Goal: Task Accomplishment & Management: Manage account settings

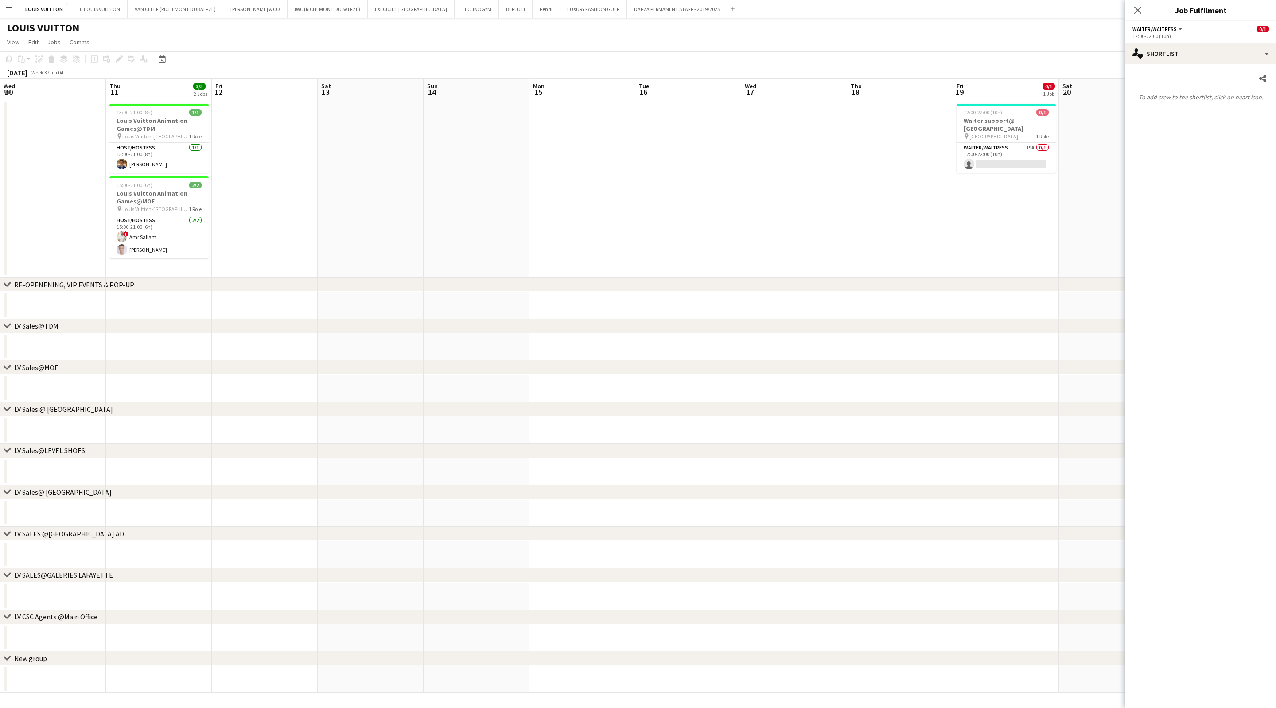
scroll to position [0, 282]
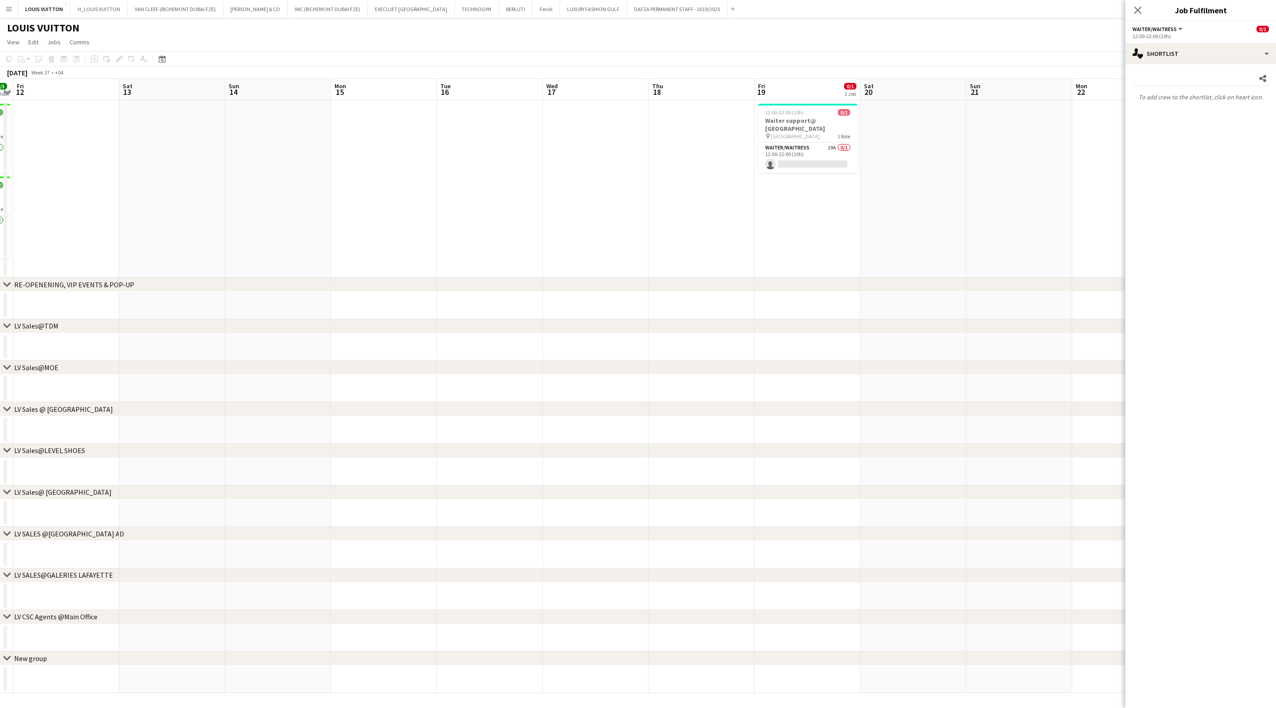
drag, startPoint x: 253, startPoint y: 181, endPoint x: 711, endPoint y: 218, distance: 460.2
click at [711, 218] on app-calendar-viewport "Wed 10 Thu 11 3/3 2 Jobs Fri 12 Sat 13 Sun 14 Mon 15 Tue 16 Wed 17 Thu 18 Fri 1…" at bounding box center [638, 386] width 1276 height 614
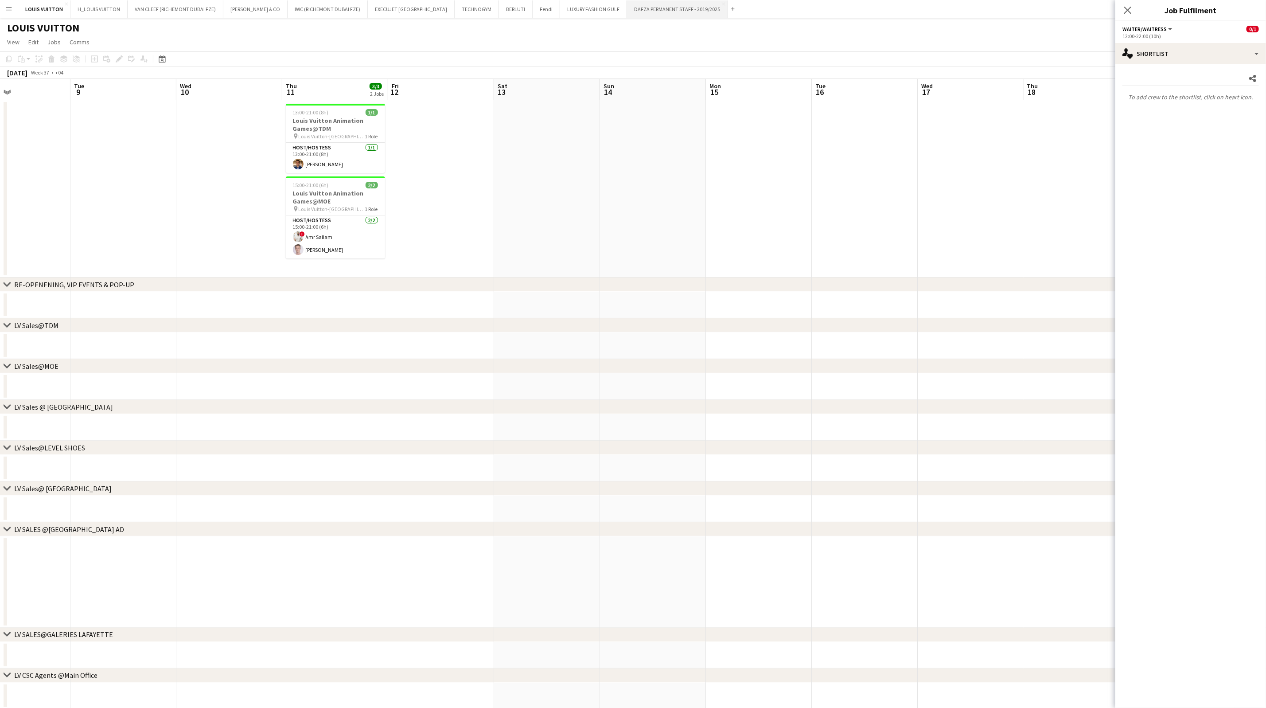
click at [650, 5] on button "DAFZA PERMANENT STAFF - 2019/2025 Close" at bounding box center [677, 8] width 101 height 17
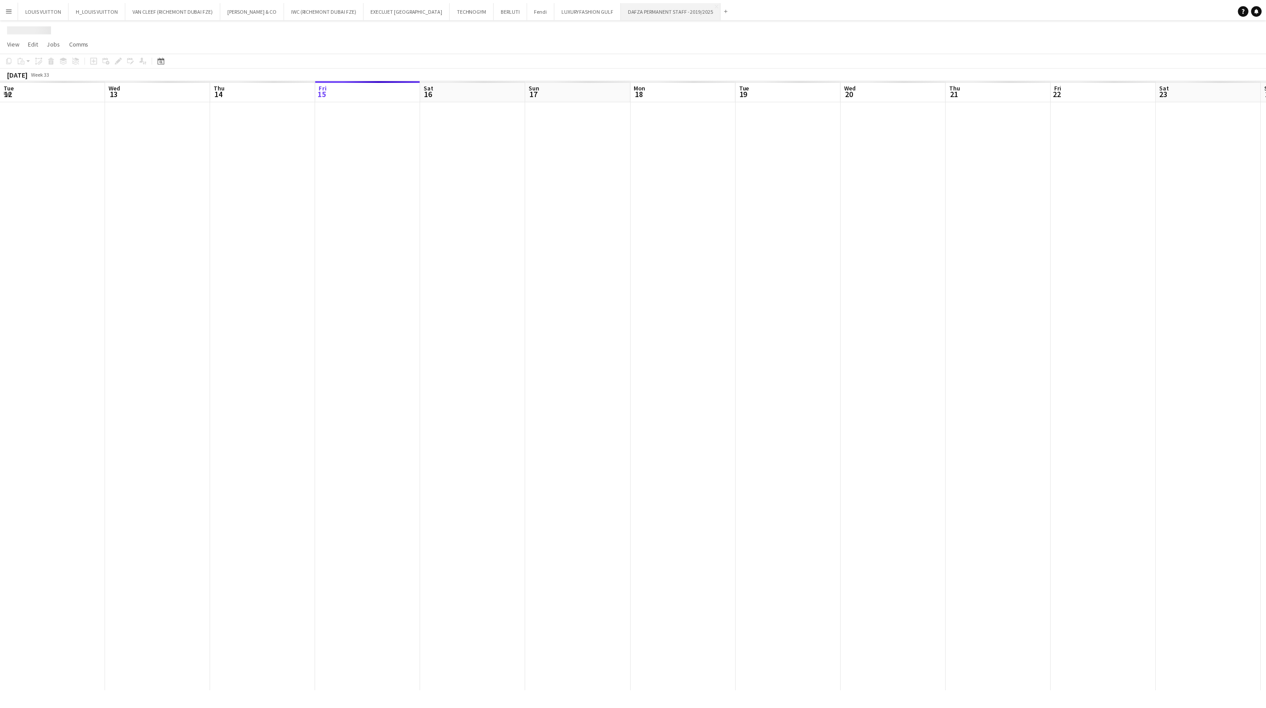
scroll to position [0, 212]
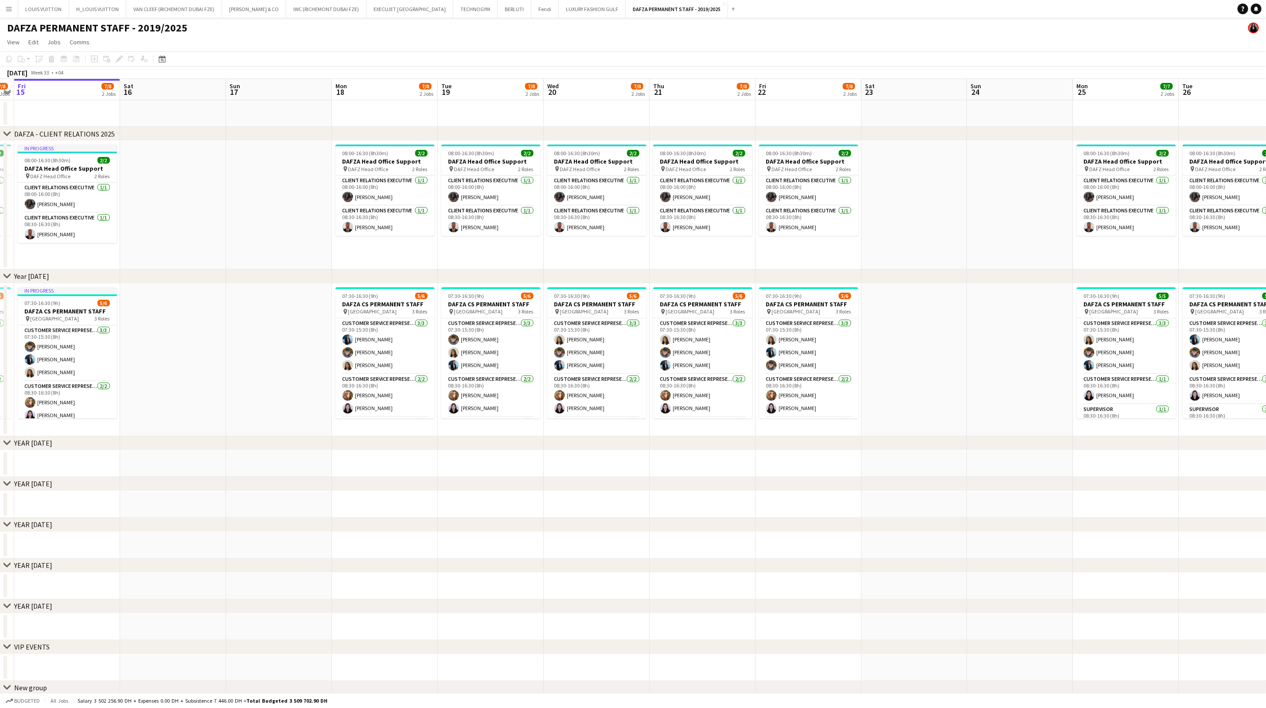
drag, startPoint x: 866, startPoint y: 351, endPoint x: 456, endPoint y: 362, distance: 409.6
click at [456, 362] on app-calendar-viewport "Tue 12 7/8 2 Jobs Wed 13 7/8 2 Jobs Thu 14 7/8 2 Jobs Fri 15 7/8 2 Jobs Sat 16 …" at bounding box center [633, 400] width 1266 height 643
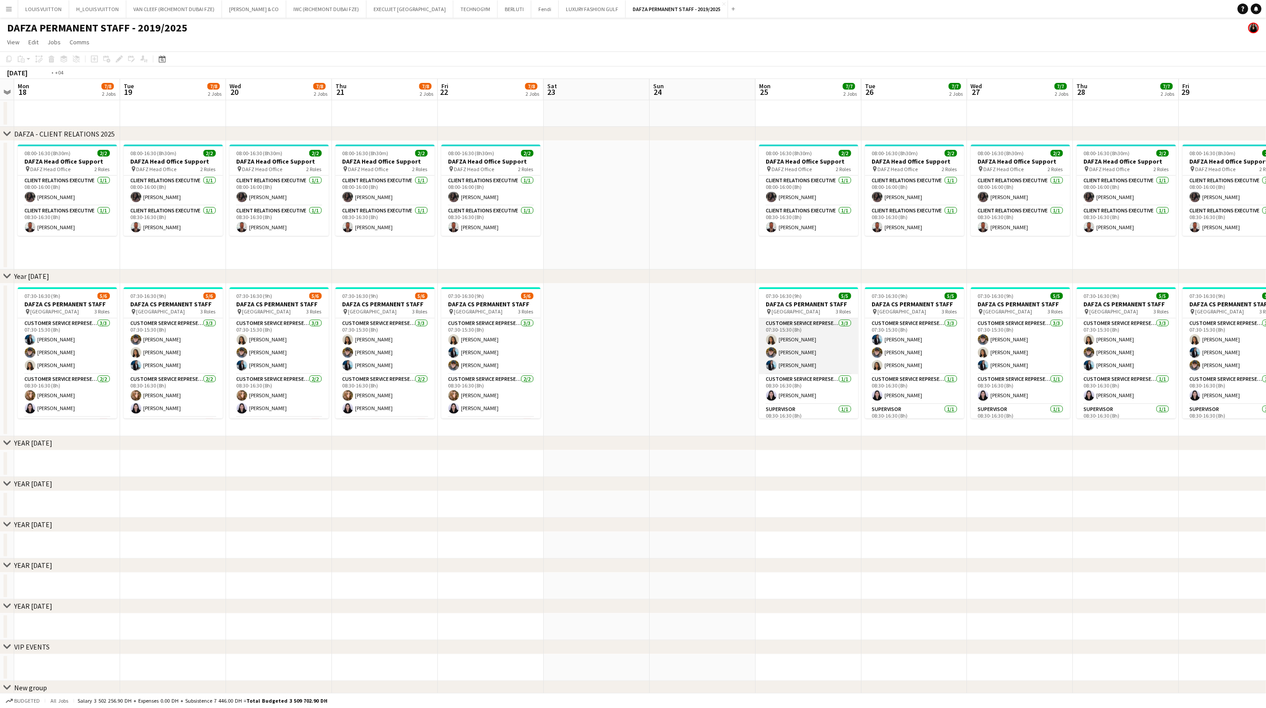
drag, startPoint x: 342, startPoint y: 367, endPoint x: 334, endPoint y: 367, distance: 8.0
click at [328, 368] on app-calendar-viewport "Fri 15 7/8 2 Jobs Sat 16 Sun 17 Mon 18 7/8 2 Jobs Tue 19 7/8 2 Jobs Wed 20 7/8 …" at bounding box center [633, 400] width 1266 height 643
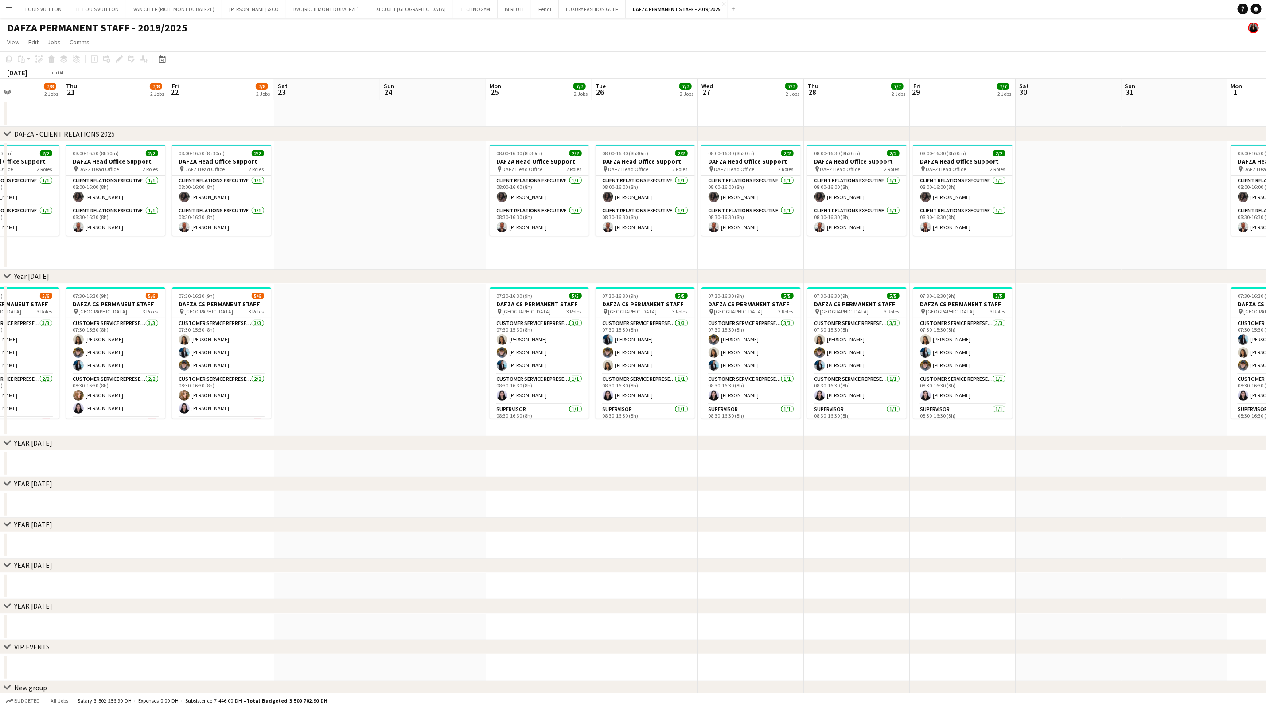
drag, startPoint x: 246, startPoint y: 289, endPoint x: 837, endPoint y: 316, distance: 590.9
click at [837, 316] on app-calendar-viewport "Tue 19 7/8 2 Jobs Wed 20 7/8 2 Jobs Thu 21 7/8 2 Jobs Fri 22 7/8 2 Jobs Sat 23 …" at bounding box center [633, 400] width 1266 height 643
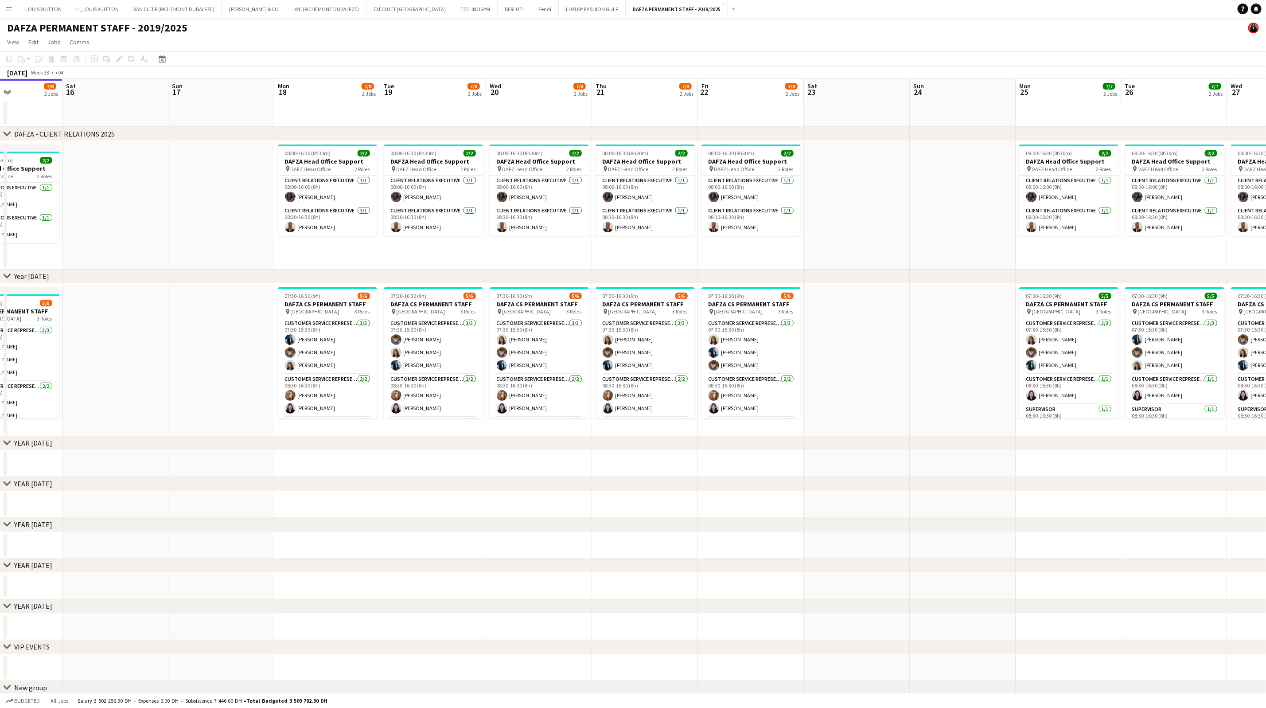
scroll to position [0, 254]
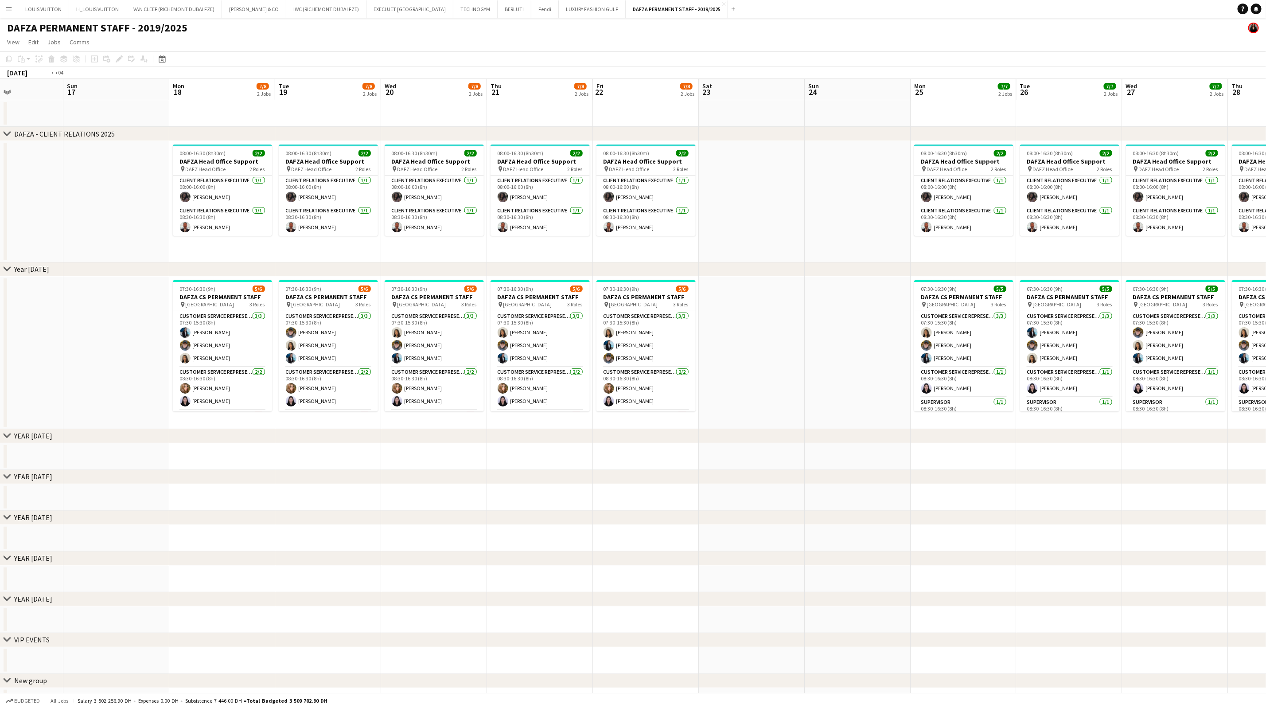
drag, startPoint x: 634, startPoint y: 228, endPoint x: 308, endPoint y: 226, distance: 326.6
click at [308, 226] on app-calendar-viewport "Thu 14 7/8 2 Jobs Fri 15 7/8 2 Jobs Sat 16 Sun 17 Mon 18 7/8 2 Jobs Tue 19 7/8 …" at bounding box center [633, 397] width 1266 height 636
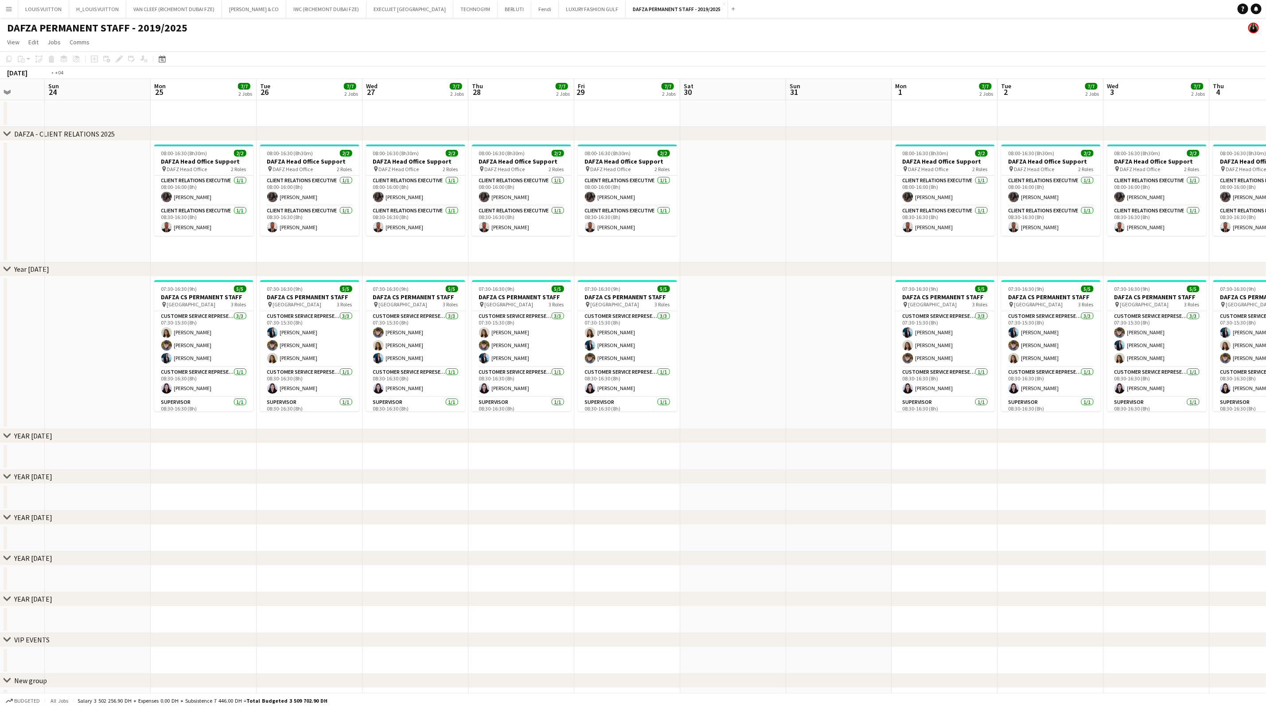
drag, startPoint x: 633, startPoint y: 225, endPoint x: 599, endPoint y: 250, distance: 42.8
click at [364, 238] on app-calendar-viewport "Wed 20 7/8 2 Jobs Thu 21 7/8 2 Jobs Fri 22 7/8 2 Jobs Sat 23 Sun 24 Mon 25 7/7 …" at bounding box center [633, 397] width 1266 height 636
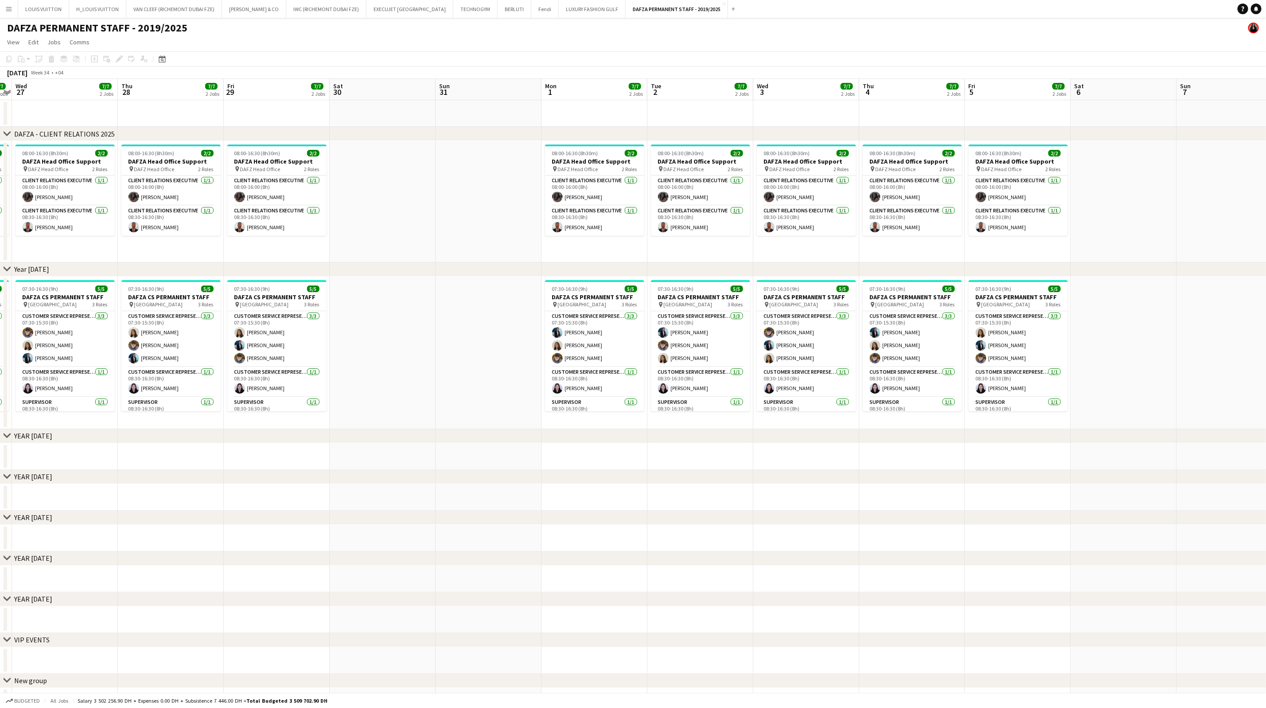
drag, startPoint x: 682, startPoint y: 249, endPoint x: 390, endPoint y: 257, distance: 292.6
click at [394, 257] on app-calendar-viewport "Sun 24 Mon 25 7/7 2 Jobs Tue 26 7/7 2 Jobs Wed 27 7/7 2 Jobs Thu 28 7/7 2 Jobs …" at bounding box center [633, 397] width 1266 height 636
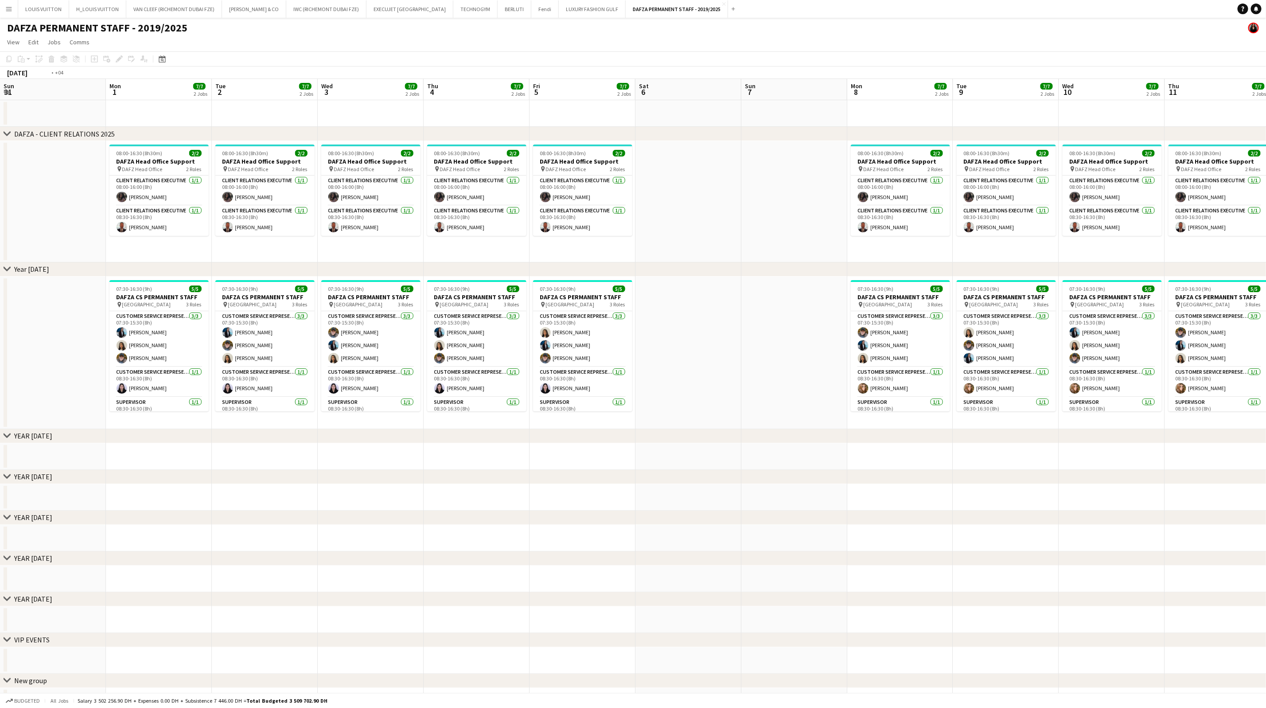
drag, startPoint x: 643, startPoint y: 246, endPoint x: 363, endPoint y: 259, distance: 279.9
click at [366, 258] on app-calendar-viewport "Thu 28 7/7 2 Jobs Fri 29 7/7 2 Jobs Sat 30 Sun 31 Mon 1 7/7 2 Jobs Tue 2 7/7 2 …" at bounding box center [633, 397] width 1266 height 636
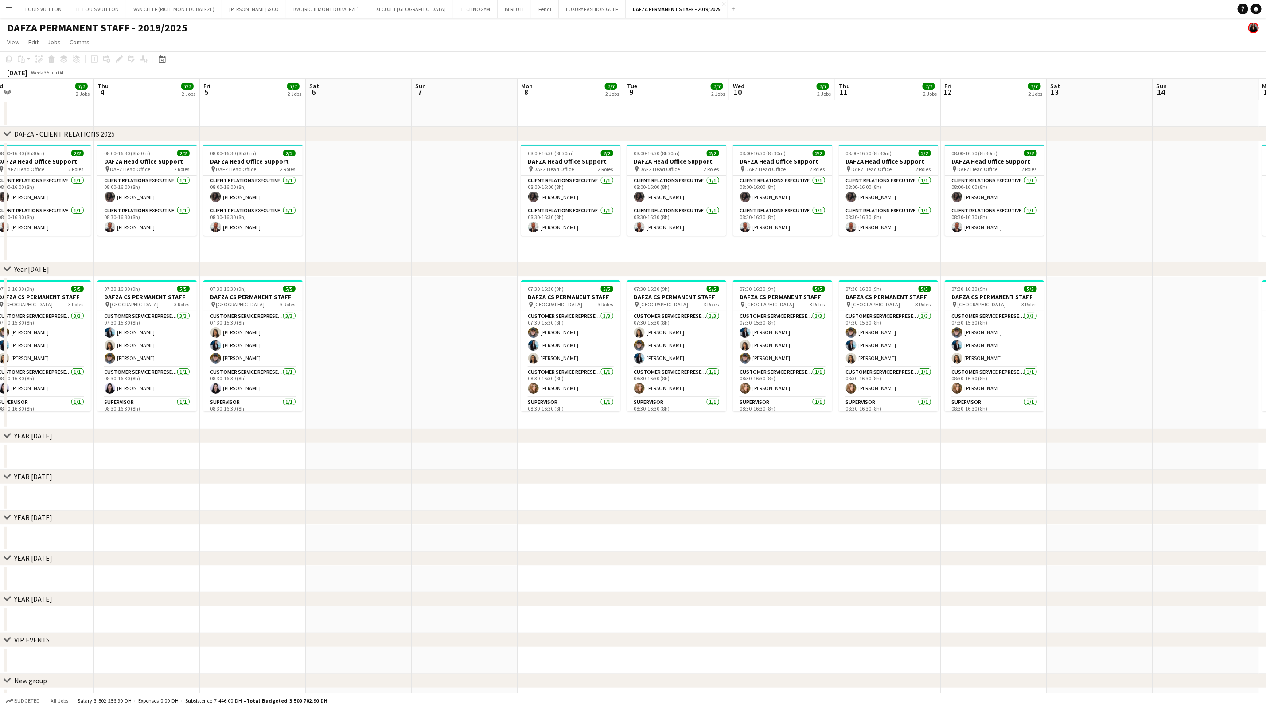
click at [234, 261] on app-calendar-viewport "Sun 31 Mon 1 7/7 2 Jobs Tue 2 7/7 2 Jobs Wed 3 7/7 2 Jobs Thu 4 7/7 2 Jobs Fri …" at bounding box center [633, 397] width 1266 height 636
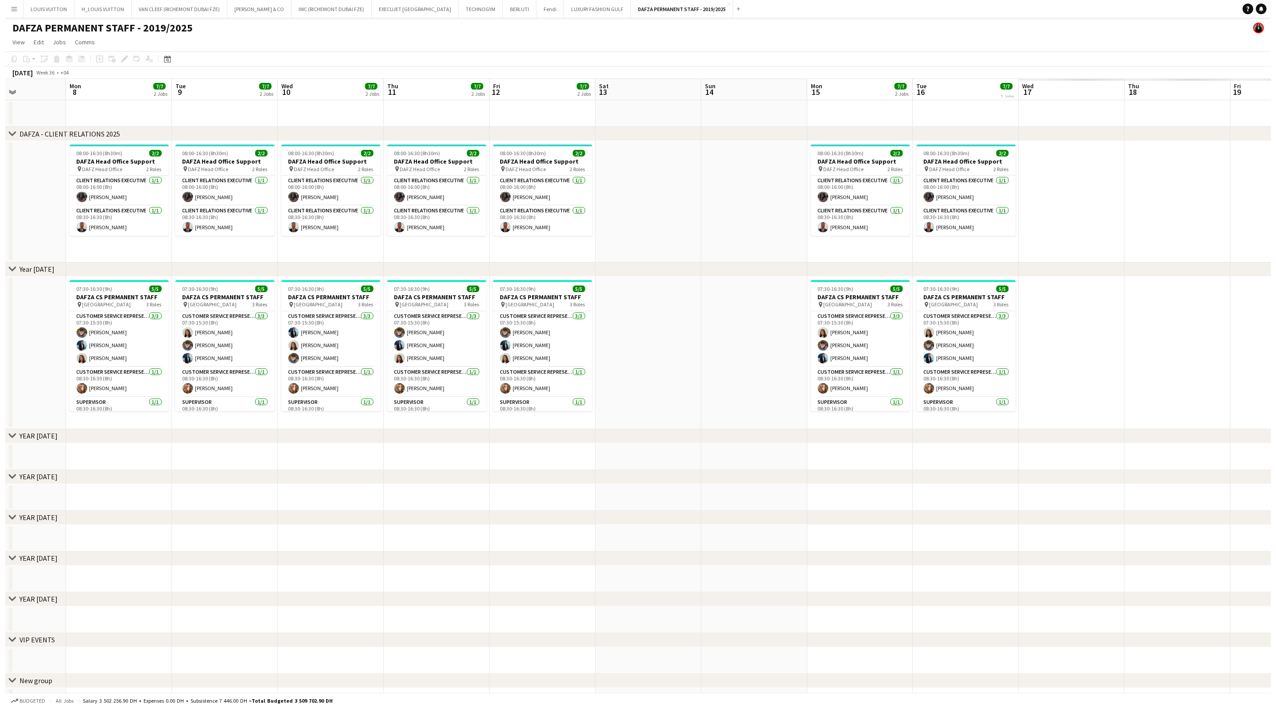
scroll to position [0, 257]
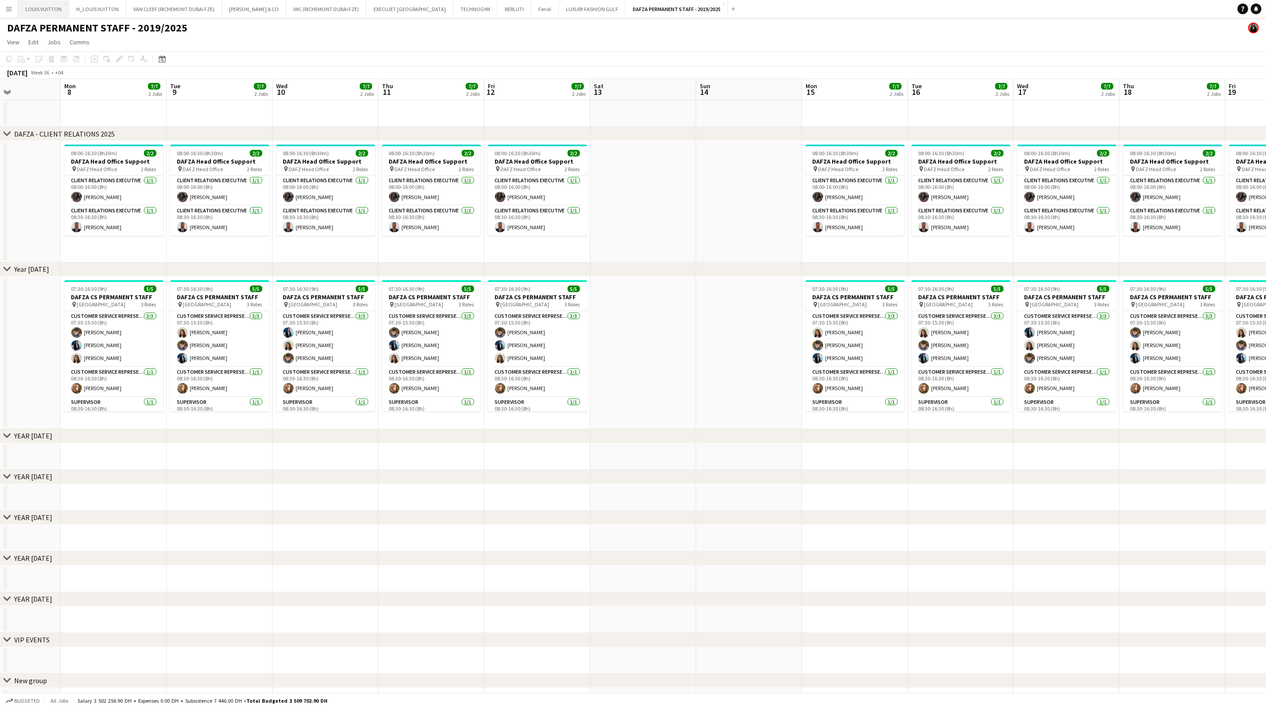
click at [31, 6] on button "LOUIS VUITTON Close" at bounding box center [43, 8] width 51 height 17
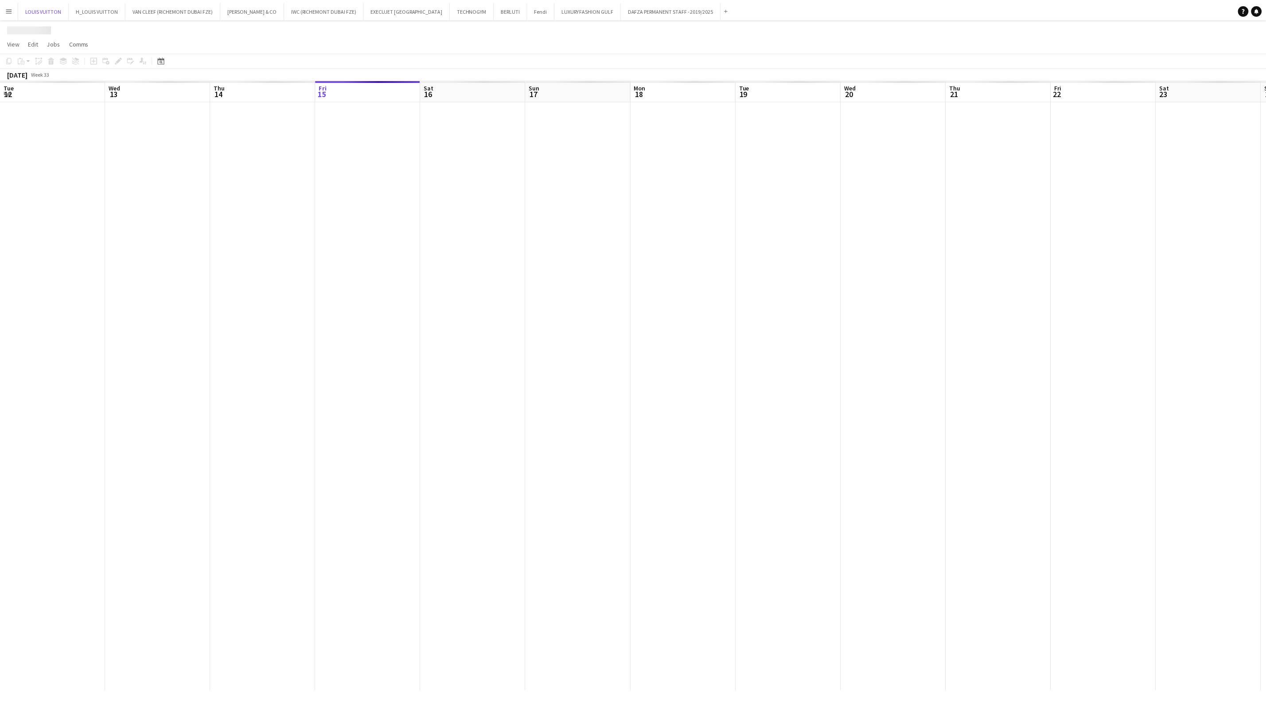
scroll to position [0, 212]
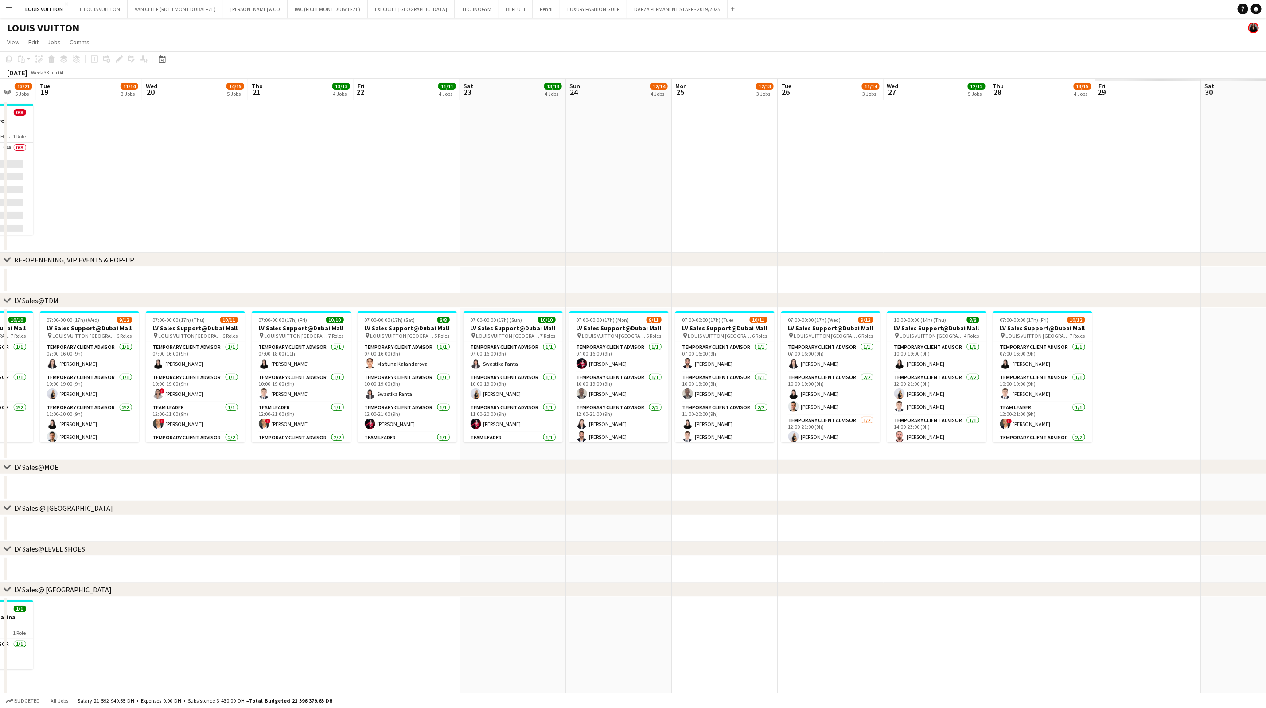
drag, startPoint x: 812, startPoint y: 217, endPoint x: 392, endPoint y: 258, distance: 422.2
click at [398, 257] on div "chevron-right RE-OPENENING, VIP EVENTS & POP-UP chevron-right LV Sales@TDM chev…" at bounding box center [633, 621] width 1266 height 1085
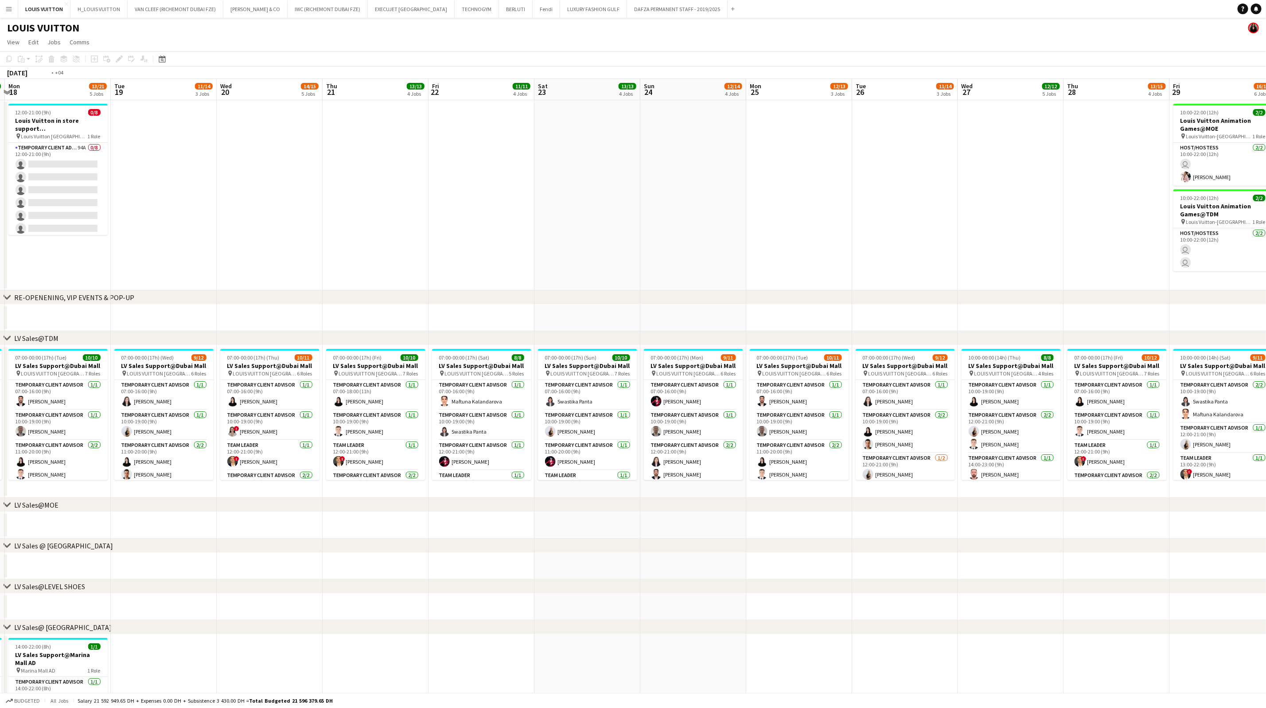
drag, startPoint x: 550, startPoint y: 203, endPoint x: 386, endPoint y: 207, distance: 164.4
click at [390, 207] on app-calendar-viewport "Fri 15 13/13 5 Jobs Sat 16 16/16 5 Jobs Sun 17 14/14 5 Jobs Mon 18 13/21 5 Jobs…" at bounding box center [633, 640] width 1266 height 1123
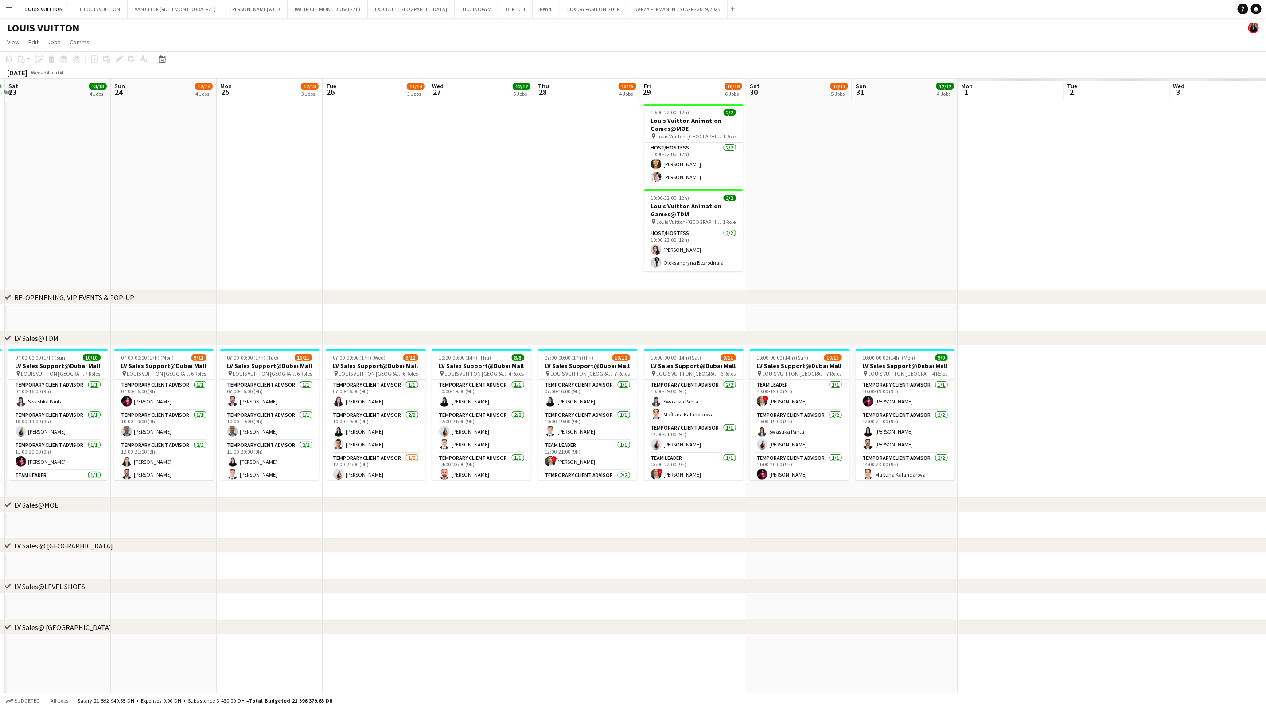
scroll to position [0, 326]
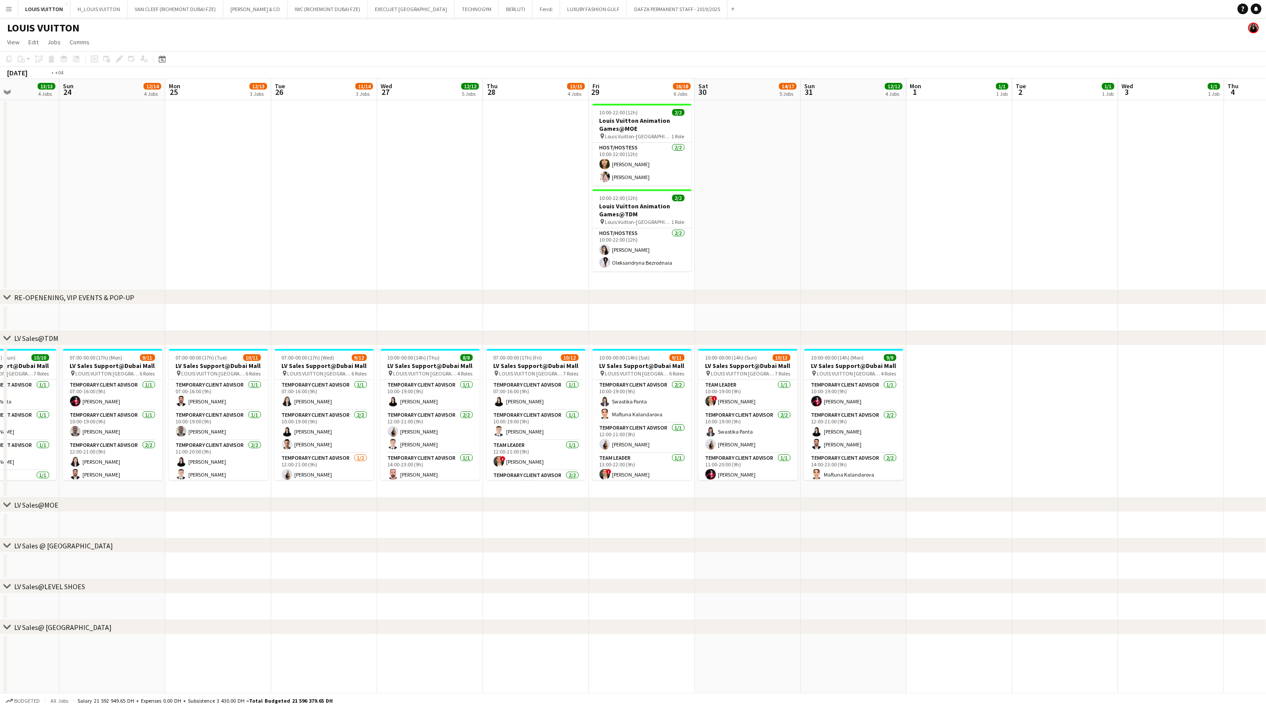
drag, startPoint x: 940, startPoint y: 225, endPoint x: 429, endPoint y: 280, distance: 514.3
click at [426, 281] on app-calendar-viewport "Wed 20 14/15 5 Jobs Thu 21 13/13 4 Jobs Fri 22 11/11 4 Jobs Sat 23 13/13 4 Jobs…" at bounding box center [633, 640] width 1266 height 1123
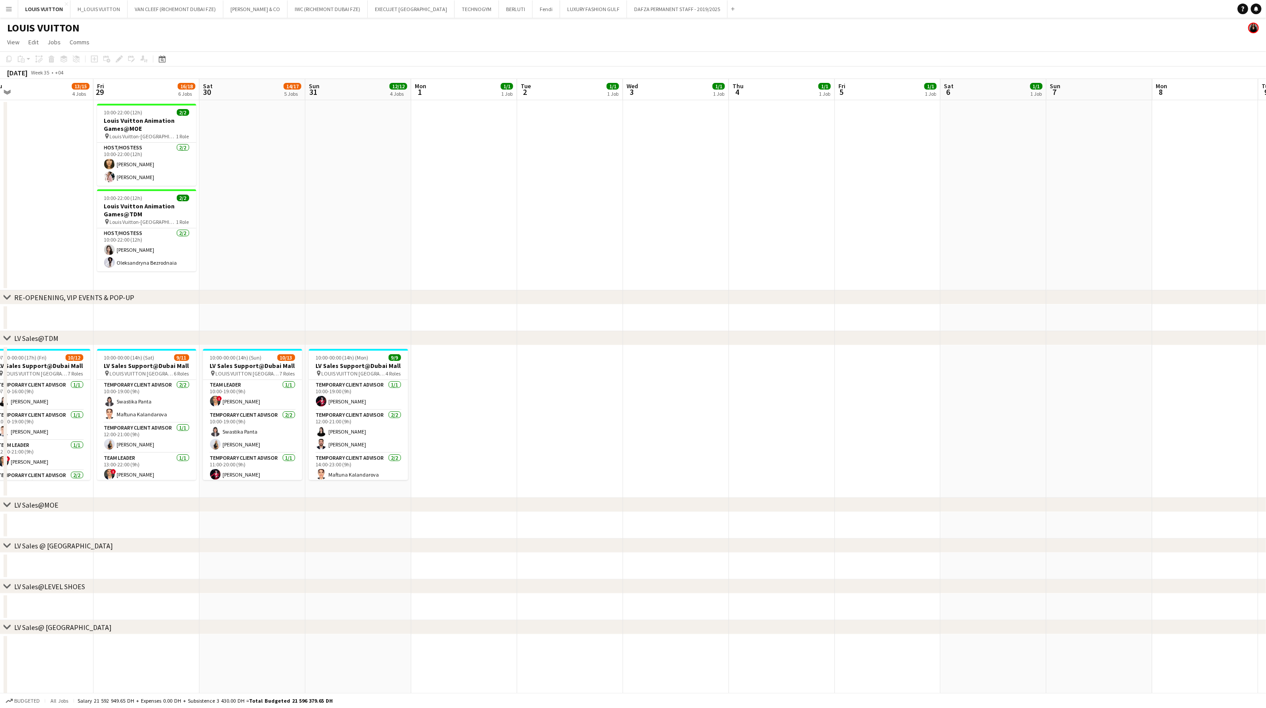
drag, startPoint x: 865, startPoint y: 230, endPoint x: 506, endPoint y: 230, distance: 359.0
click at [508, 230] on app-calendar-viewport "Mon 25 12/13 3 Jobs Tue 26 11/14 3 Jobs Wed 27 12/12 5 Jobs Thu 28 13/15 4 Jobs…" at bounding box center [633, 640] width 1266 height 1123
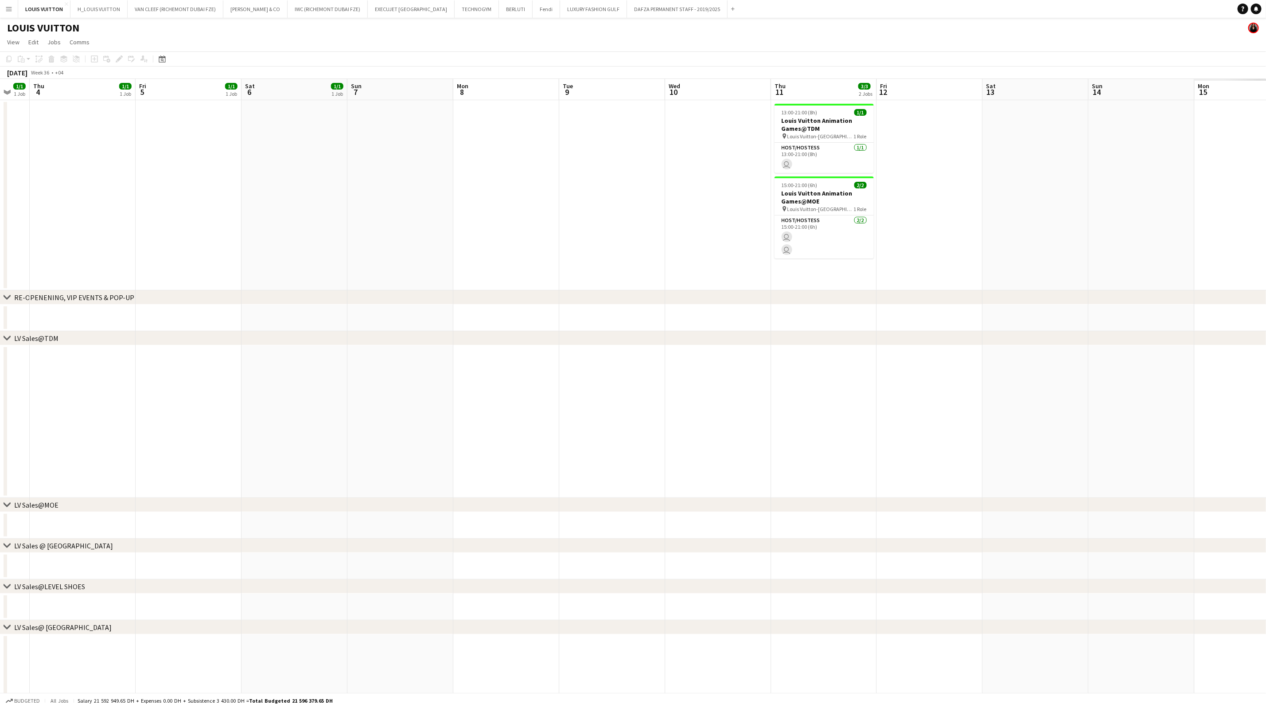
drag, startPoint x: 799, startPoint y: 177, endPoint x: 556, endPoint y: 199, distance: 244.3
click at [568, 197] on app-calendar-viewport "Sun 31 12/12 4 Jobs Mon 1 1/1 1 Job Tue 2 1/1 1 Job Wed 3 1/1 1 Job Thu 4 1/1 1…" at bounding box center [633, 640] width 1266 height 1123
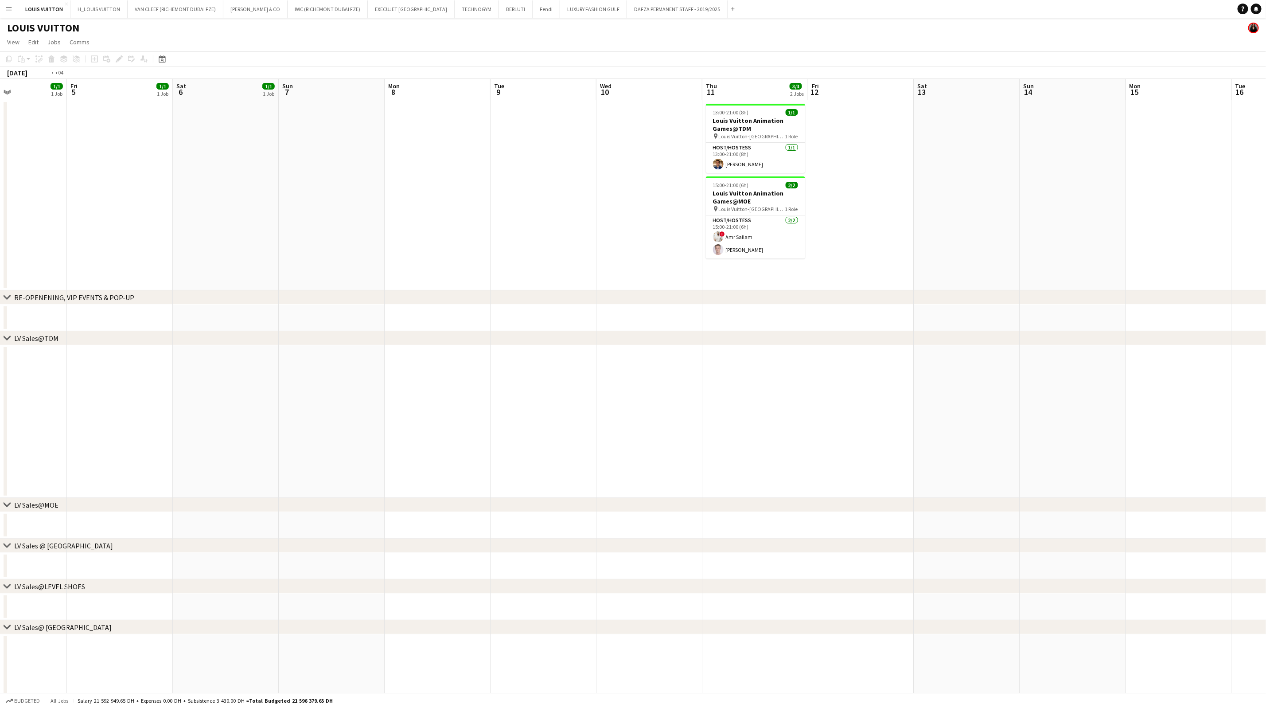
drag, startPoint x: 1037, startPoint y: 204, endPoint x: 456, endPoint y: 209, distance: 581.5
click at [464, 207] on app-calendar-viewport "Mon 1 1/1 1 Job Tue 2 1/1 1 Job Wed 3 1/1 1 Job Thu 4 1/1 1 Job Fri 5 1/1 1 Job…" at bounding box center [633, 640] width 1266 height 1123
drag, startPoint x: 576, startPoint y: 185, endPoint x: 472, endPoint y: 188, distance: 103.3
click at [473, 185] on app-calendar-viewport "Wed 10 Thu 11 3/3 2 Jobs Fri 12 Sat 13 Sun 14 Mon 15 Tue 16 Wed 17 Thu 18 Fri 1…" at bounding box center [633, 640] width 1266 height 1123
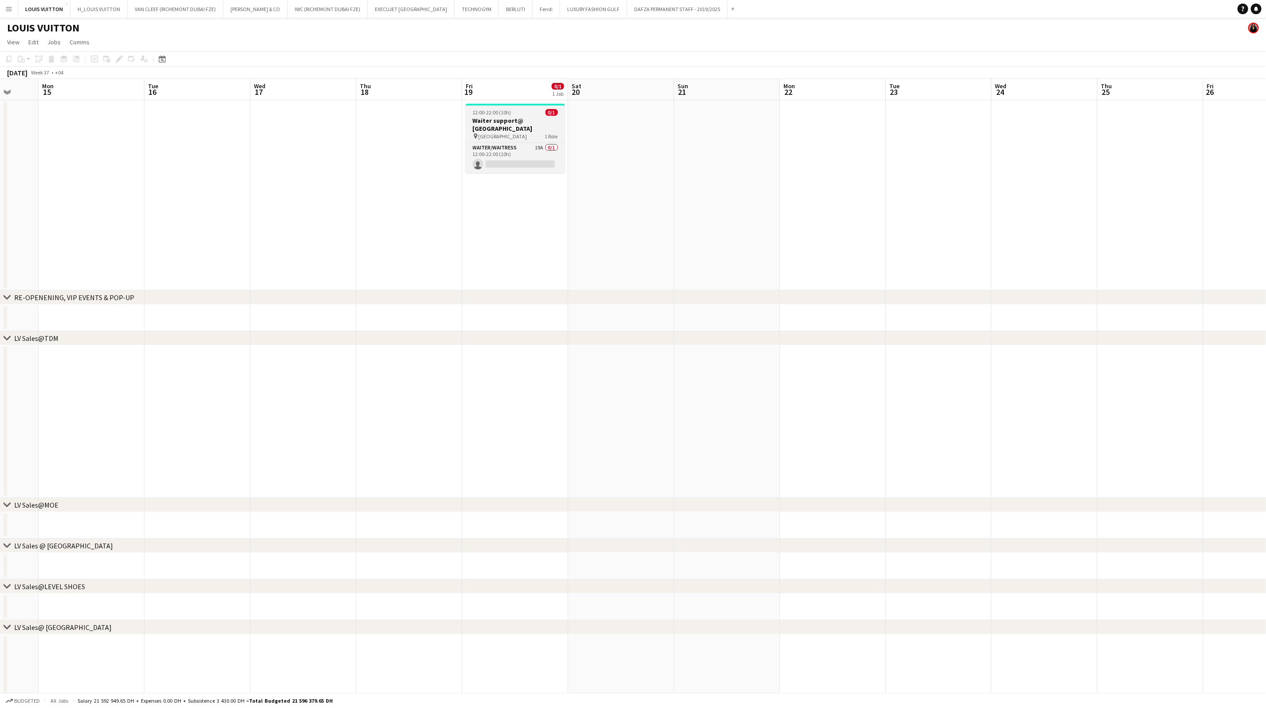
click at [526, 108] on app-job-card "12:00-22:00 (10h) 0/1 Waiter support@ [GEOGRAPHIC_DATA] pin Galleria Mall 1 Rol…" at bounding box center [515, 138] width 99 height 69
click at [123, 57] on div "Add job Add linked Job Edit Edit linked Job Applicants" at bounding box center [116, 59] width 68 height 11
click at [530, 120] on h3 "Waiter support@ [GEOGRAPHIC_DATA]" at bounding box center [515, 125] width 99 height 16
click at [116, 60] on icon "Edit" at bounding box center [119, 58] width 7 height 7
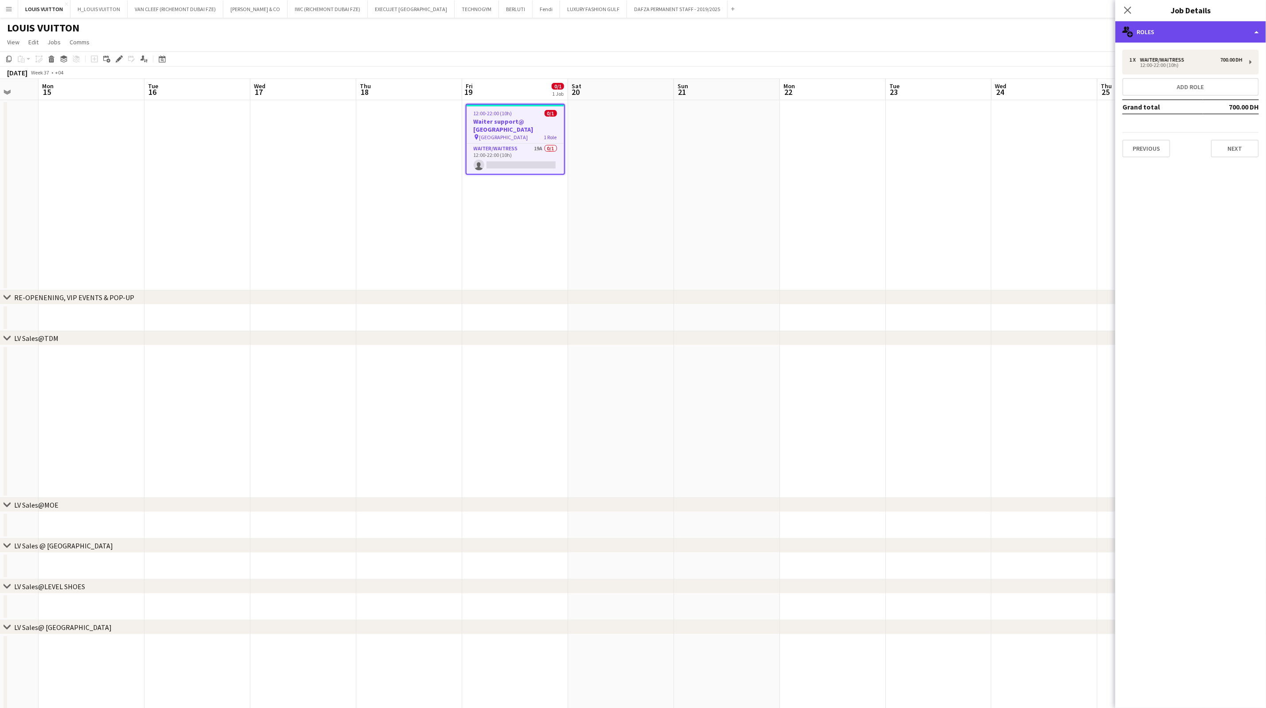
click at [1172, 25] on div "multiple-users-add Roles" at bounding box center [1190, 31] width 151 height 21
click at [1205, 105] on div "tags-double Labels" at bounding box center [1220, 105] width 88 height 18
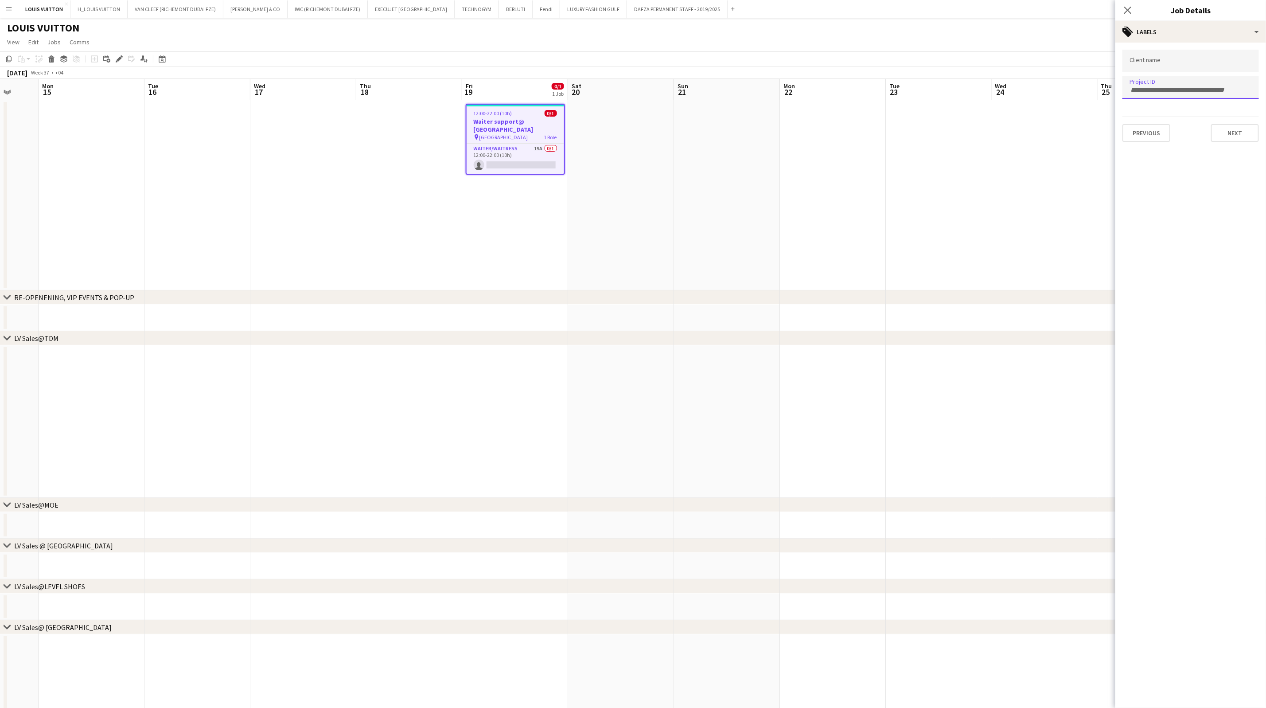
click at [1146, 83] on div at bounding box center [1191, 87] width 136 height 23
paste input "**********"
type input "**********"
click at [1148, 64] on input "Type to search client labels..." at bounding box center [1191, 64] width 122 height 8
type input "*****"
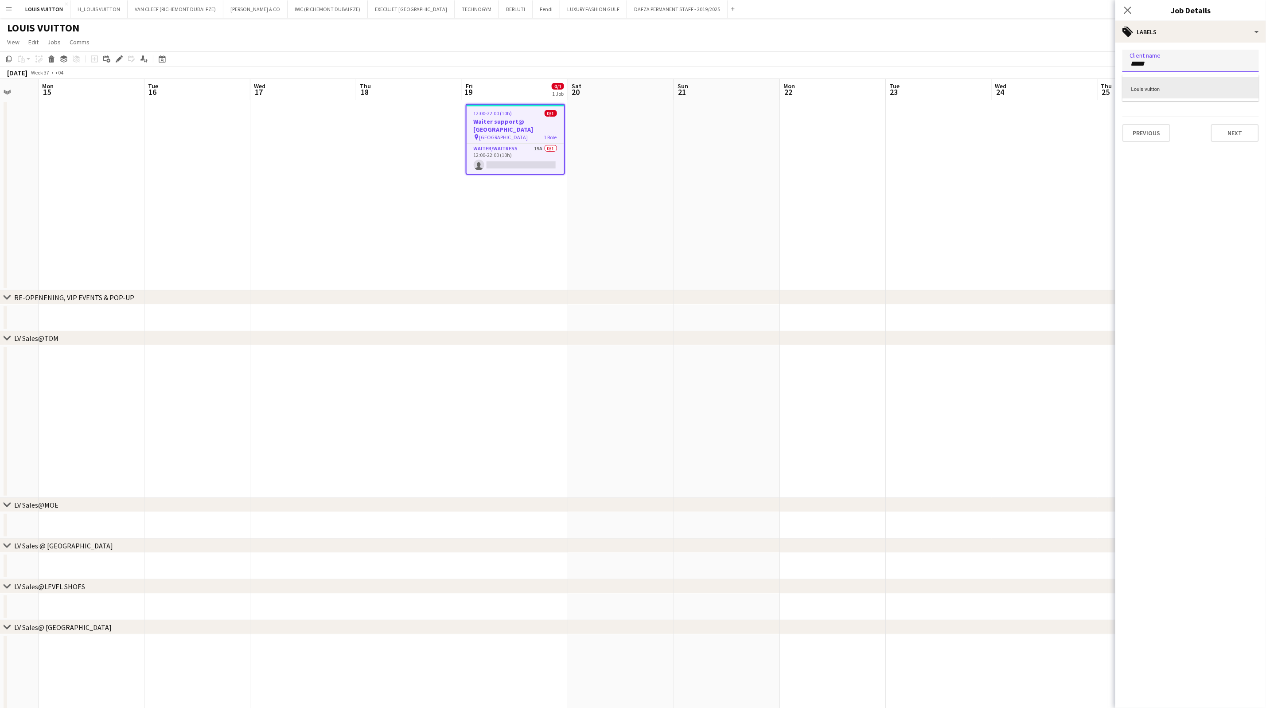
drag, startPoint x: 1170, startPoint y: 88, endPoint x: 1107, endPoint y: 72, distance: 65.9
click at [1171, 89] on div "Louis vuitton" at bounding box center [1191, 87] width 136 height 21
click at [1025, 51] on app-toolbar "Copy Paste Paste Ctrl+V Paste with crew Ctrl+Shift+V Paste linked Job [GEOGRAPH…" at bounding box center [633, 58] width 1266 height 15
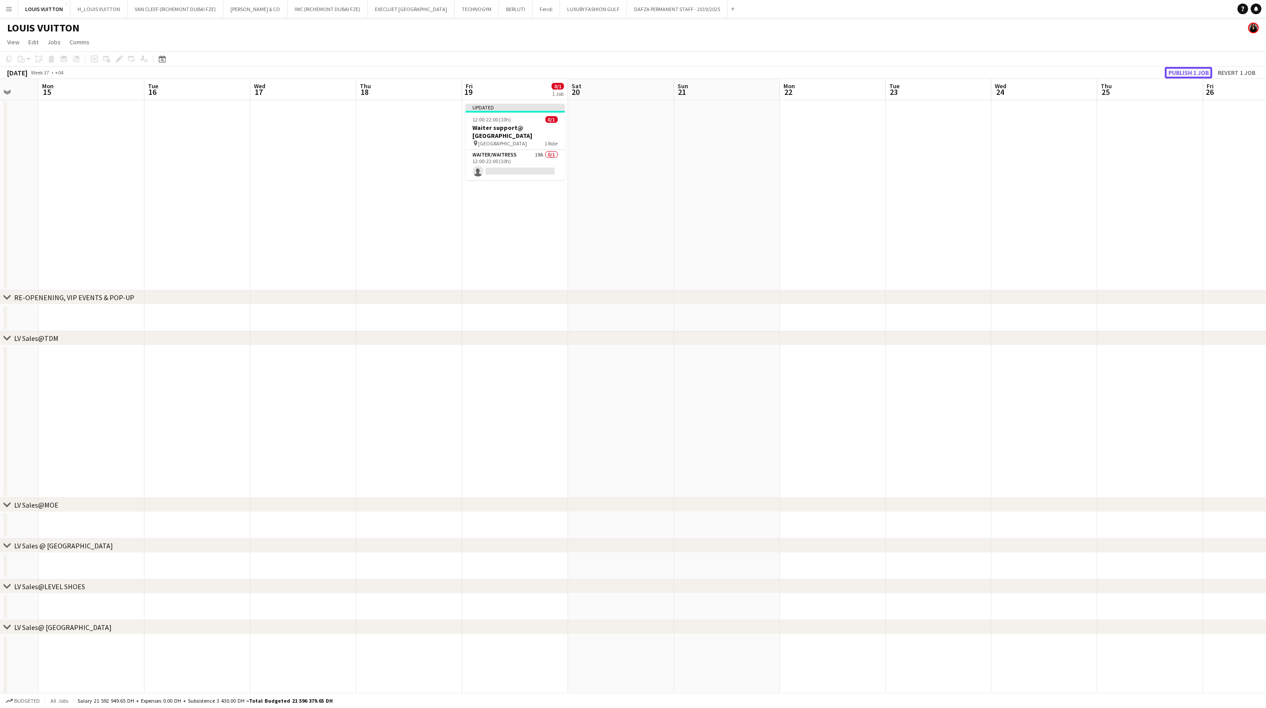
click at [1206, 73] on button "Publish 1 job" at bounding box center [1188, 73] width 47 height 12
drag, startPoint x: 273, startPoint y: 145, endPoint x: 842, endPoint y: 175, distance: 570.3
click at [842, 175] on app-calendar-viewport "Fri 12 Sat 13 Sun 14 Mon 15 Tue 16 Wed 17 Thu 18 Fri 19 0/1 1 Job Sat 20 Sun 21…" at bounding box center [633, 640] width 1266 height 1123
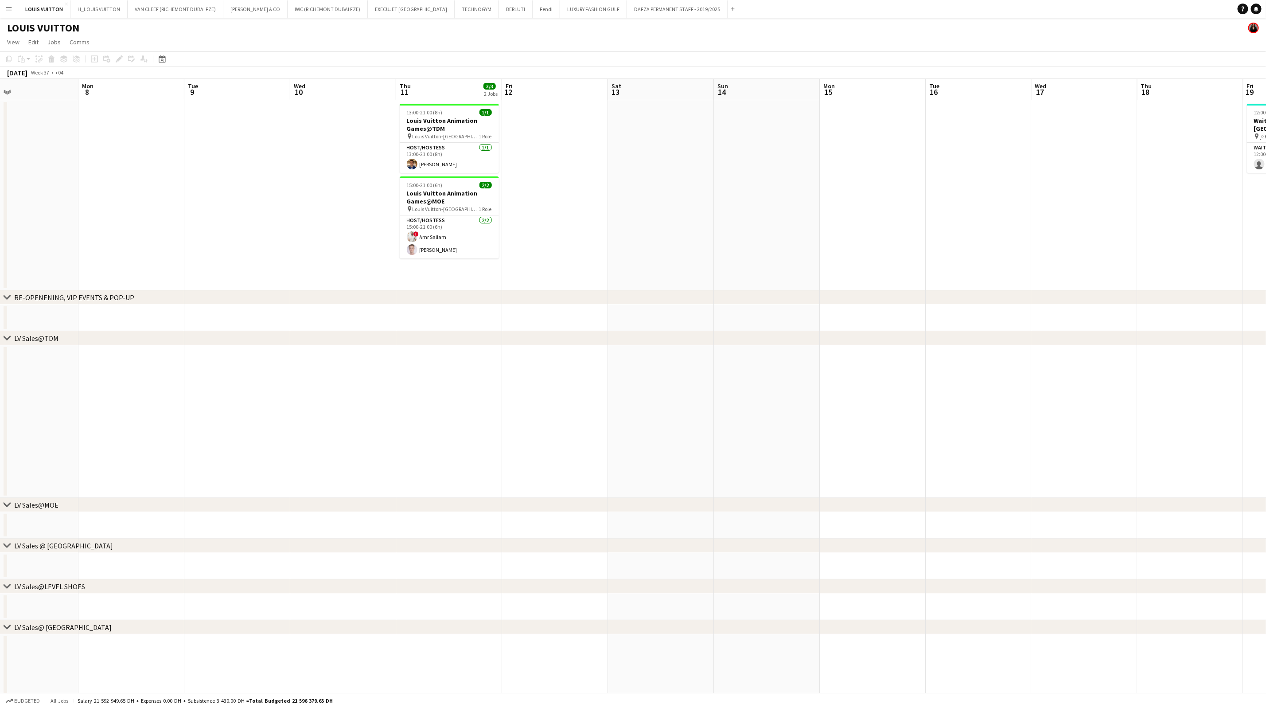
drag, startPoint x: 186, startPoint y: 165, endPoint x: 705, endPoint y: 179, distance: 518.7
click at [702, 179] on app-calendar-viewport "Fri 5 1/1 1 Job Sat 6 1/1 1 Job Sun 7 Mon 8 Tue 9 Wed 10 Thu 11 3/3 2 Jobs Fri …" at bounding box center [633, 640] width 1266 height 1123
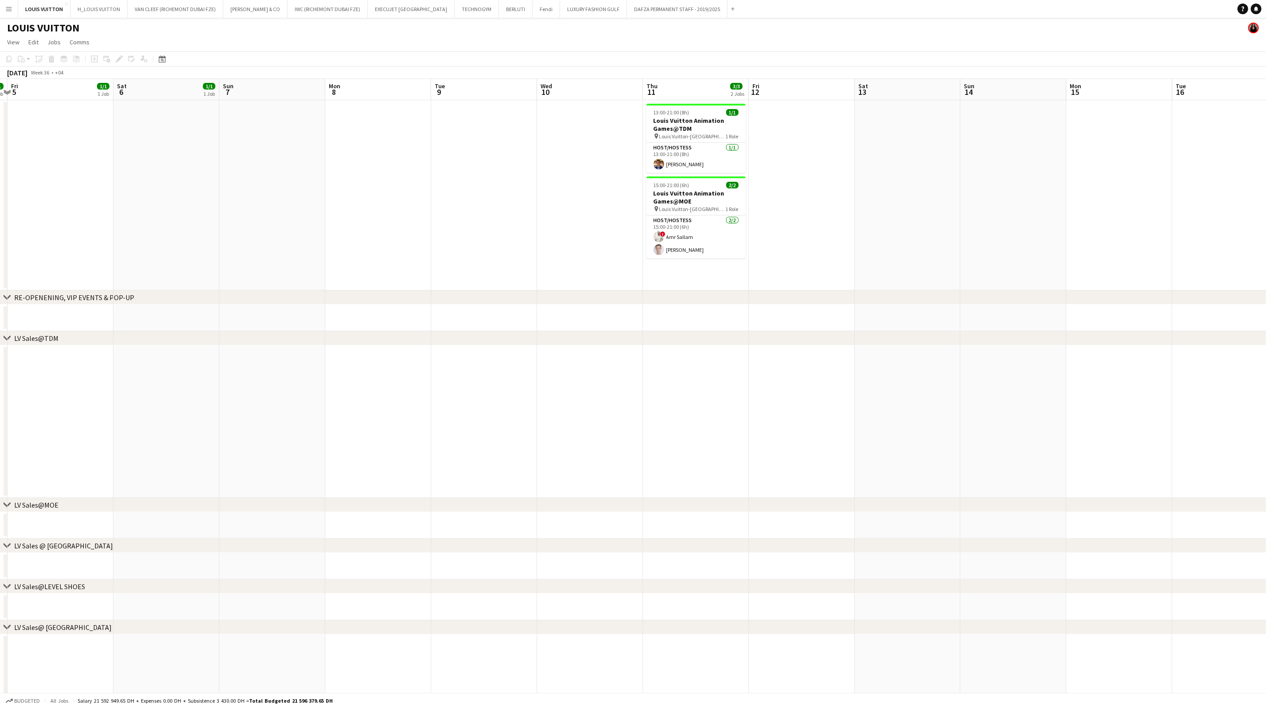
scroll to position [0, 334]
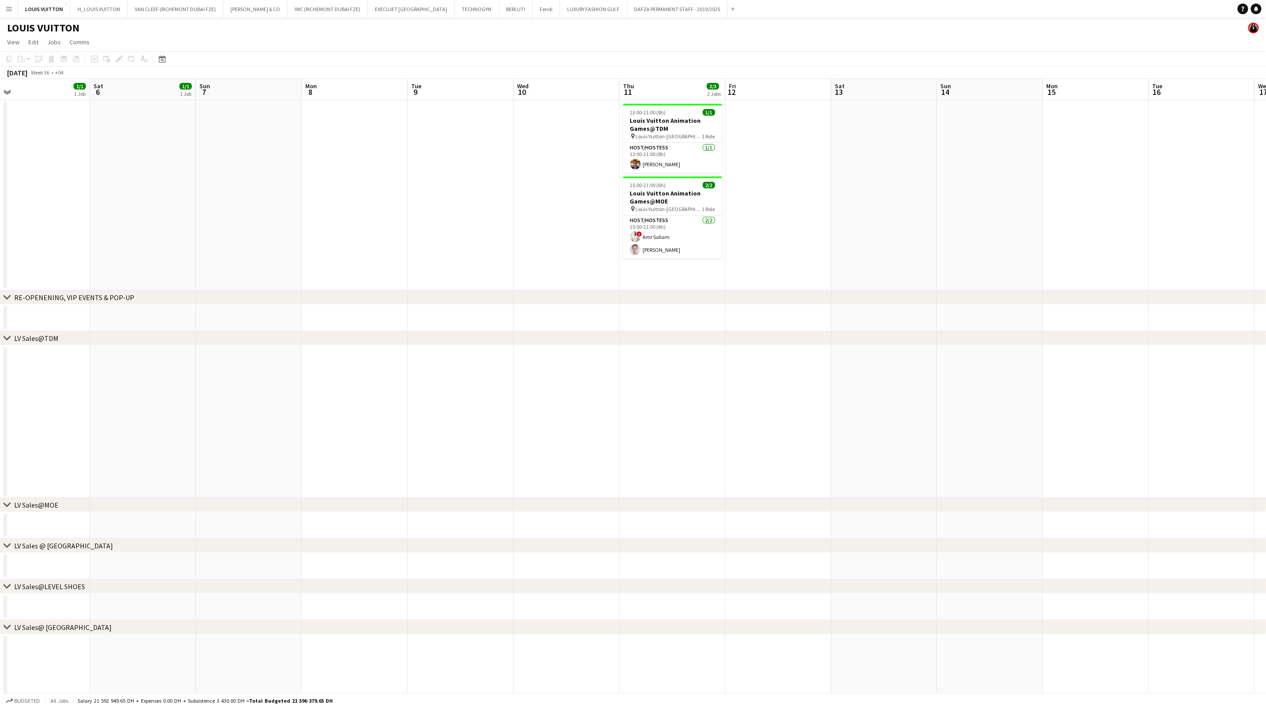
drag, startPoint x: 815, startPoint y: 239, endPoint x: 734, endPoint y: 226, distance: 82.1
click at [734, 226] on app-calendar-viewport "Tue 2 1/1 1 Job Wed 3 1/1 1 Job Thu 4 1/1 1 Job Fri 5 1/1 1 Job Sat 6 1/1 1 Job…" at bounding box center [633, 640] width 1266 height 1123
click at [672, 153] on app-card-role "Host/Hostess [DATE] 13:00-21:00 (8h) [PERSON_NAME]" at bounding box center [672, 158] width 99 height 30
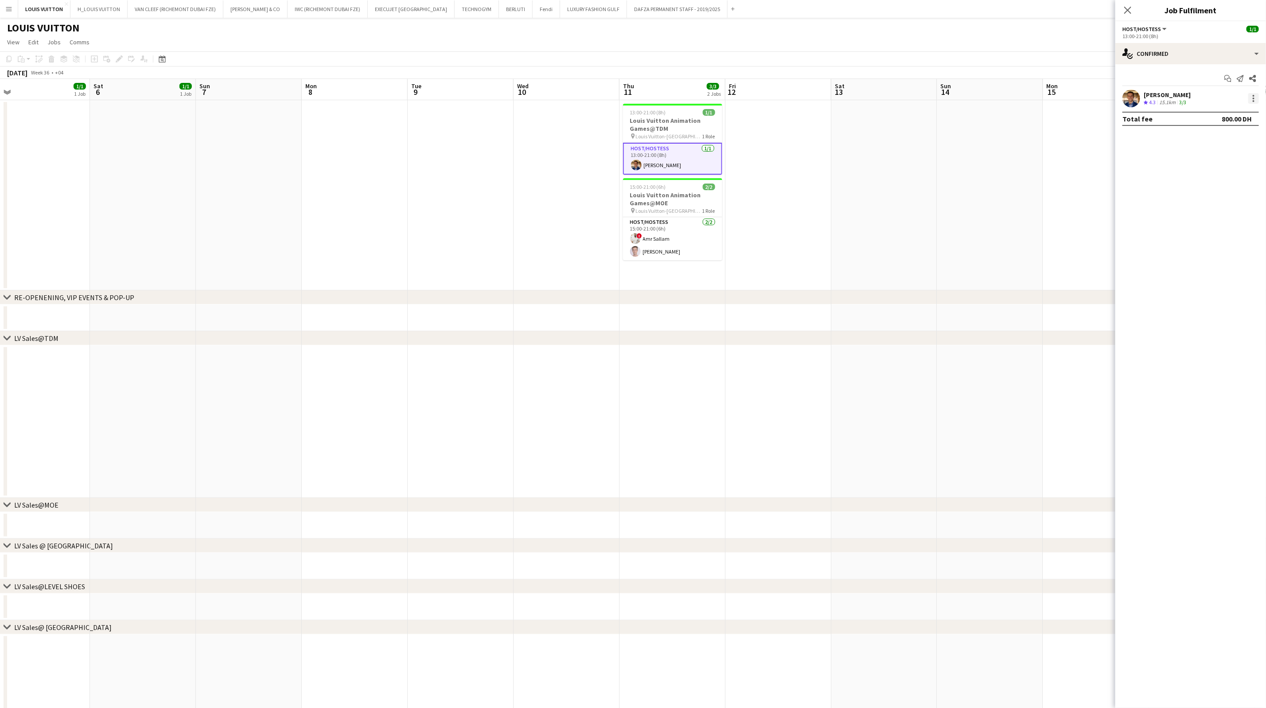
click at [1252, 99] on div at bounding box center [1253, 98] width 11 height 11
click at [1215, 199] on span "Remove" at bounding box center [1210, 200] width 27 height 8
click at [1060, 43] on app-page-menu "View Day view expanded Day view collapsed Month view Date picker Jump to [DATE]…" at bounding box center [633, 43] width 1266 height 17
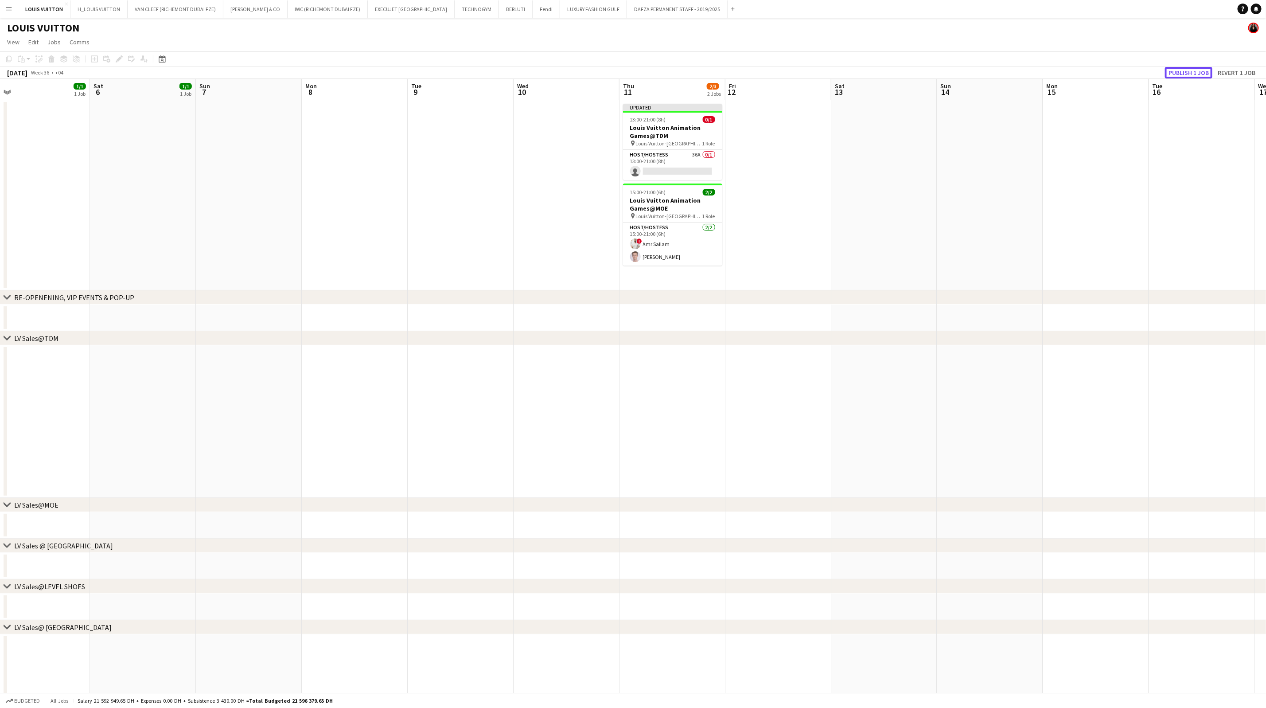
drag, startPoint x: 1192, startPoint y: 76, endPoint x: 1188, endPoint y: 68, distance: 8.9
click at [1191, 77] on button "Publish 1 job" at bounding box center [1188, 73] width 47 height 12
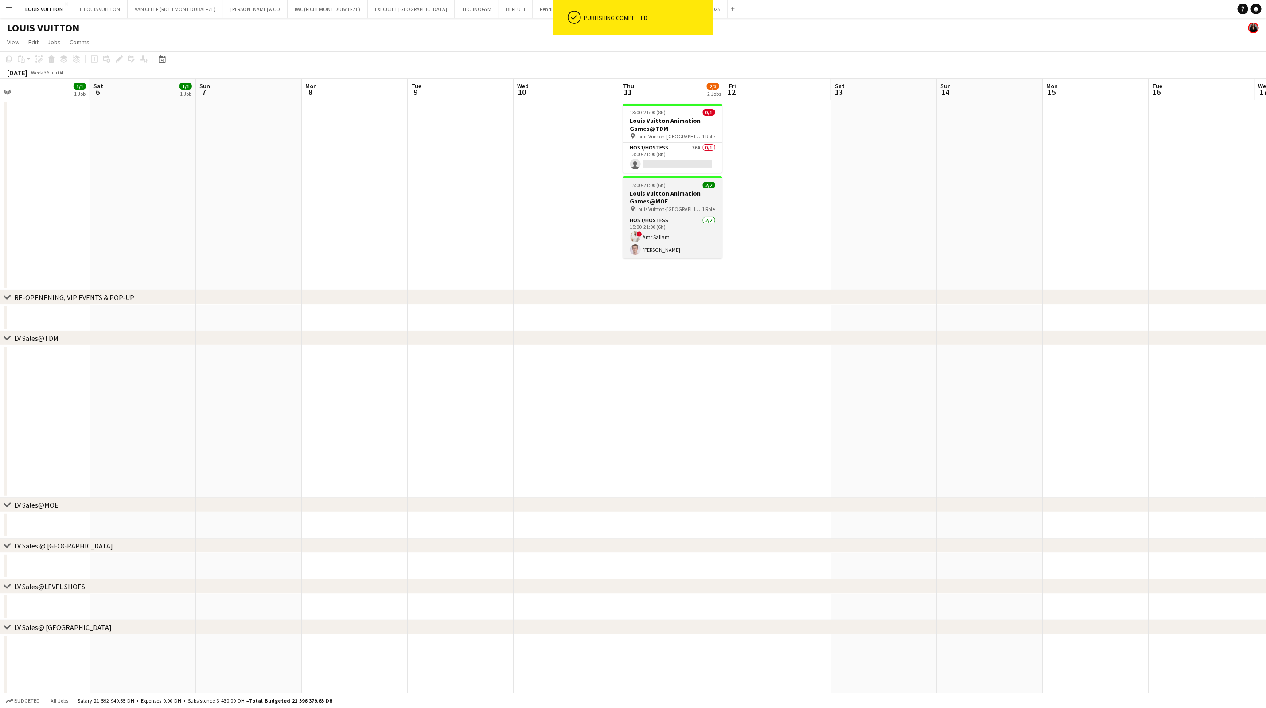
click at [651, 199] on h3 "Louis Vuitton Animation Games@MOE" at bounding box center [672, 197] width 99 height 16
click at [694, 237] on app-card-role "Host/Hostess [DATE] 15:00-21:00 (6h) ! Amr Sallam [PERSON_NAME]" at bounding box center [672, 237] width 97 height 43
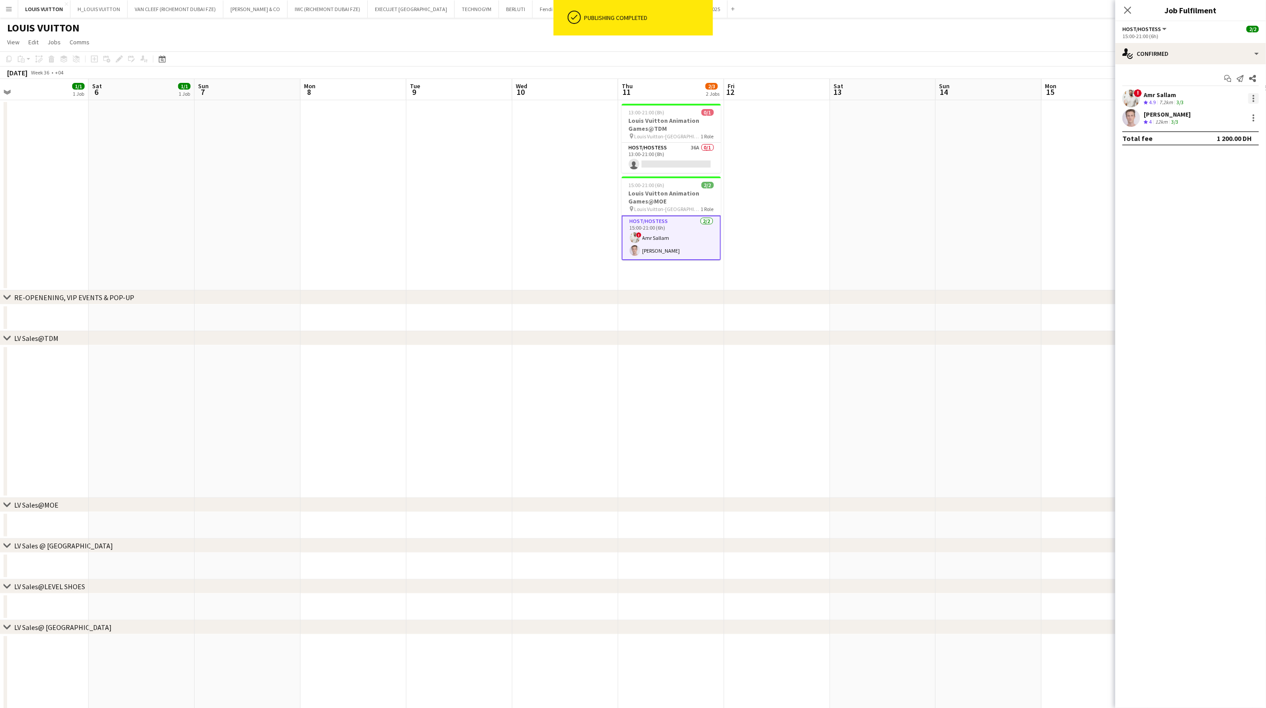
click at [1251, 97] on div at bounding box center [1253, 98] width 11 height 11
click at [1214, 194] on button "Remove" at bounding box center [1224, 200] width 69 height 21
click at [667, 162] on app-card-role "Host/Hostess 36A 0/1 13:00-21:00 (8h) single-neutral-actions" at bounding box center [671, 158] width 99 height 30
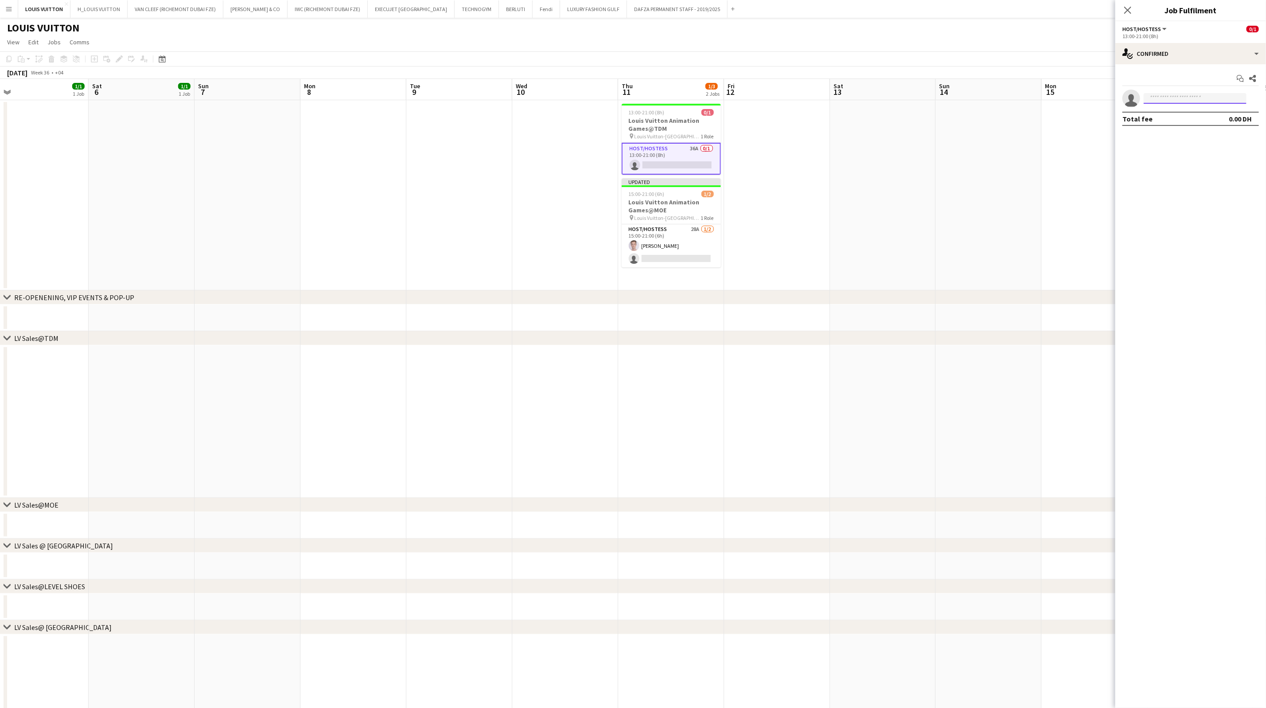
click at [1152, 97] on input at bounding box center [1195, 98] width 103 height 11
type input "******"
click at [1007, 52] on app-toolbar "Copy Paste Paste Ctrl+V Paste with crew Ctrl+Shift+V Paste linked Job [GEOGRAPH…" at bounding box center [633, 58] width 1266 height 15
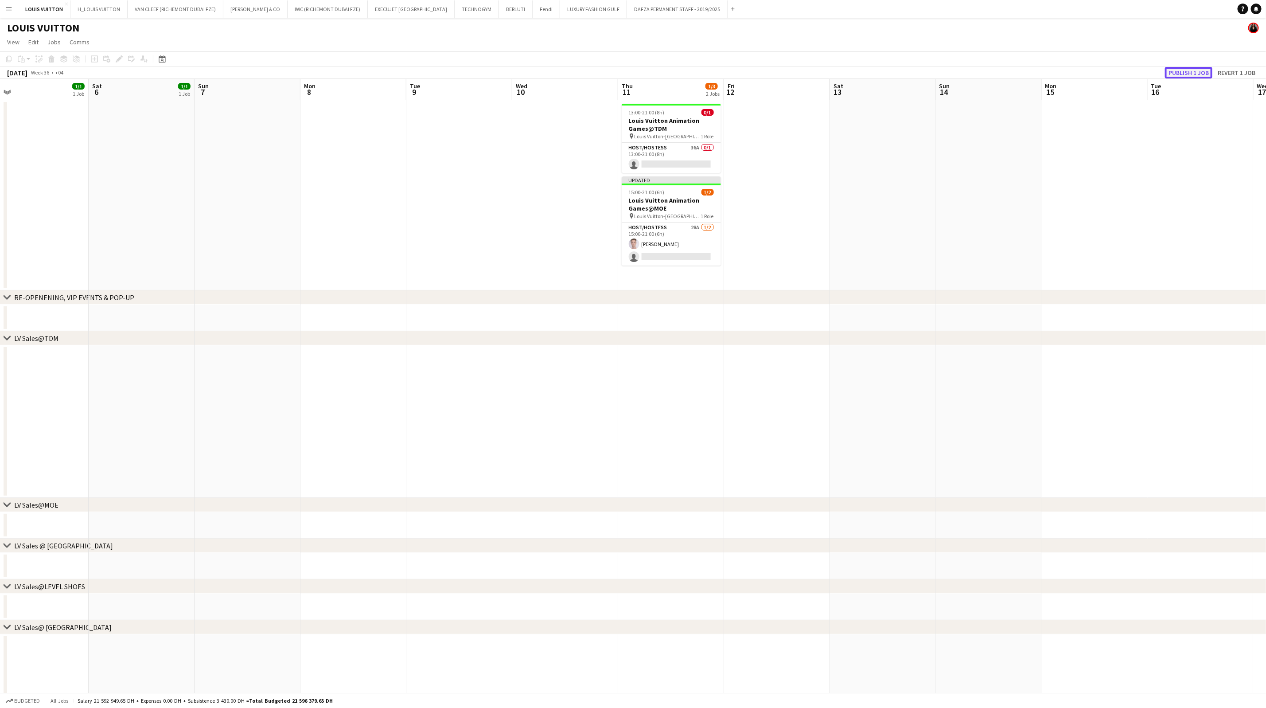
click at [1177, 73] on button "Publish 1 job" at bounding box center [1188, 73] width 47 height 12
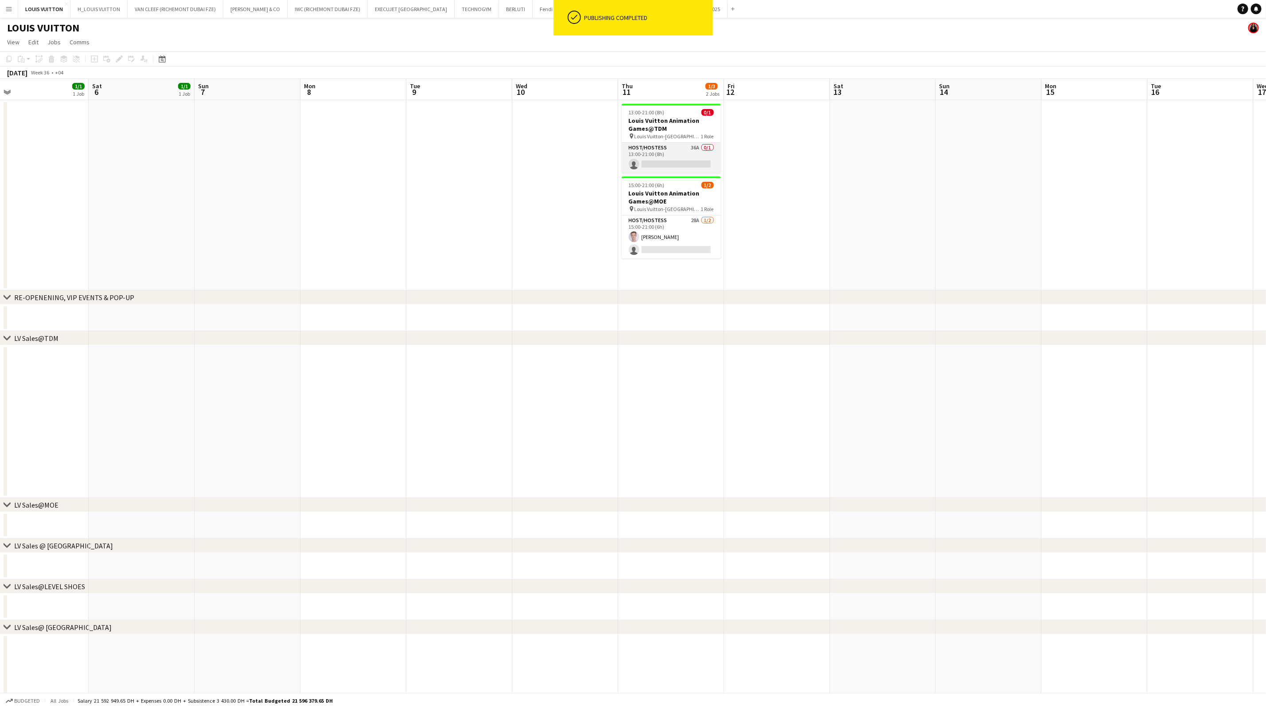
click at [661, 161] on app-card-role "Host/Hostess 36A 0/1 13:00-21:00 (8h) single-neutral-actions" at bounding box center [671, 158] width 99 height 30
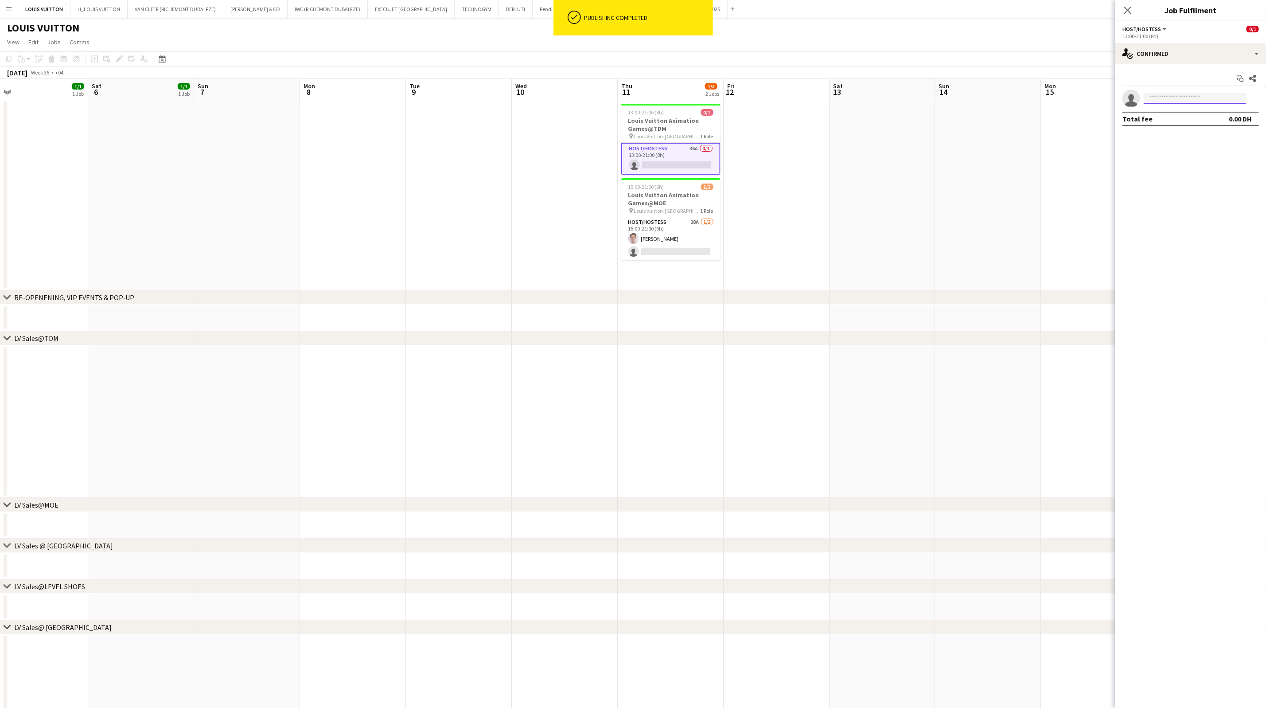
click at [1156, 100] on input at bounding box center [1195, 98] width 103 height 11
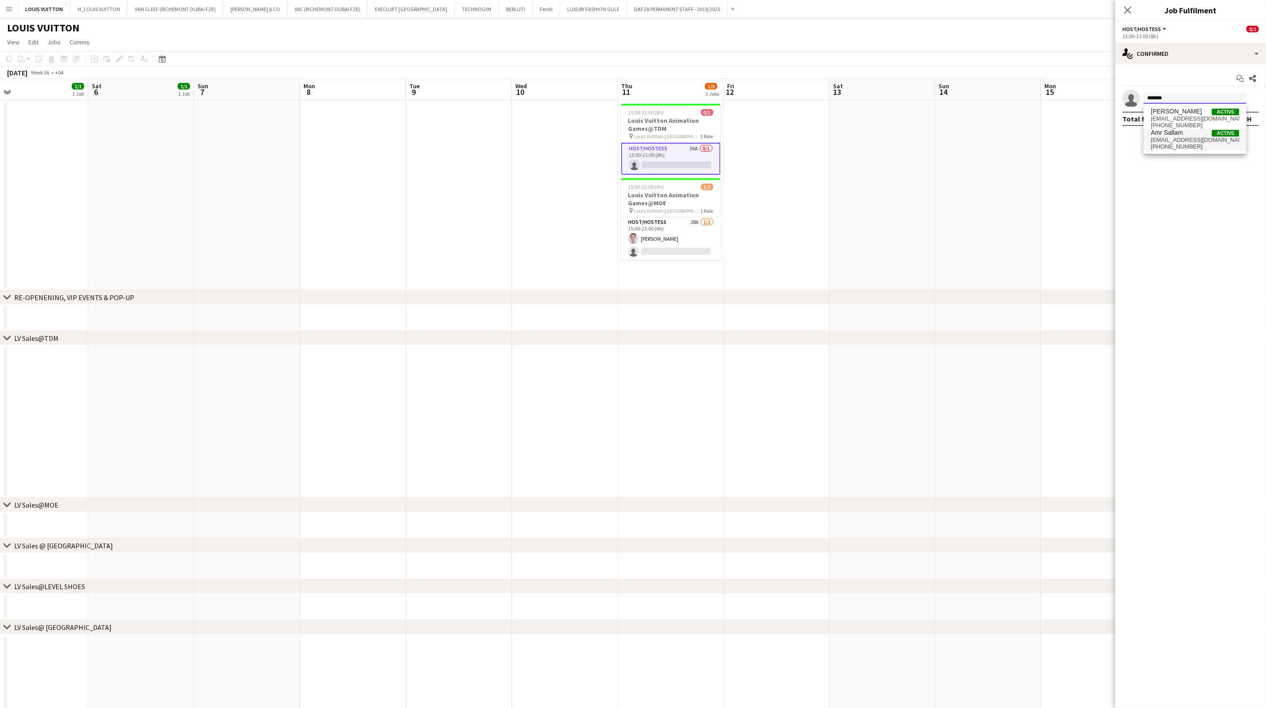
type input "*******"
click at [1174, 143] on span "[EMAIL_ADDRESS][DOMAIN_NAME]" at bounding box center [1195, 139] width 89 height 7
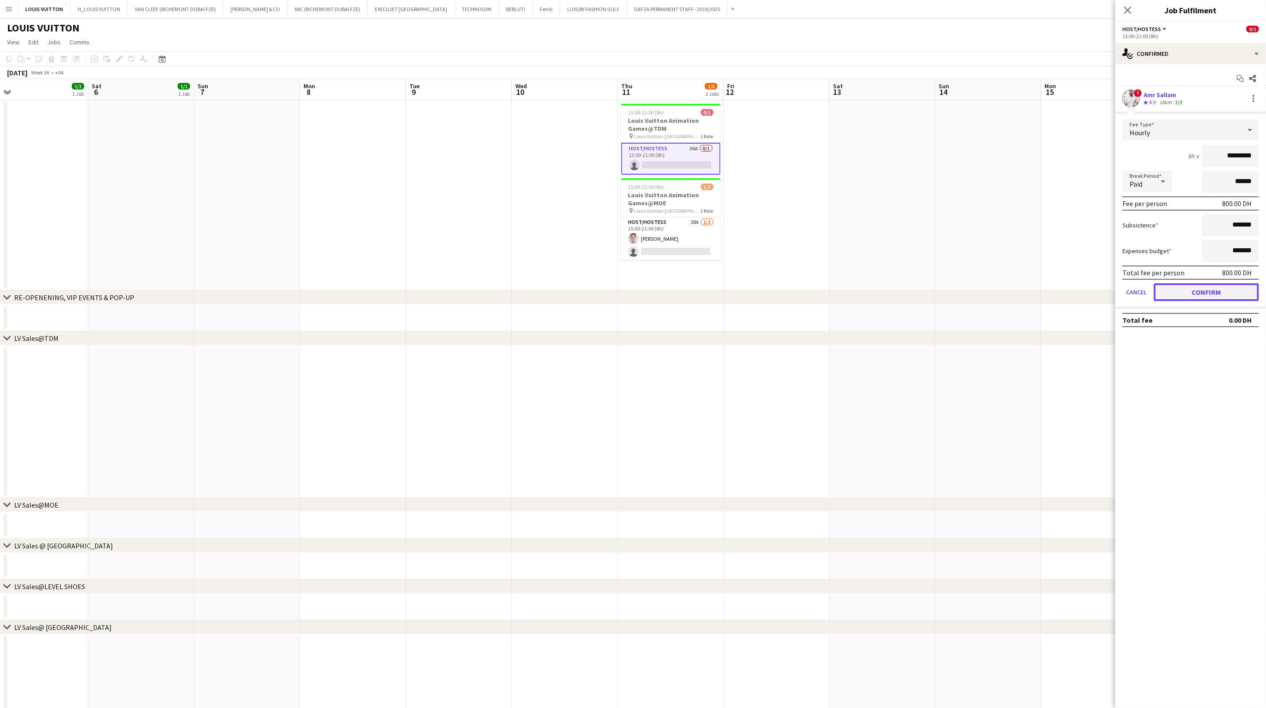
click at [1201, 287] on button "Confirm" at bounding box center [1206, 292] width 105 height 18
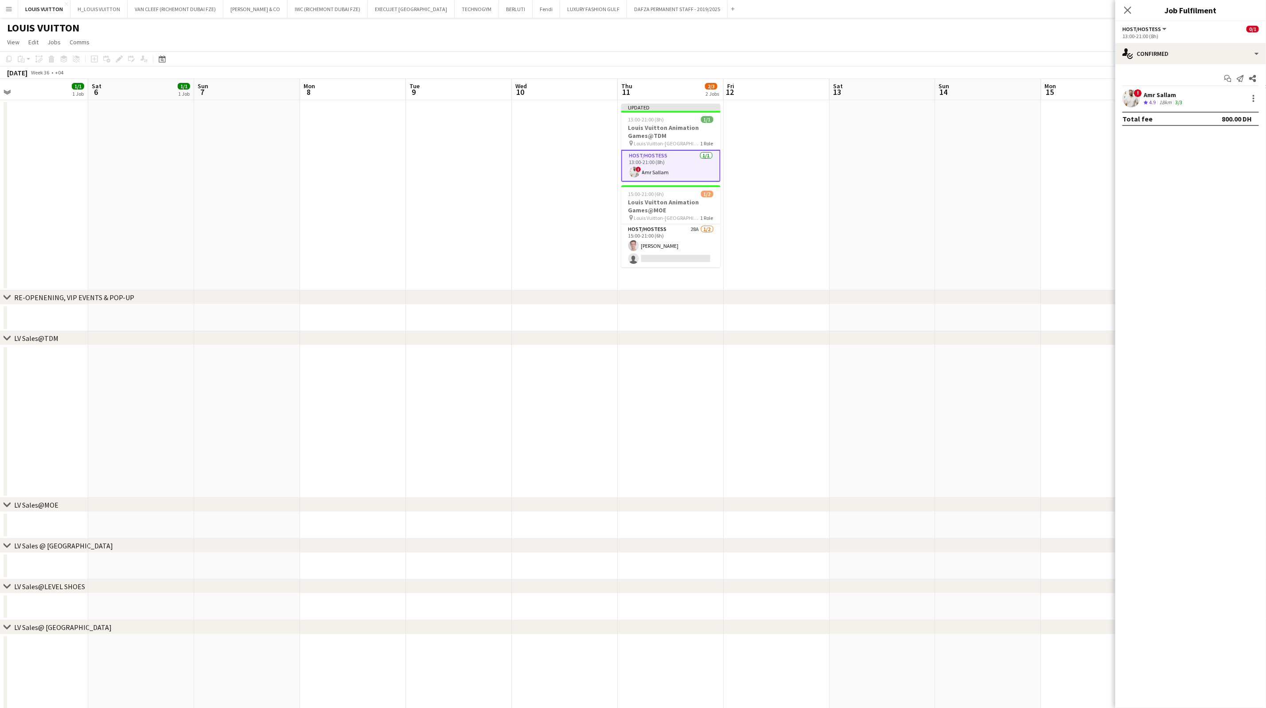
click at [1050, 28] on div "LOUIS VUITTON" at bounding box center [633, 26] width 1266 height 17
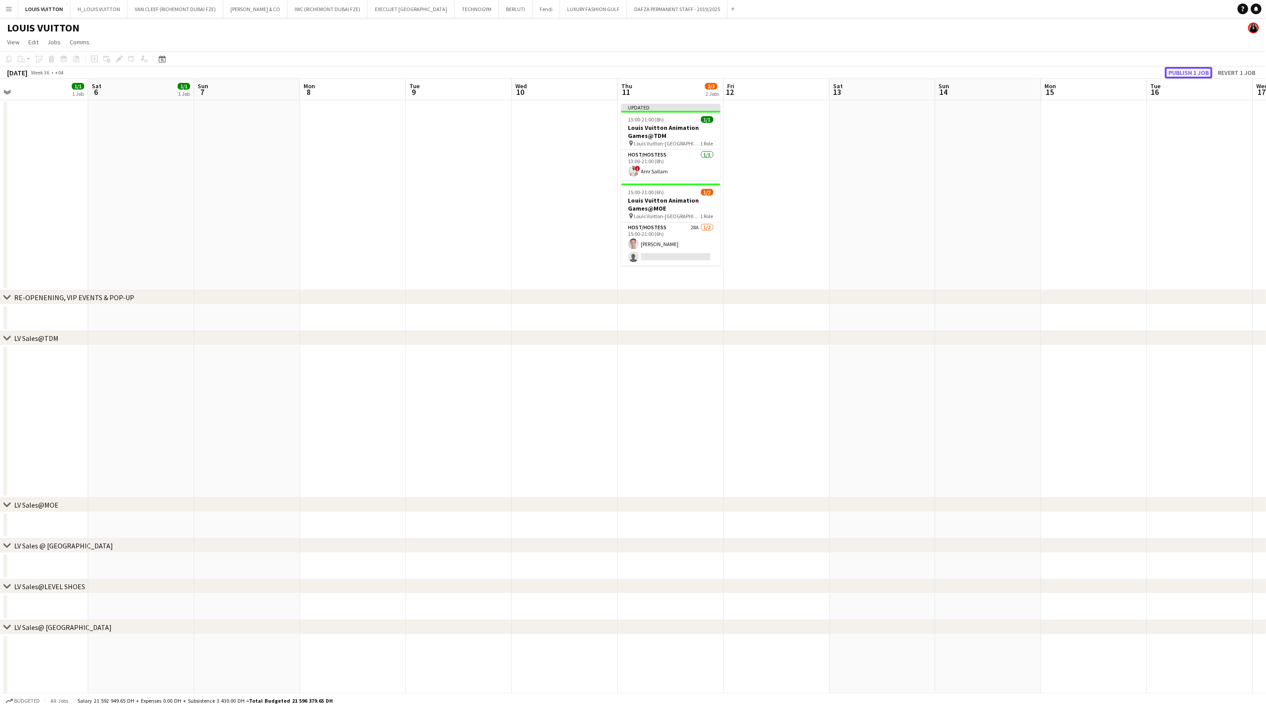
click at [1190, 70] on button "Publish 1 job" at bounding box center [1188, 73] width 47 height 12
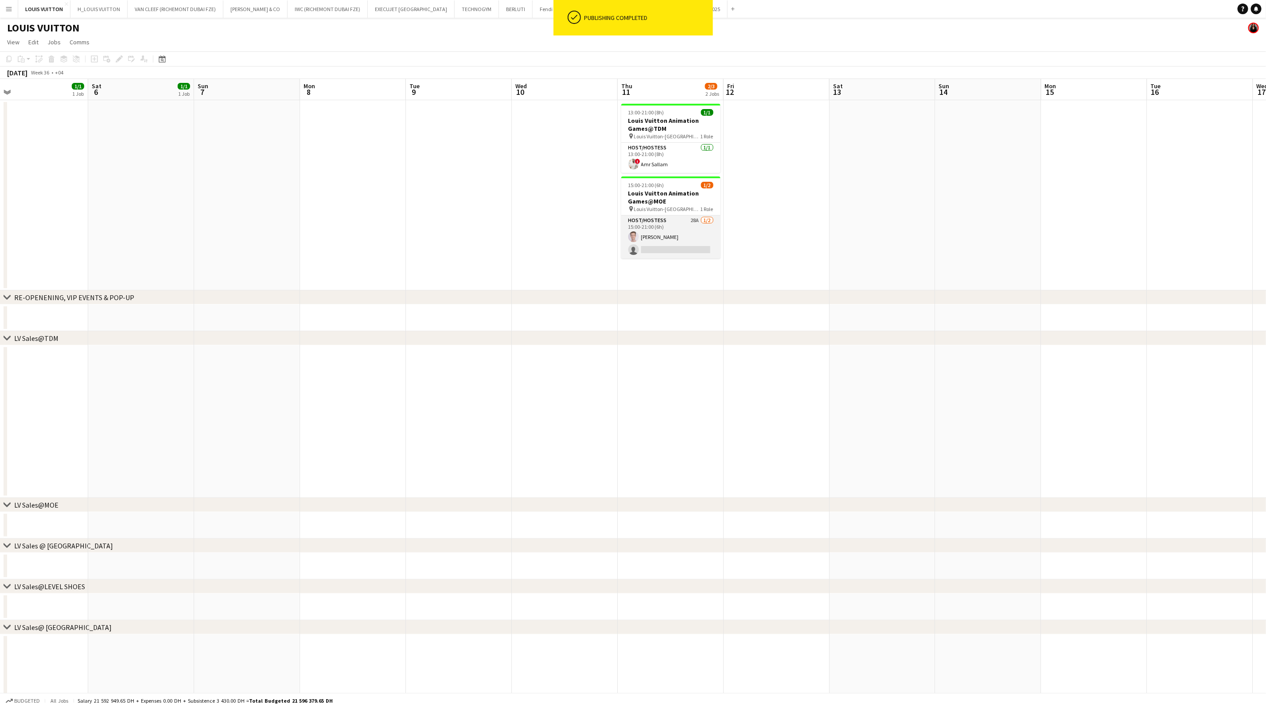
click at [686, 241] on app-card-role "Host/Hostess 28A [DATE] 15:00-21:00 (6h) [PERSON_NAME] single-neutral-actions" at bounding box center [670, 236] width 99 height 43
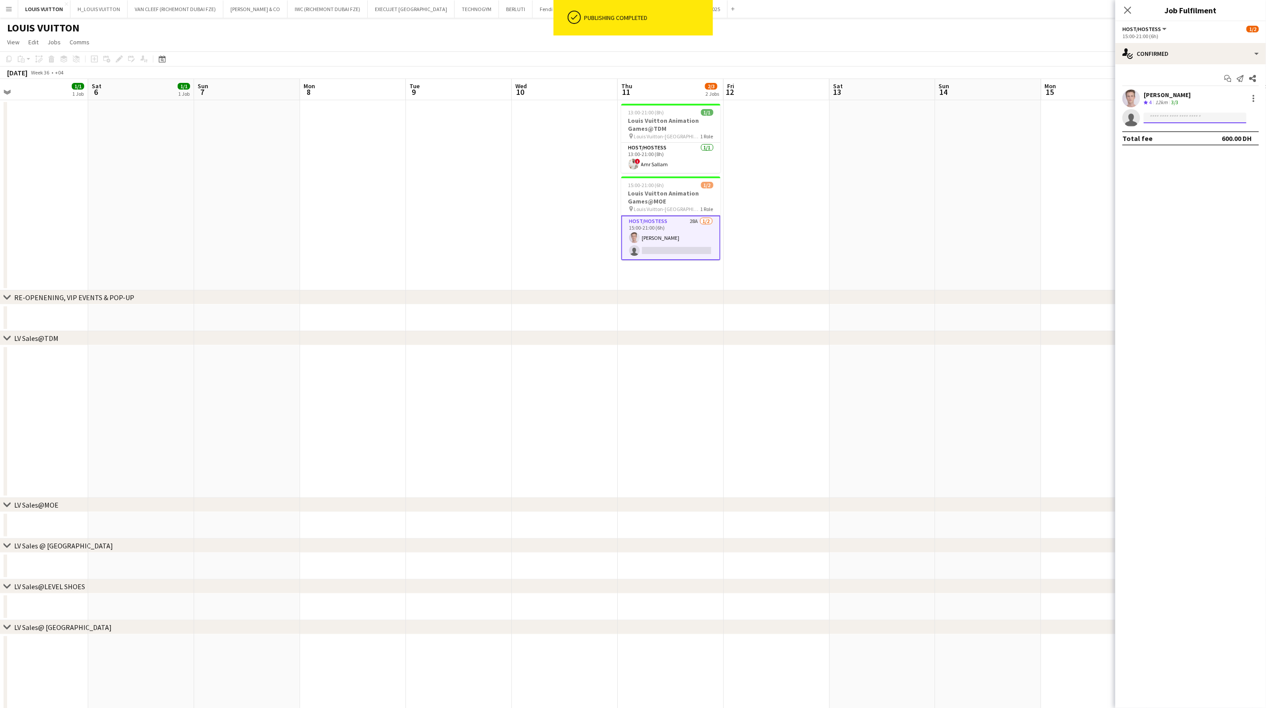
click at [1169, 116] on input at bounding box center [1195, 118] width 103 height 11
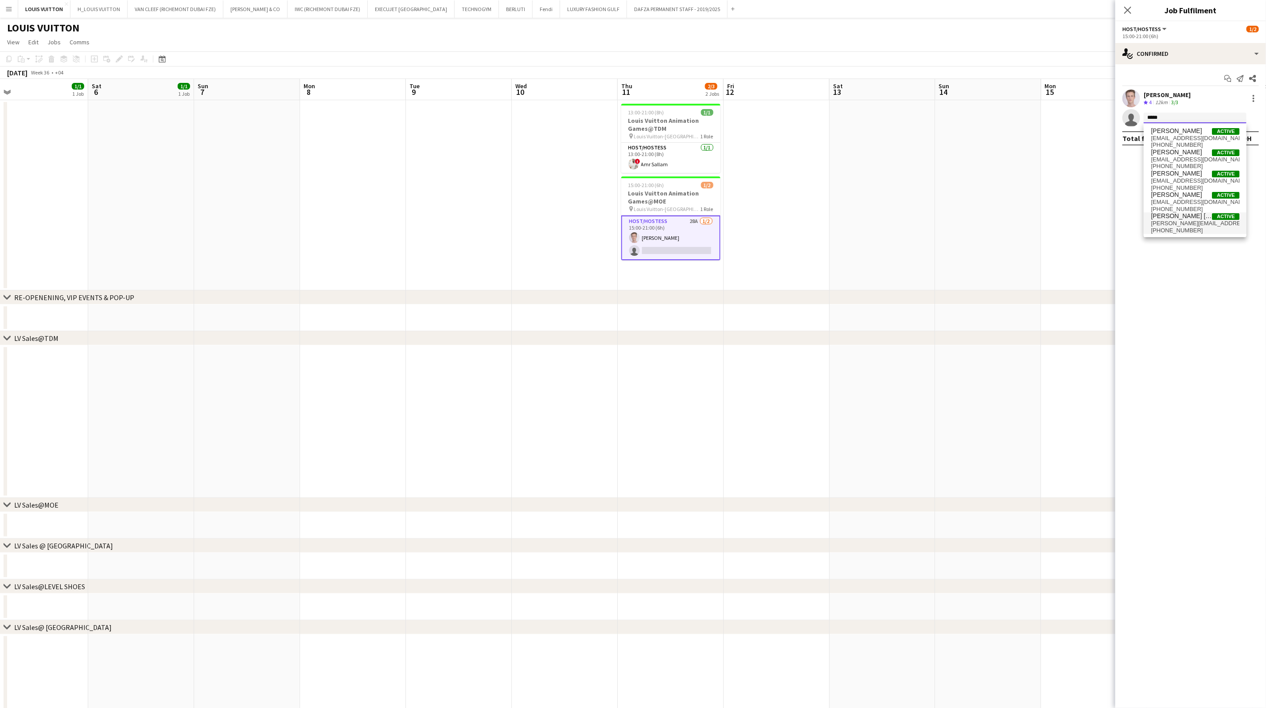
type input "*****"
click at [1165, 221] on span "[PERSON_NAME][EMAIL_ADDRESS][PERSON_NAME][DOMAIN_NAME]" at bounding box center [1195, 223] width 89 height 7
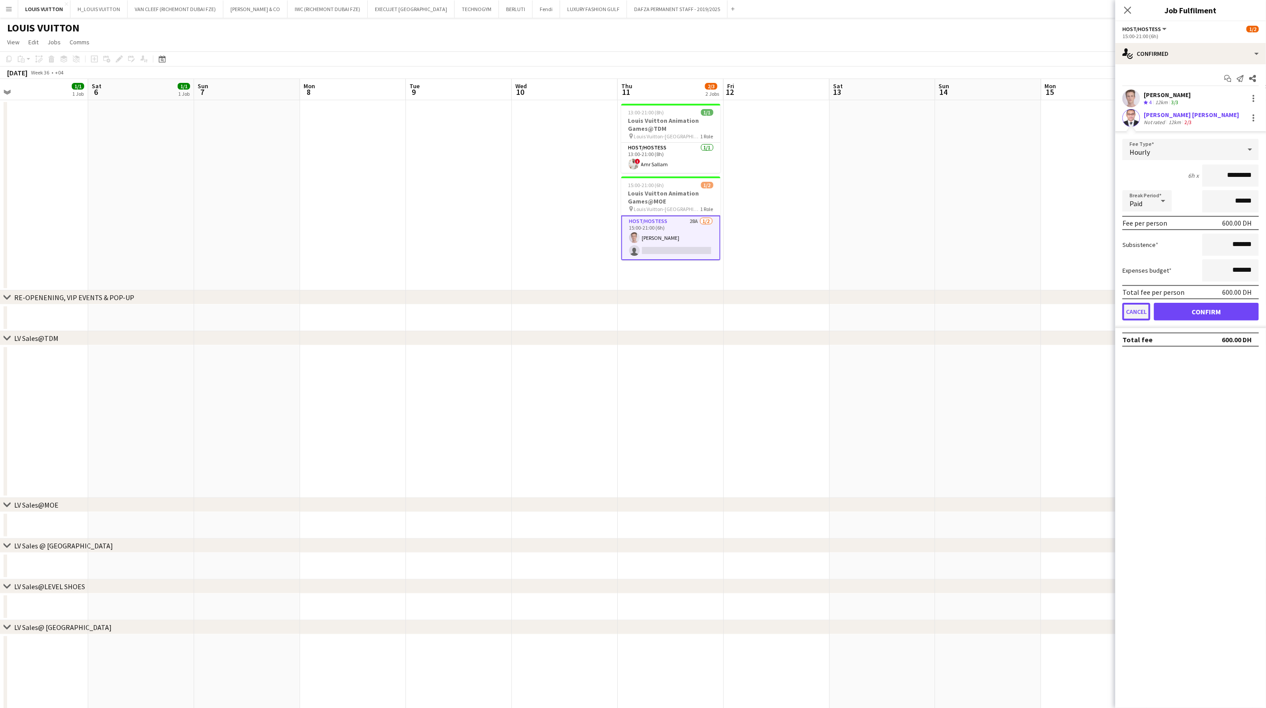
click at [1129, 314] on button "Cancel" at bounding box center [1137, 312] width 28 height 18
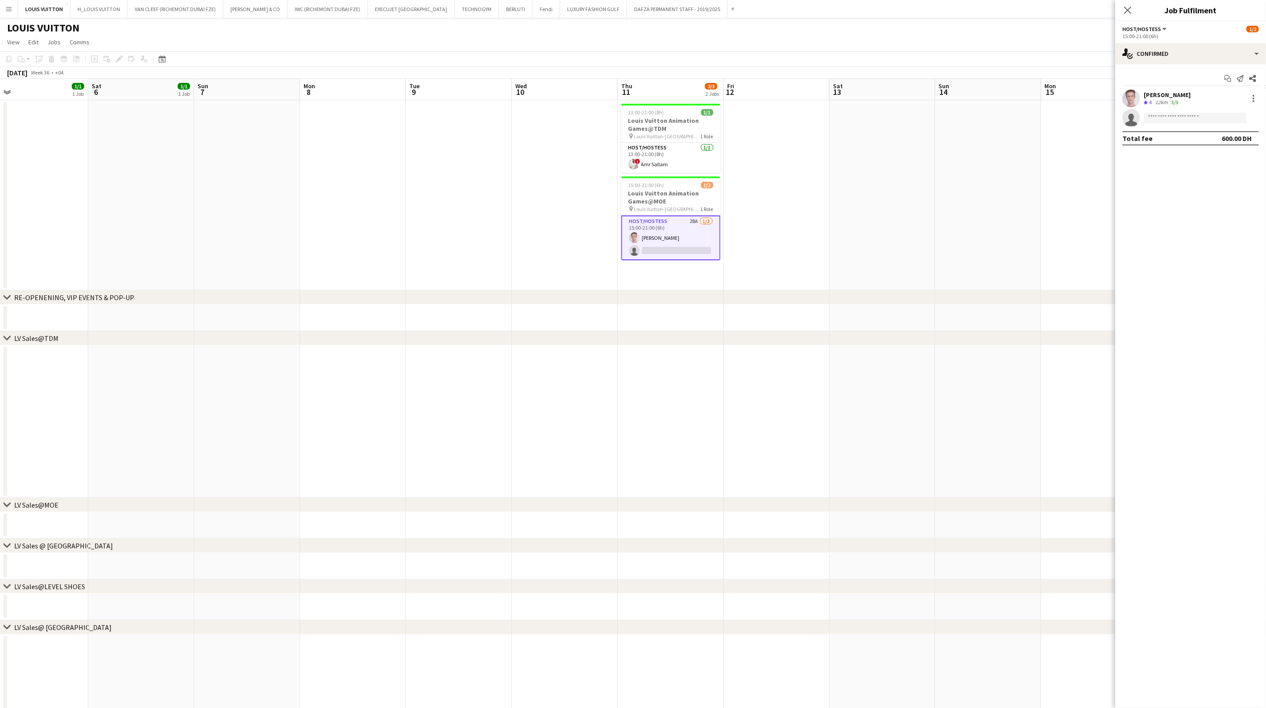
click at [999, 55] on app-toolbar "Copy Paste Paste Ctrl+V Paste with crew Ctrl+Shift+V Paste linked Job [GEOGRAPH…" at bounding box center [633, 58] width 1266 height 15
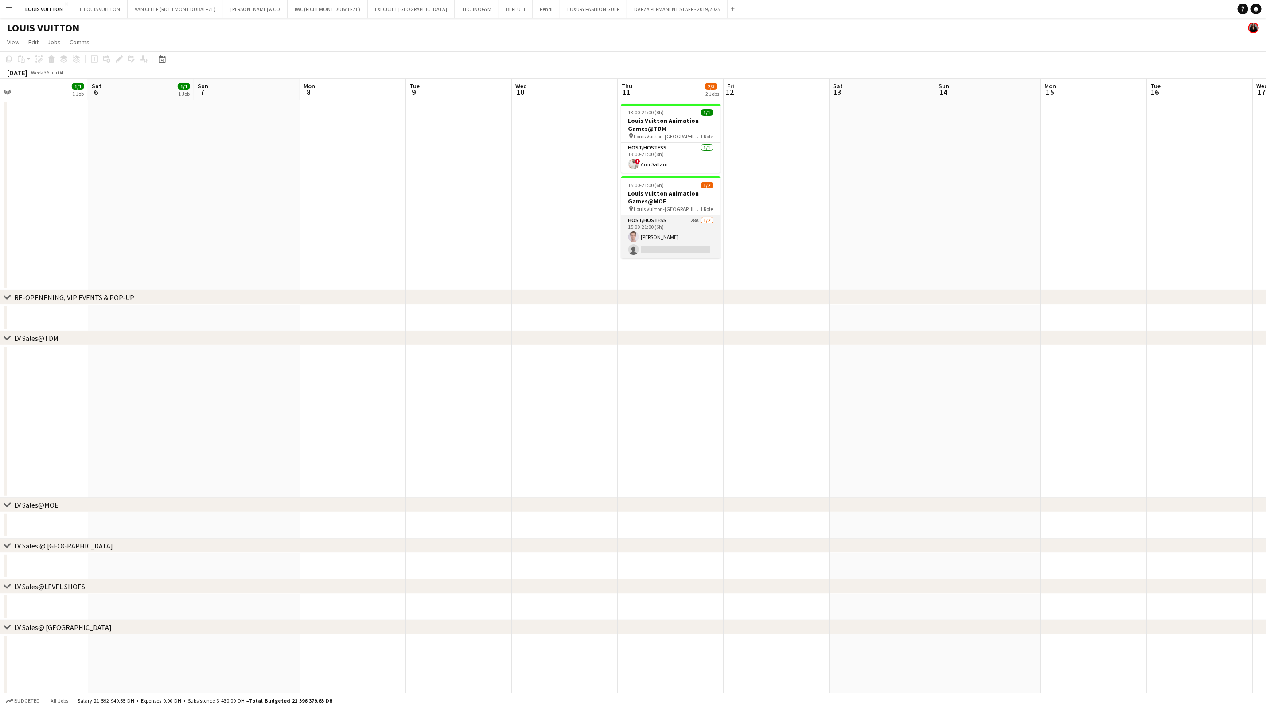
click at [703, 236] on app-card-role "Host/Hostess 28A [DATE] 15:00-21:00 (6h) [PERSON_NAME] single-neutral-actions" at bounding box center [670, 236] width 99 height 43
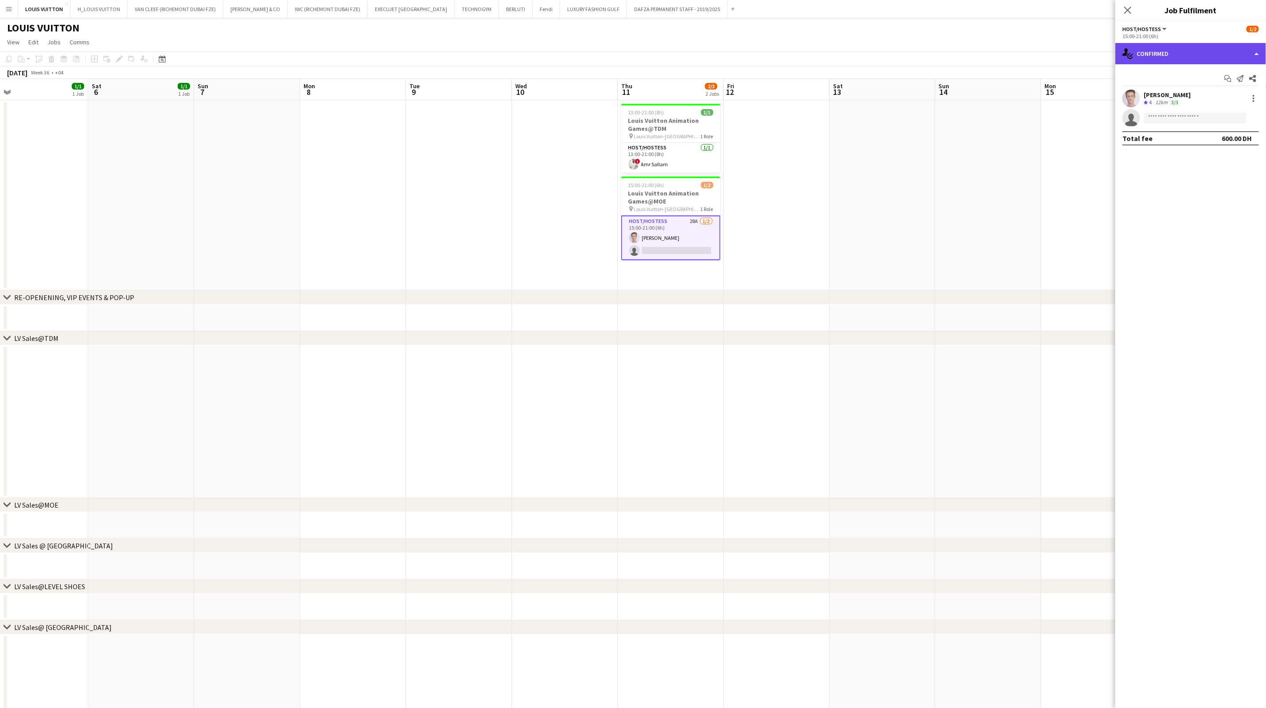
click at [1158, 55] on div "single-neutral-actions-check-2 Confirmed" at bounding box center [1190, 53] width 151 height 21
click at [1209, 145] on div "single-neutral-actions-information Applicants" at bounding box center [1220, 145] width 88 height 18
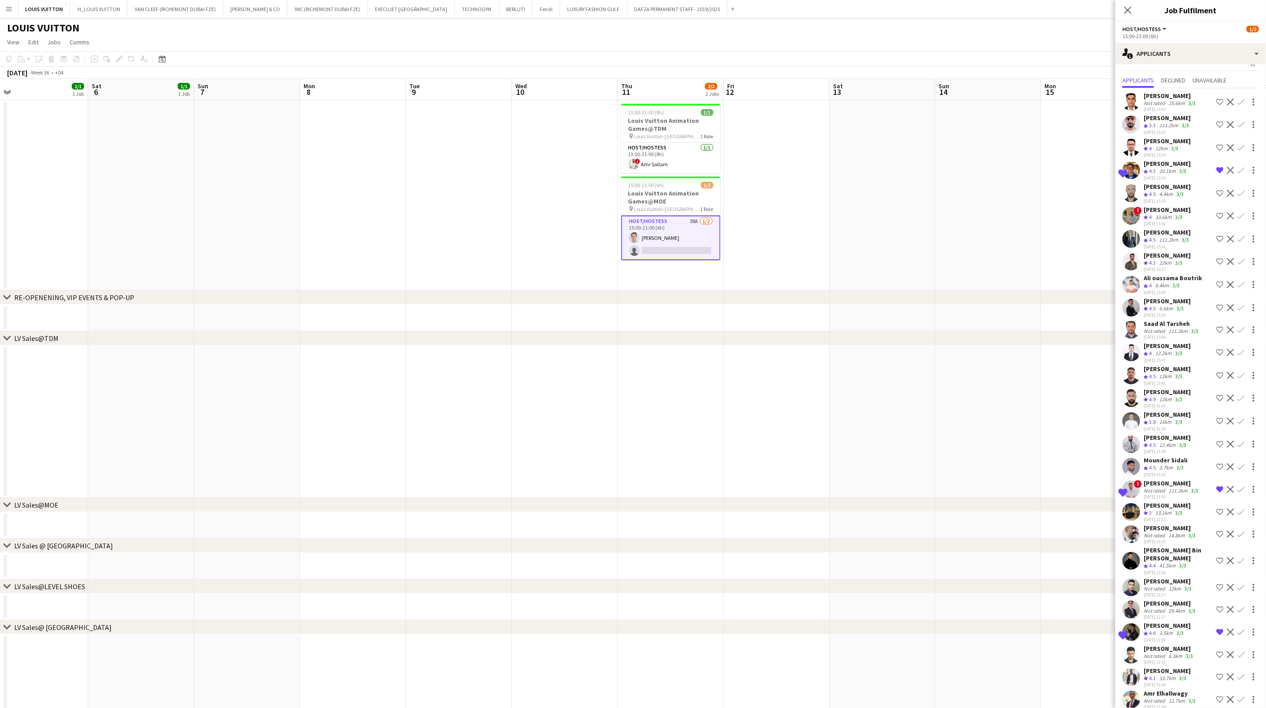
scroll to position [0, 0]
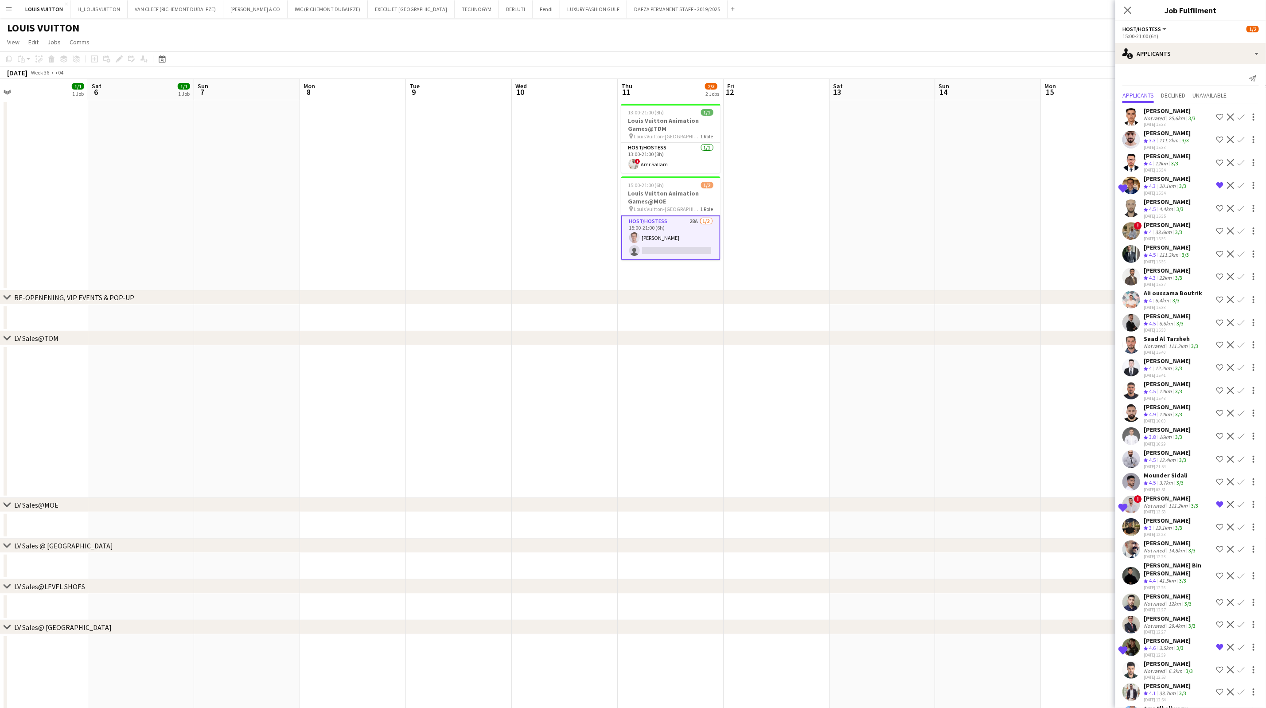
click at [1238, 186] on app-icon "Confirm" at bounding box center [1241, 185] width 7 height 7
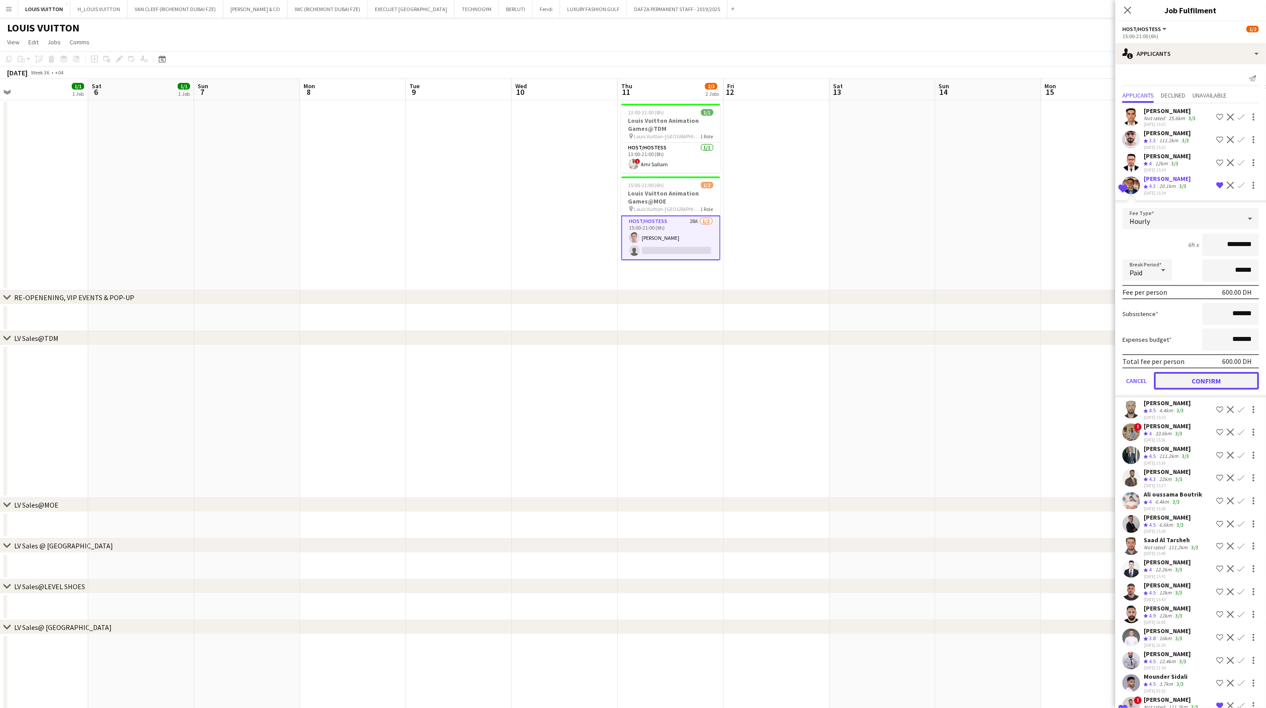
click at [1193, 375] on button "Confirm" at bounding box center [1206, 381] width 105 height 18
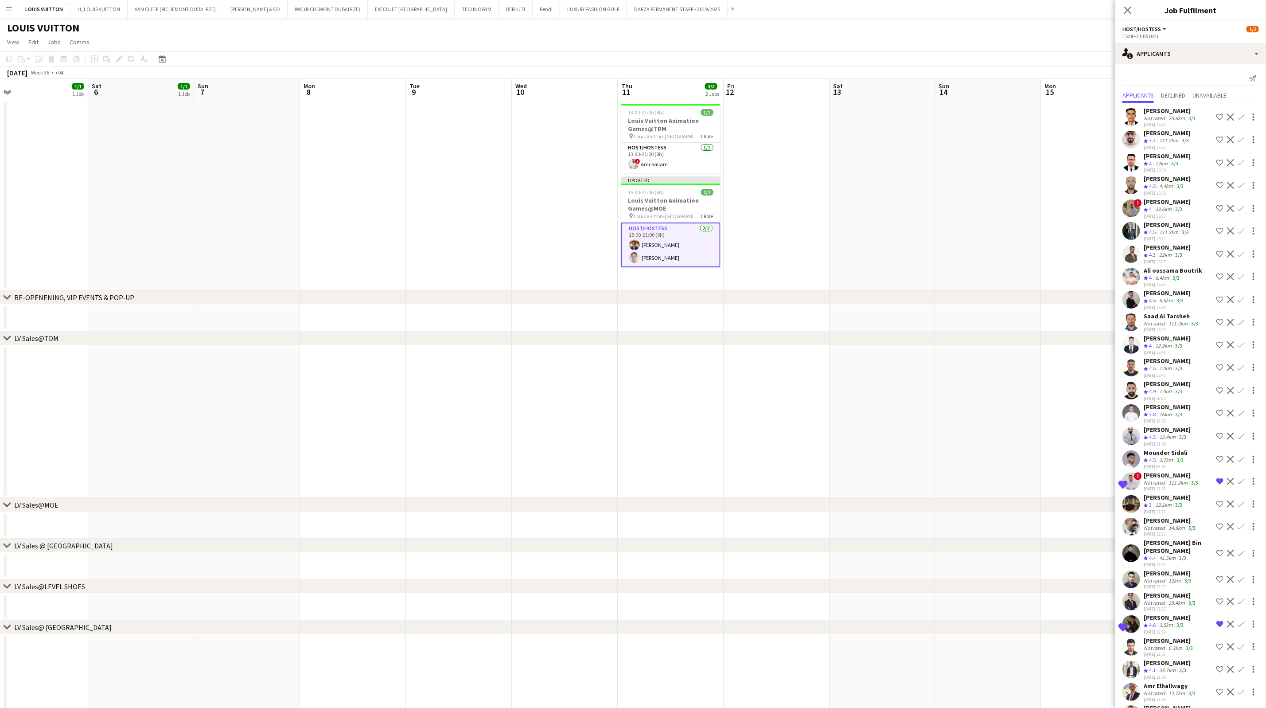
click at [1060, 44] on app-page-menu "View Day view expanded Day view collapsed Month view Date picker Jump to [DATE]…" at bounding box center [633, 43] width 1266 height 17
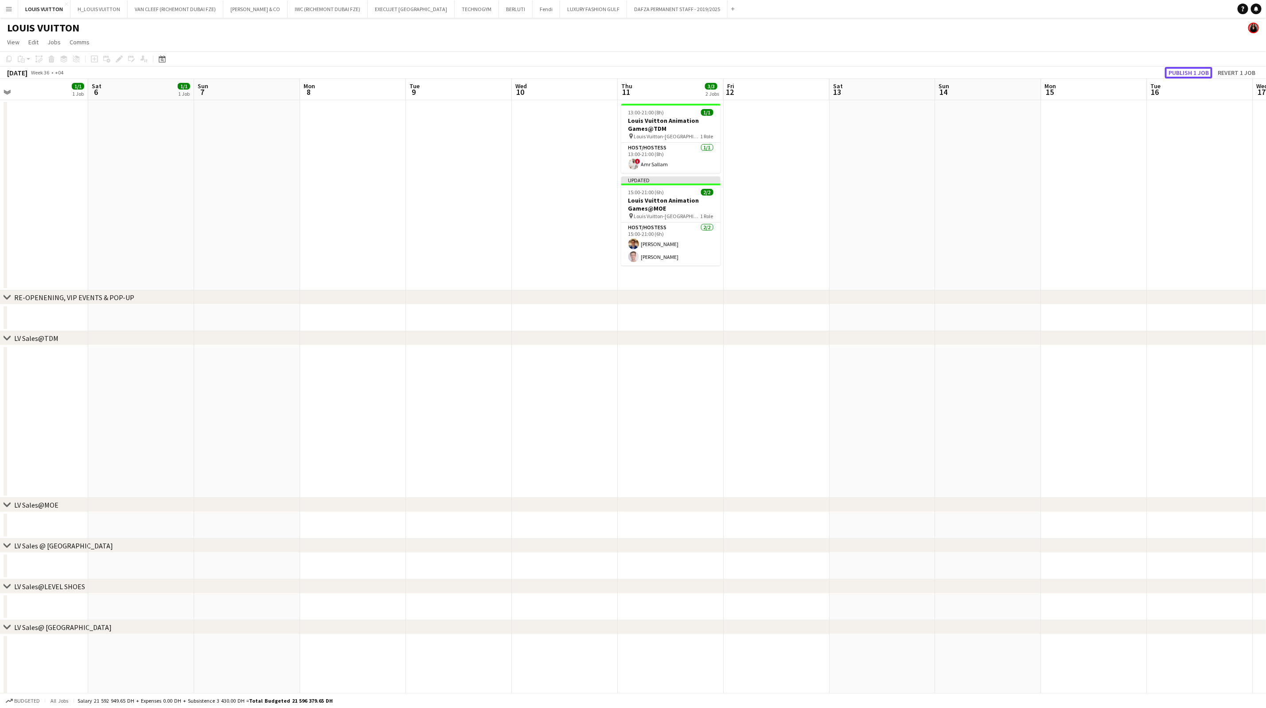
click at [1203, 68] on button "Publish 1 job" at bounding box center [1188, 73] width 47 height 12
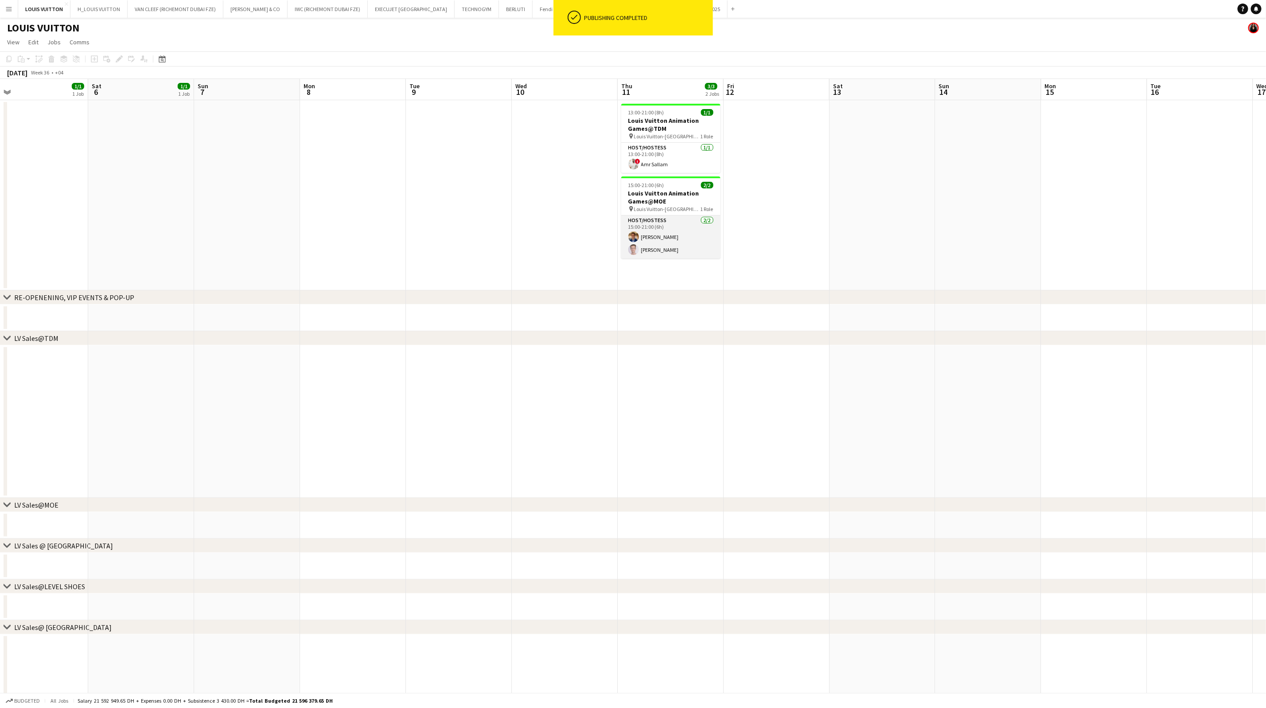
click at [656, 242] on app-card-role "Host/Hostess [DATE] 15:00-21:00 (6h) [PERSON_NAME] [PERSON_NAME]" at bounding box center [670, 236] width 99 height 43
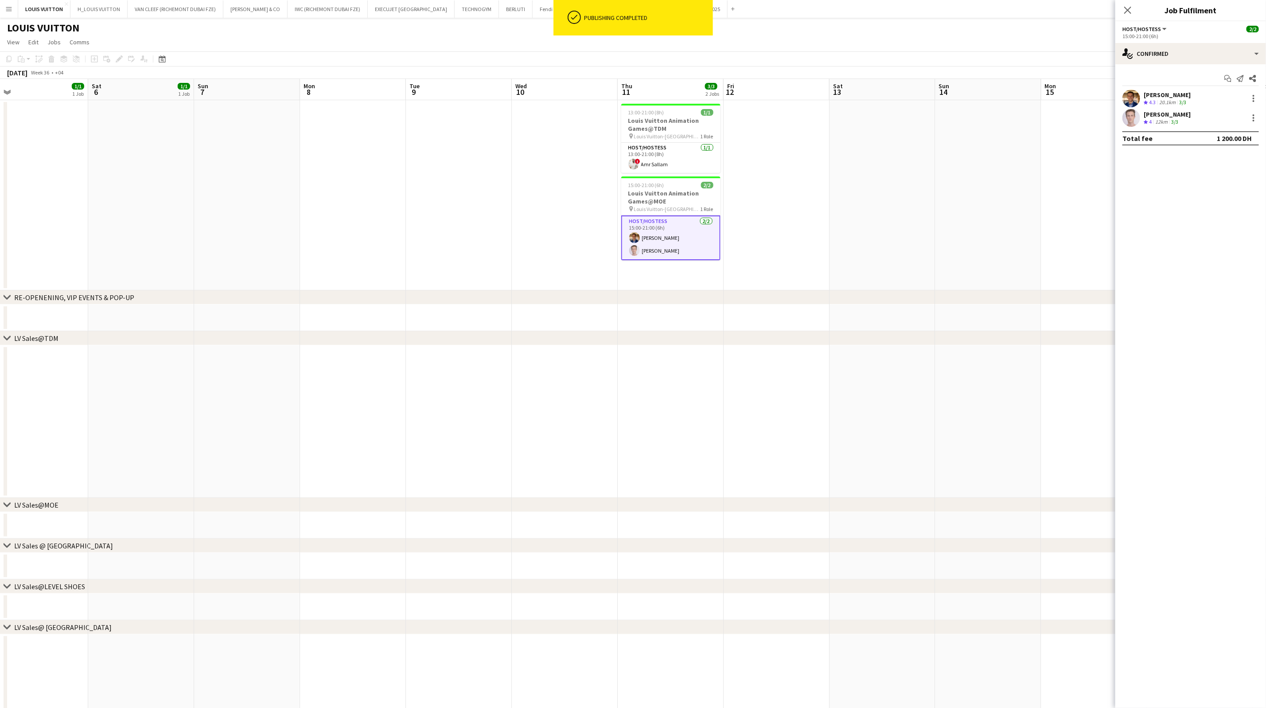
click at [1164, 94] on div "[PERSON_NAME]" at bounding box center [1167, 95] width 47 height 8
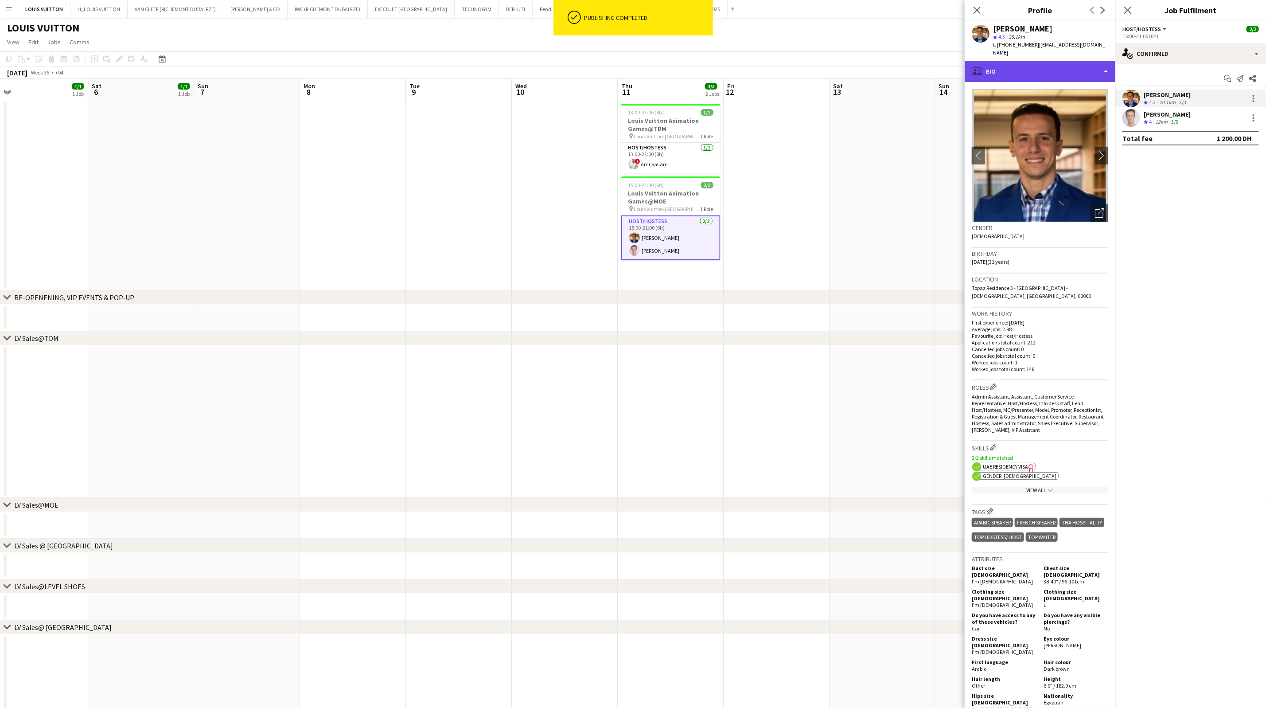
click at [1054, 61] on div "profile Bio" at bounding box center [1040, 71] width 151 height 21
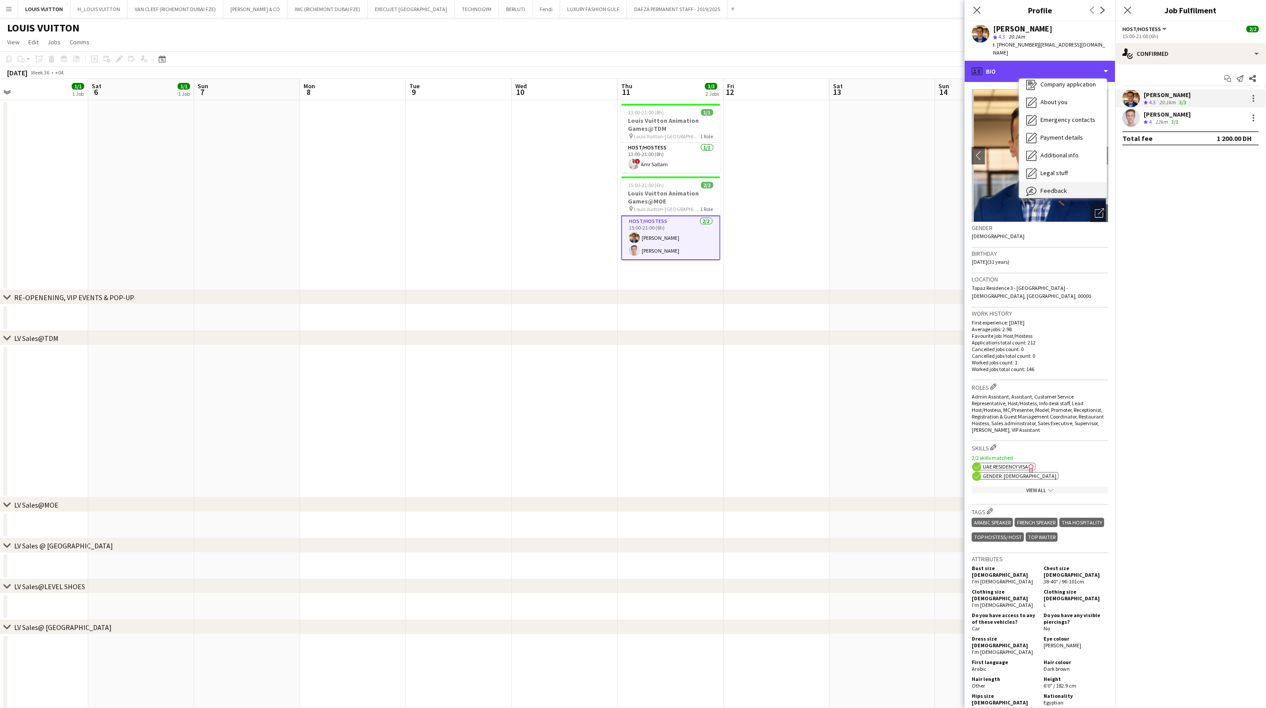
scroll to position [48, 0]
click at [1064, 181] on span "Calendar" at bounding box center [1052, 185] width 23 height 8
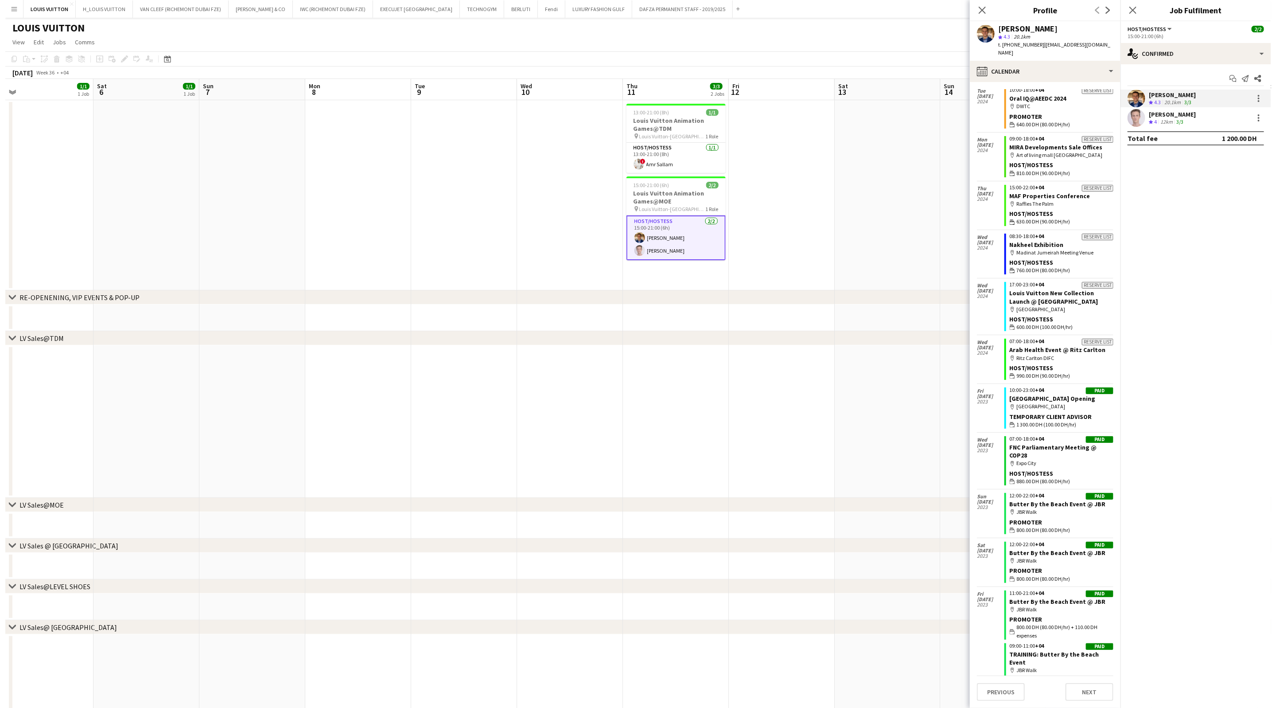
scroll to position [2258, 0]
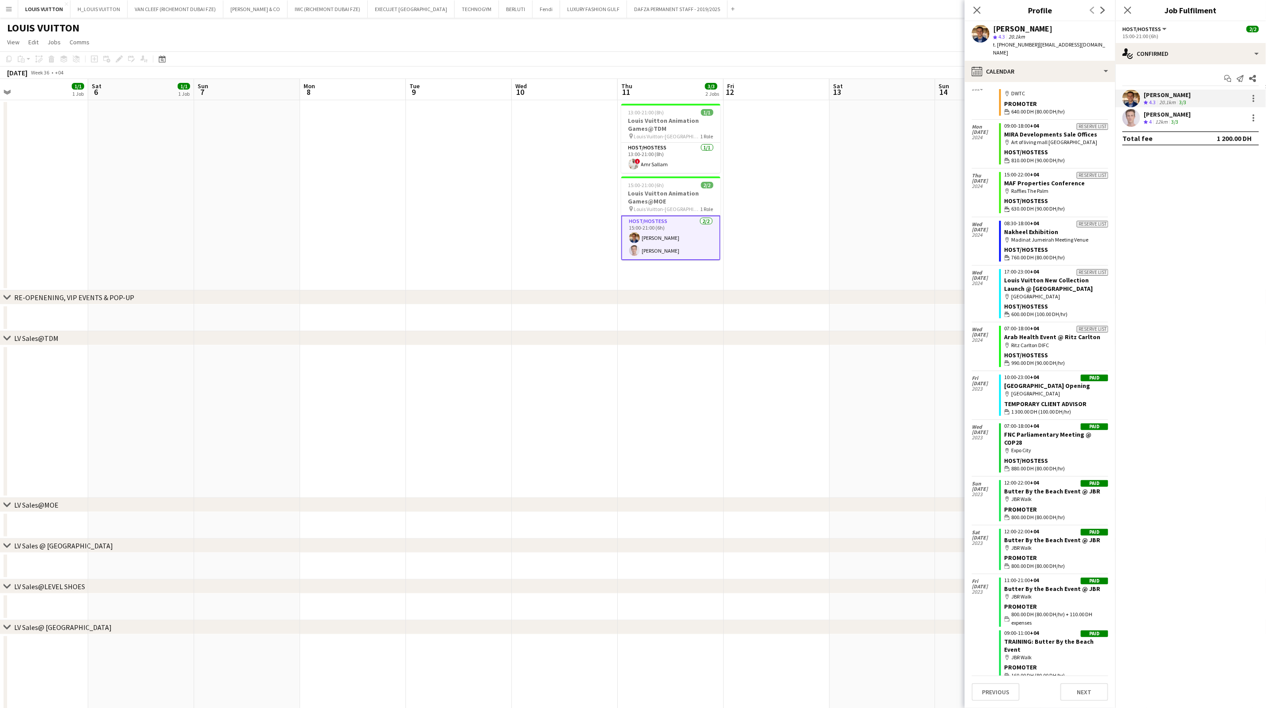
click at [440, 166] on app-date-cell at bounding box center [459, 195] width 106 height 190
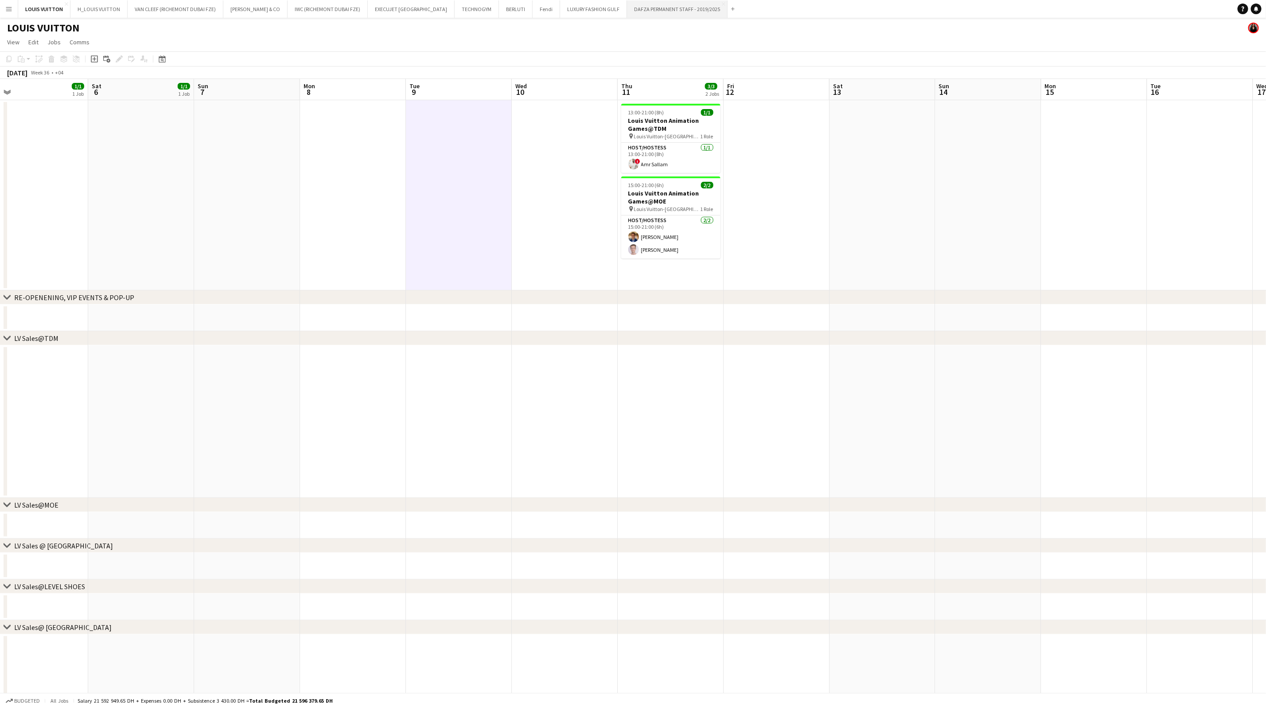
click at [630, 10] on button "DAFZA PERMANENT STAFF - 2019/2025 Close" at bounding box center [677, 8] width 101 height 17
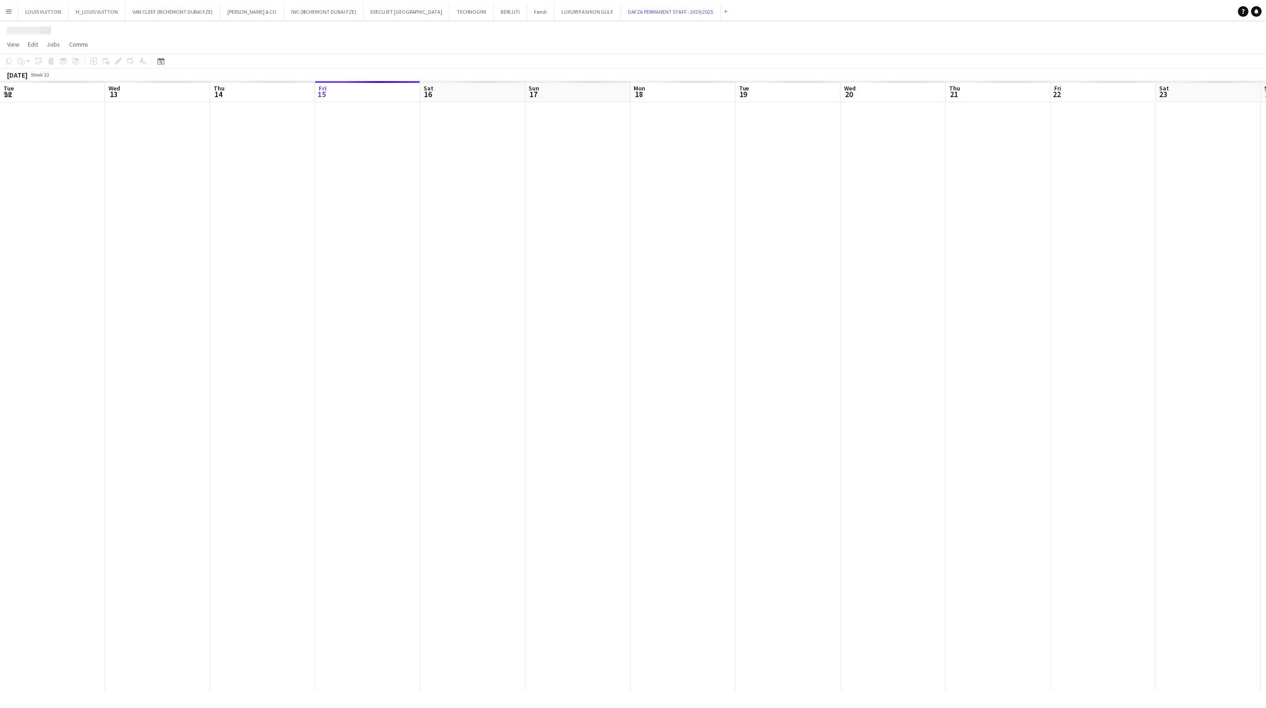
scroll to position [0, 212]
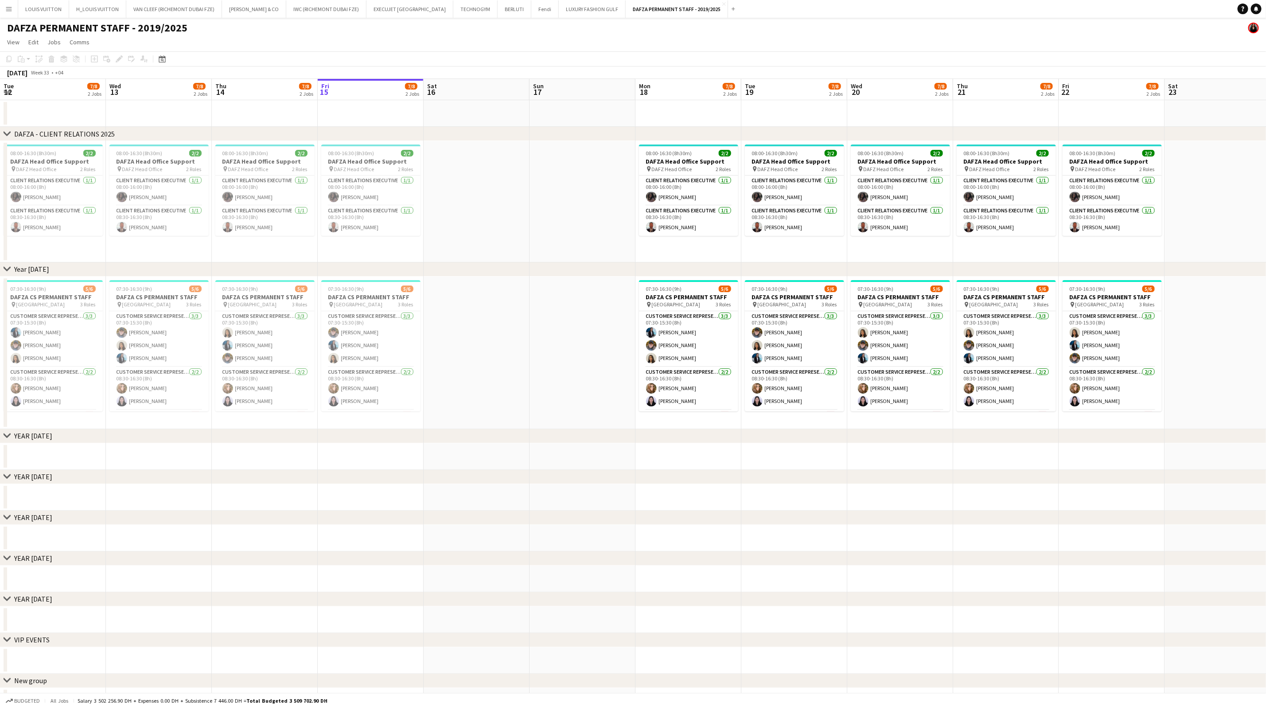
drag, startPoint x: 571, startPoint y: 354, endPoint x: 667, endPoint y: 342, distance: 96.5
click at [677, 351] on app-calendar-viewport "Sun 10 Mon 11 Tue 12 7/8 2 Jobs Wed 13 7/8 2 Jobs Thu 14 7/8 2 Jobs Fri 15 7/8 …" at bounding box center [633, 397] width 1266 height 636
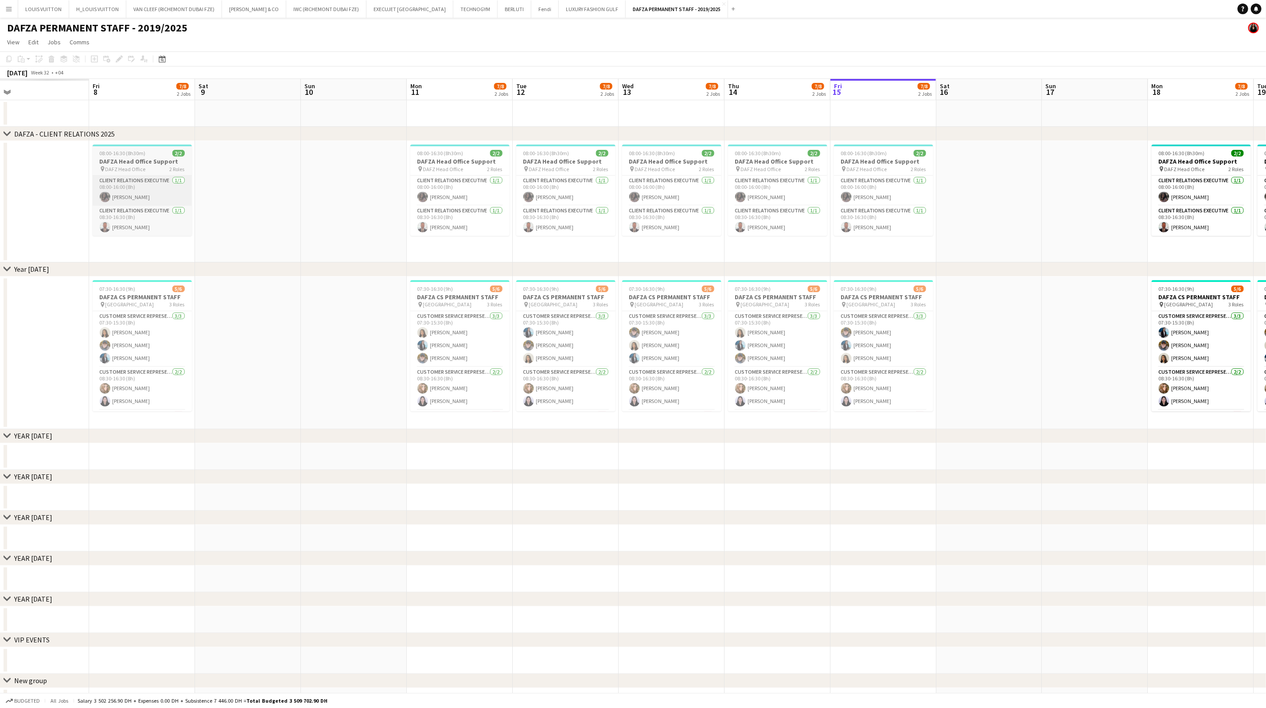
drag, startPoint x: 133, startPoint y: 229, endPoint x: 338, endPoint y: 194, distance: 208.2
click at [665, 242] on app-calendar-viewport "Tue 5 Wed 6 Thu 7 Fri 8 7/8 2 Jobs Sat 9 Sun 10 Mon 11 7/8 2 Jobs Tue 12 7/8 2 …" at bounding box center [633, 397] width 1266 height 636
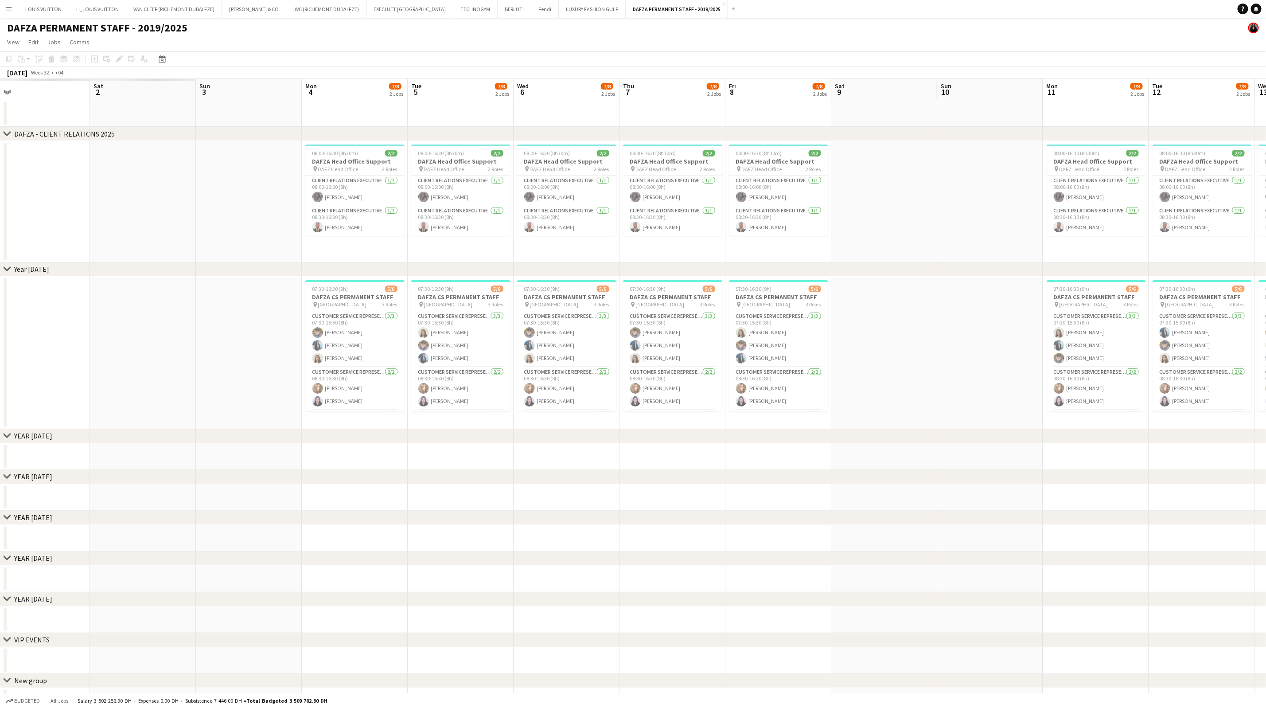
drag, startPoint x: 233, startPoint y: 162, endPoint x: 691, endPoint y: 168, distance: 458.7
click at [694, 168] on app-calendar-viewport "Wed 30 Thu 31 Fri 1 Sat 2 Sun 3 Mon 4 7/8 2 Jobs Tue 5 7/8 2 Jobs Wed 6 7/8 2 J…" at bounding box center [633, 397] width 1266 height 636
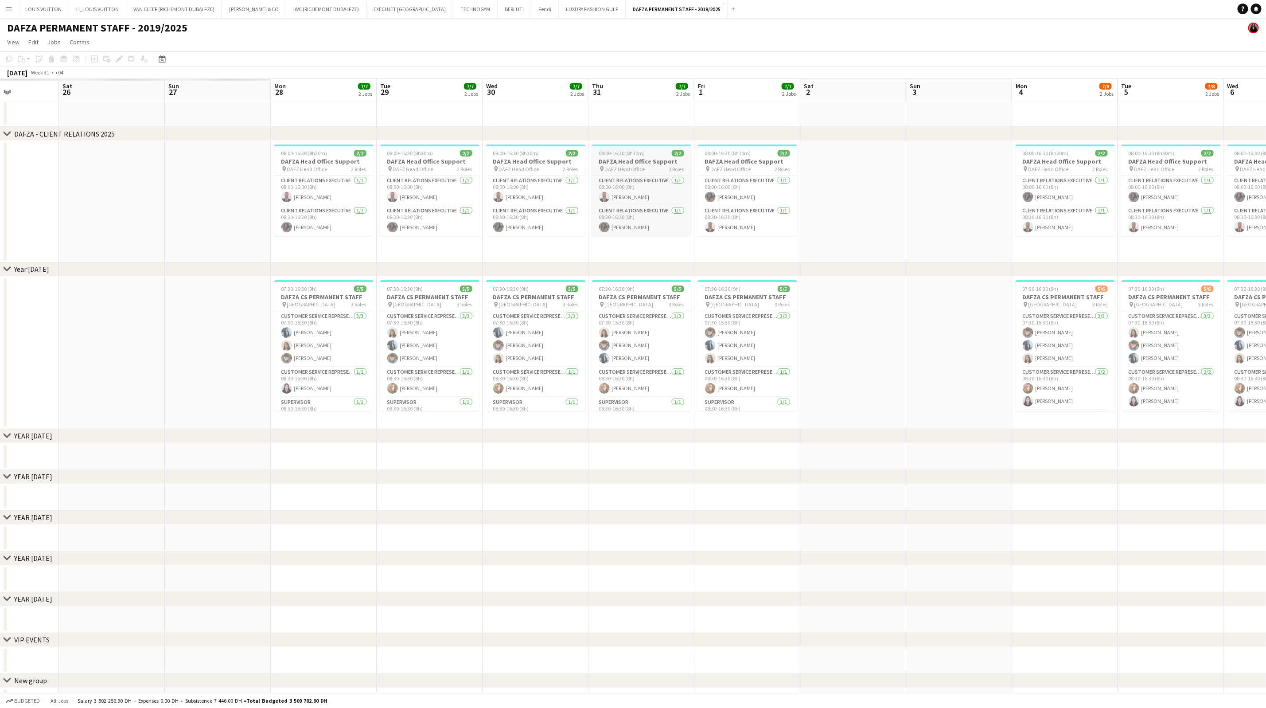
drag, startPoint x: 205, startPoint y: 150, endPoint x: 621, endPoint y: 159, distance: 416.2
click at [640, 160] on app-calendar-viewport "Thu 24 Fri 25 Sat 26 Sun 27 Mon 28 7/7 2 Jobs Tue 29 7/7 2 Jobs Wed 30 7/7 2 Jo…" at bounding box center [633, 397] width 1266 height 636
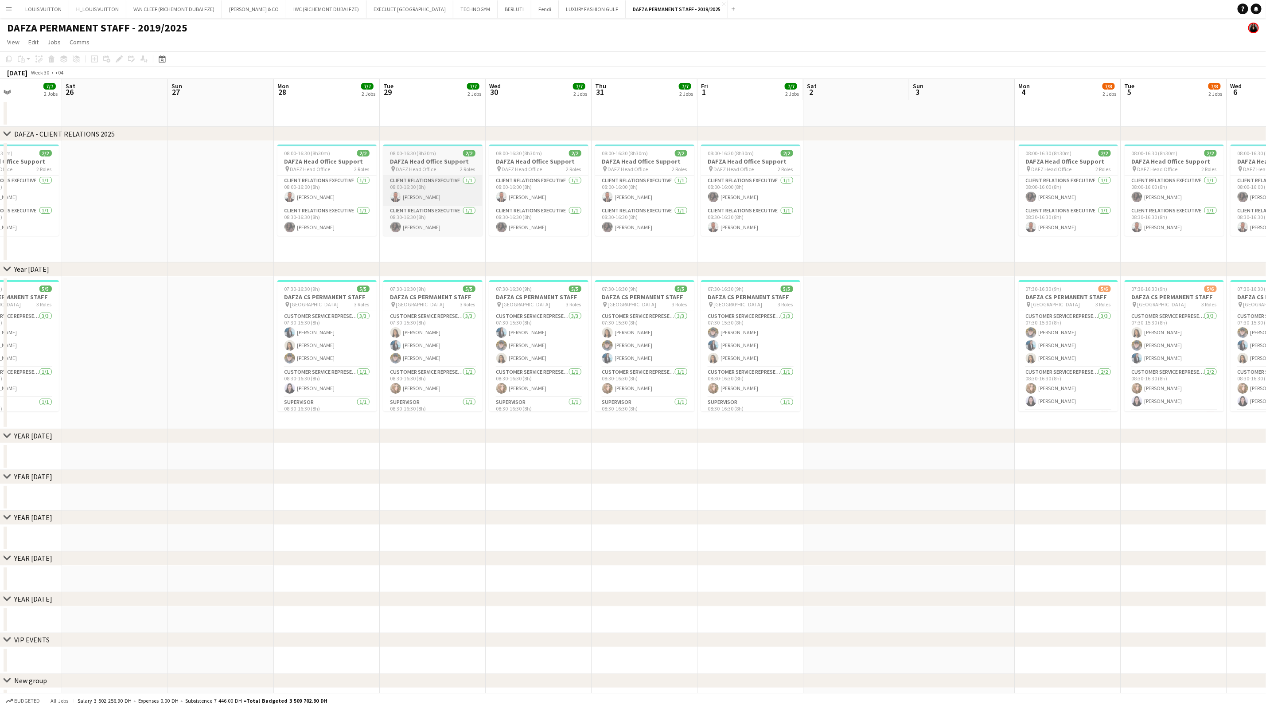
drag, startPoint x: 660, startPoint y: 160, endPoint x: 461, endPoint y: 176, distance: 199.2
click at [741, 172] on div "chevron-right DAFZA - CLIENT RELATIONS 2025 chevron-right Year [DATE] chevron-r…" at bounding box center [633, 397] width 1266 height 636
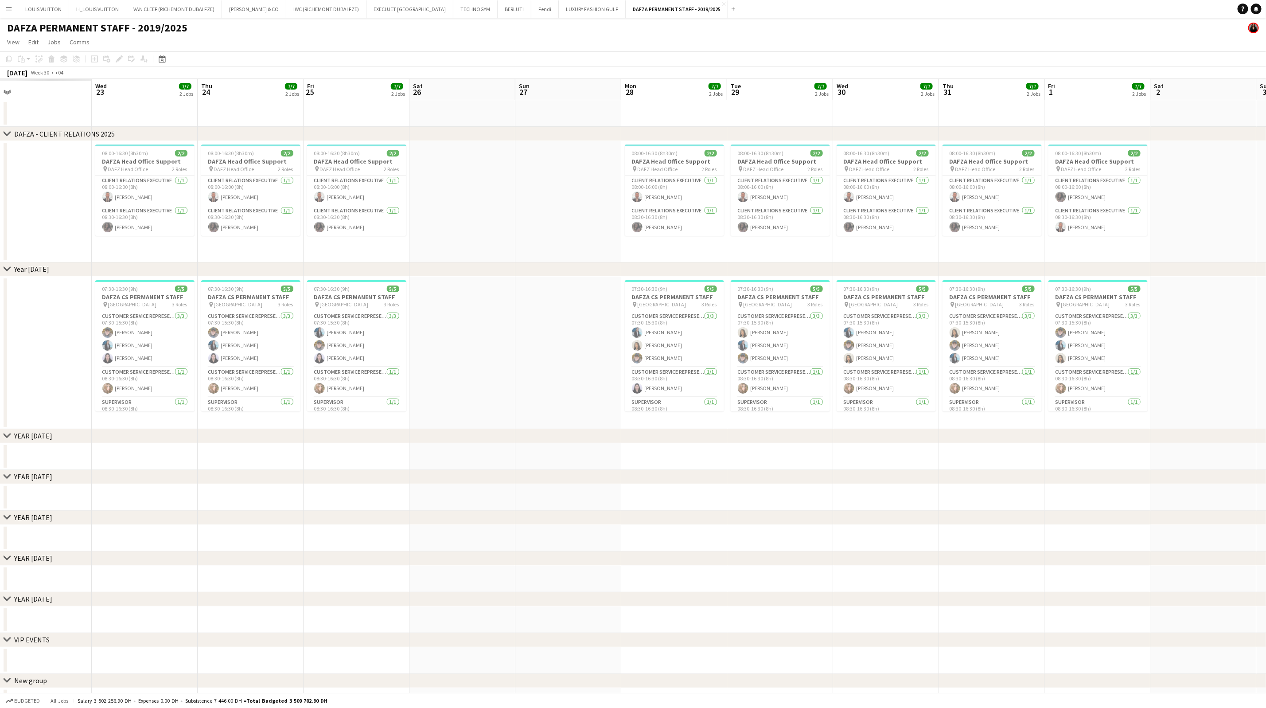
drag, startPoint x: 432, startPoint y: 245, endPoint x: 675, endPoint y: 250, distance: 242.5
click at [674, 250] on app-calendar-viewport "Sun 20 Mon 21 Tue 22 Wed 23 7/7 2 Jobs Thu 24 7/7 2 Jobs Fri 25 7/7 2 Jobs Sat …" at bounding box center [633, 397] width 1266 height 636
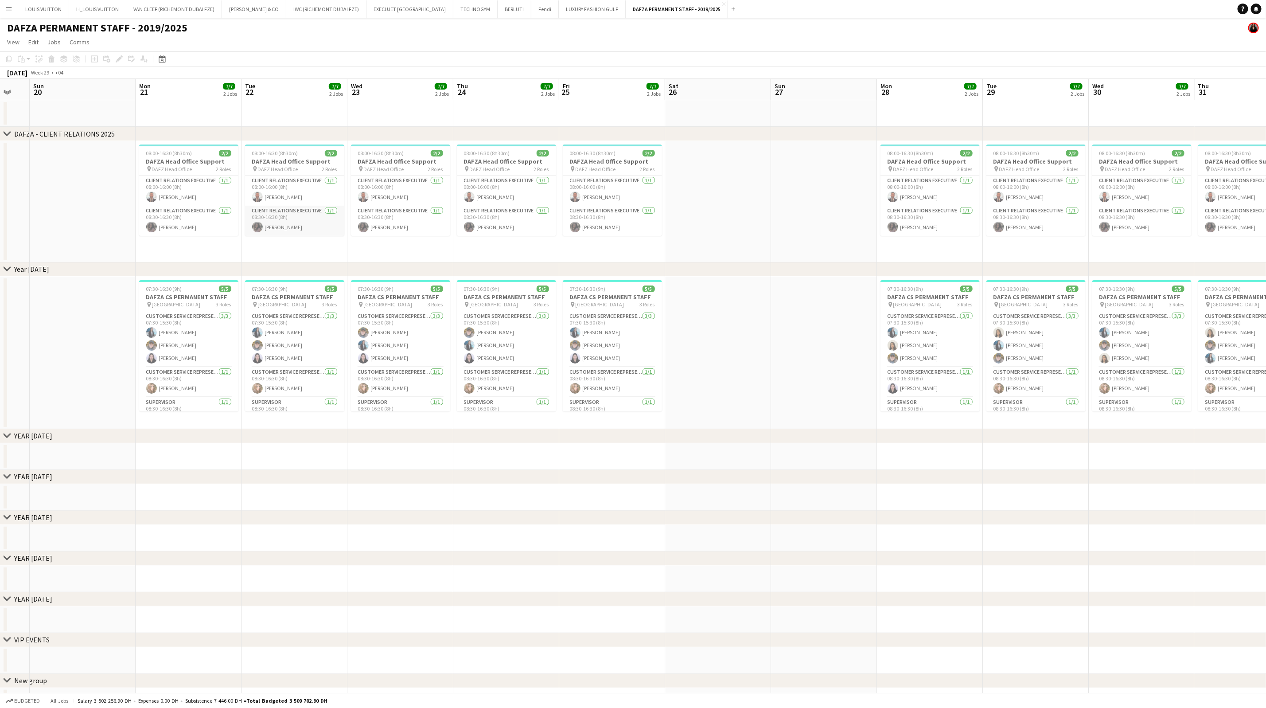
drag, startPoint x: 740, startPoint y: 235, endPoint x: 773, endPoint y: 235, distance: 33.2
click at [760, 235] on app-calendar-viewport "Sat 19 Sun 20 Mon 21 7/7 2 Jobs Tue 22 7/7 2 Jobs Wed 23 7/7 2 Jobs Thu 24 7/7 …" at bounding box center [633, 397] width 1266 height 636
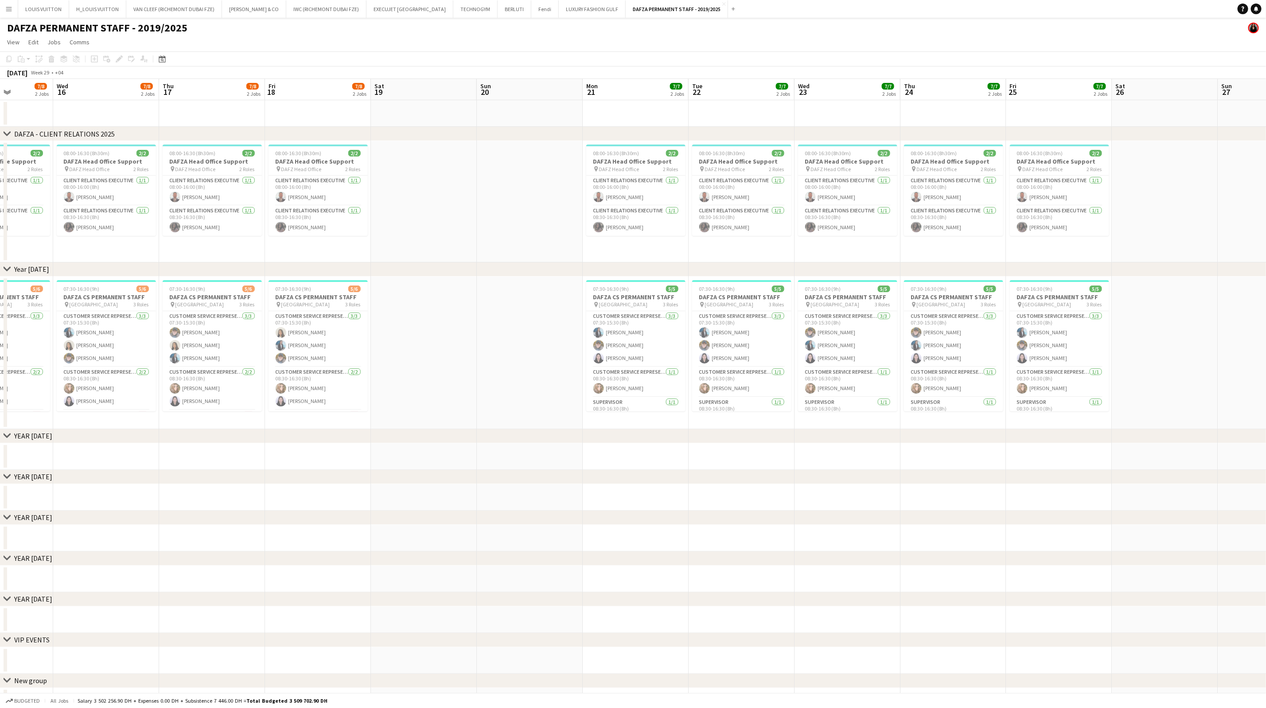
drag, startPoint x: 480, startPoint y: 223, endPoint x: 917, endPoint y: 226, distance: 437.0
click at [912, 226] on app-calendar-viewport "Sun 13 Mon 14 7/8 2 Jobs Tue 15 7/8 2 Jobs Wed 16 7/8 2 Jobs Thu 17 7/8 2 Jobs …" at bounding box center [633, 397] width 1266 height 636
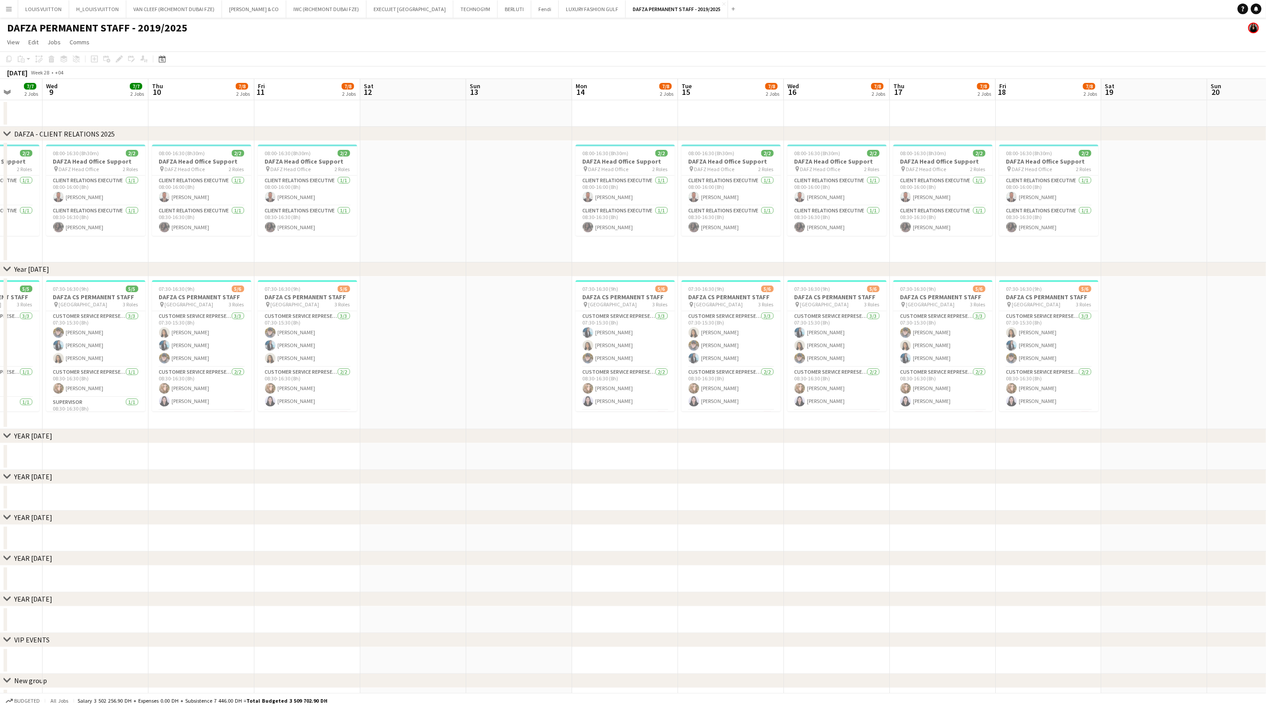
drag, startPoint x: 438, startPoint y: 212, endPoint x: 1076, endPoint y: 238, distance: 638.7
click at [1072, 238] on app-calendar-viewport "Mon 7 Tue 8 7/7 2 Jobs Wed 9 7/7 2 Jobs Thu 10 7/8 2 Jobs Fri 11 7/8 2 Jobs Sat…" at bounding box center [633, 397] width 1266 height 636
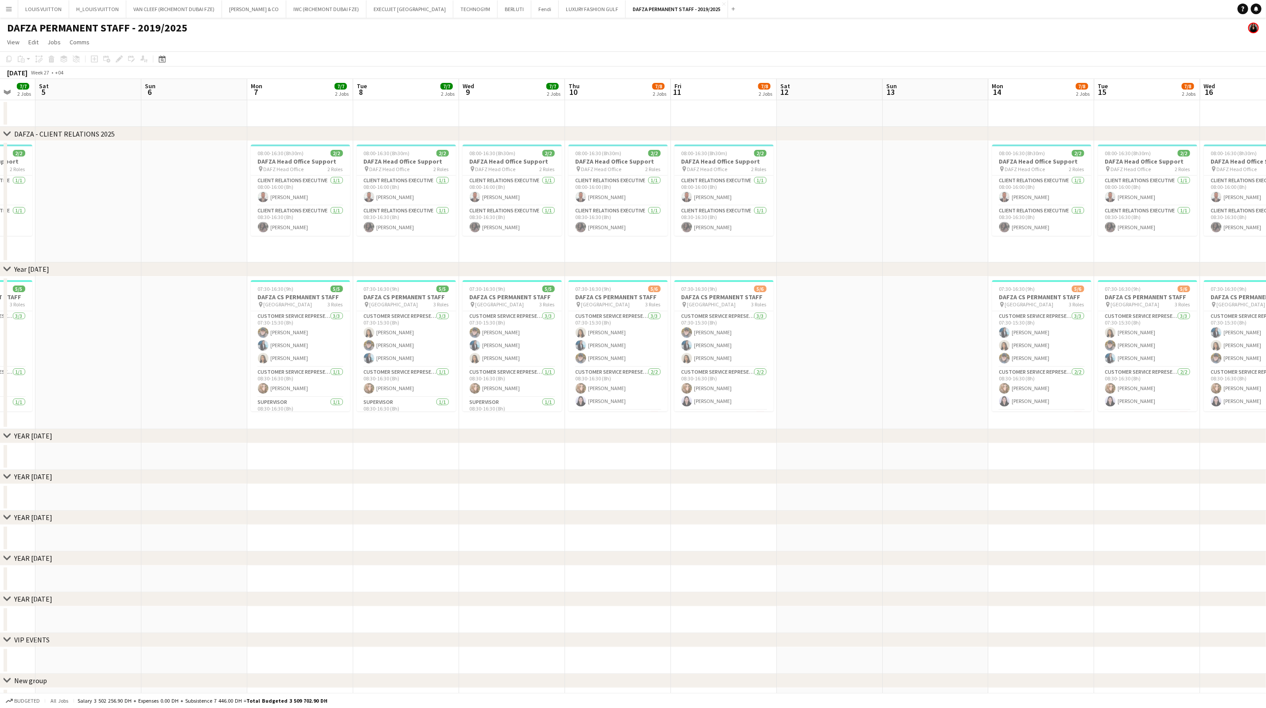
drag, startPoint x: 296, startPoint y: 214, endPoint x: 889, endPoint y: 263, distance: 595.0
click at [894, 266] on div "chevron-right DAFZA - CLIENT RELATIONS 2025 chevron-right Year [DATE] chevron-r…" at bounding box center [633, 397] width 1266 height 636
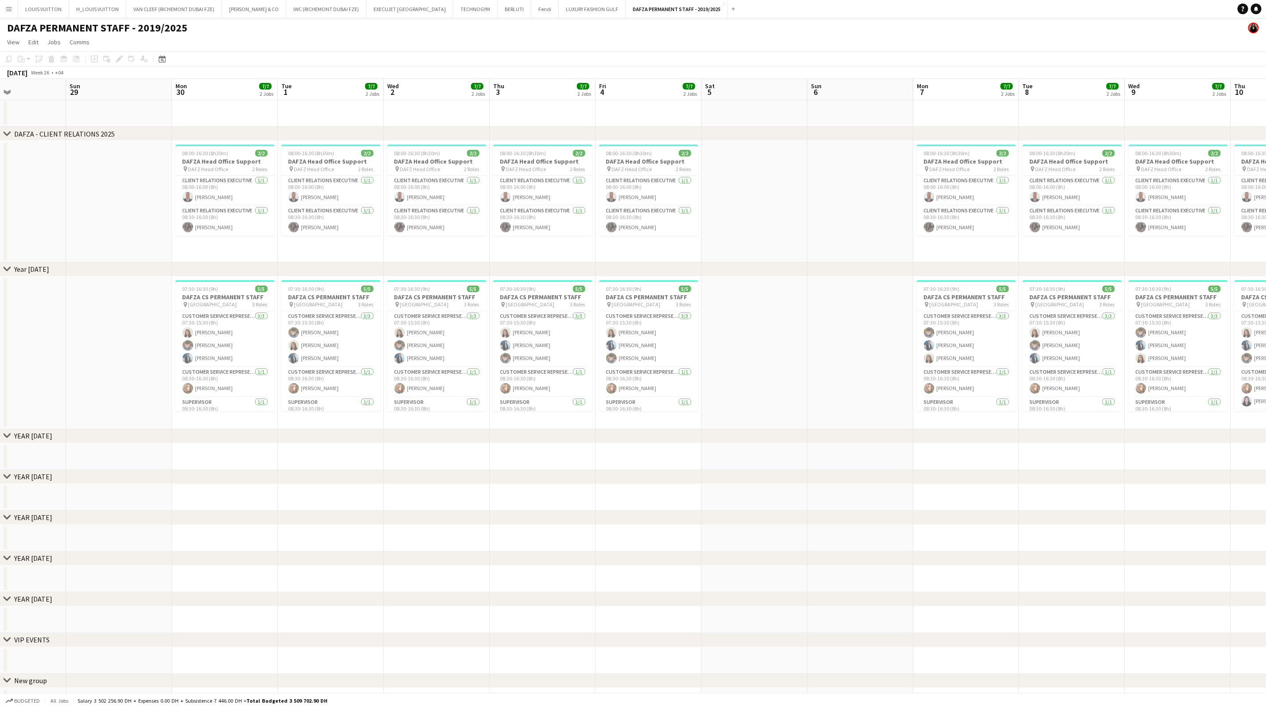
drag, startPoint x: 749, startPoint y: 238, endPoint x: 1029, endPoint y: 249, distance: 281.2
click at [1020, 249] on app-calendar-viewport "Thu 26 7/7 2 Jobs Fri 27 7/7 2 Jobs Sat 28 Sun 29 Mon 30 7/7 2 Jobs Tue 1 7/7 2…" at bounding box center [633, 397] width 1266 height 636
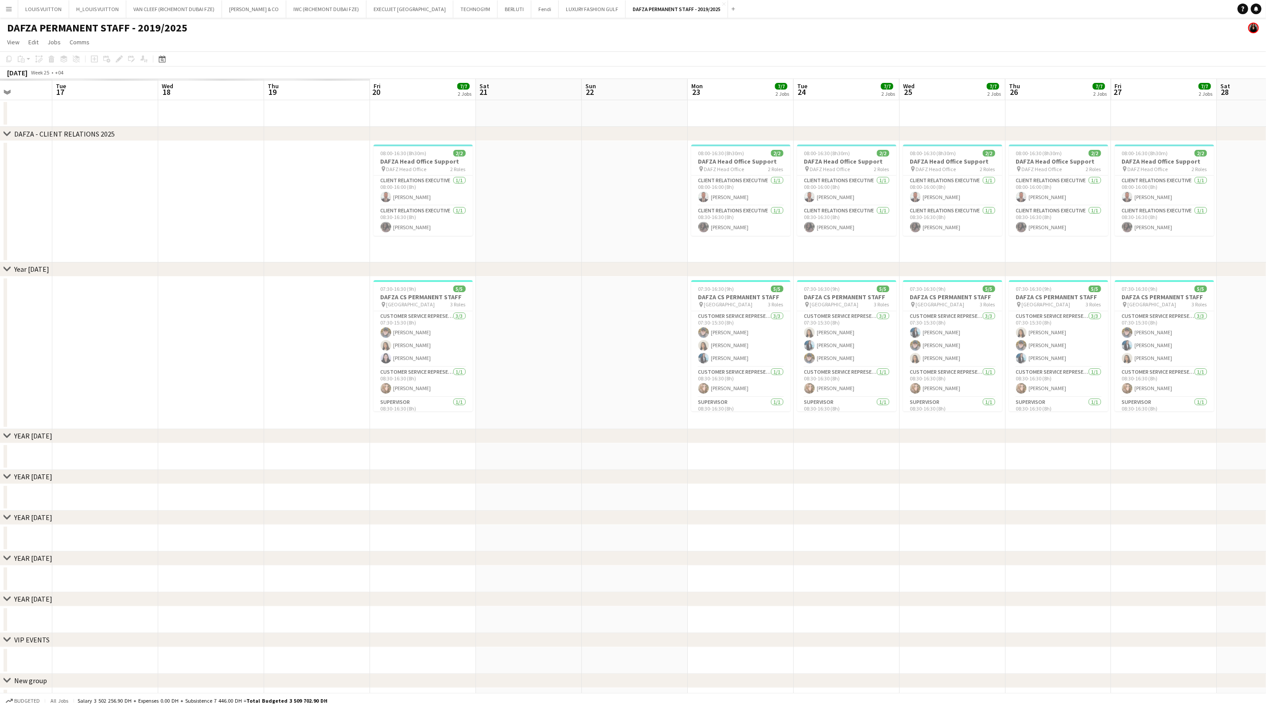
drag, startPoint x: 362, startPoint y: 203, endPoint x: 998, endPoint y: 245, distance: 638.3
click at [987, 242] on app-calendar-viewport "Sun 15 Mon 16 Tue 17 Wed 18 Thu 19 Fri 20 7/7 2 Jobs Sat 21 Sun 22 Mon 23 7/7 2…" at bounding box center [633, 397] width 1266 height 636
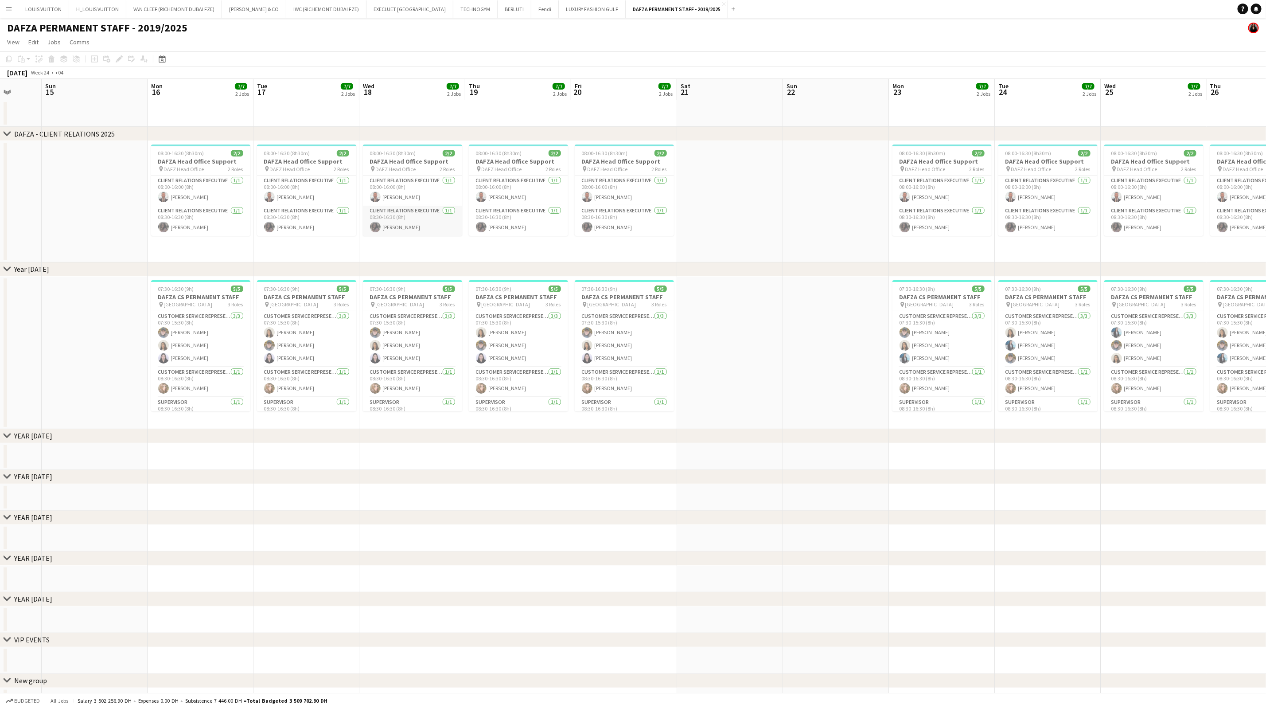
drag, startPoint x: 318, startPoint y: 212, endPoint x: 855, endPoint y: 234, distance: 537.6
click at [862, 238] on app-calendar-viewport "Sat 14 Sun 15 Mon 16 7/7 2 Jobs Tue 17 7/7 2 Jobs Wed 18 7/7 2 Jobs Thu 19 7/7 …" at bounding box center [633, 397] width 1266 height 636
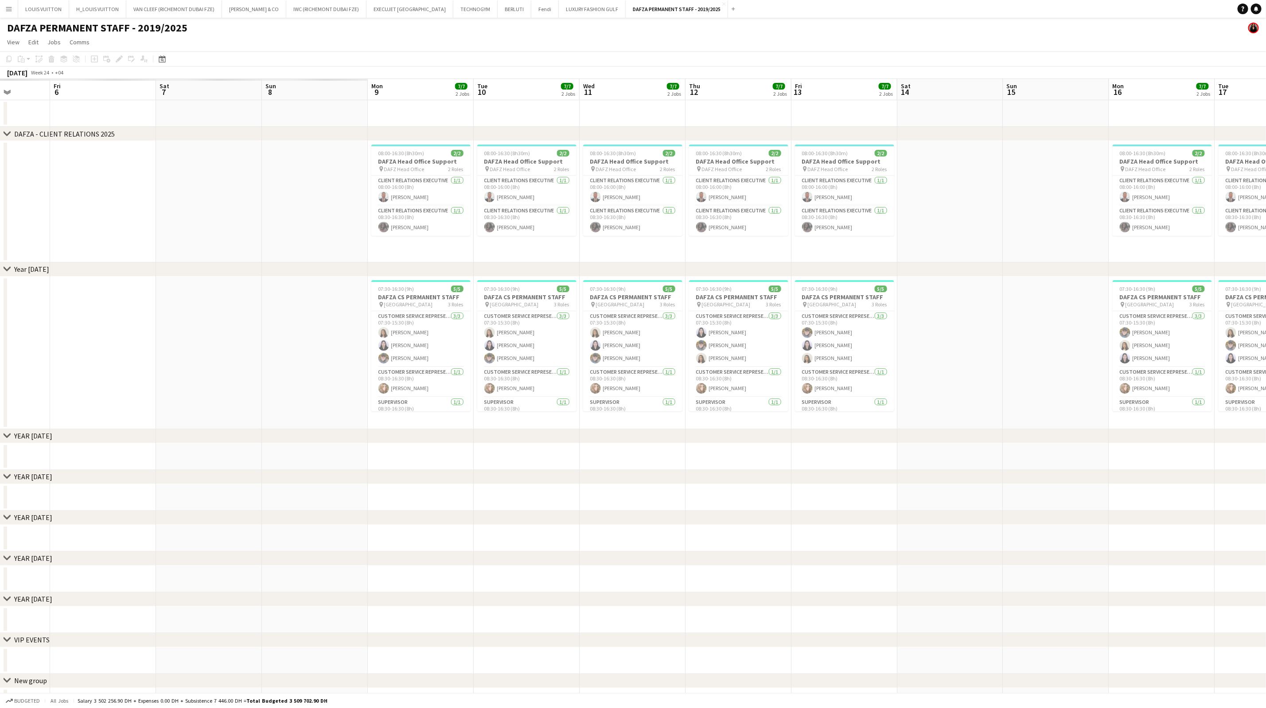
drag, startPoint x: 381, startPoint y: 208, endPoint x: 505, endPoint y: 234, distance: 127.3
click at [825, 253] on app-calendar-viewport "Tue 3 Wed 4 Thu 5 Fri 6 Sat 7 Sun 8 Mon 9 7/7 2 Jobs Tue 10 7/7 2 Jobs Wed 11 7…" at bounding box center [633, 397] width 1266 height 636
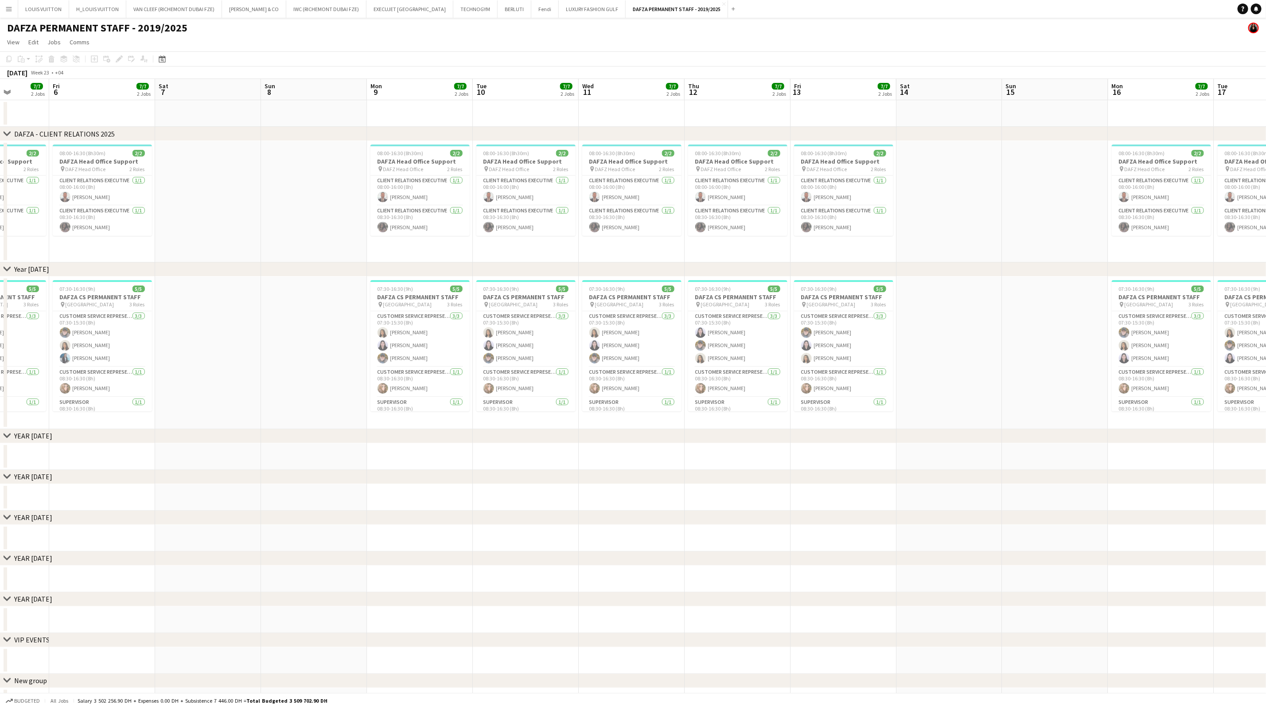
scroll to position [0, 0]
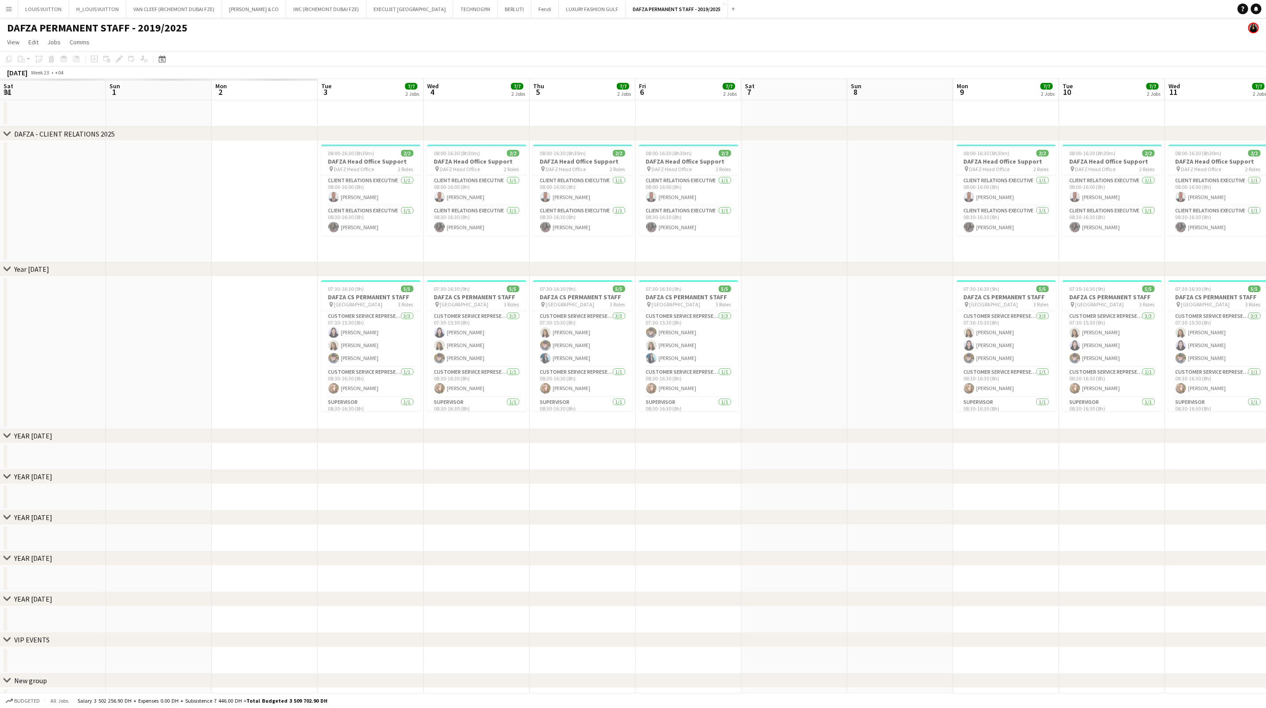
drag, startPoint x: 261, startPoint y: 237, endPoint x: 776, endPoint y: 250, distance: 515.6
click at [849, 277] on app-calendar-viewport "Sat 31 Sun 1 Mon 2 Tue 3 7/7 2 Jobs Wed 4 7/7 2 Jobs Thu 5 7/7 2 Jobs Fri 6 7/7…" at bounding box center [633, 397] width 1266 height 636
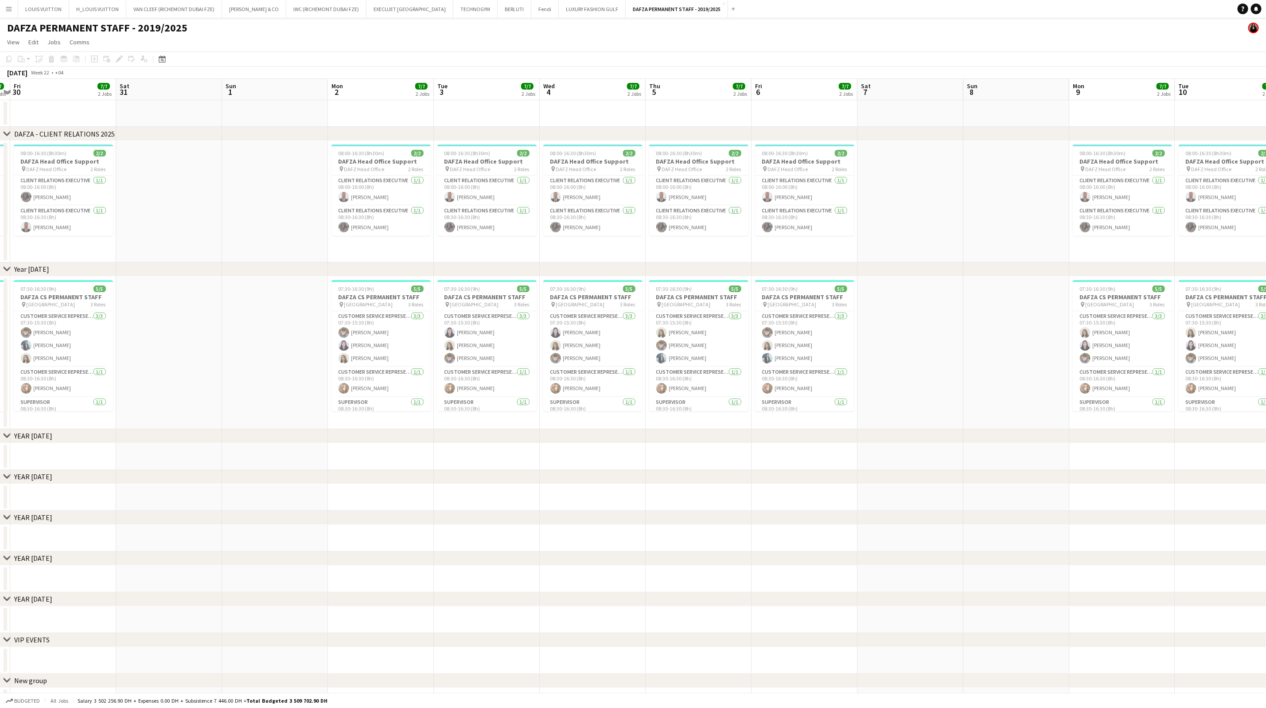
drag, startPoint x: 355, startPoint y: 213, endPoint x: 840, endPoint y: 246, distance: 486.4
click at [841, 246] on app-calendar-viewport "Thu 29 7/7 2 Jobs Fri 30 7/7 2 Jobs Sat 31 Sun 1 Mon 2 7/7 2 Jobs Tue 3 7/7 2 J…" at bounding box center [633, 397] width 1266 height 636
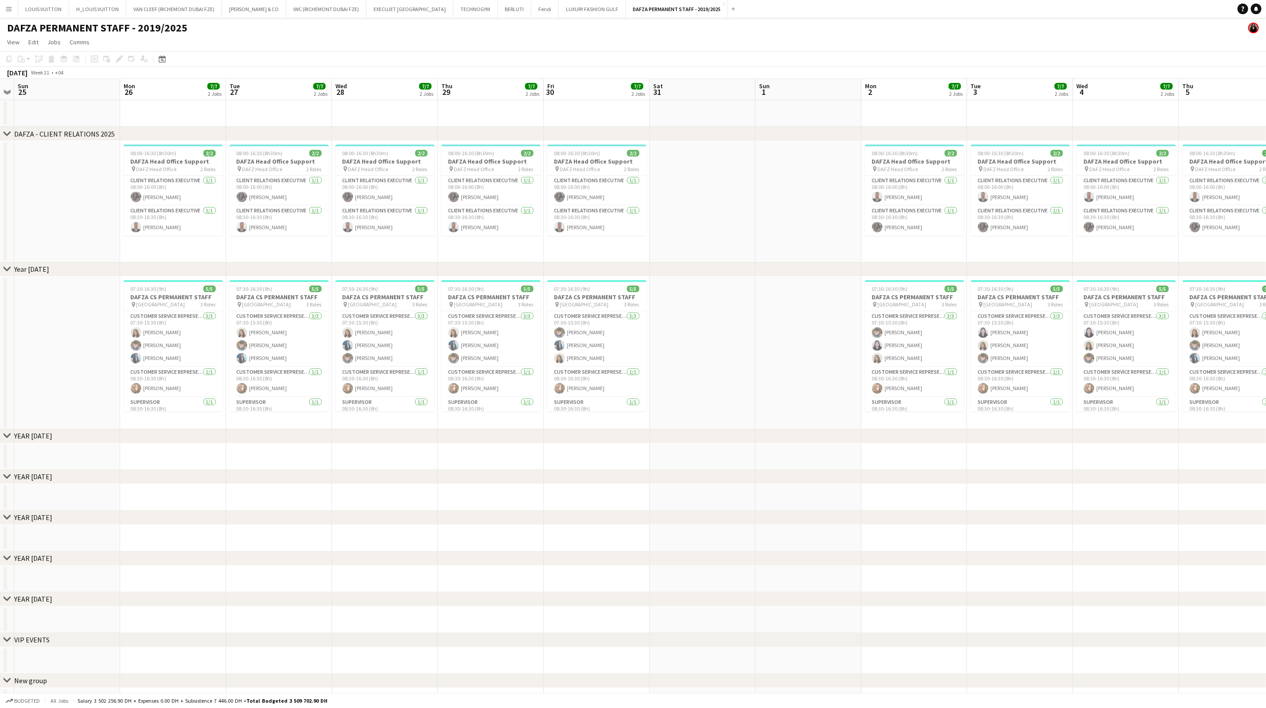
drag, startPoint x: 326, startPoint y: 212, endPoint x: 1006, endPoint y: 258, distance: 681.4
click at [1018, 265] on div "chevron-right DAFZA - CLIENT RELATIONS 2025 chevron-right Year [DATE] chevron-r…" at bounding box center [633, 397] width 1266 height 636
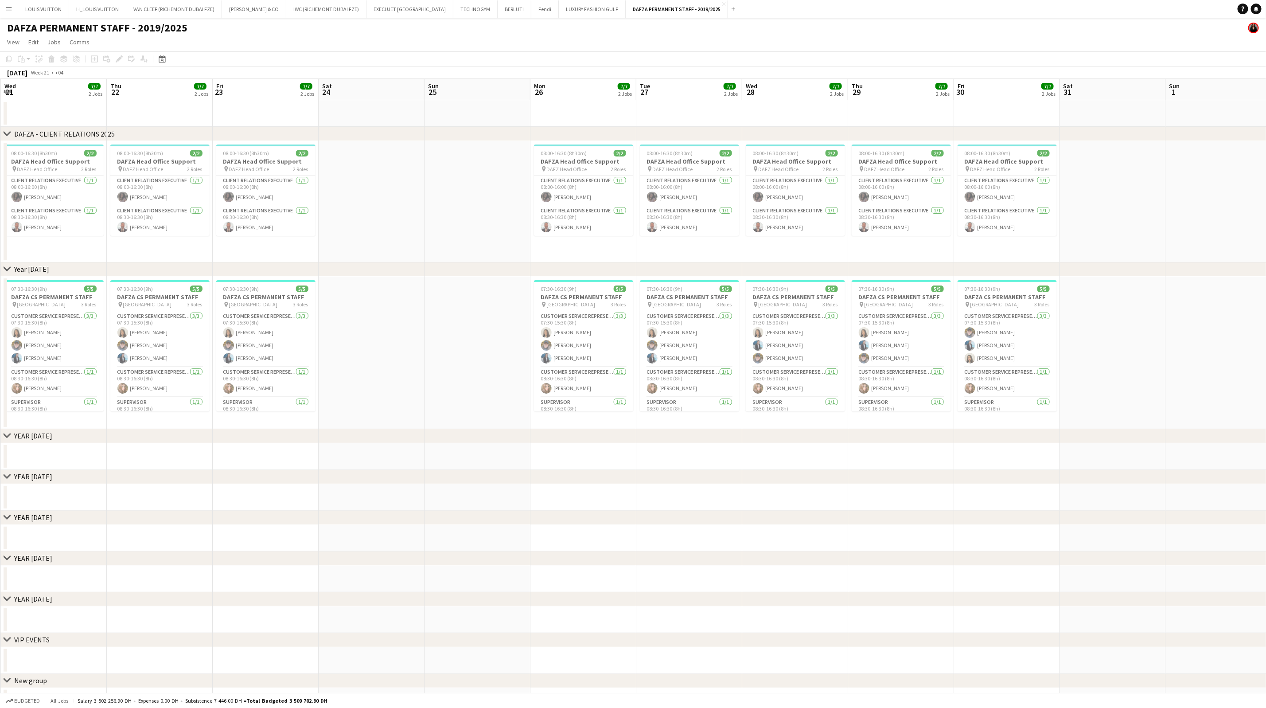
drag, startPoint x: 542, startPoint y: 237, endPoint x: 879, endPoint y: 266, distance: 338.5
click at [879, 266] on div "chevron-right DAFZA - CLIENT RELATIONS 2025 chevron-right Year [DATE] chevron-r…" at bounding box center [633, 397] width 1266 height 636
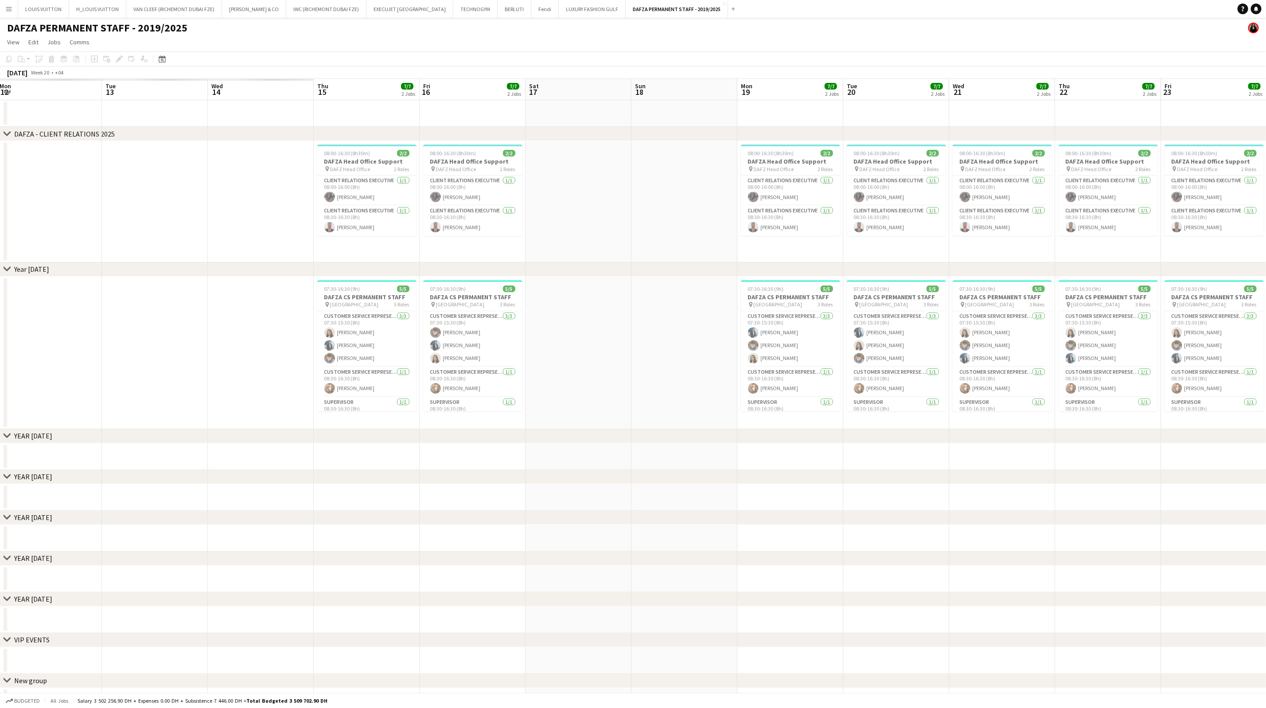
drag, startPoint x: 302, startPoint y: 237, endPoint x: 785, endPoint y: 265, distance: 483.4
click at [915, 311] on app-calendar-viewport "Mon 12 Tue 13 Wed 14 Thu 15 7/7 2 Jobs Fri 16 7/7 2 Jobs Sat 17 Sun 18 Mon 19 7…" at bounding box center [633, 397] width 1266 height 636
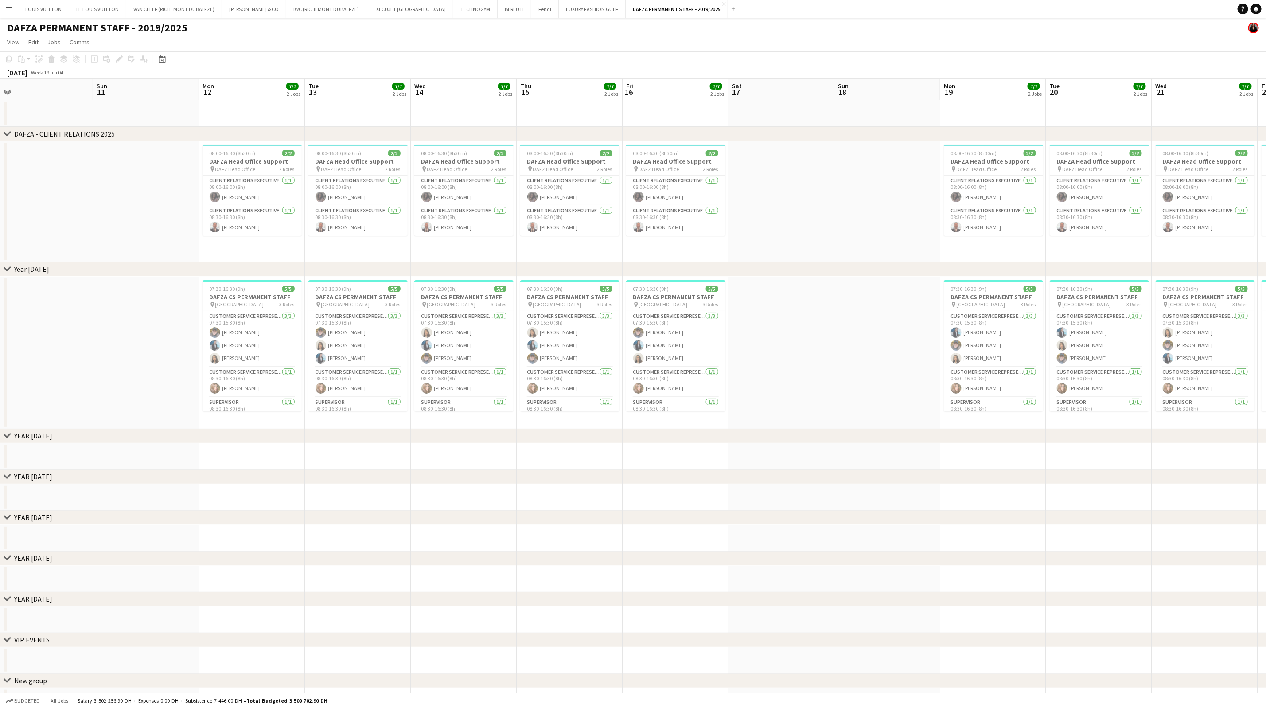
drag, startPoint x: 323, startPoint y: 238, endPoint x: 893, endPoint y: 264, distance: 570.9
click at [893, 264] on div "chevron-right DAFZA - CLIENT RELATIONS 2025 chevron-right Year [DATE] chevron-r…" at bounding box center [633, 397] width 1266 height 636
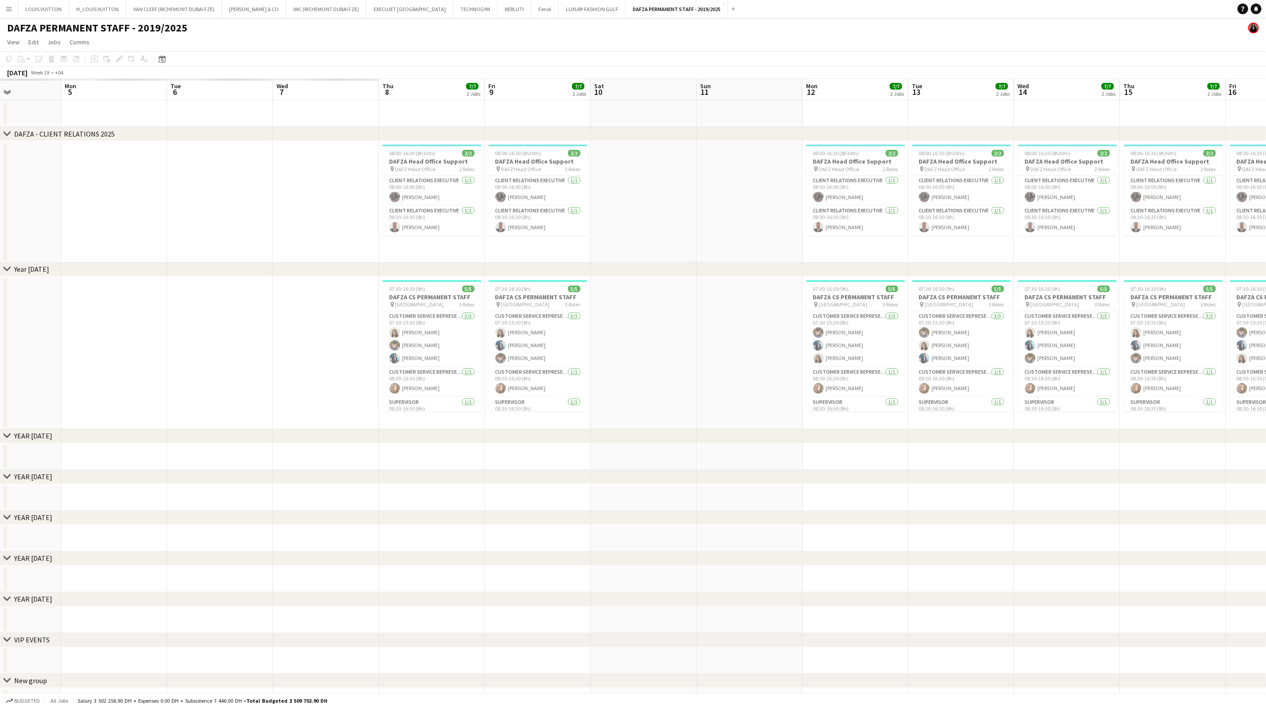
drag, startPoint x: 257, startPoint y: 186, endPoint x: 862, endPoint y: 250, distance: 607.9
click at [862, 250] on app-calendar-viewport "Fri 2 Sat 3 Sun 4 Mon 5 Tue 6 Wed 7 Thu 8 7/7 2 Jobs Fri 9 7/7 2 Jobs Sat 10 Su…" at bounding box center [633, 397] width 1266 height 636
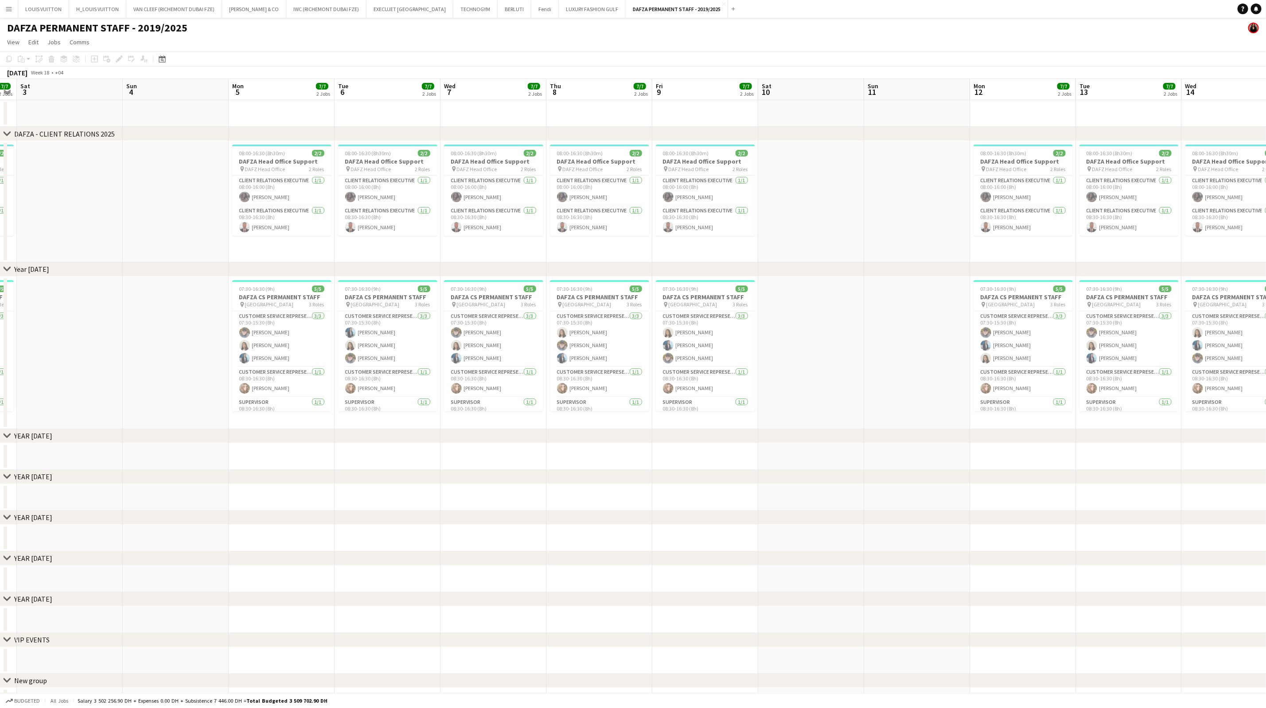
scroll to position [0, 309]
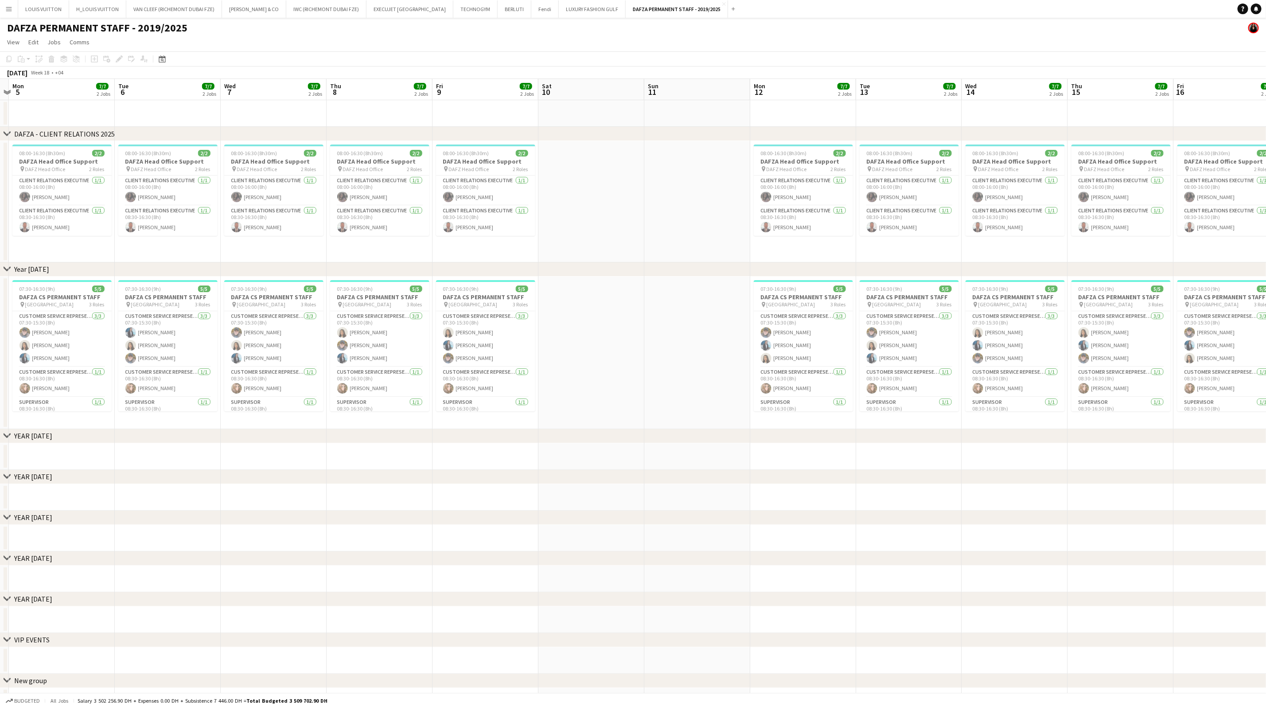
drag, startPoint x: 322, startPoint y: 215, endPoint x: 975, endPoint y: 261, distance: 654.4
click at [976, 262] on div "chevron-right DAFZA - CLIENT RELATIONS 2025 chevron-right Year [DATE] chevron-r…" at bounding box center [633, 397] width 1266 height 636
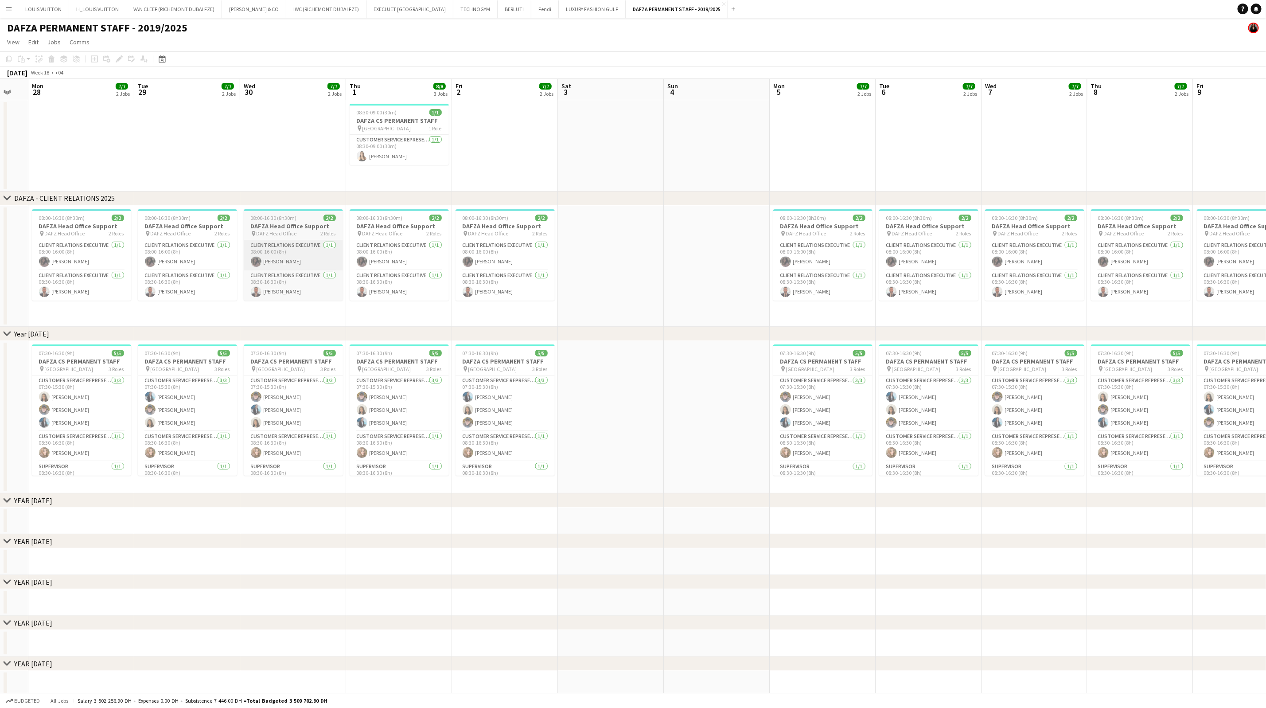
drag, startPoint x: 291, startPoint y: 268, endPoint x: 754, endPoint y: 269, distance: 463.1
click at [763, 270] on app-calendar-viewport "Sat 26 Sun 27 Mon 28 7/7 2 Jobs Tue 29 7/7 2 Jobs Wed 30 7/7 2 Jobs Thu 1 8/8 3…" at bounding box center [633, 429] width 1266 height 700
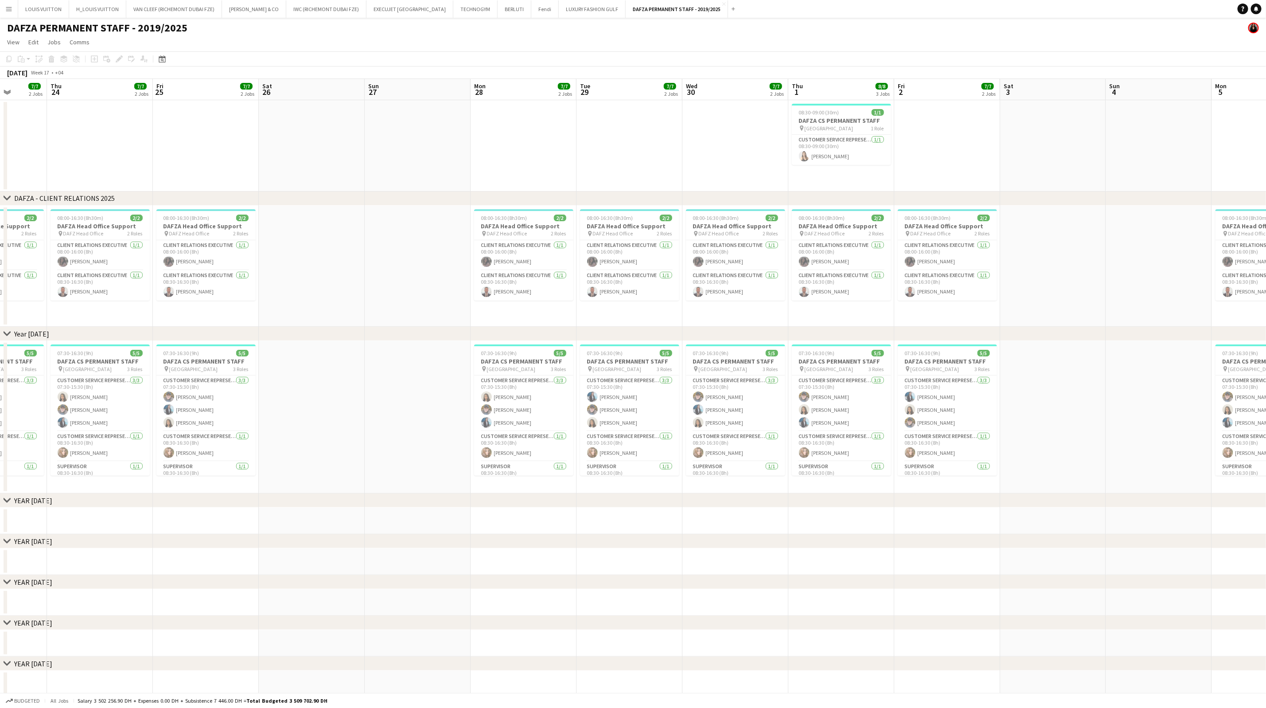
drag, startPoint x: 332, startPoint y: 259, endPoint x: 782, endPoint y: 266, distance: 449.9
click at [788, 270] on app-calendar-viewport "Tue 22 7/7 2 Jobs Wed 23 7/7 2 Jobs Thu 24 7/7 2 Jobs Fri 25 7/7 2 Jobs Sat 26 …" at bounding box center [633, 429] width 1266 height 700
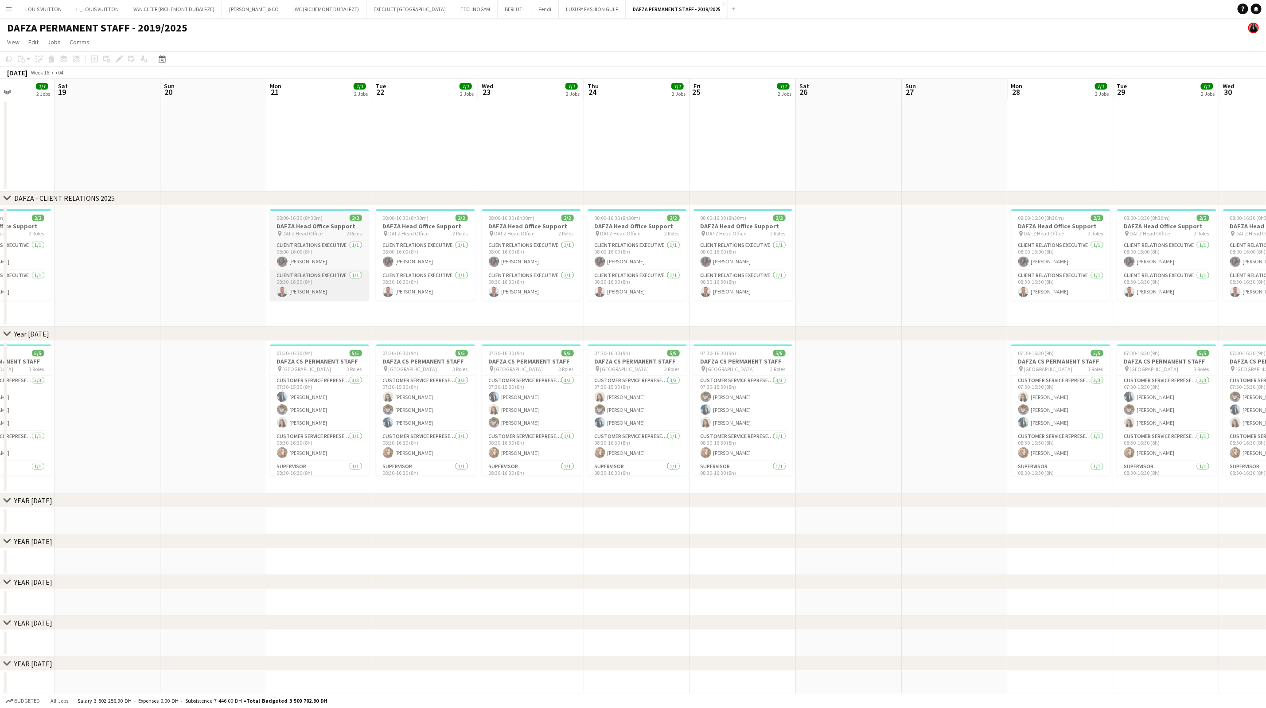
drag, startPoint x: 266, startPoint y: 249, endPoint x: 744, endPoint y: 284, distance: 479.0
click at [790, 285] on app-calendar-viewport "Wed 16 Thu 17 7/7 2 Jobs Fri 18 7/7 2 Jobs Sat 19 Sun 20 Mon 21 7/7 2 Jobs Tue …" at bounding box center [633, 429] width 1266 height 700
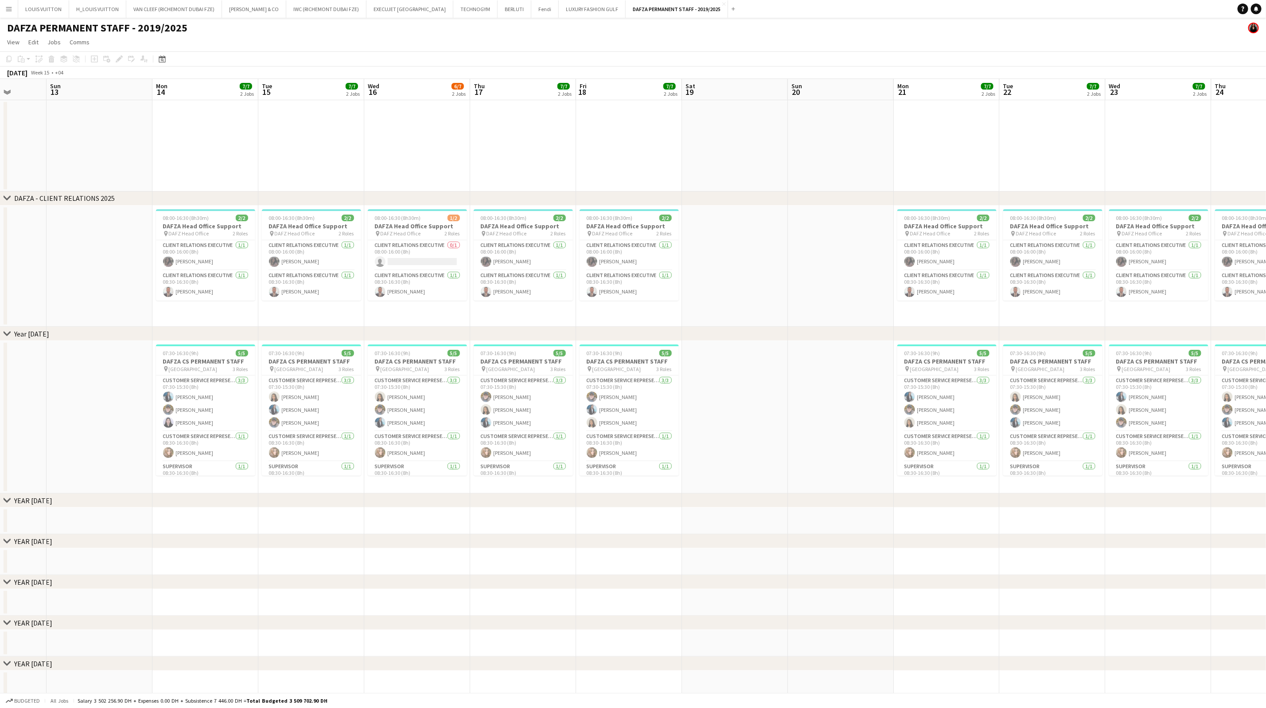
drag, startPoint x: 328, startPoint y: 278, endPoint x: 530, endPoint y: 291, distance: 202.5
click at [530, 291] on app-calendar-viewport "Thu 10 7/7 2 Jobs Fri 11 7/7 2 Jobs Sat 12 Sun 13 Mon 14 7/7 2 Jobs Tue 15 7/7 …" at bounding box center [633, 429] width 1266 height 700
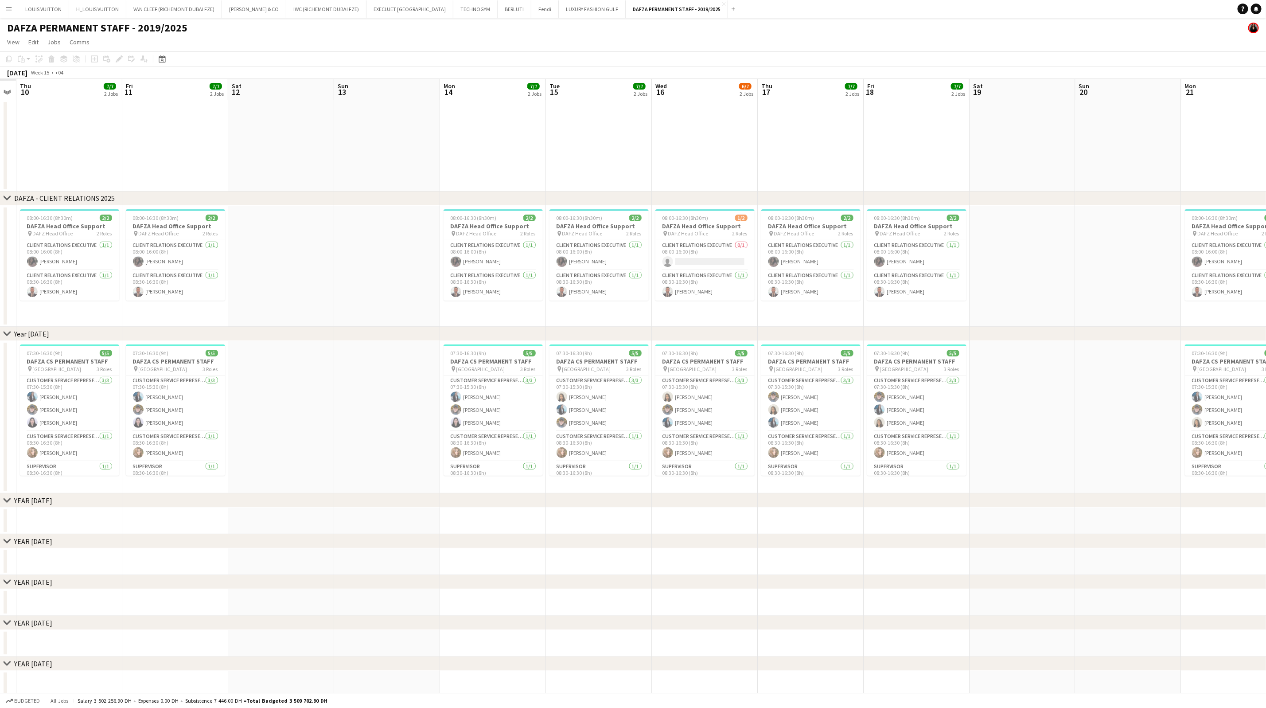
drag, startPoint x: 470, startPoint y: 248, endPoint x: 591, endPoint y: 248, distance: 121.0
click at [591, 248] on app-calendar-viewport "Tue 8 Wed 9 Thu 10 7/7 2 Jobs Fri 11 7/7 2 Jobs Sat 12 Sun 13 Mon 14 7/7 2 Jobs…" at bounding box center [633, 429] width 1266 height 700
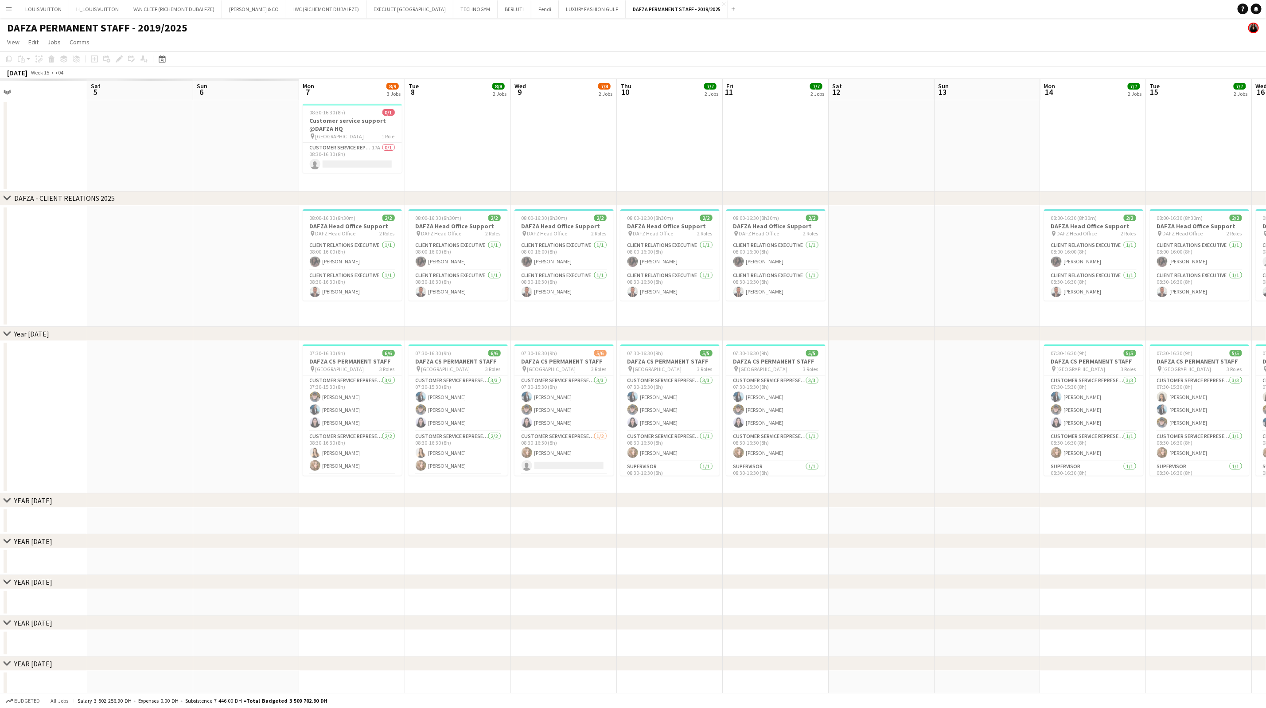
drag, startPoint x: 211, startPoint y: 247, endPoint x: 706, endPoint y: 260, distance: 494.7
click at [706, 260] on app-calendar-viewport "Wed 2 Thu 3 Fri 4 Sat 5 Sun 6 Mon 7 8/9 3 Jobs Tue 8 8/8 2 Jobs Wed 9 7/8 2 Job…" at bounding box center [633, 429] width 1266 height 700
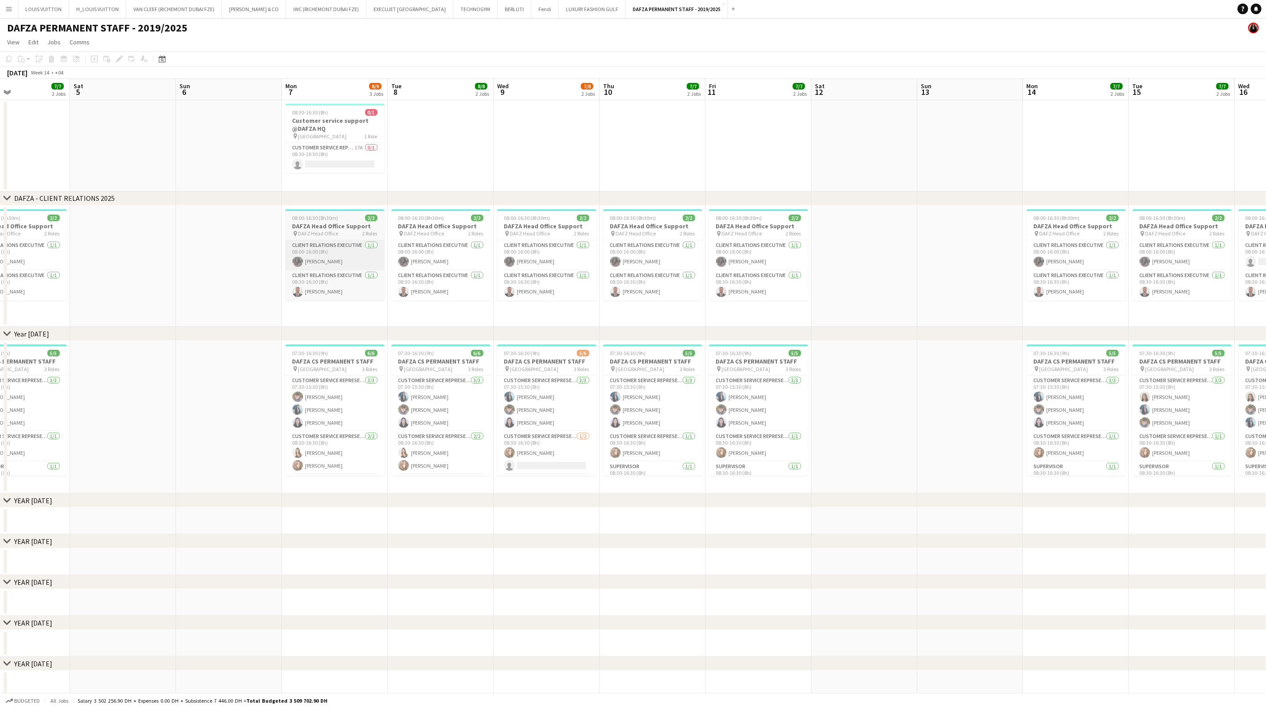
drag, startPoint x: 318, startPoint y: 266, endPoint x: 635, endPoint y: 267, distance: 316.4
click at [635, 267] on app-calendar-viewport "Wed 2 7/7 2 Jobs Thu 3 7/7 2 Jobs Fri 4 7/7 2 Jobs Sat 5 Sun 6 Mon 7 8/9 3 Jobs…" at bounding box center [633, 429] width 1266 height 700
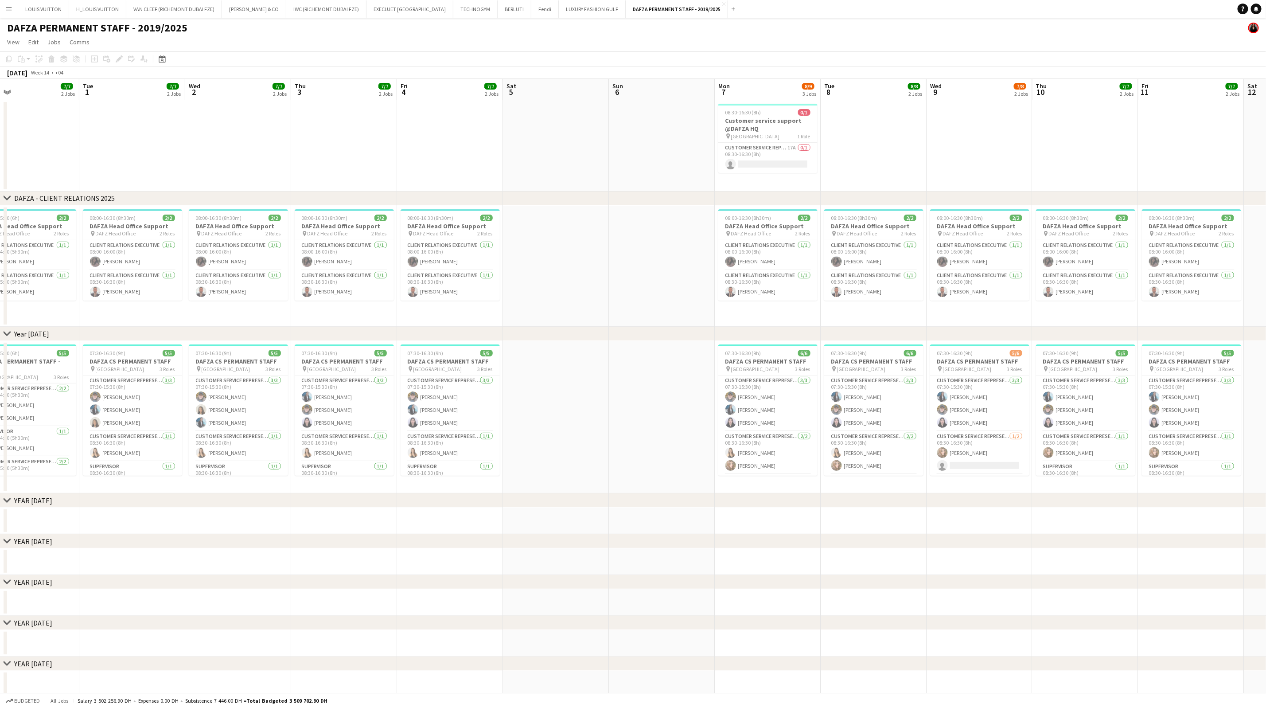
drag, startPoint x: 282, startPoint y: 268, endPoint x: 805, endPoint y: 296, distance: 523.7
click at [805, 296] on app-calendar-viewport "Sat 29 Sun 30 Mon 31 7/7 2 Jobs Tue 1 7/7 2 Jobs Wed 2 7/7 2 Jobs Thu 3 7/7 2 J…" at bounding box center [633, 429] width 1266 height 700
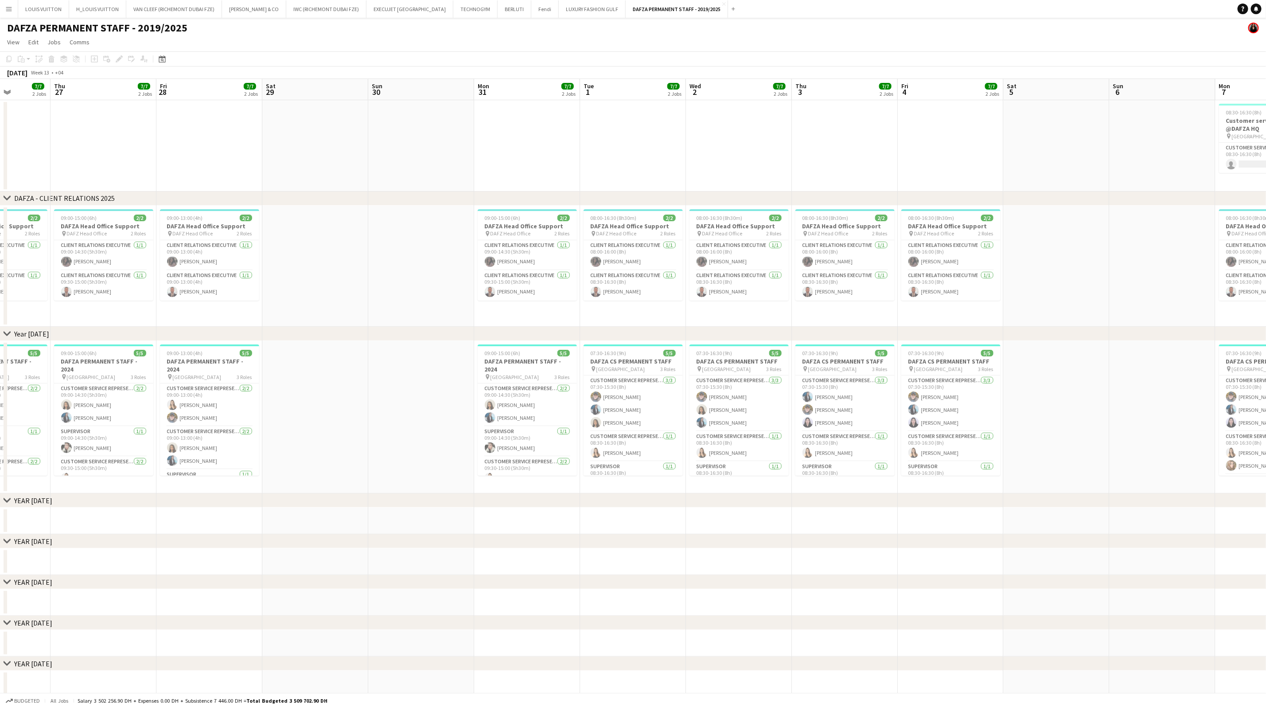
drag
click at [799, 283] on app-calendar-viewport "Mon 24 Tue 25 7/7 2 Jobs Wed 26 7/7 2 Jobs Thu 27 7/7 2 Jobs Fri 28 7/7 2 Jobs …" at bounding box center [633, 429] width 1266 height 700
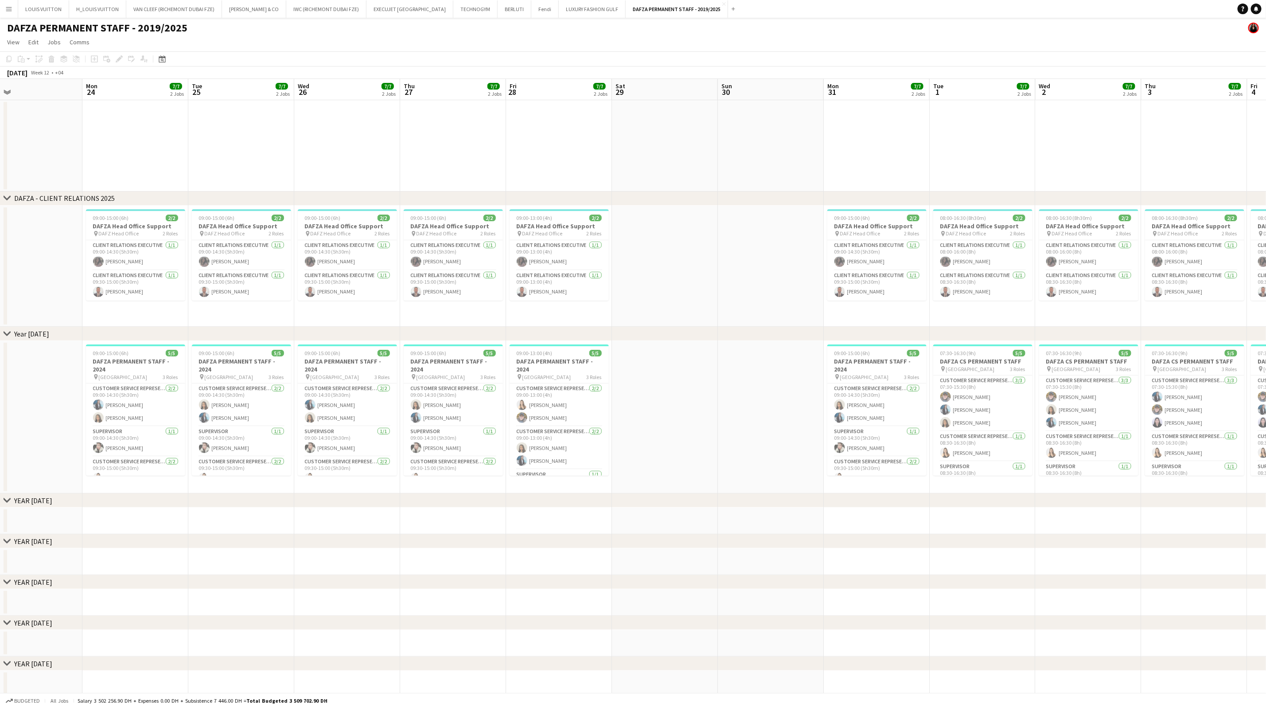
click at [826, 282] on app-calendar-viewport "Fri 21 7/7 2 Jobs Sat 22 Sun 23 Mon 24 7/7 2 Jobs Tue 25 7/7 2 Jobs Wed 26 7/7 …" at bounding box center [633, 429] width 1266 height 700
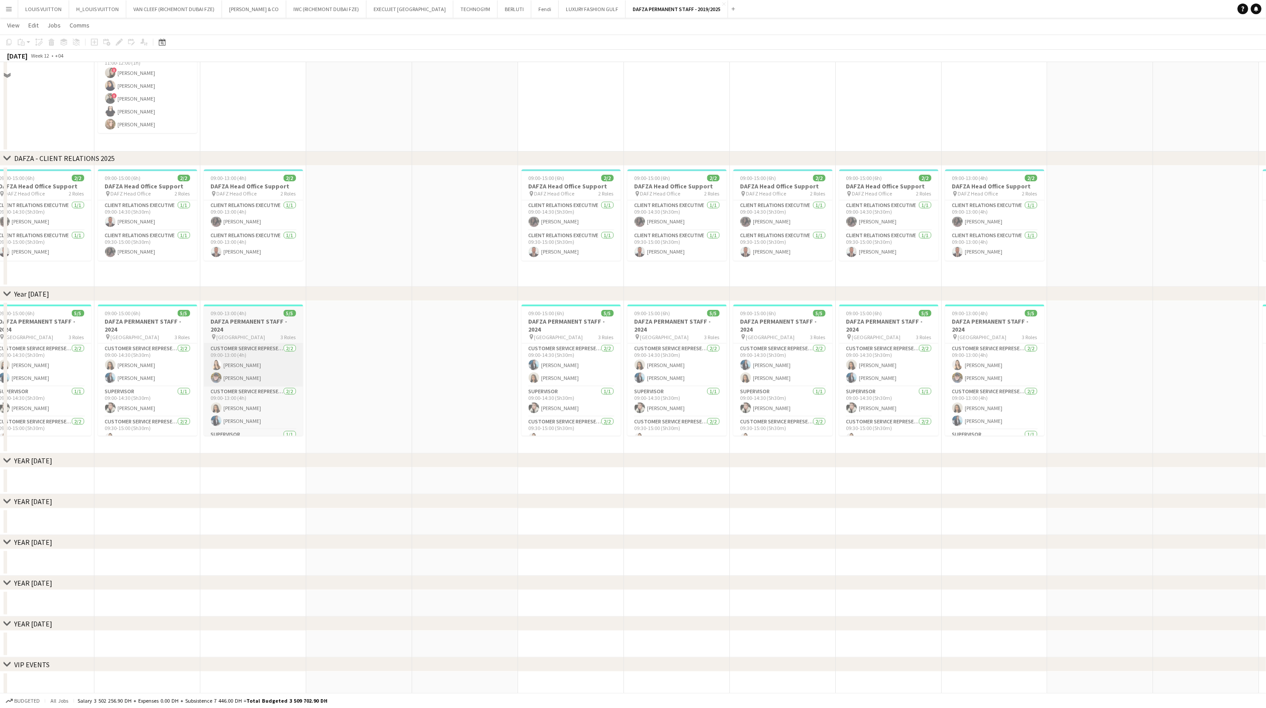
scroll to position [66, 0]
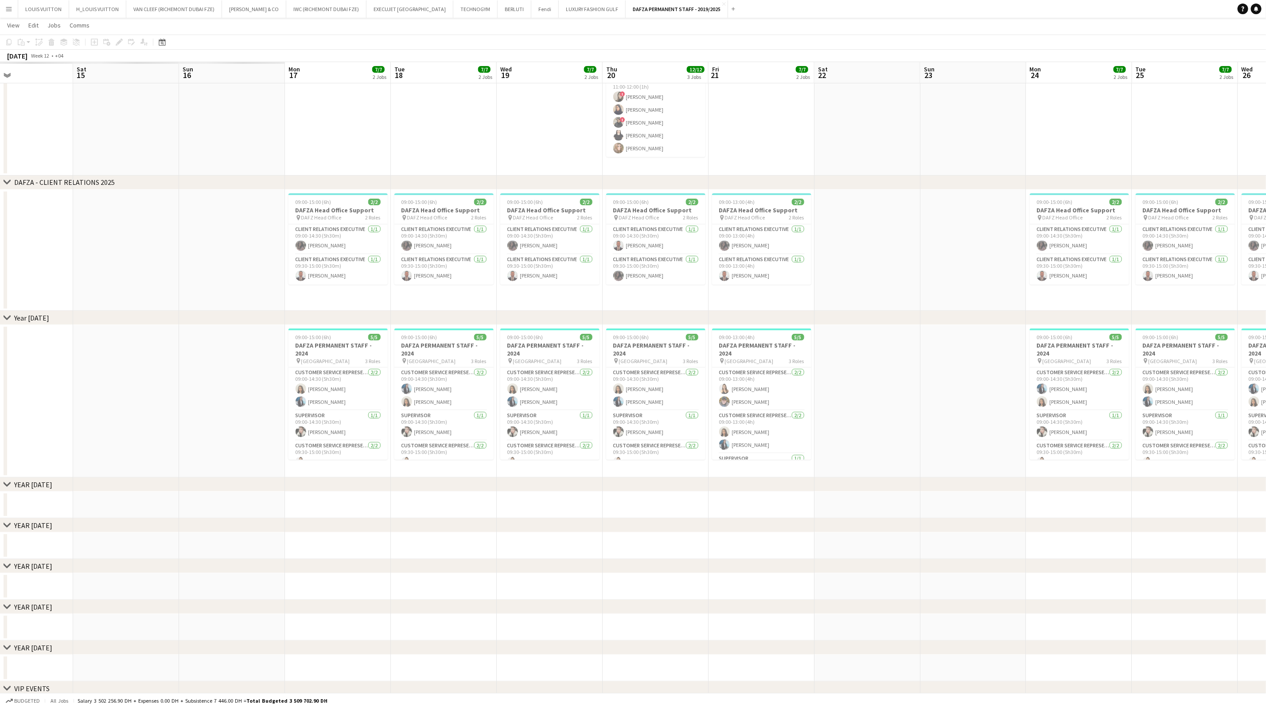
click at [729, 289] on app-calendar-viewport "Wed 12 Thu 13 Fri 14 Sat 15 Sun 16 Mon 17 7/7 2 Jobs Tue 18 7/7 2 Jobs Wed 19 7…" at bounding box center [633, 365] width 1266 height 795
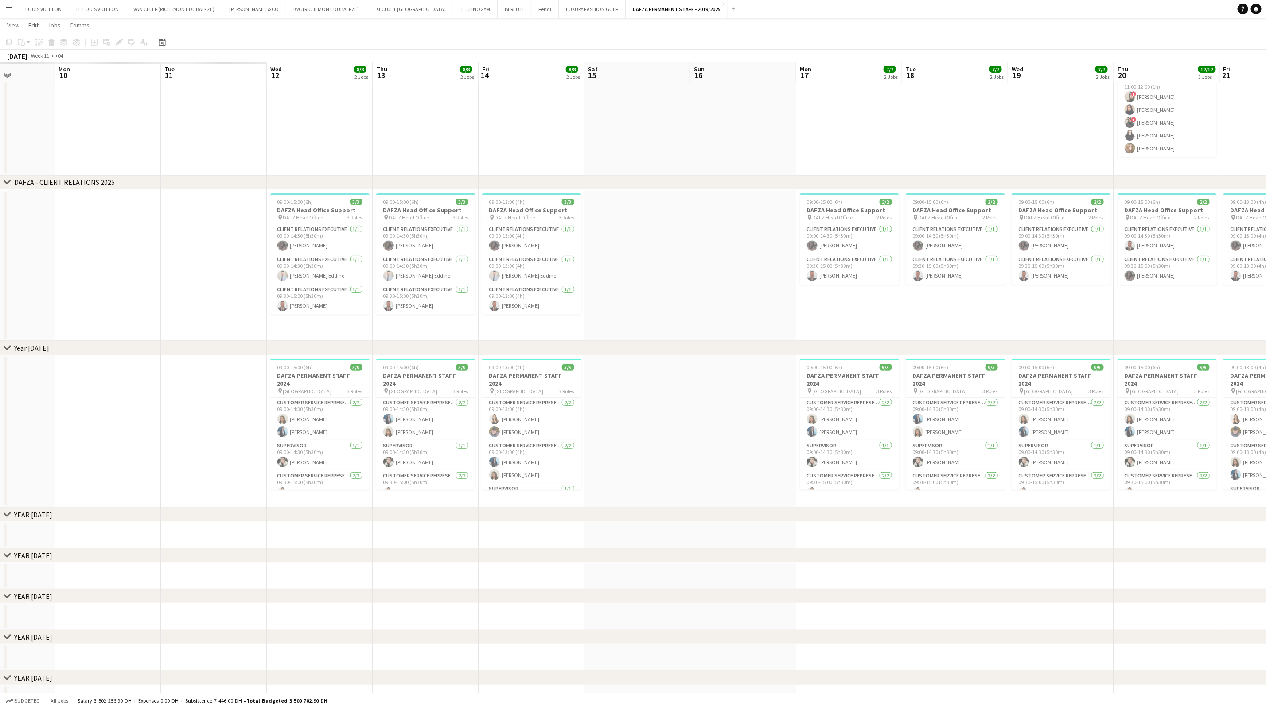
click at [851, 277] on app-calendar-viewport "Sat 8 Sun 9 Mon 10 Tue 11 Wed 12 8/8 2 Jobs Thu 13 8/8 2 Jobs Fri 14 8/8 2 Jobs…" at bounding box center [633, 380] width 1266 height 825
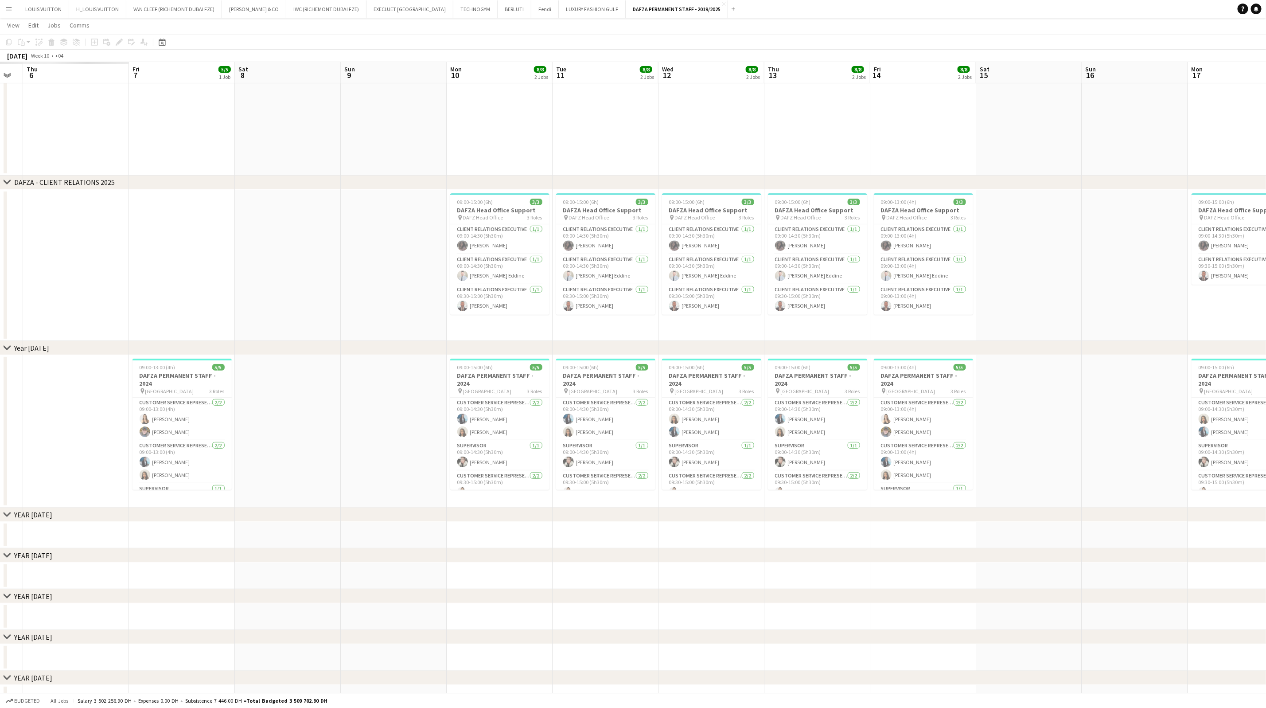
click at [697, 274] on app-calendar-viewport "Tue 4 Wed 5 Thu 6 Fri 7 5/5 1 Job Sat 8 Sun 9 Mon 10 8/8 2 Jobs Tue 11 8/8 2 Jo…" at bounding box center [633, 380] width 1266 height 825
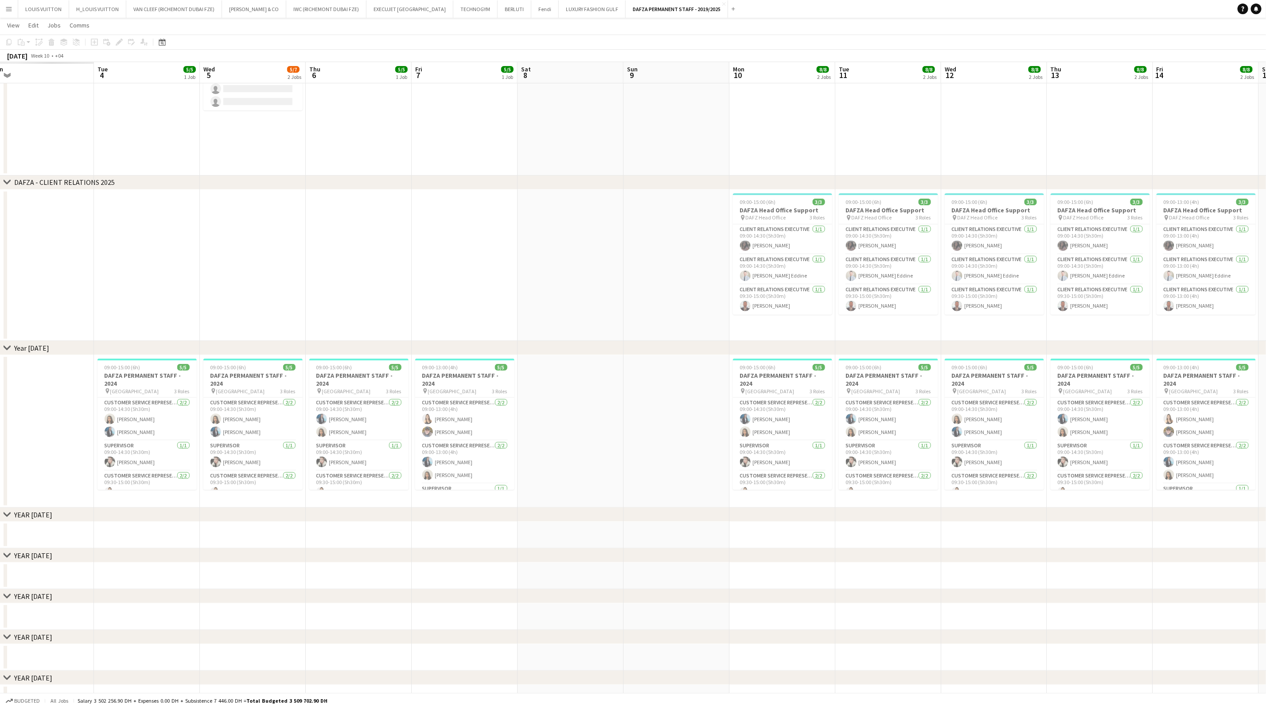
click at [659, 280] on app-calendar-viewport "Sat 1 Sun 2 Mon 3 Tue 4 5/5 1 Job Wed 5 5/7 2 Jobs Thu 6 5/5 1 Job Fri 7 5/5 1 …" at bounding box center [633, 380] width 1266 height 825
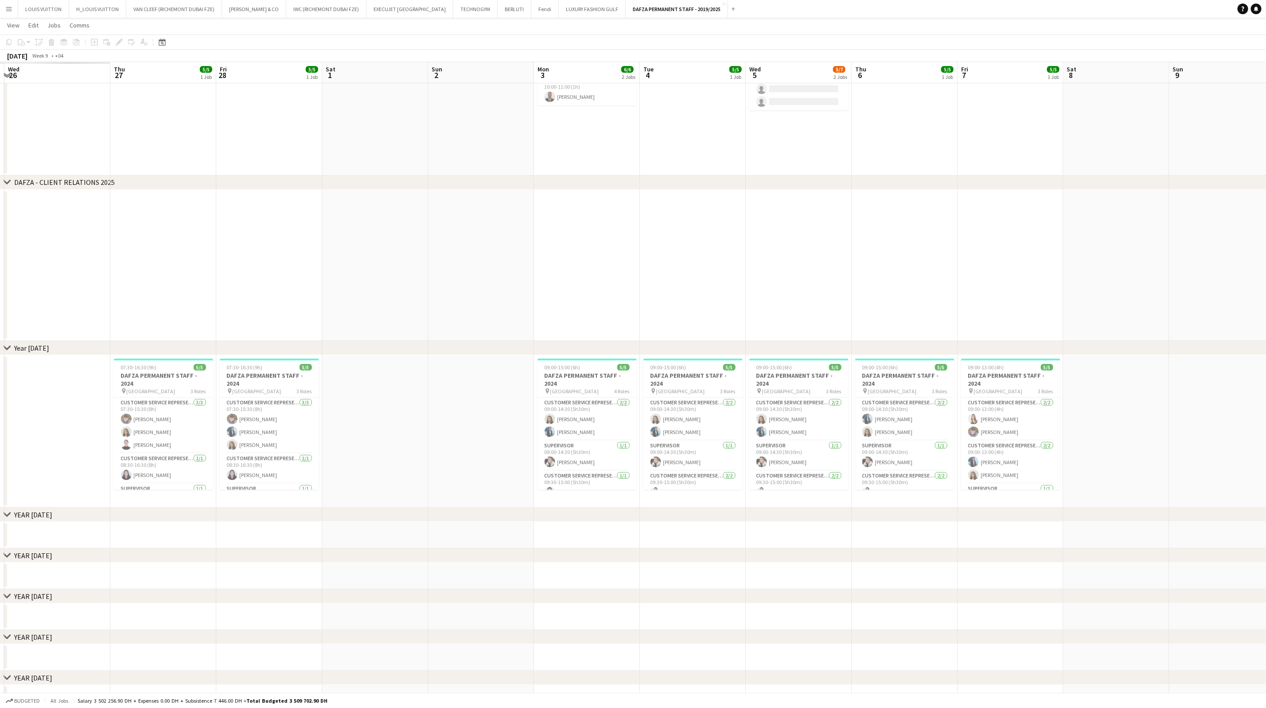
click at [964, 277] on app-calendar-viewport "Mon 24 Tue 25 Wed 26 Thu 27 5/5 1 Job Fri 28 5/5 1 Job Sat 1 Sun 2 Mon 3 6/6 2 …" at bounding box center [633, 380] width 1266 height 825
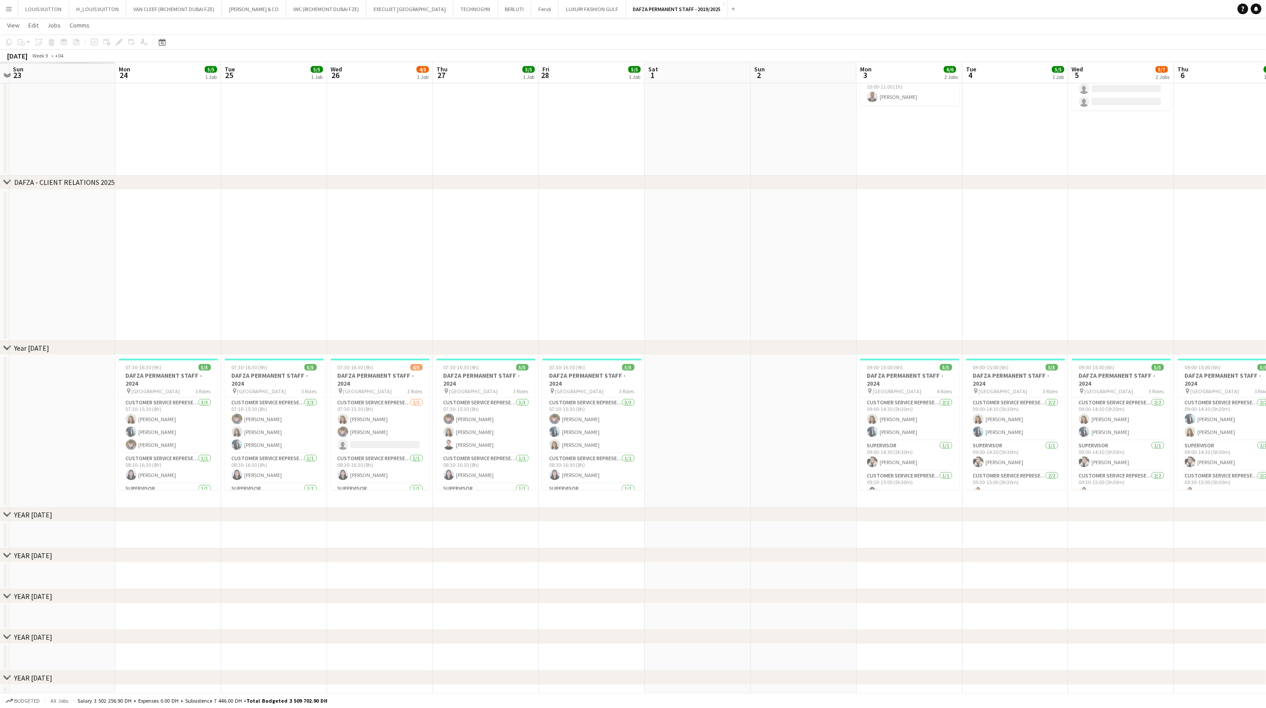
click at [1031, 287] on app-calendar-viewport "Fri 21 Sat 22 Sun 23 Mon 24 5/5 1 Job Tue 25 5/5 1 Job Wed 26 4/5 1 Job Thu 27 …" at bounding box center [633, 380] width 1266 height 825
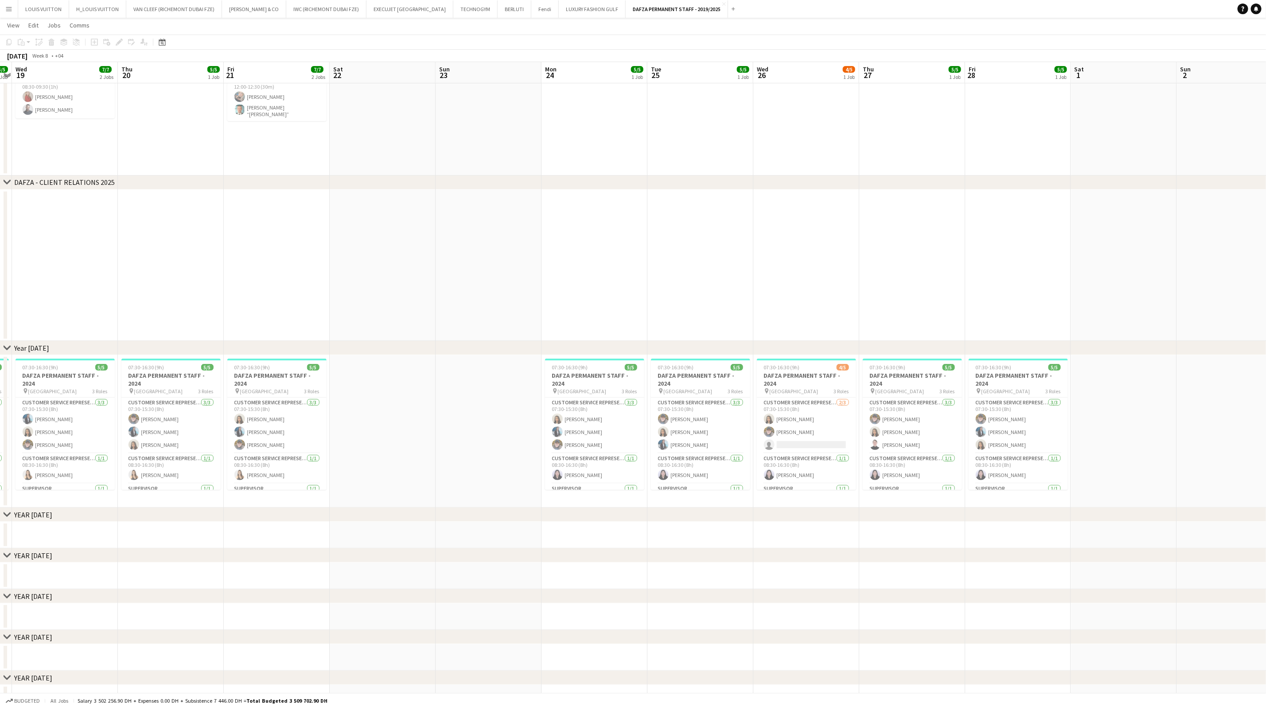
click at [943, 296] on app-calendar-viewport "Mon 17 Tue 18 5/5 1 Job Wed 19 7/7 2 Jobs Thu 20 5/5 1 Job Fri 21 7/7 2 Jobs Sa…" at bounding box center [633, 380] width 1266 height 825
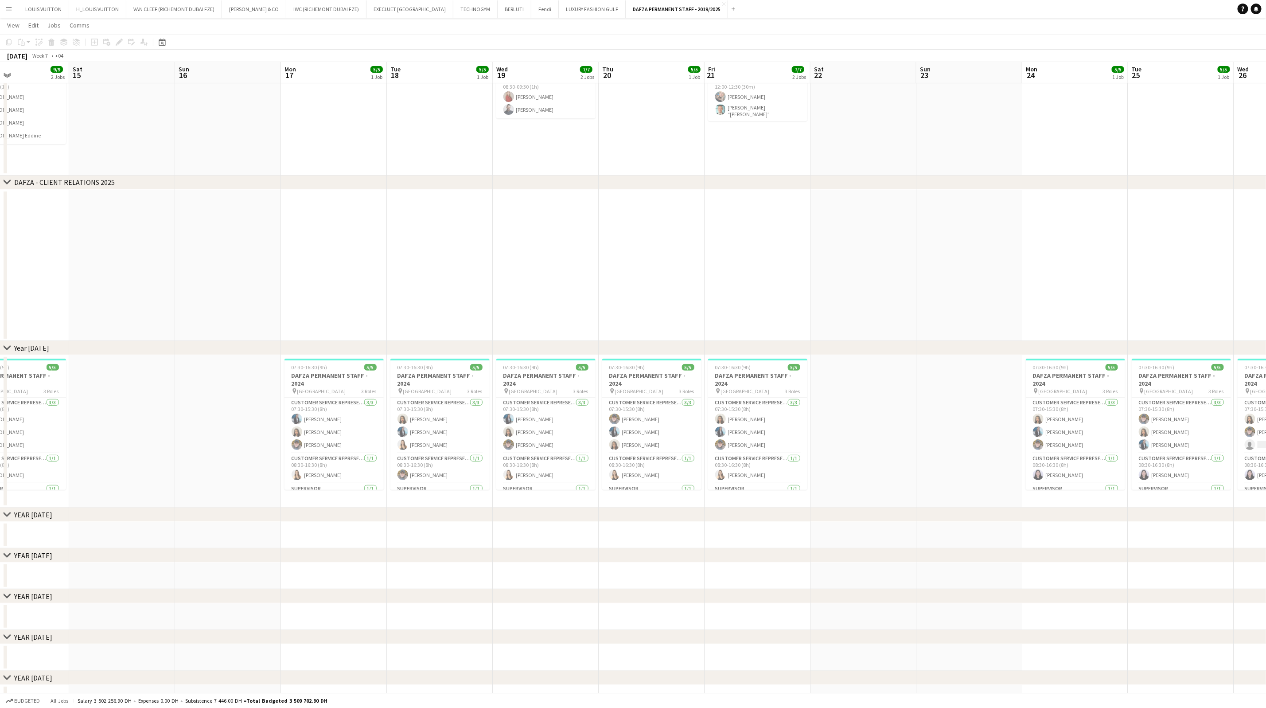
click at [962, 282] on app-calendar-viewport "Thu 13 Fri 14 9/9 2 Jobs Sat 15 Sun 16 Mon 17 5/5 1 Job Tue 18 5/5 1 Job Wed 19…" at bounding box center [633, 380] width 1266 height 825
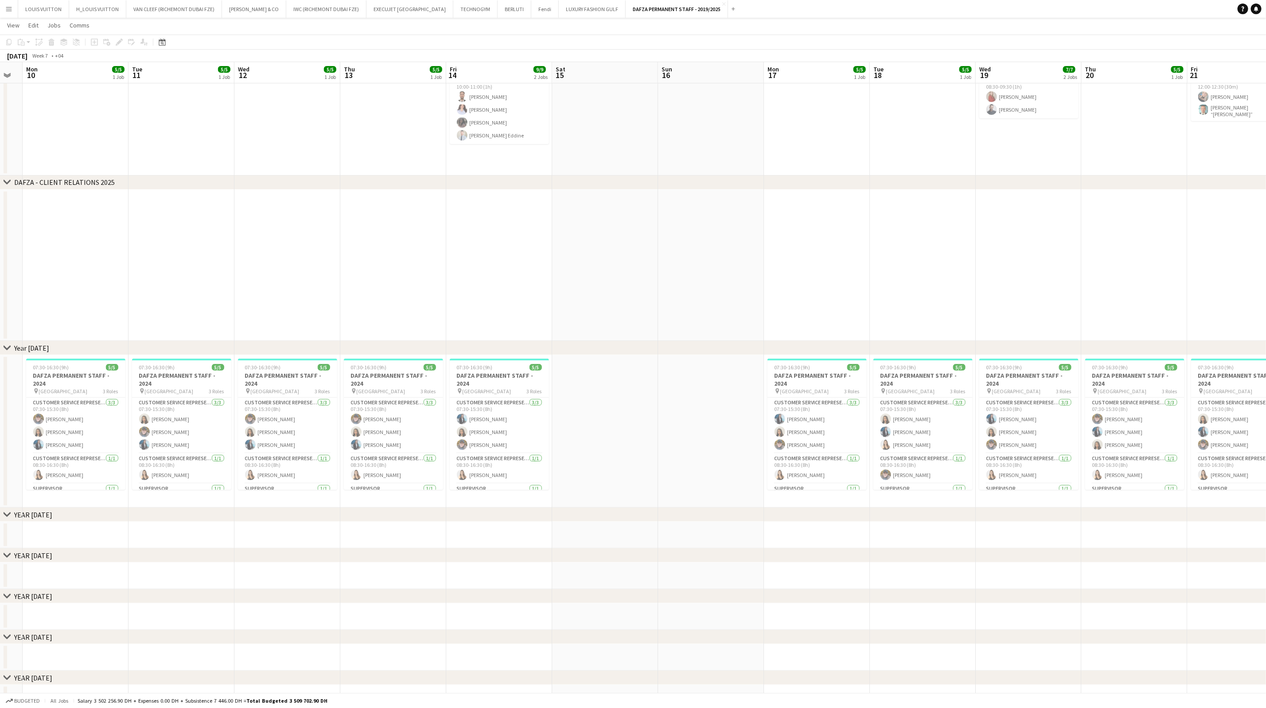
click at [919, 293] on app-calendar-viewport "Sat 8 Sun 9 Mon 10 5/5 1 Job Tue 11 5/5 1 Job Wed 12 5/5 1 Job Thu 13 5/5 1 Job…" at bounding box center [633, 380] width 1266 height 825
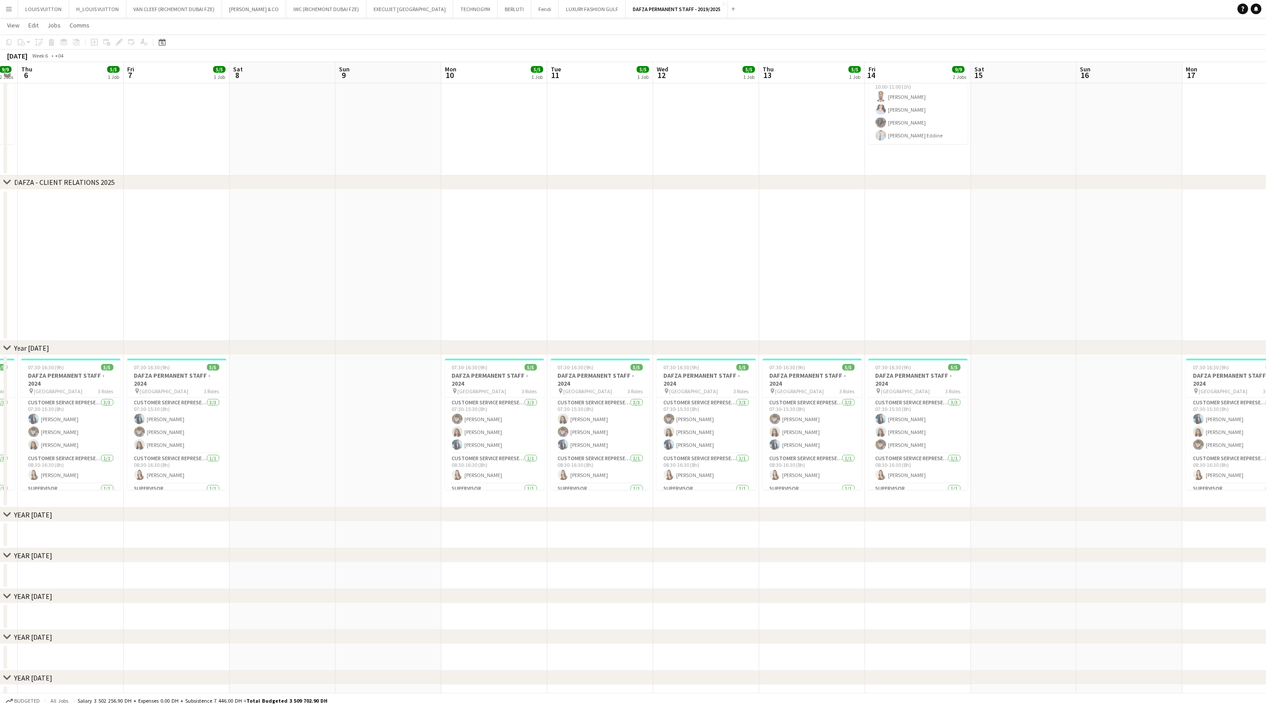
click at [936, 294] on app-calendar-viewport "Tue 4 5/5 1 Job Wed 5 9/9 2 Jobs Thu 6 5/5 1 Job Fri 7 5/5 1 Job Sat 8 Sun 9 Mo…" at bounding box center [633, 380] width 1266 height 825
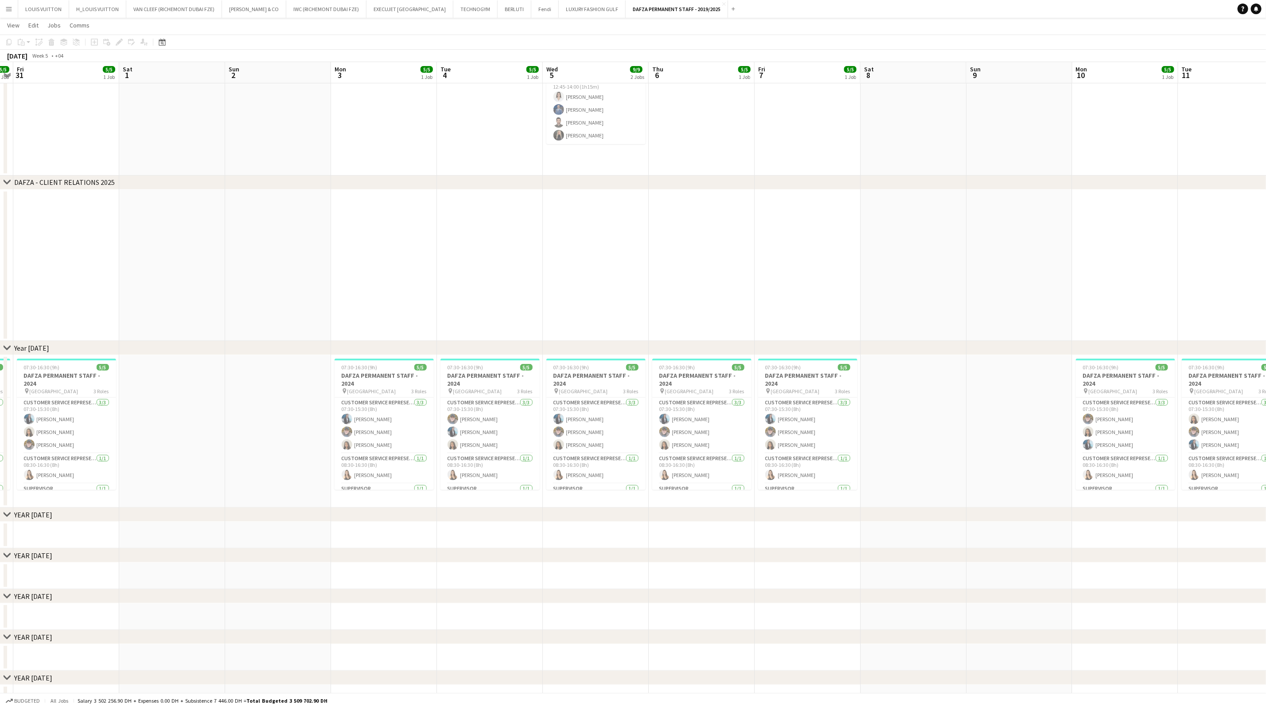
click at [904, 296] on app-calendar-viewport "Wed 29 Thu 30 5/5 1 Job Fri 31 5/5 1 Job Sat 1 Sun 2 Mon 3 5/5 1 Job Tue 4 5/5 …" at bounding box center [633, 380] width 1266 height 825
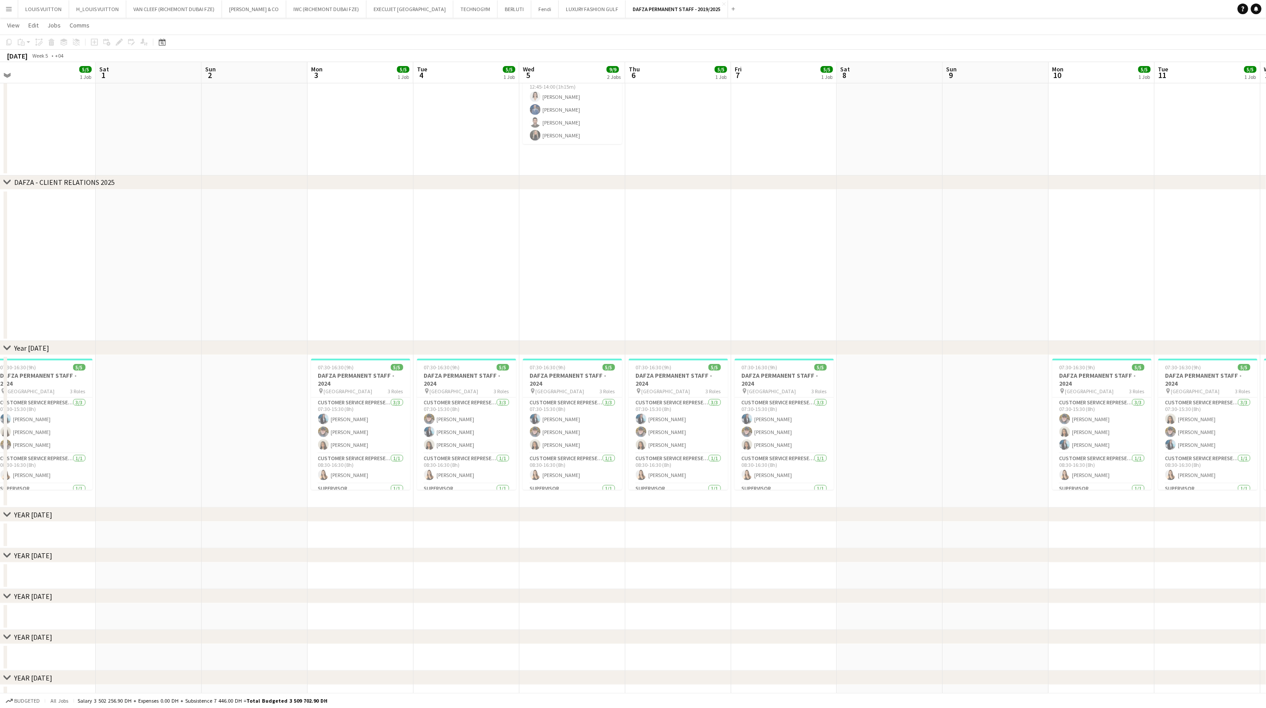
click at [452, 277] on app-calendar-viewport "Mon 27 5/5 1 Job Tue 28 5/5 1 Job Wed 29 5/5 1 Job Thu 30 5/5 1 Job Fri 31 5/5 …" at bounding box center [633, 380] width 1266 height 825
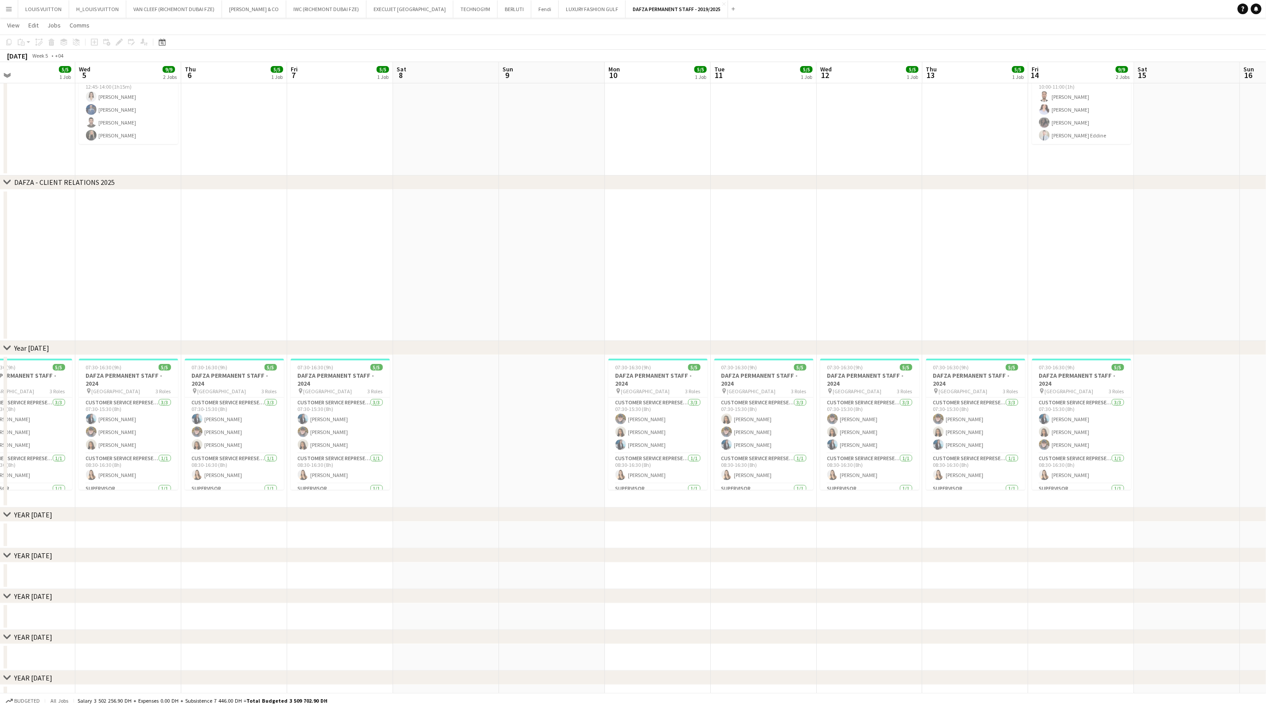
click at [497, 263] on app-calendar-viewport "Sat 1 Sun 2 Mon 3 5/5 1 Job Tue 4 5/5 1 Job Wed 5 9/9 2 Jobs Thu 6 5/5 1 Job Fr…" at bounding box center [633, 380] width 1266 height 825
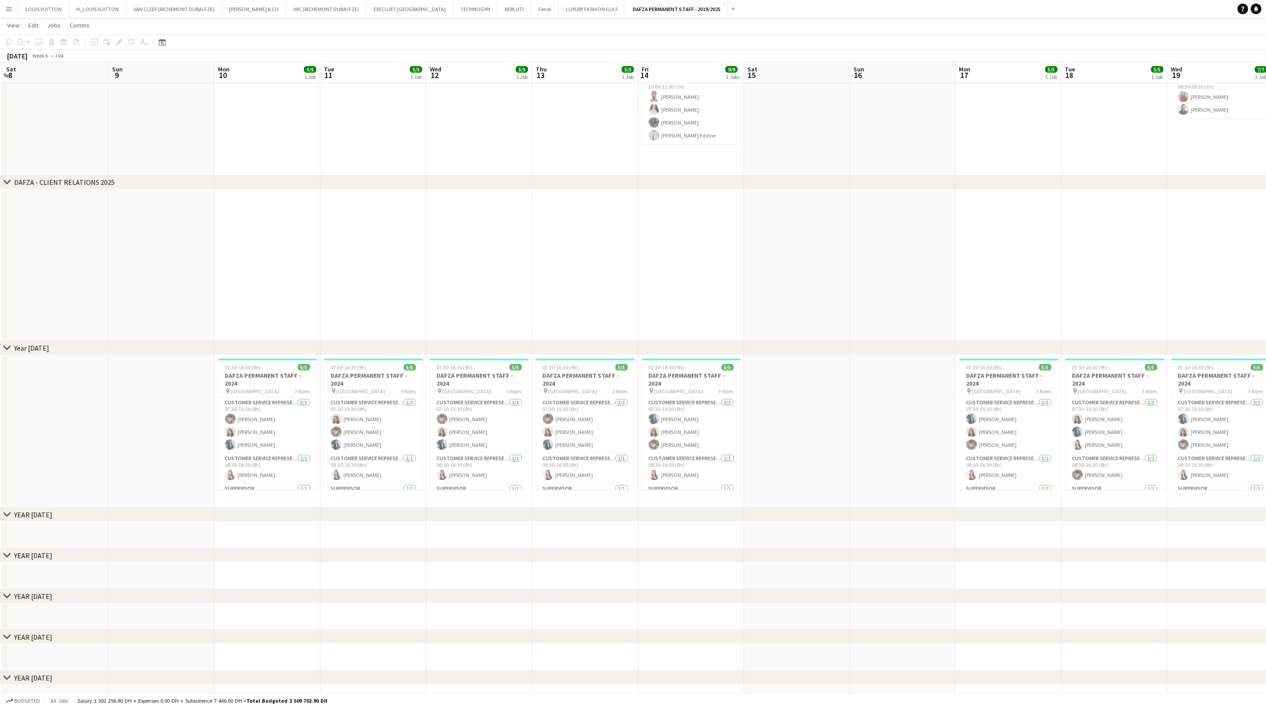
click at [409, 262] on app-calendar-viewport "Wed 5 9/9 2 Jobs Thu 6 5/5 1 Job Fri 7 5/5 1 Job Sat 8 Sun 9 Mon 10 5/5 1 Job T…" at bounding box center [633, 380] width 1266 height 825
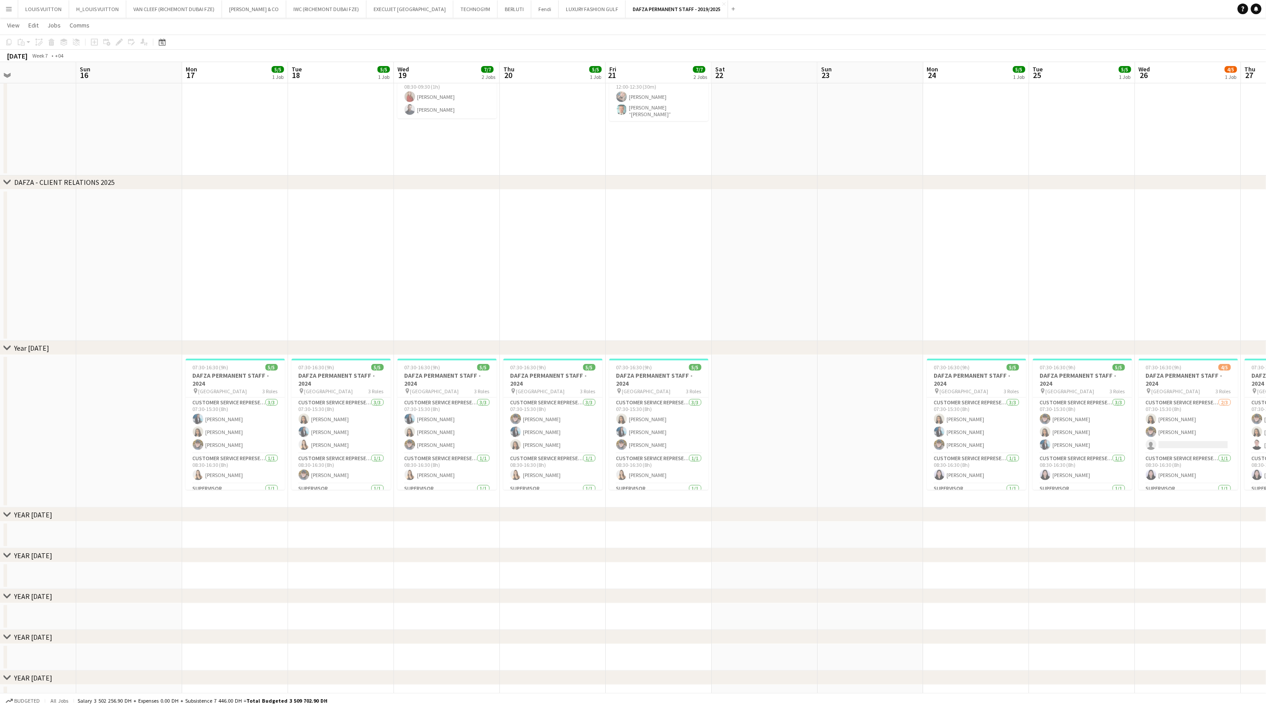
click at [504, 239] on app-calendar-viewport "Wed 12 5/5 1 Job Thu 13 5/5 1 Job Fri 14 9/9 2 Jobs Sat 15 Sun 16 Mon 17 5/5 1 …" at bounding box center [633, 380] width 1266 height 825
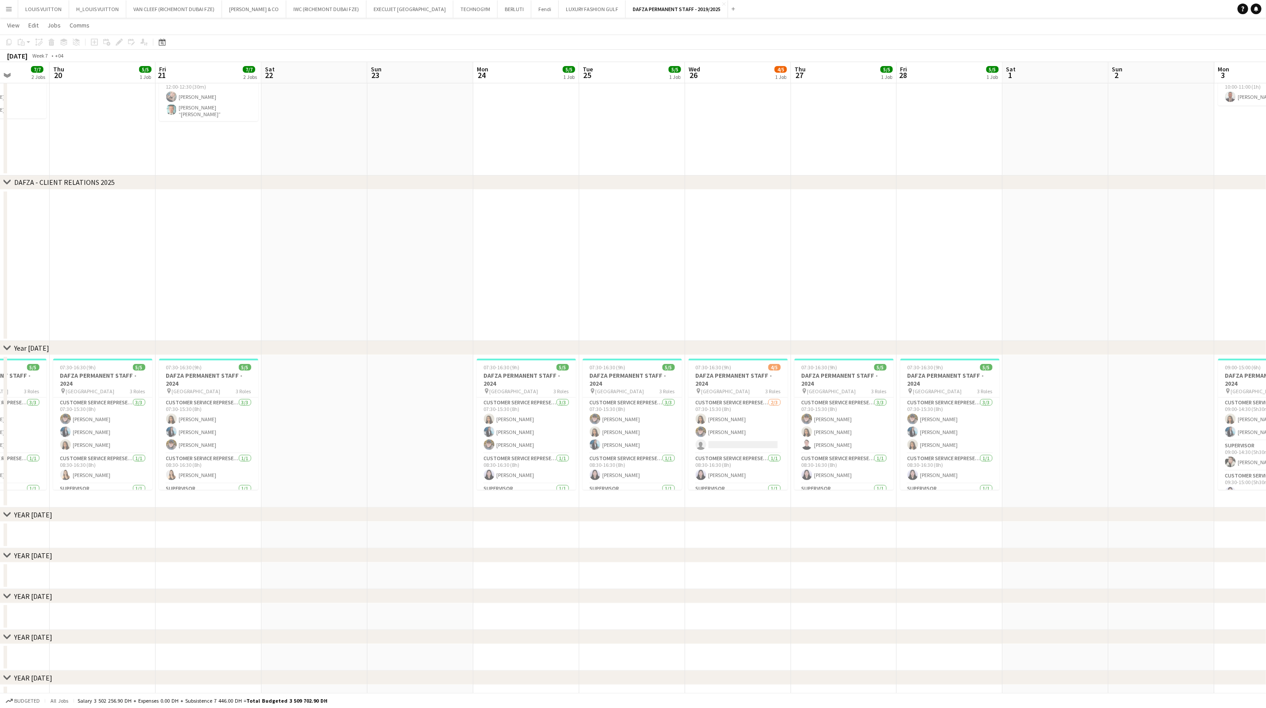
click at [579, 214] on app-calendar-viewport "Sun 16 Mon 17 5/5 1 Job Tue 18 5/5 1 Job Wed 19 7/7 2 Jobs Thu 20 5/5 1 Job Fri…" at bounding box center [633, 380] width 1266 height 825
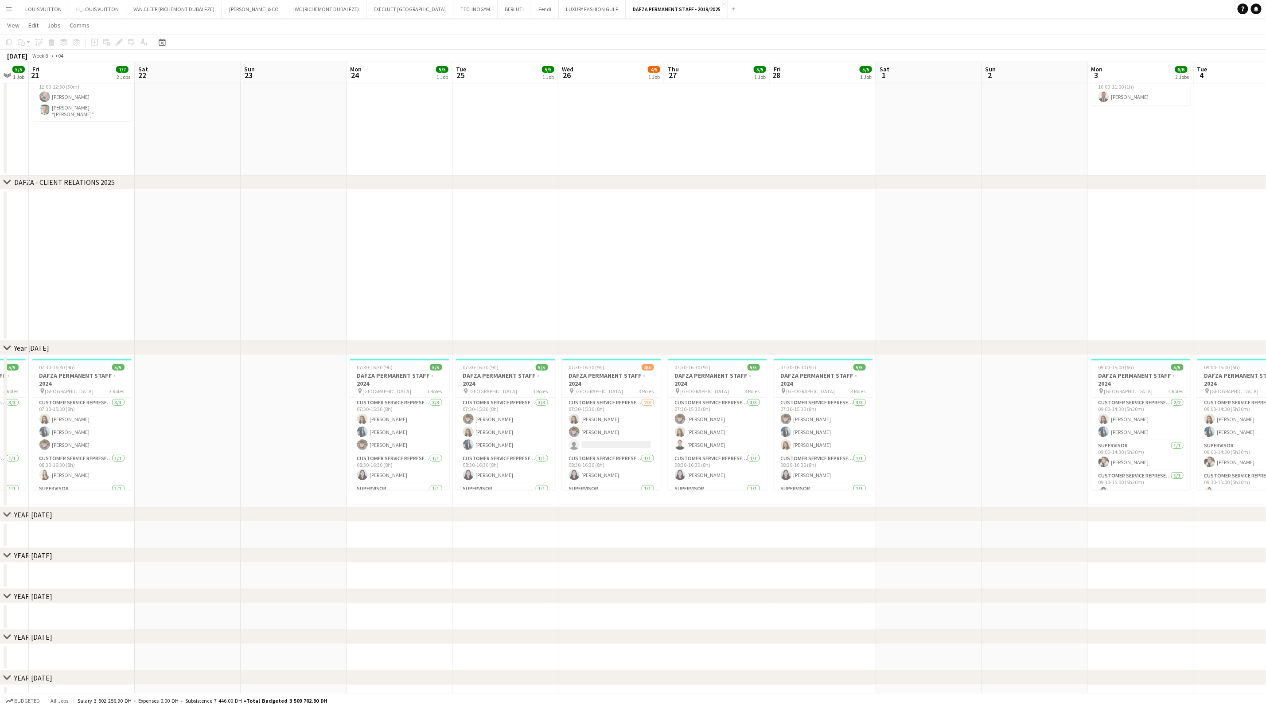
click at [474, 277] on app-calendar-viewport "Tue 18 5/5 1 Job Wed 19 7/7 2 Jobs Thu 20 5/5 1 Job Fri 21 7/7 2 Jobs Sat 22 Su…" at bounding box center [633, 380] width 1266 height 825
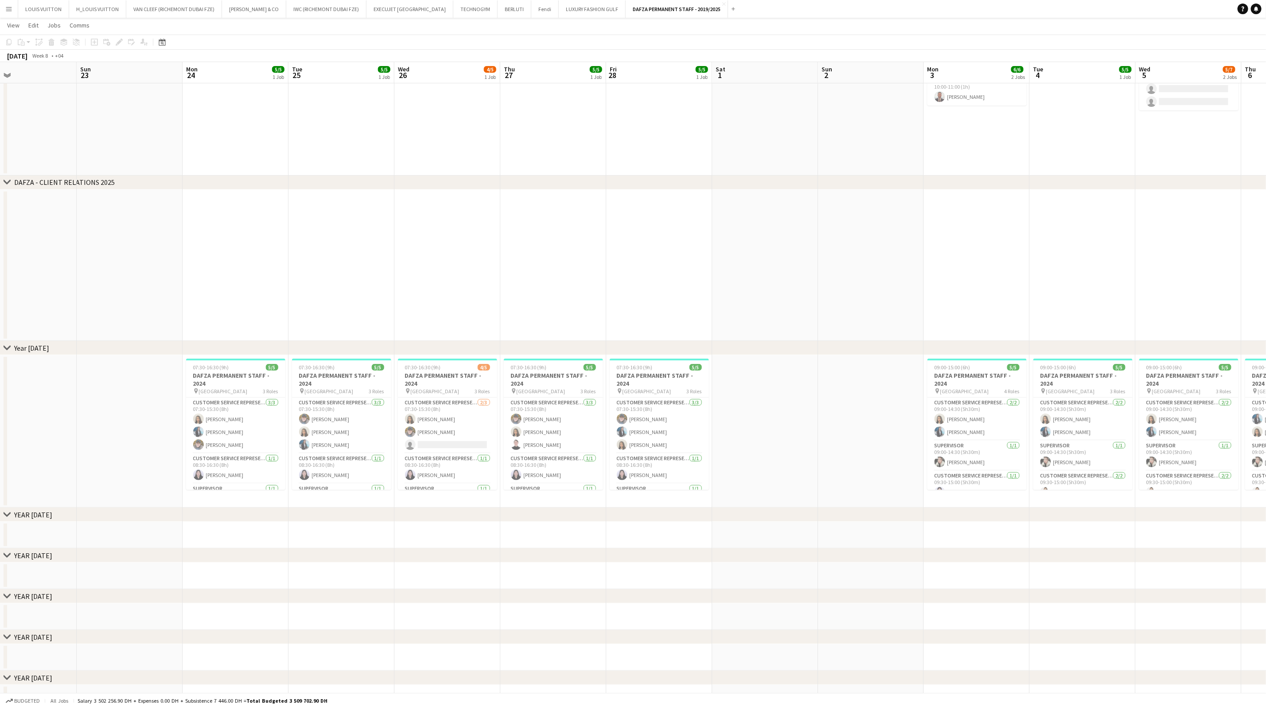
click at [603, 239] on app-calendar-viewport "Wed 19 7/7 2 Jobs Thu 20 5/5 1 Job Fri 21 7/7 2 Jobs Sat 22 Sun 23 Mon 24 5/5 1…" at bounding box center [633, 380] width 1266 height 825
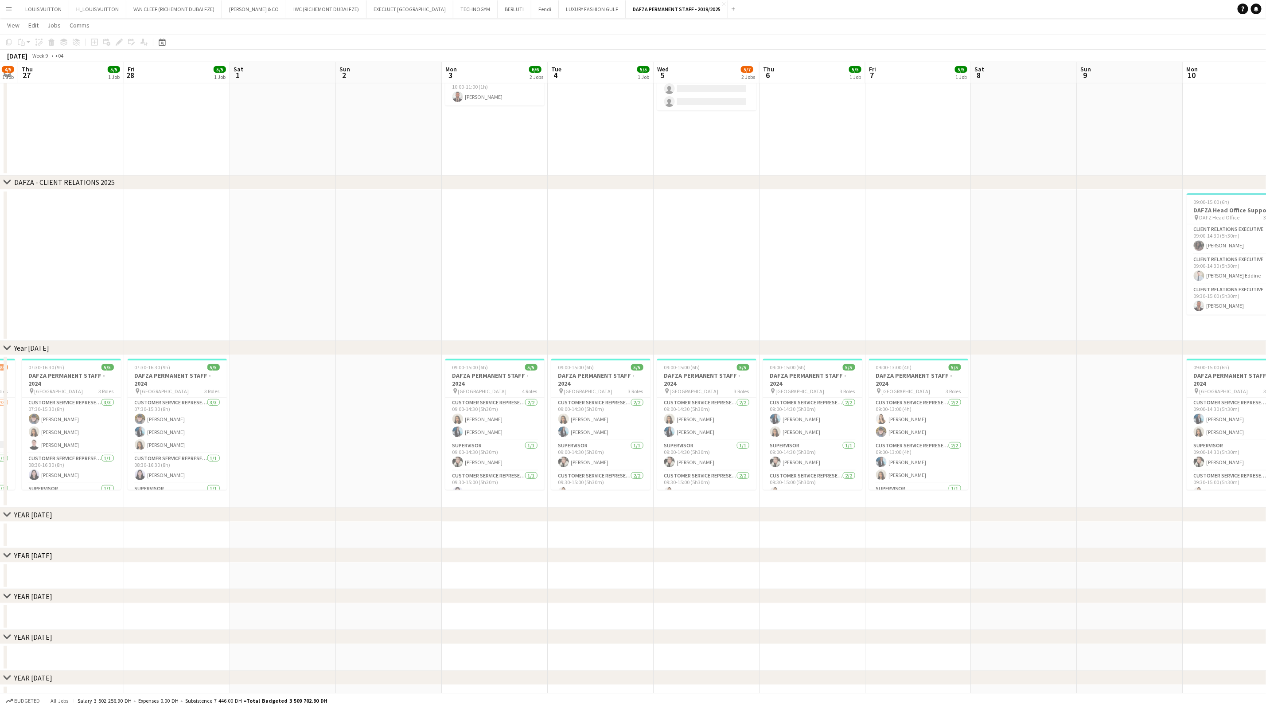
click at [605, 279] on app-calendar-viewport "Mon 24 5/5 1 Job Tue 25 5/5 1 Job Wed 26 4/5 1 Job Thu 27 5/5 1 Job Fri 28 5/5 …" at bounding box center [633, 380] width 1266 height 825
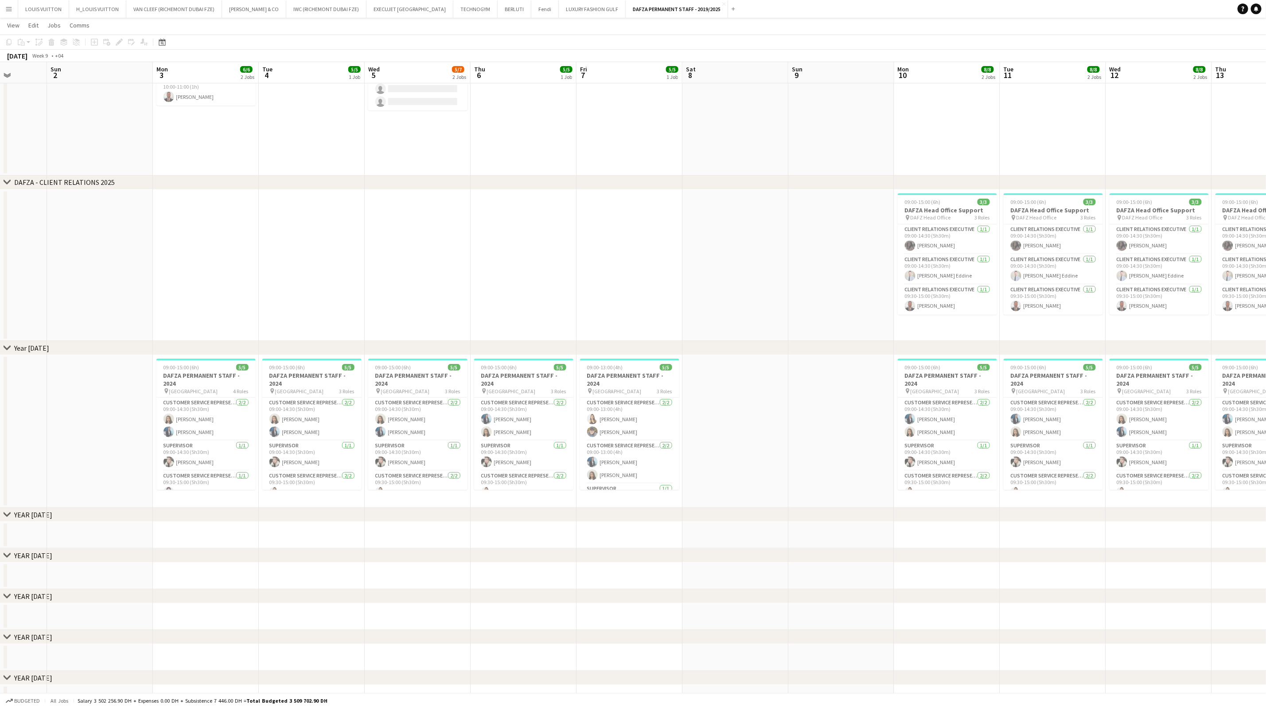
click at [461, 254] on app-calendar-viewport "Wed 26 4/5 1 Job Thu 27 5/5 1 Job Fri 28 5/5 1 Job Sat 1 Sun 2 Mon 3 6/6 2 Jobs…" at bounding box center [633, 380] width 1266 height 825
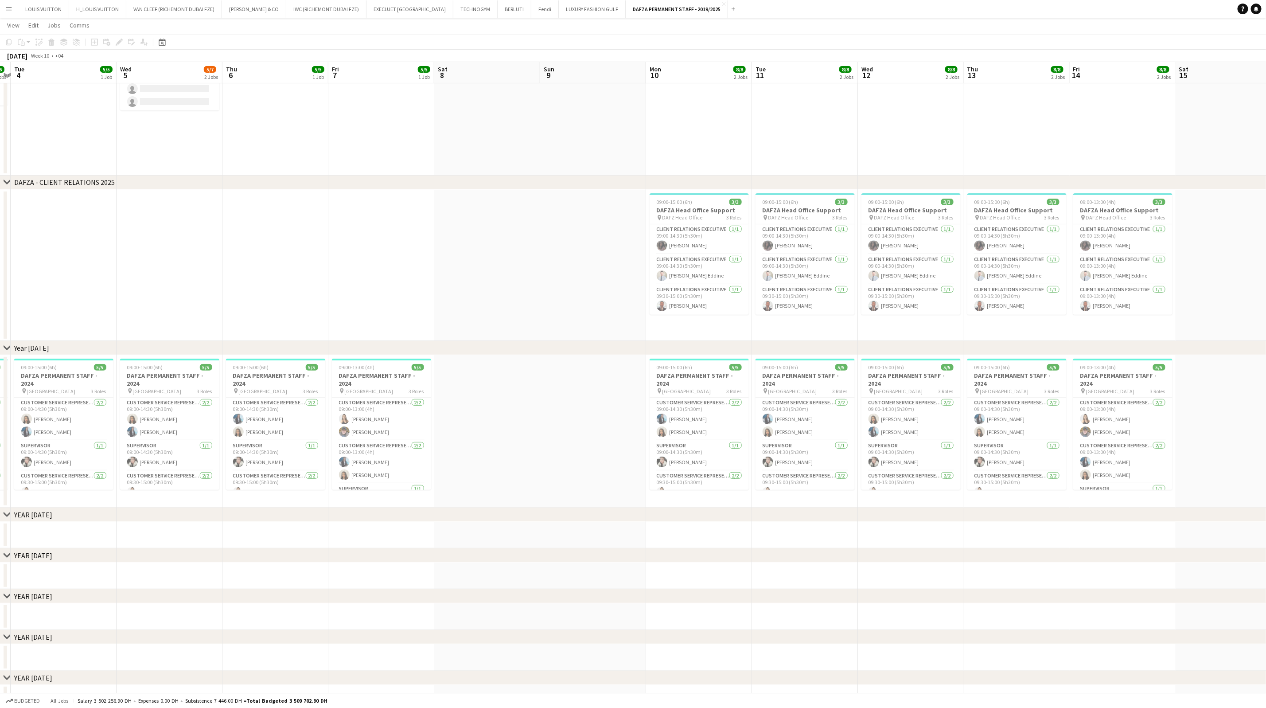
click at [532, 342] on div "chevron-right Year [DATE]" at bounding box center [633, 348] width 1266 height 14
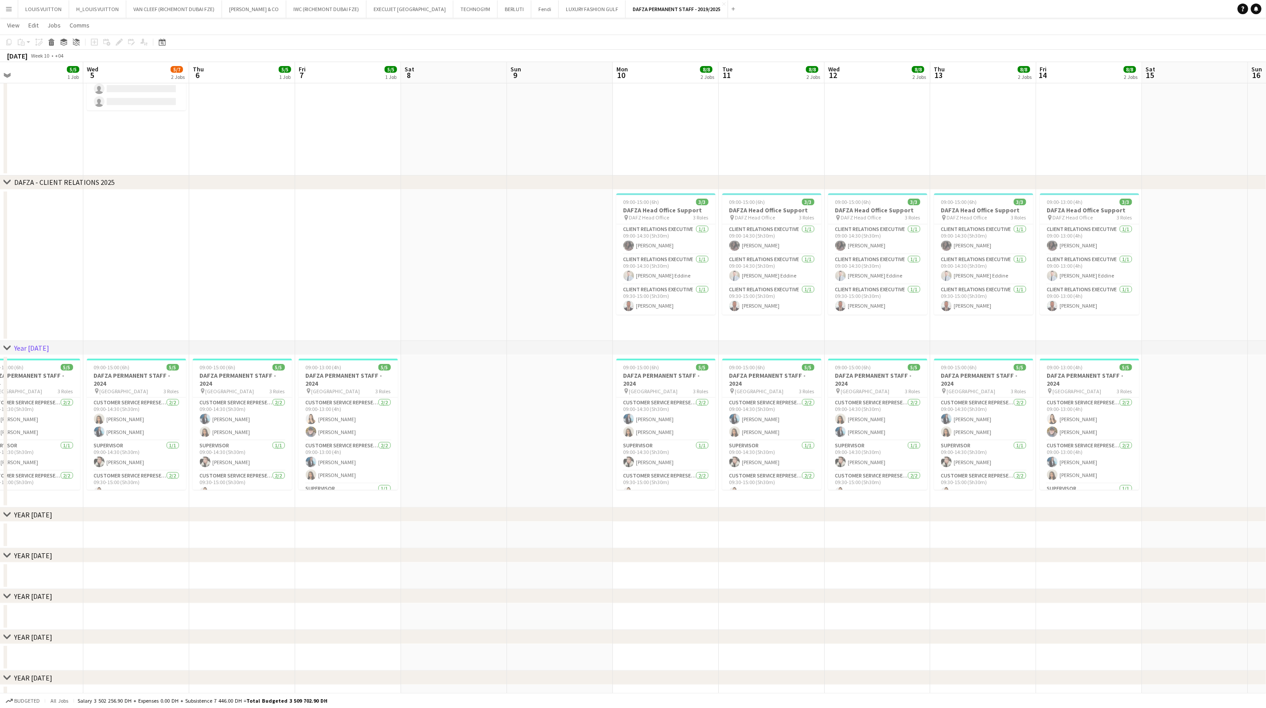
click at [483, 301] on app-calendar-viewport "Sat 1 Sun 2 Mon 3 6/6 2 Jobs Tue 4 5/5 1 Job Wed 5 5/7 2 Jobs Thu 6 5/5 1 Job F…" at bounding box center [633, 380] width 1266 height 825
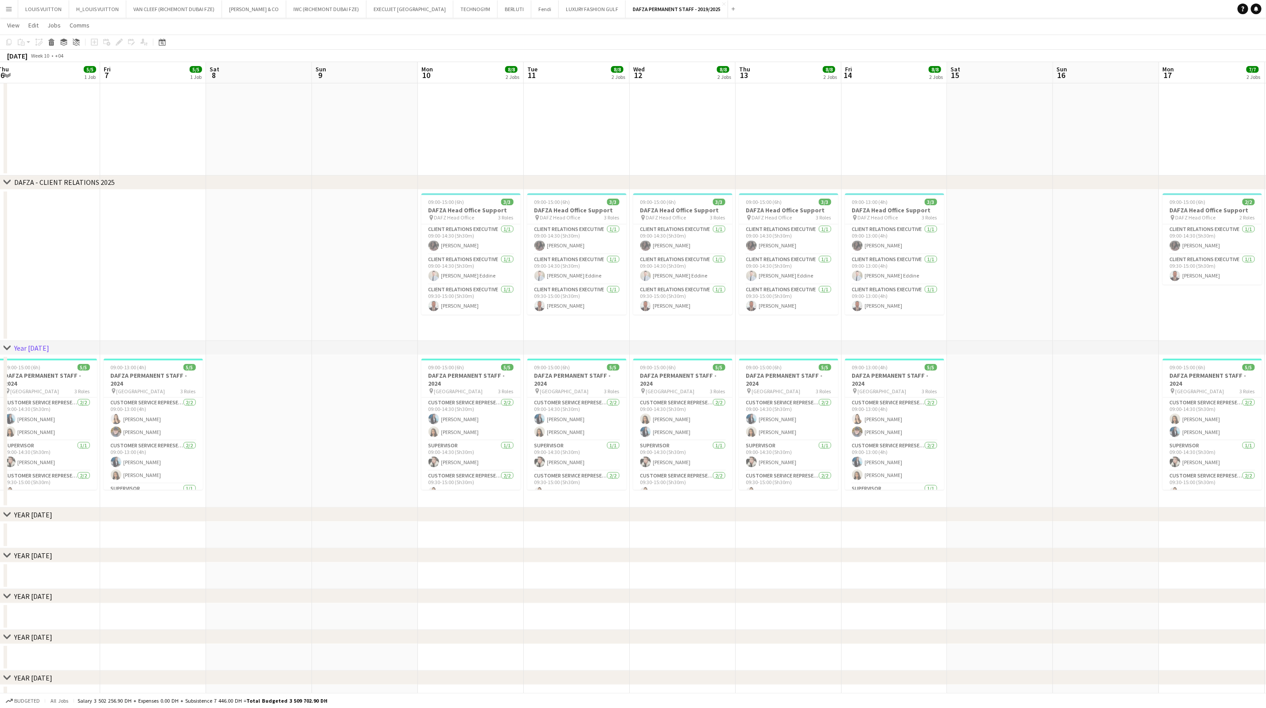
click at [491, 289] on app-calendar-viewport "Mon 3 6/6 2 Jobs Tue 4 5/5 1 Job Wed 5 5/7 2 Jobs Thu 6 5/5 1 Job Fri 7 5/5 1 J…" at bounding box center [633, 380] width 1266 height 825
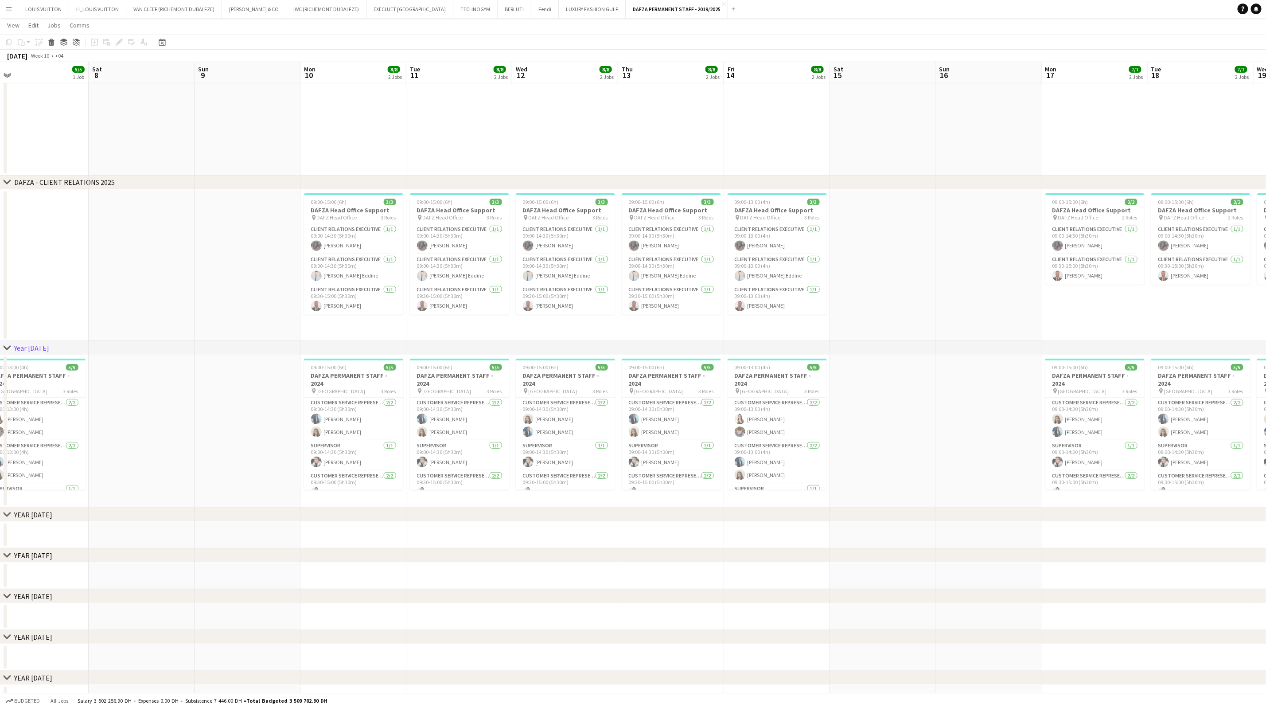
click at [472, 266] on app-calendar-viewport "Tue 4 5/5 1 Job Wed 5 5/7 2 Jobs Thu 6 5/5 1 Job Fri 7 5/5 1 Job Sat 8 Sun 9 Mo…" at bounding box center [633, 380] width 1266 height 825
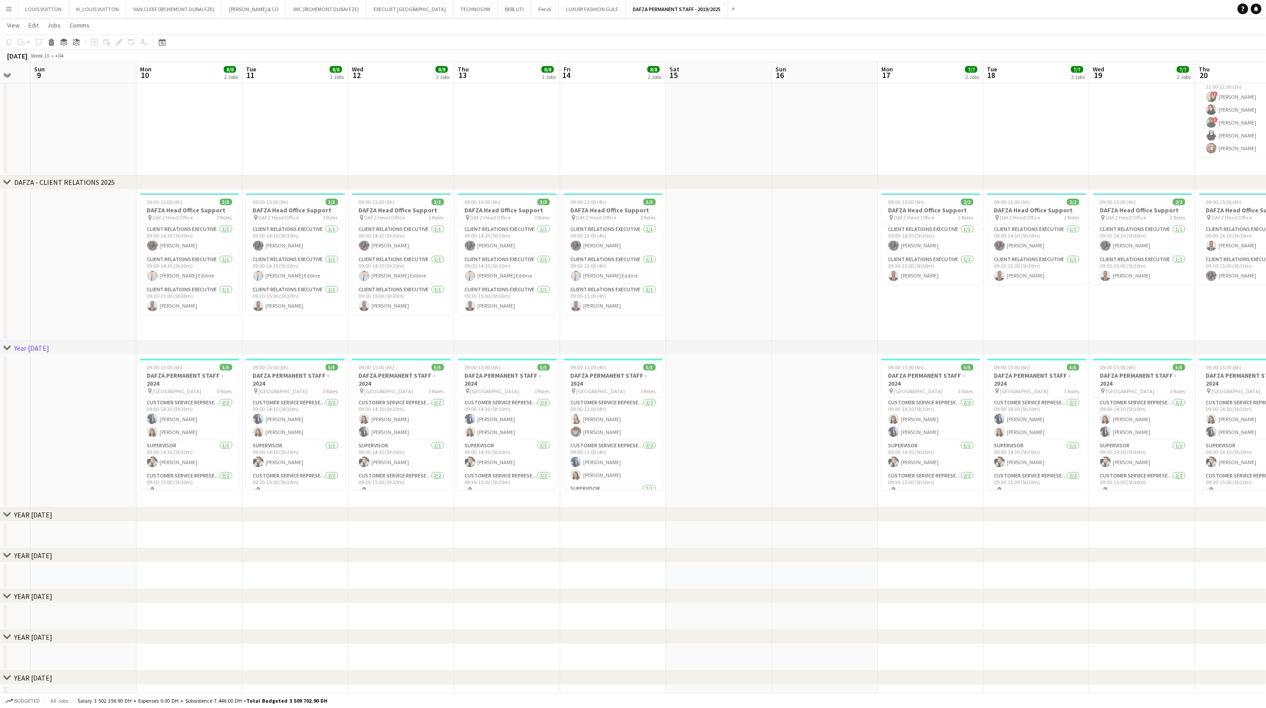
scroll to position [0, 239]
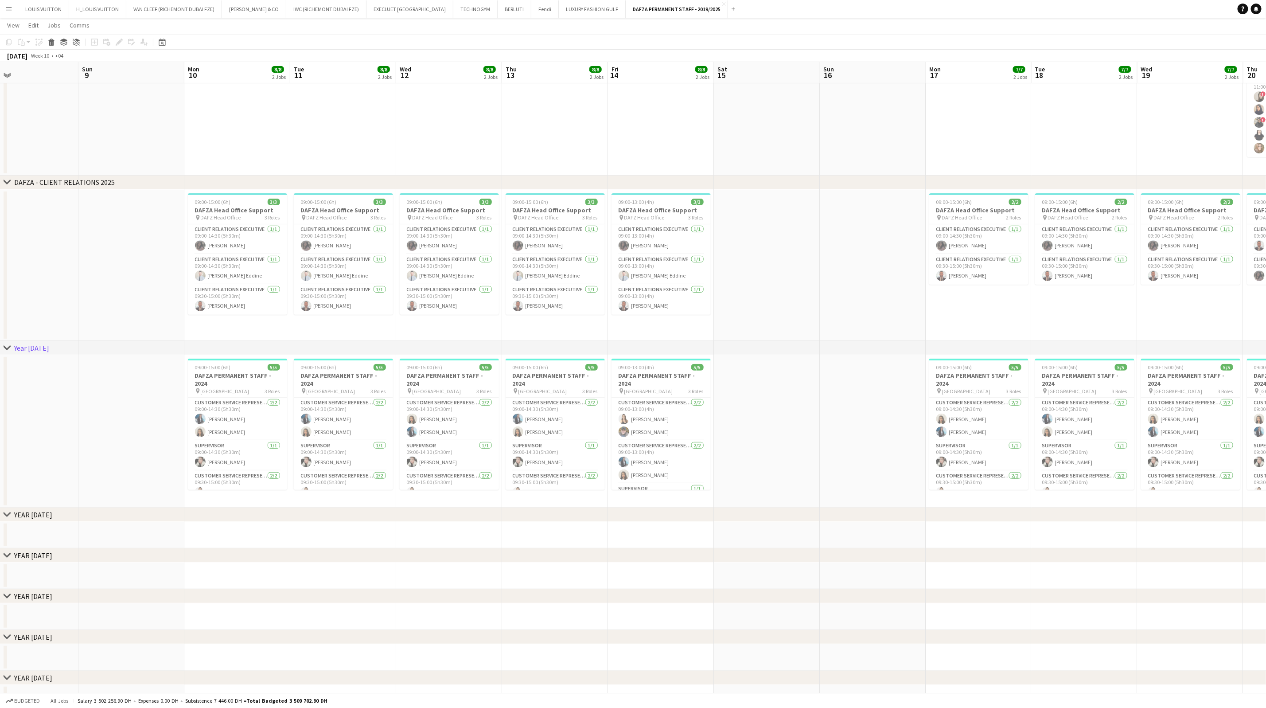
click at [555, 291] on app-calendar-viewport "Thu 6 5/5 1 Job Fri 7 5/5 1 Job Sat 8 Sun 9 Mon 10 8/8 2 Jobs Tue 11 8/8 2 Jobs…" at bounding box center [633, 380] width 1266 height 825
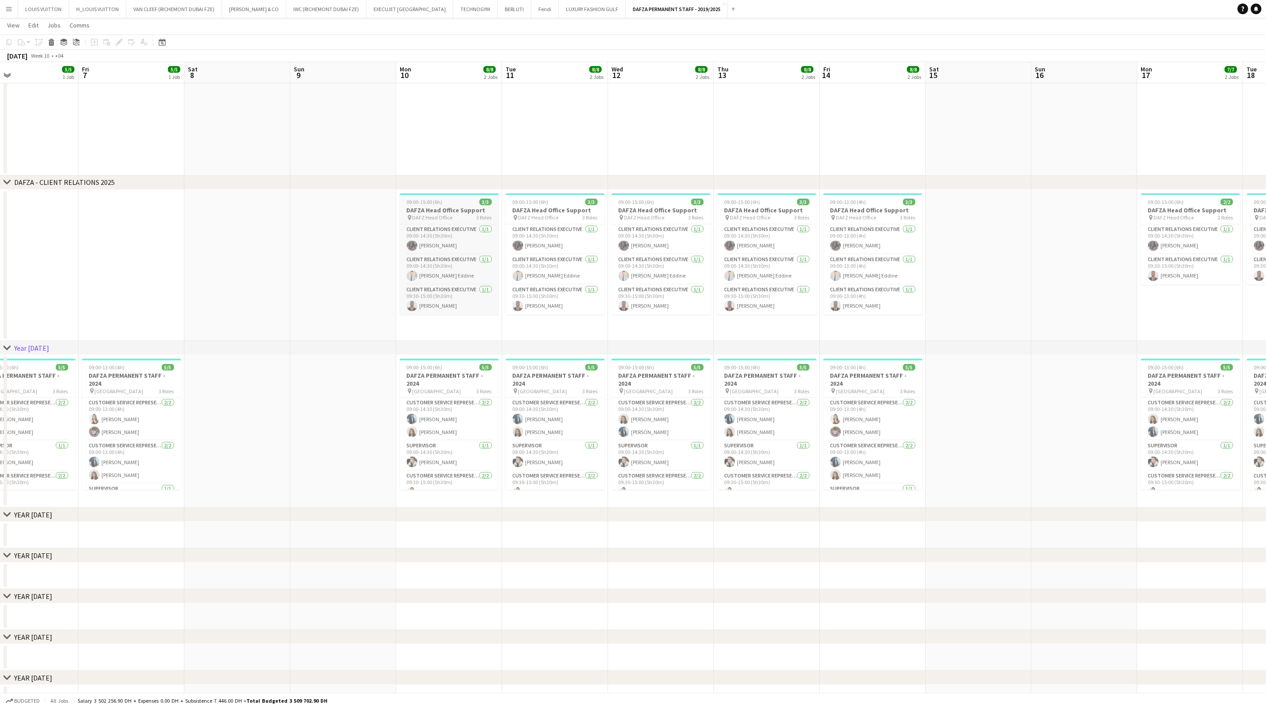
click at [433, 217] on span "DAFZ Head Office" at bounding box center [433, 217] width 40 height 7
click at [117, 43] on icon at bounding box center [119, 42] width 5 height 5
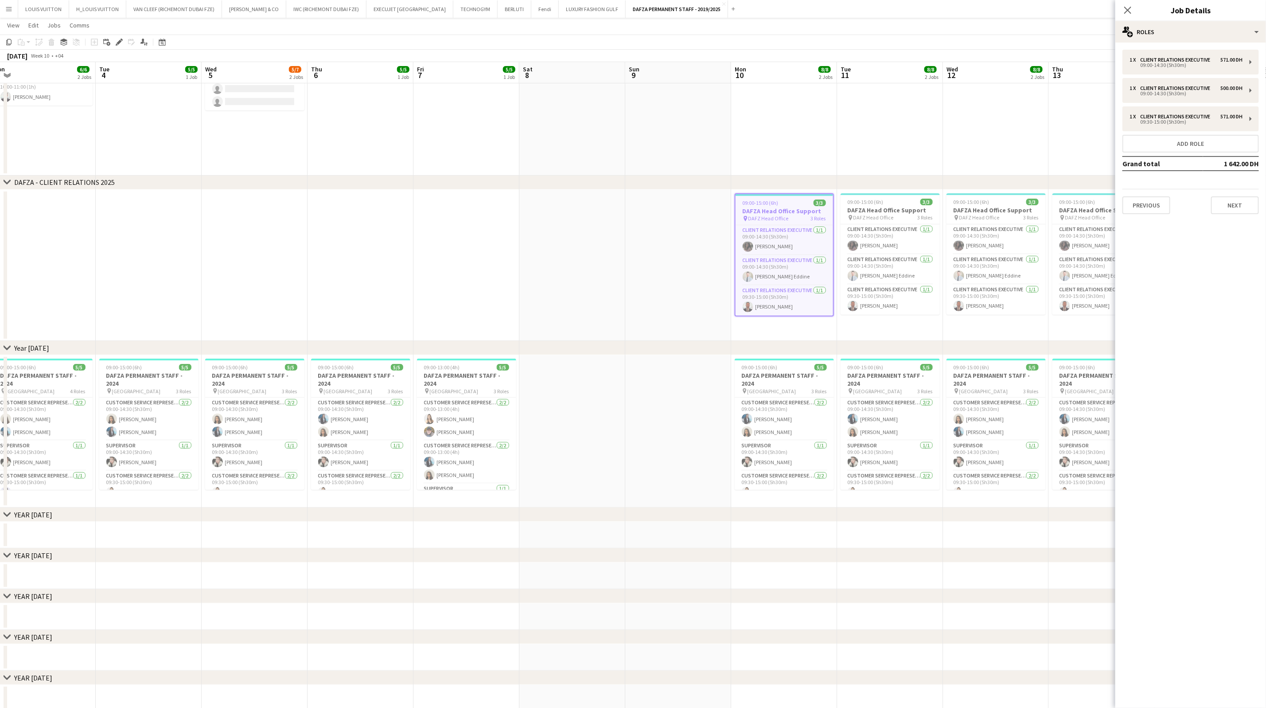
click at [790, 280] on app-calendar-viewport "Sat 1 Sun 2 Mon 3 6/6 2 Jobs Tue 4 5/5 1 Job Wed 5 5/7 2 Jobs Thu 6 5/5 1 Job F…" at bounding box center [633, 380] width 1266 height 825
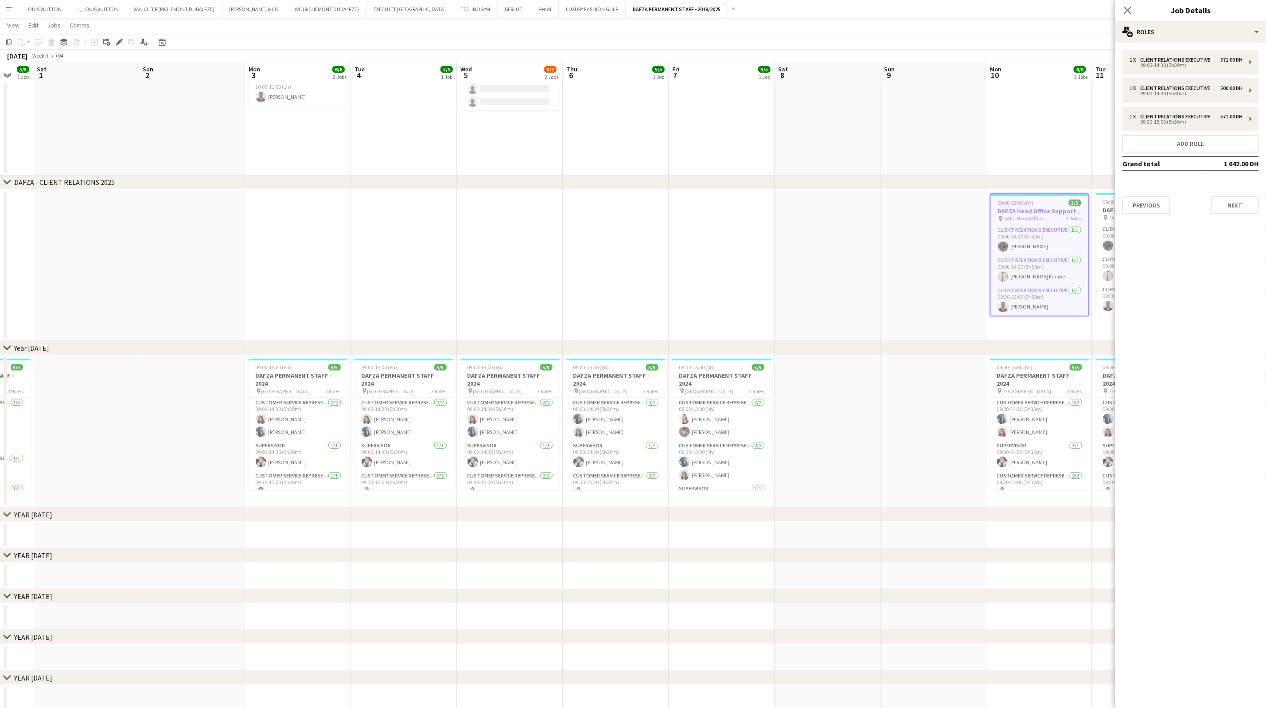
click at [945, 249] on app-calendar-viewport "Thu 27 5/5 1 Job Fri 28 5/5 1 Job Sat 1 Sun 2 Mon 3 6/6 2 Jobs Tue 4 5/5 1 Job …" at bounding box center [633, 380] width 1266 height 825
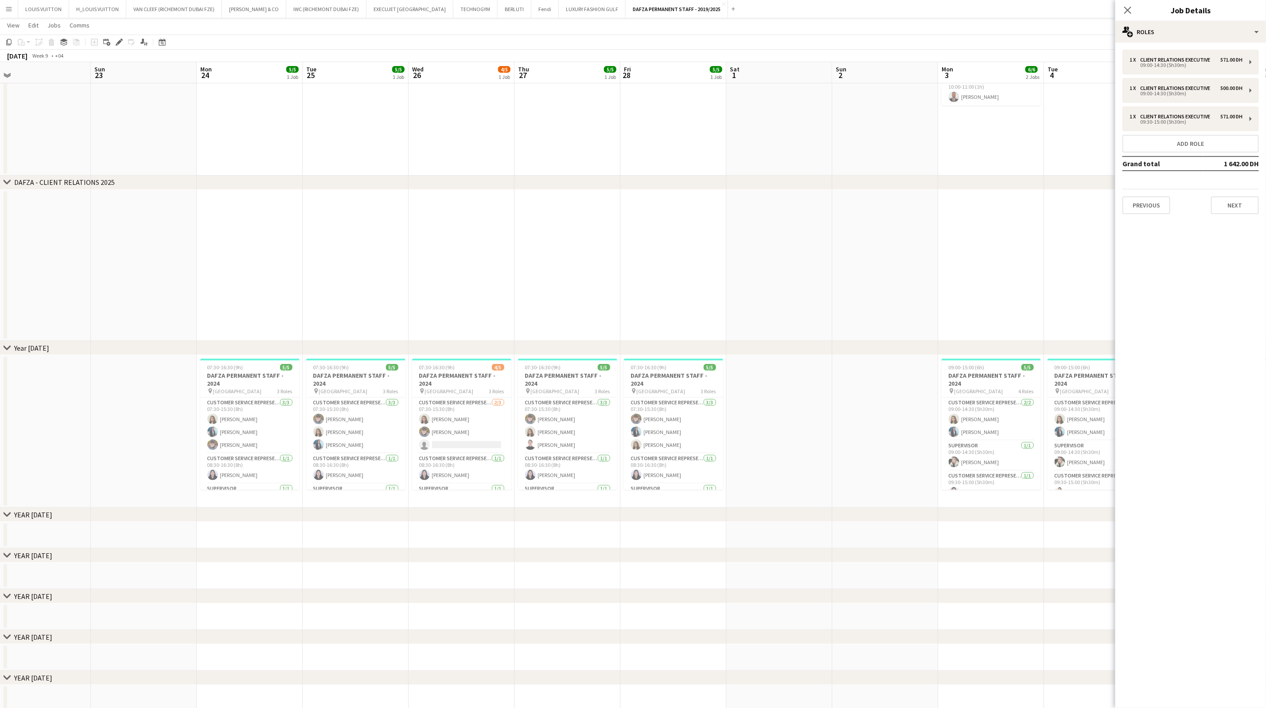
click at [913, 262] on app-calendar-viewport "Fri 21 7/7 2 Jobs Sat 22 Sun 23 Mon 24 5/5 1 Job Tue 25 5/5 1 Job Wed 26 4/5 1 …" at bounding box center [633, 380] width 1266 height 825
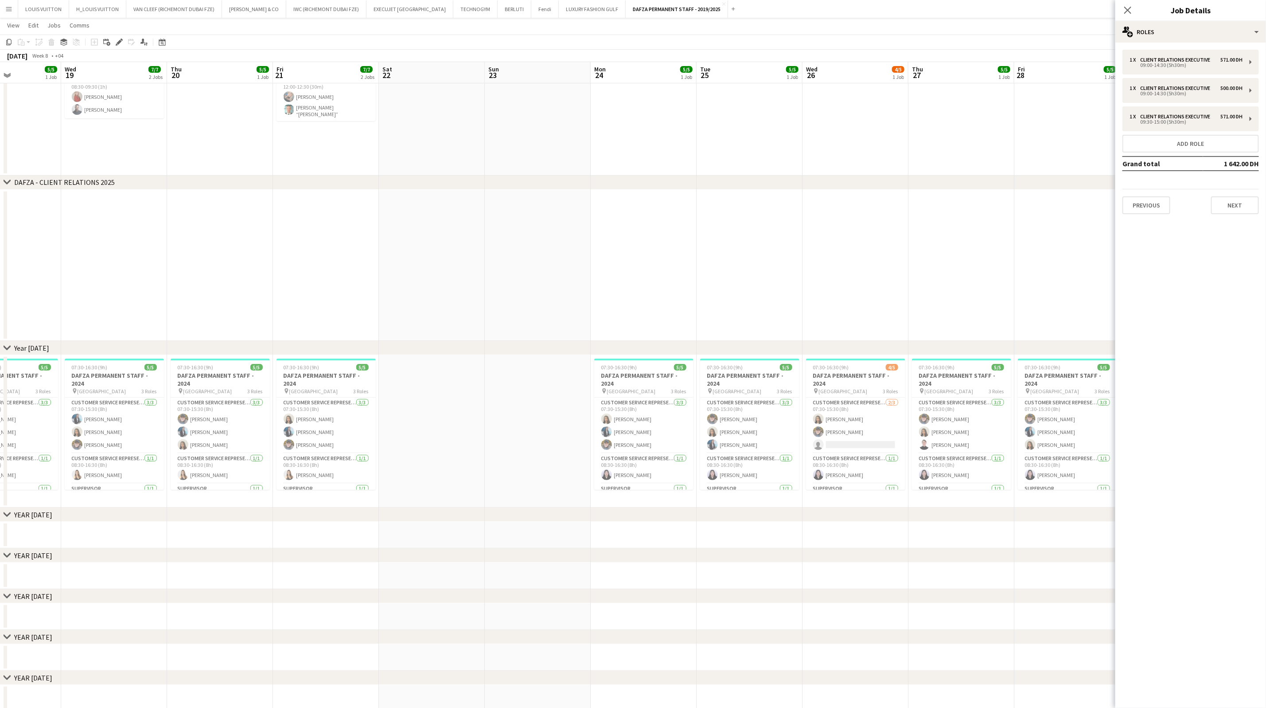
click at [834, 304] on app-calendar-viewport "Mon 17 5/5 1 Job Tue 18 5/5 1 Job Wed 19 7/7 2 Jobs Thu 20 5/5 1 Job Fri 21 7/7…" at bounding box center [633, 380] width 1266 height 825
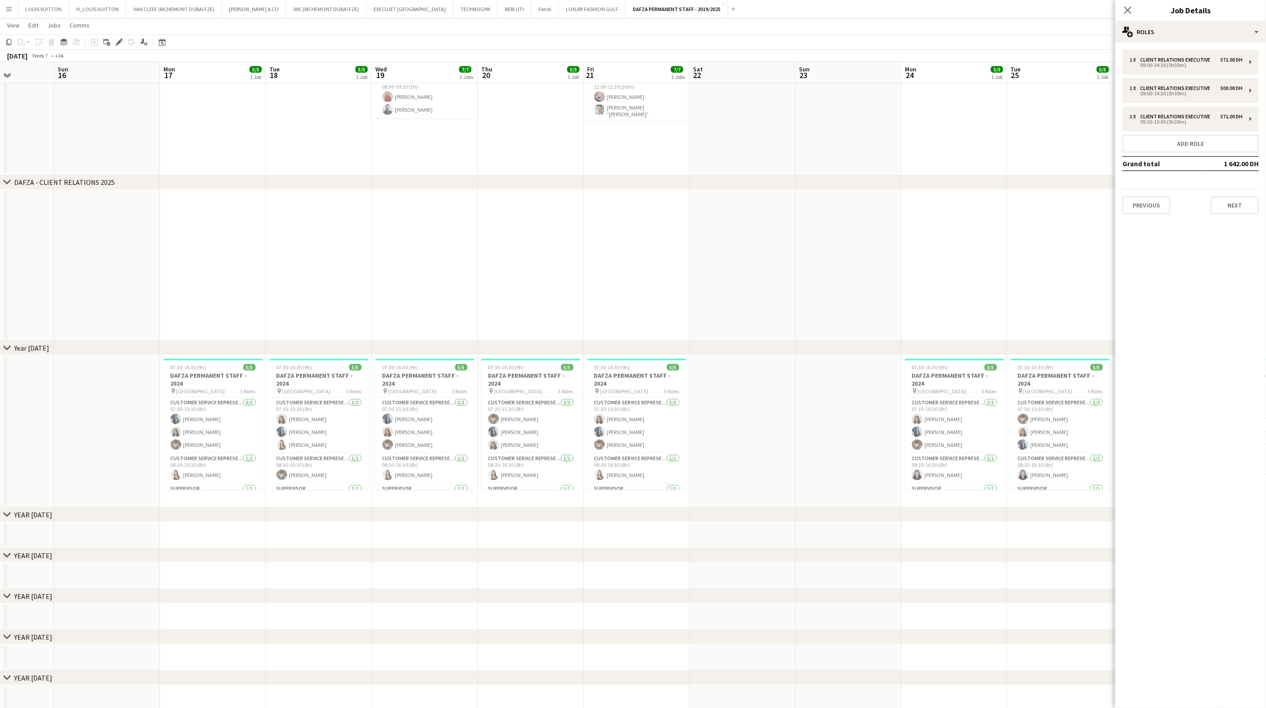
click at [747, 312] on app-calendar-viewport "Thu 13 5/5 1 Job Fri 14 9/9 2 Jobs Sat 15 Sun 16 Mon 17 5/5 1 Job Tue 18 5/5 1 …" at bounding box center [633, 380] width 1266 height 825
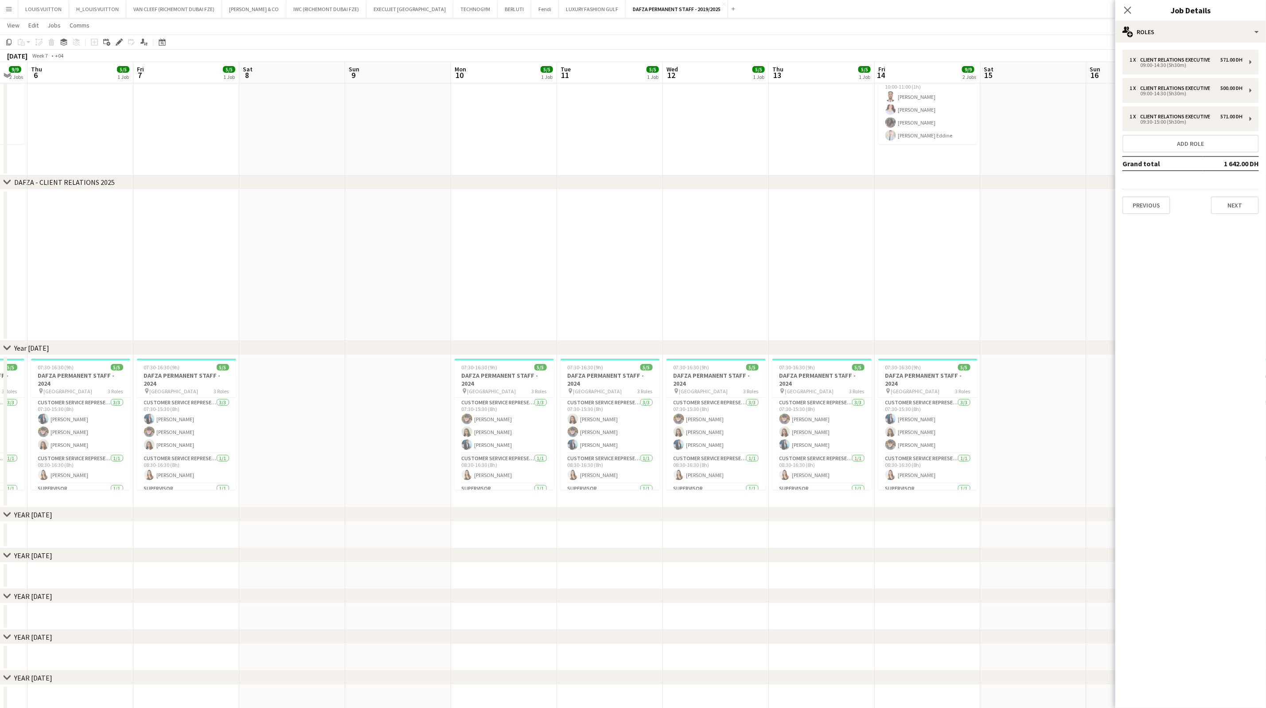
click at [746, 299] on app-calendar-viewport "Mon 3 5/5 1 Job Tue 4 5/5 1 Job Wed 5 9/9 2 Jobs Thu 6 5/5 1 Job Fri 7 5/5 1 Jo…" at bounding box center [633, 380] width 1266 height 825
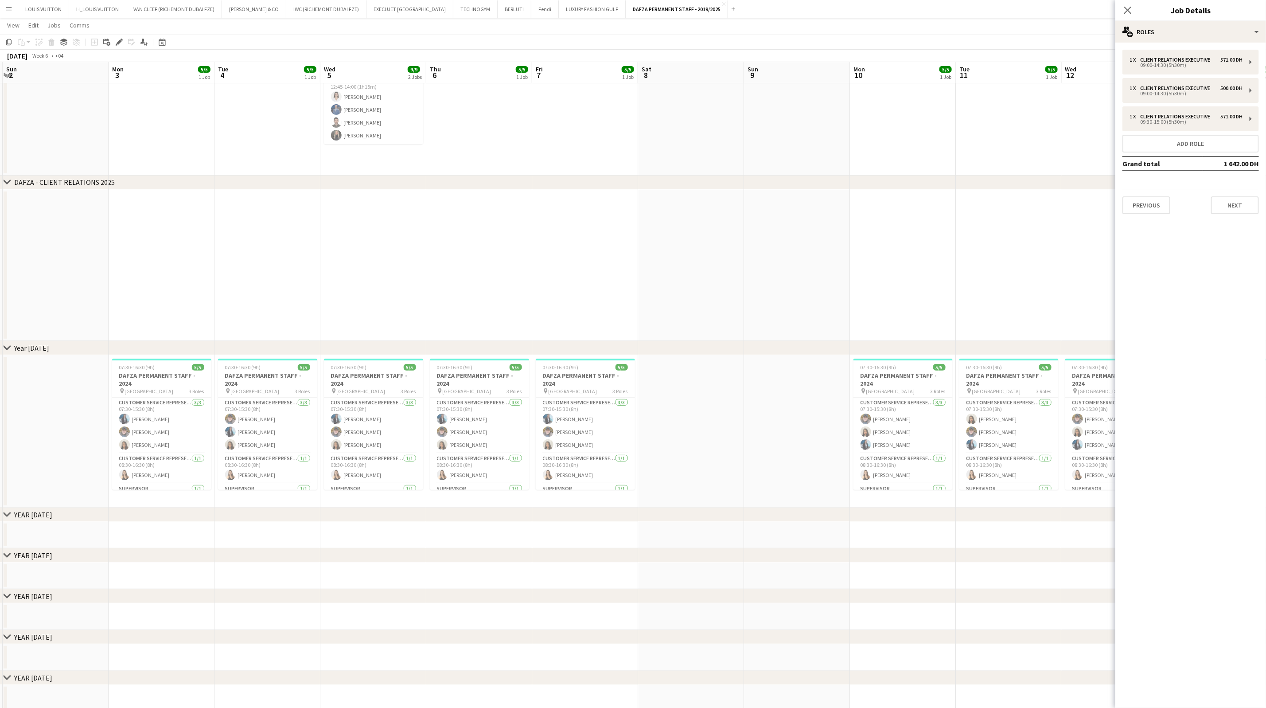
click at [662, 281] on app-calendar-viewport "Fri 31 5/5 1 Job Sat 1 Sun 2 Mon 3 5/5 1 Job Tue 4 5/5 1 Job Wed 5 9/9 2 Jobs T…" at bounding box center [633, 380] width 1266 height 825
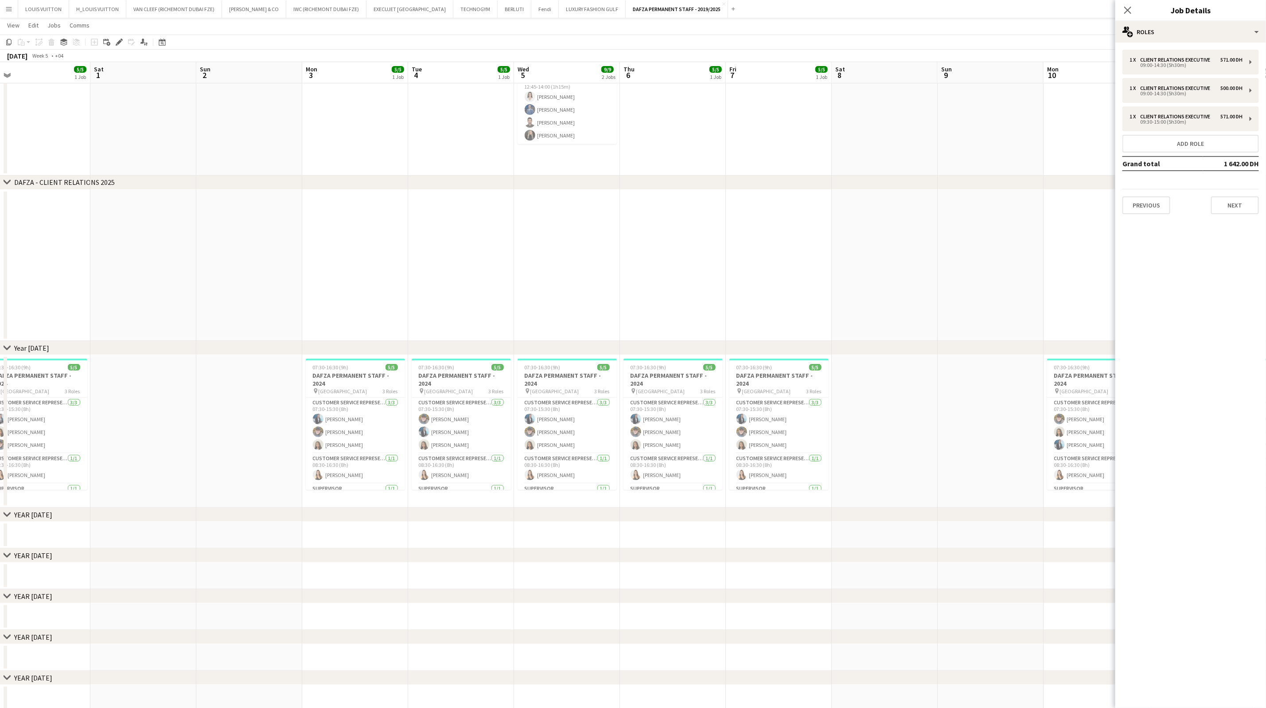
click at [644, 296] on app-calendar-viewport "Thu 30 5/5 1 Job Fri 31 5/5 1 Job Sat 1 Sun 2 Mon 3 5/5 1 Job Tue 4 5/5 1 Job W…" at bounding box center [633, 380] width 1266 height 825
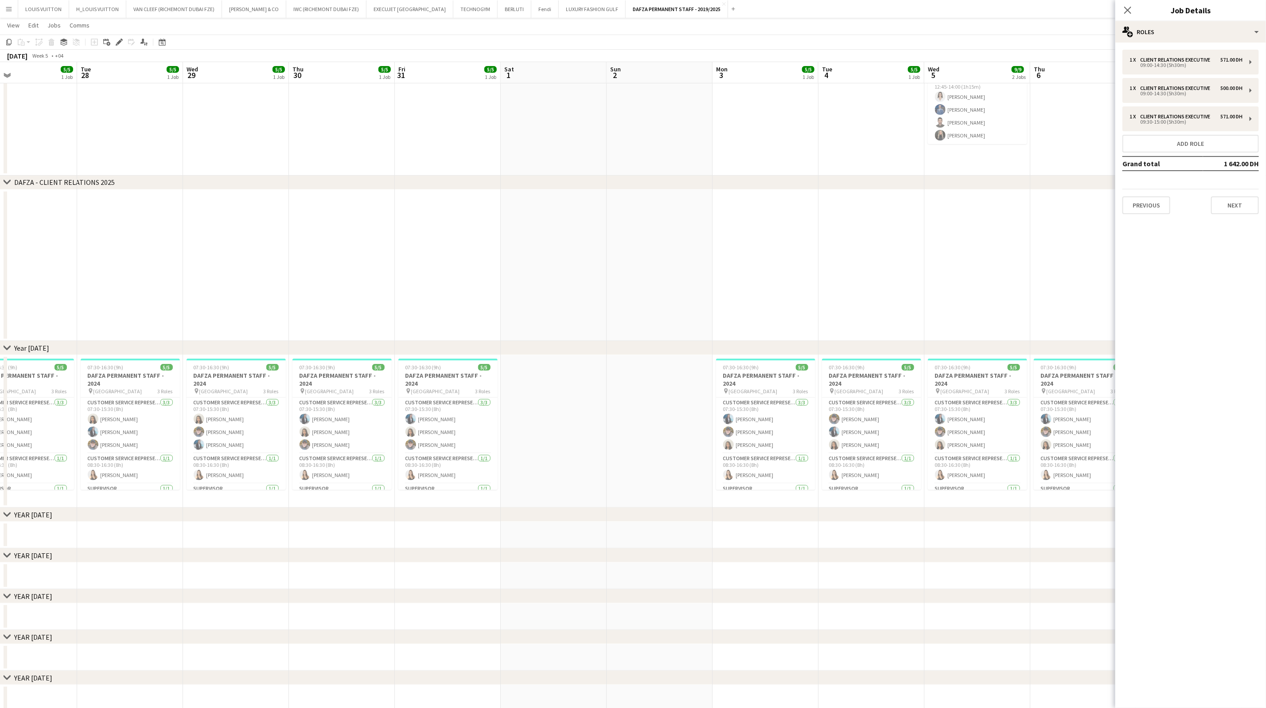
click at [606, 318] on app-calendar-viewport "Sun 26 Mon 27 5/5 1 Job Tue 28 5/5 1 Job Wed 29 5/5 1 Job Thu 30 5/5 1 Job Fri …" at bounding box center [633, 380] width 1266 height 825
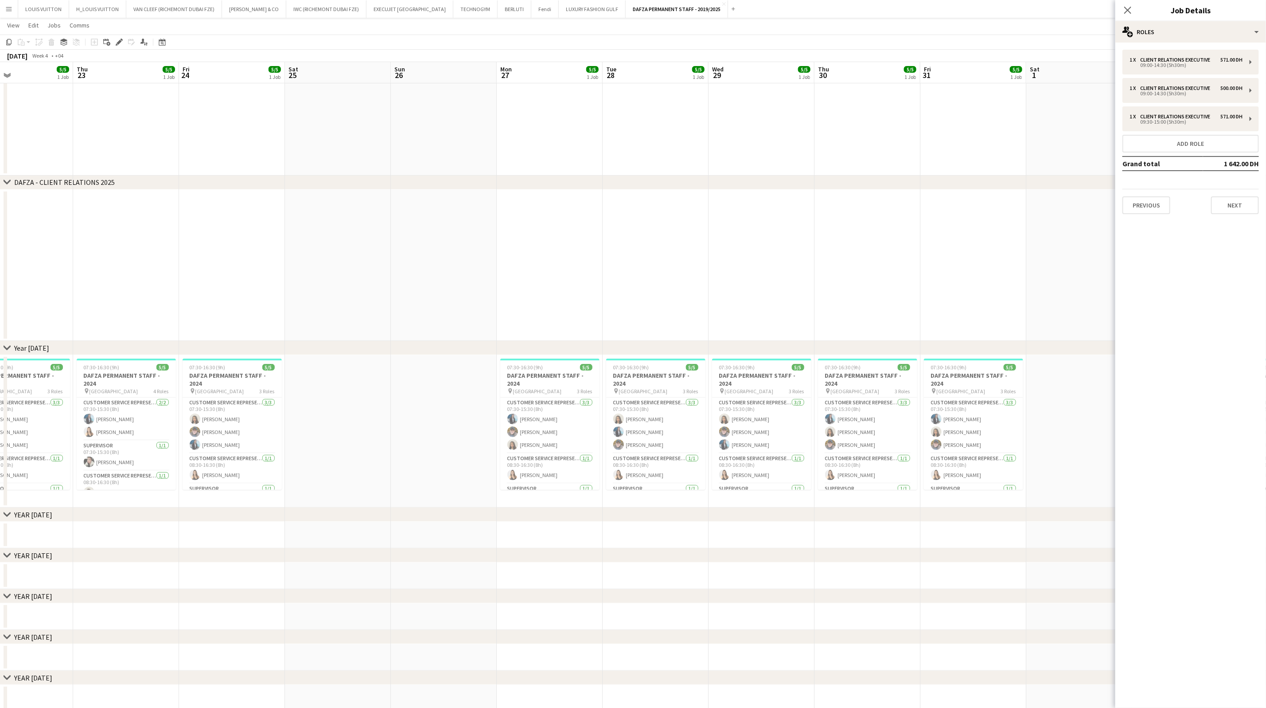
click at [620, 320] on app-calendar-viewport "Tue 21 Wed 22 5/5 1 Job Thu 23 5/5 1 Job Fri 24 5/5 1 Job Sat 25 Sun 26 Mon 27 …" at bounding box center [633, 380] width 1266 height 825
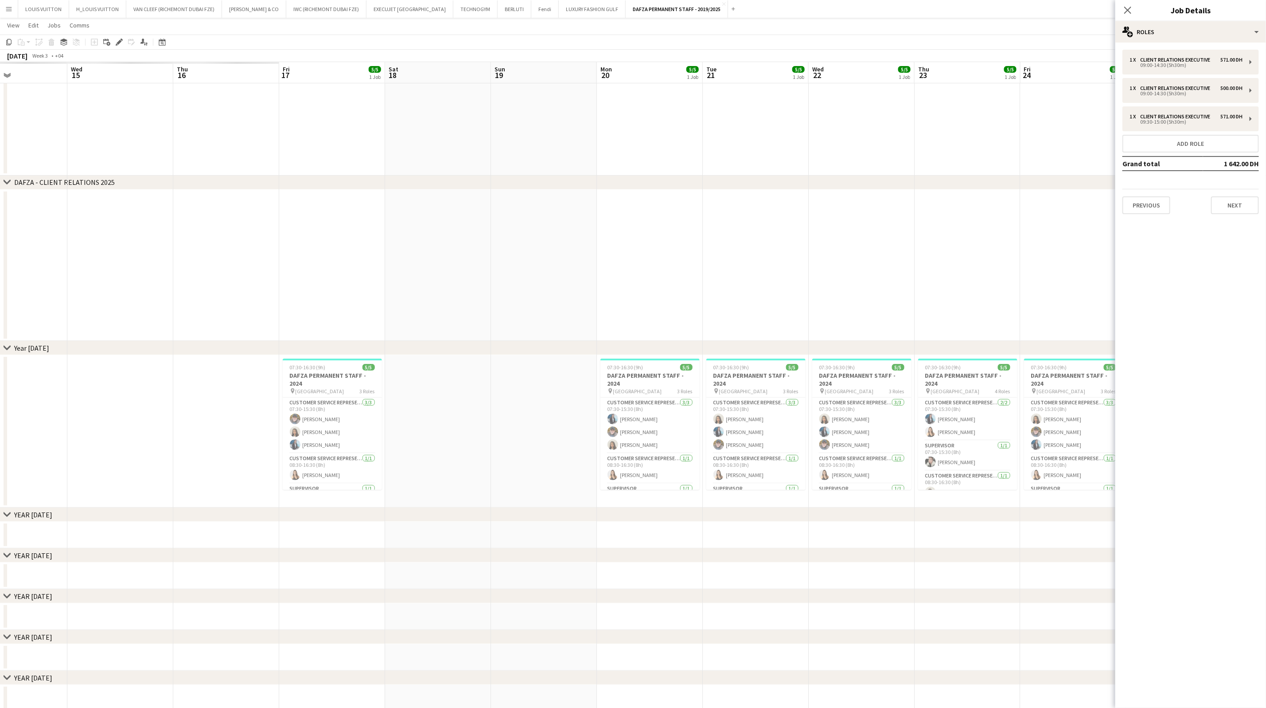
click at [628, 328] on app-calendar-viewport "Sun 12 Mon 13 Tue 14 Wed 15 Thu 16 Fri 17 5/5 1 Job Sat 18 Sun 19 Mon 20 5/5 1 …" at bounding box center [633, 380] width 1266 height 825
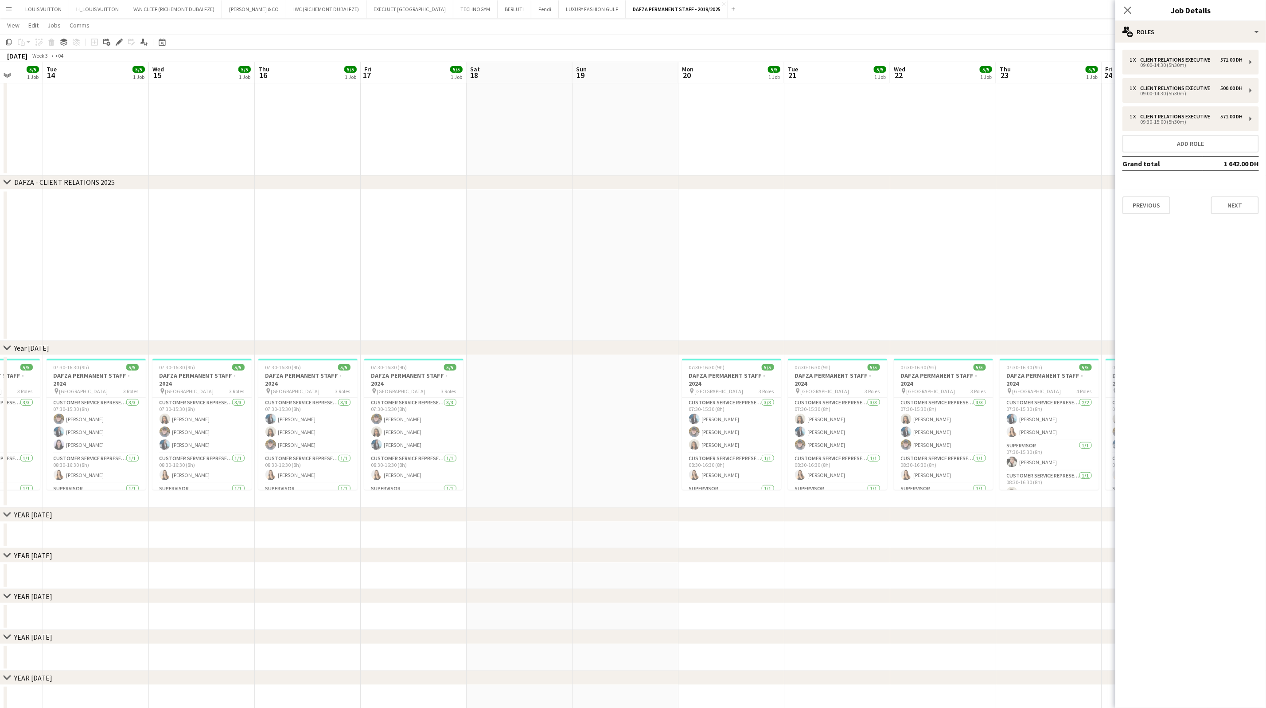
click at [653, 316] on app-calendar-viewport "Sun 12 Mon 13 5/5 1 Job Tue 14 5/5 1 Job Wed 15 5/5 1 Job Thu 16 5/5 1 Job Fri …" at bounding box center [633, 380] width 1266 height 825
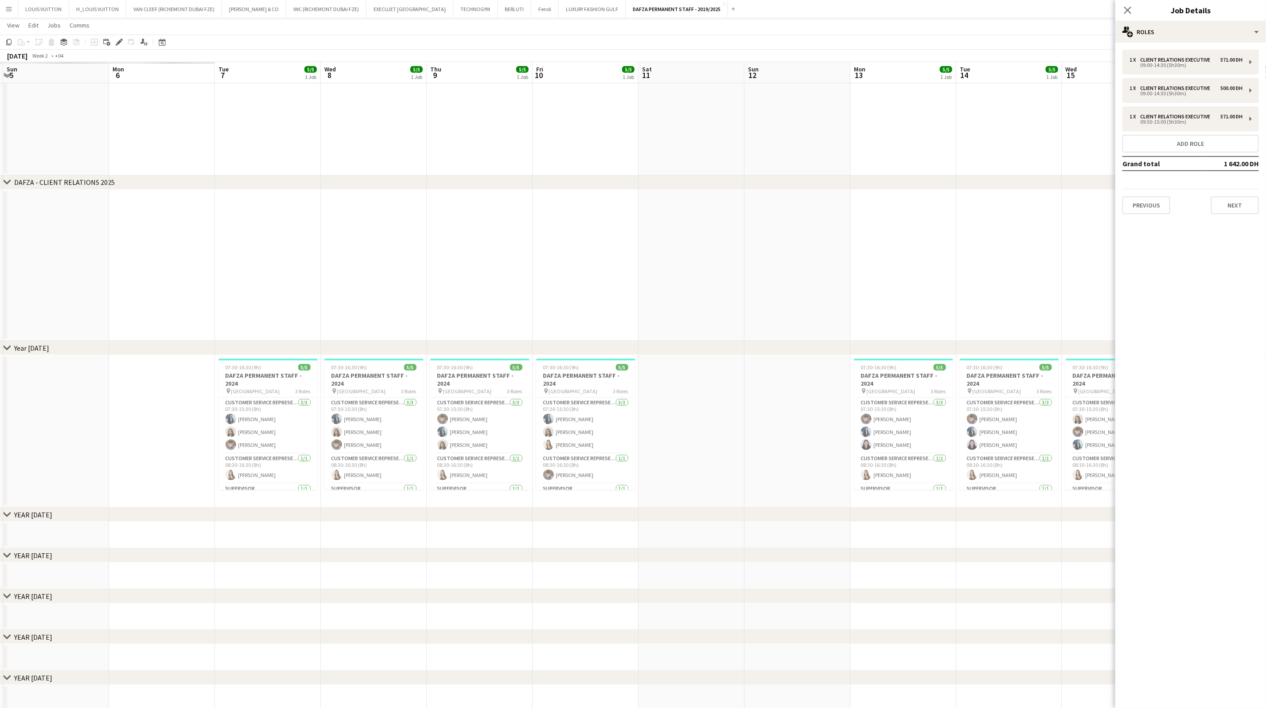
click at [552, 297] on app-calendar-viewport "Fri 3 Sat 4 Sun 5 Mon 6 Tue 7 5/5 1 Job Wed 8 5/5 1 Job Thu 9 5/5 1 Job Fri 10 …" at bounding box center [633, 380] width 1266 height 825
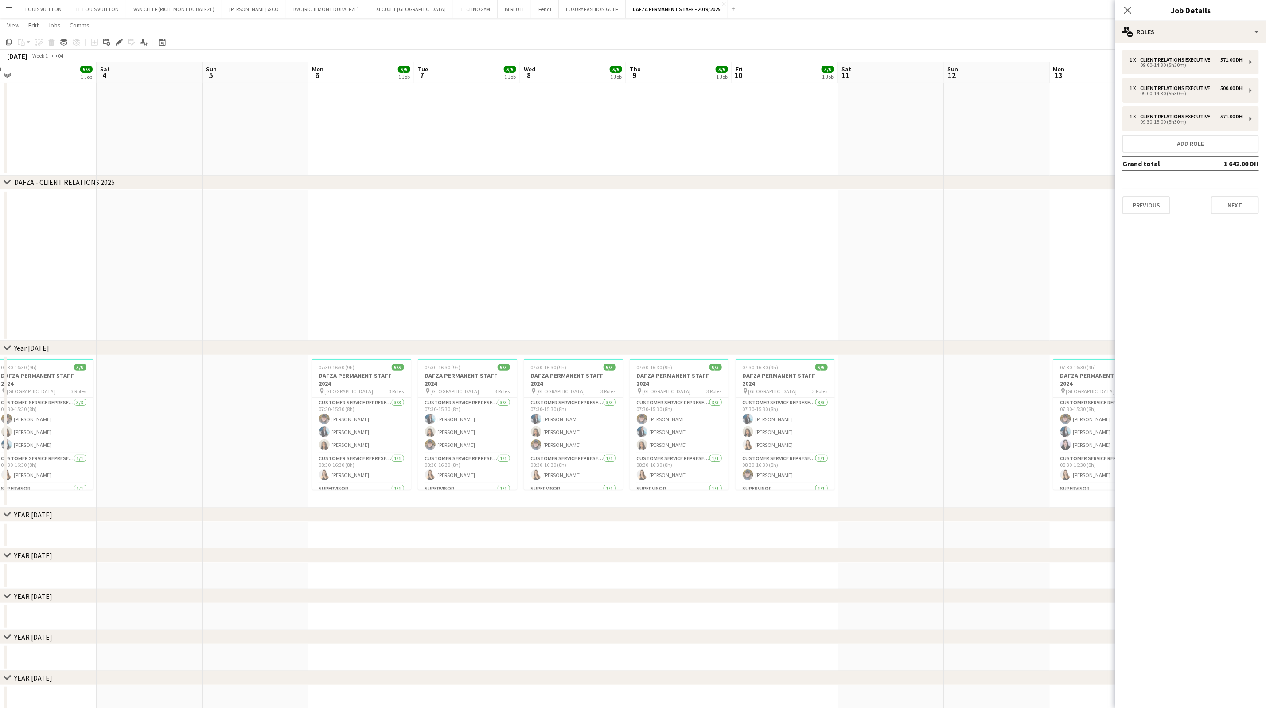
scroll to position [0, 242]
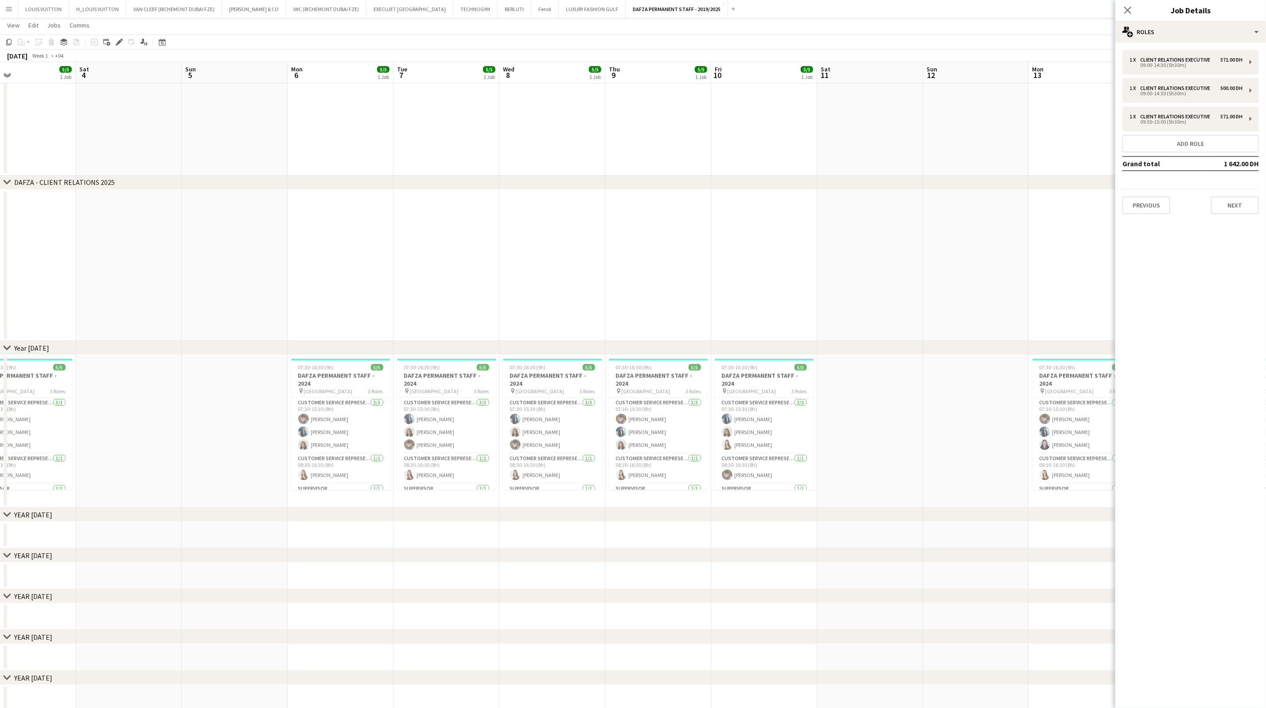
click at [676, 319] on app-calendar-viewport "Wed 1 Thu 2 Fri 3 5/5 1 Job Sat 4 Sun 5 Mon 6 5/5 1 Job Tue 7 5/5 1 Job Wed 8 5…" at bounding box center [633, 380] width 1266 height 825
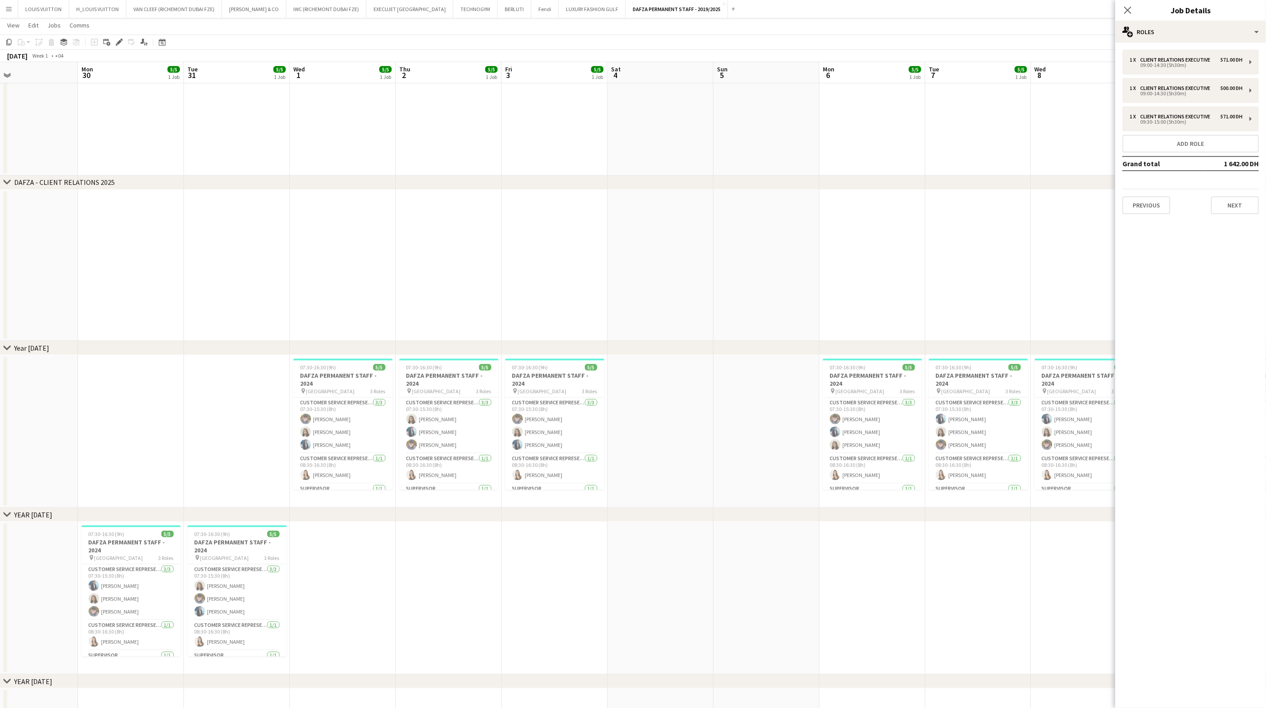
click at [704, 339] on app-calendar-viewport "Fri 27 Sat 28 Sun 29 Mon 30 5/5 1 Job Tue 31 5/5 1 Job Wed 1 5/5 1 Job Thu 2 5/…" at bounding box center [633, 443] width 1266 height 951
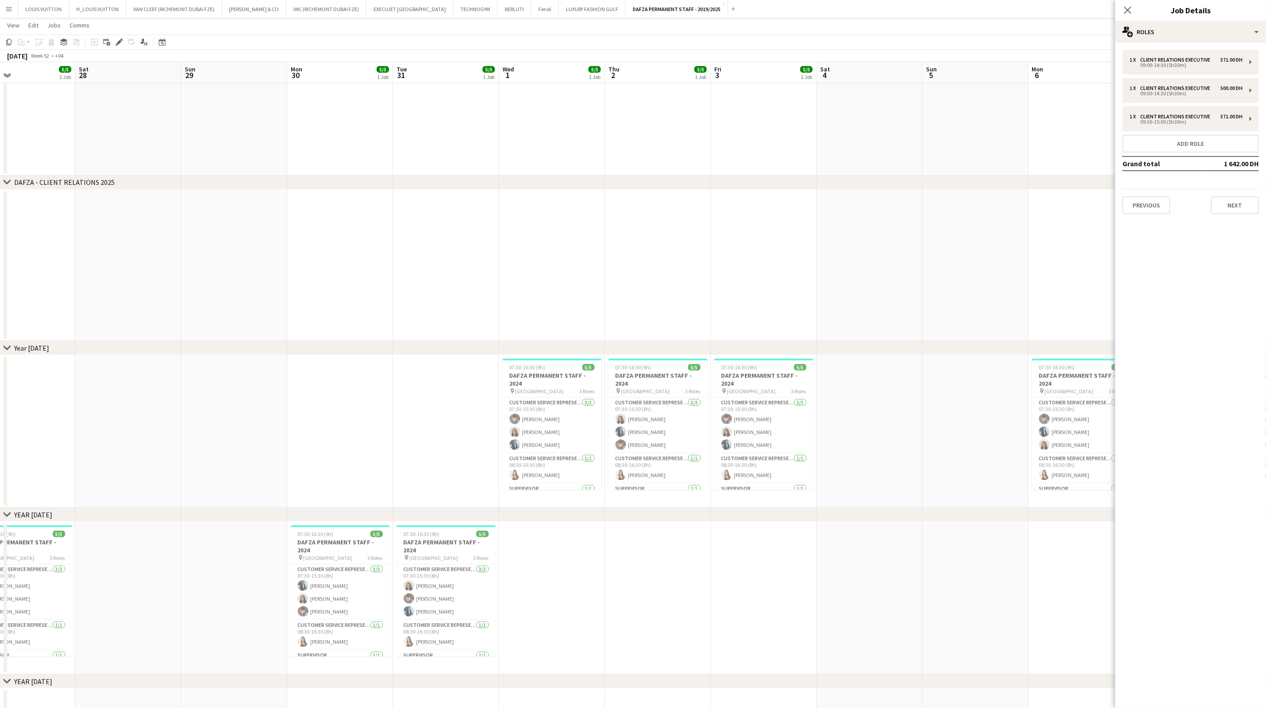
click at [520, 289] on app-calendar-viewport "Wed 25 5/5 1 Job Thu 26 5/5 1 Job Fri 27 5/5 1 Job Sat 28 Sun 29 Mon 30 5/5 1 J…" at bounding box center [633, 443] width 1266 height 951
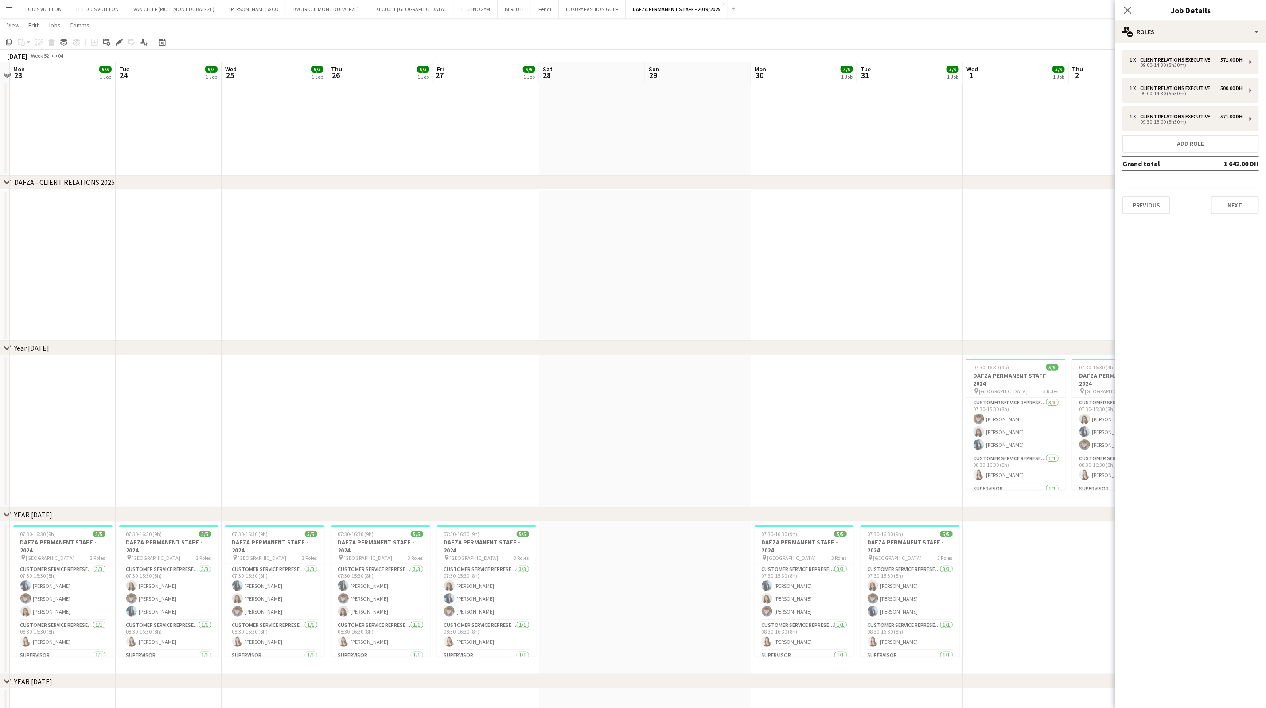
click at [503, 273] on app-calendar-viewport "Sat 21 Sun 22 Mon 23 5/5 1 Job Tue 24 5/5 1 Job Wed 25 5/5 1 Job Thu 26 5/5 1 J…" at bounding box center [633, 443] width 1266 height 951
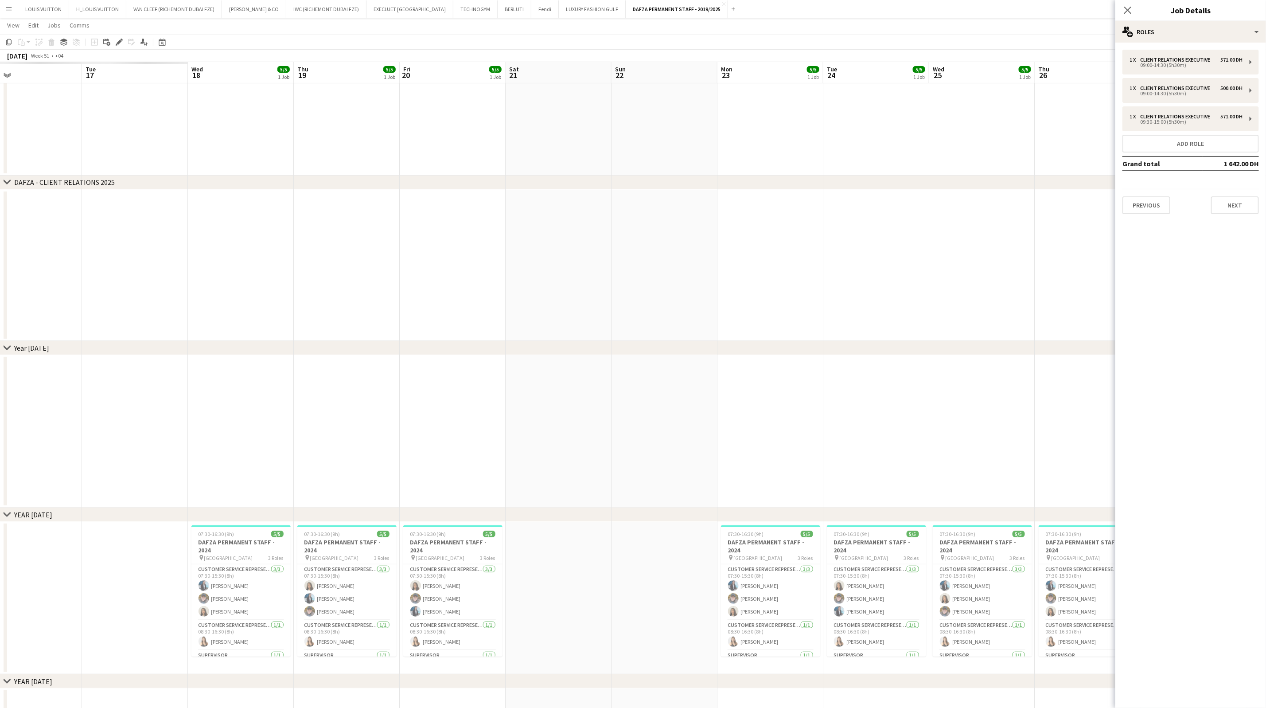
click at [537, 273] on app-calendar-viewport "Sat 14 Sun 15 Mon 16 Tue 17 Wed 18 5/5 1 Job Thu 19 5/5 1 Job Fri 20 5/5 1 Job …" at bounding box center [633, 443] width 1266 height 951
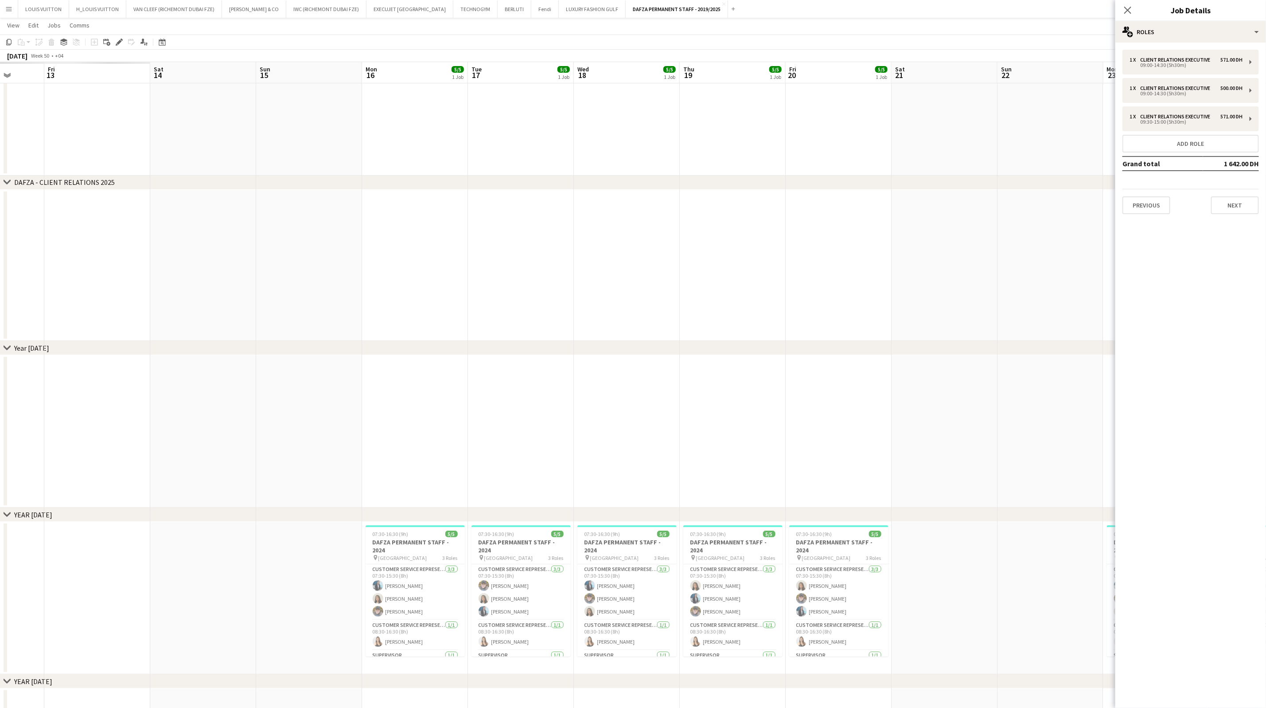
click at [460, 272] on app-calendar-viewport "Wed 11 Thu 12 Fri 13 Sat 14 Sun 15 Mon 16 5/5 1 Job Tue 17 5/5 1 Job Wed 18 5/5…" at bounding box center [633, 443] width 1266 height 951
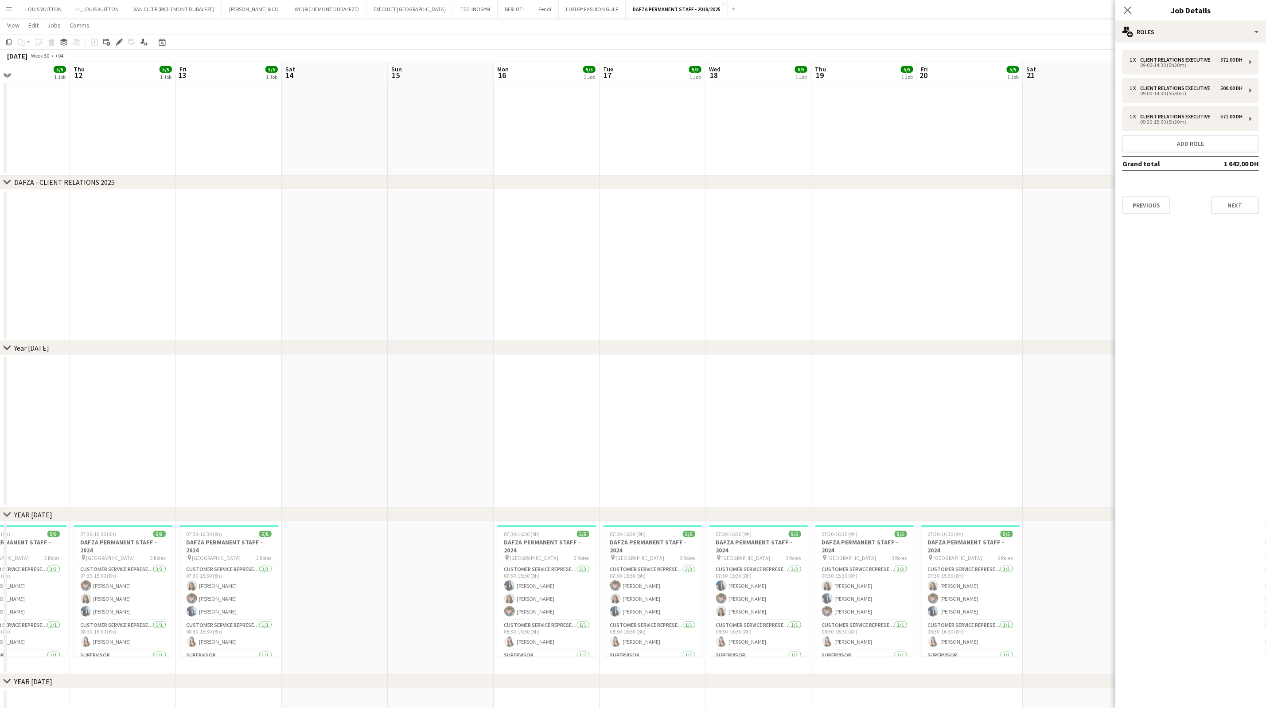
click at [374, 275] on app-calendar-viewport "Mon 9 Tue 10 5/5 1 Job Wed 11 5/5 1 Job Thu 12 5/5 1 Job Fri 13 5/5 1 Job Sat 1…" at bounding box center [633, 443] width 1266 height 951
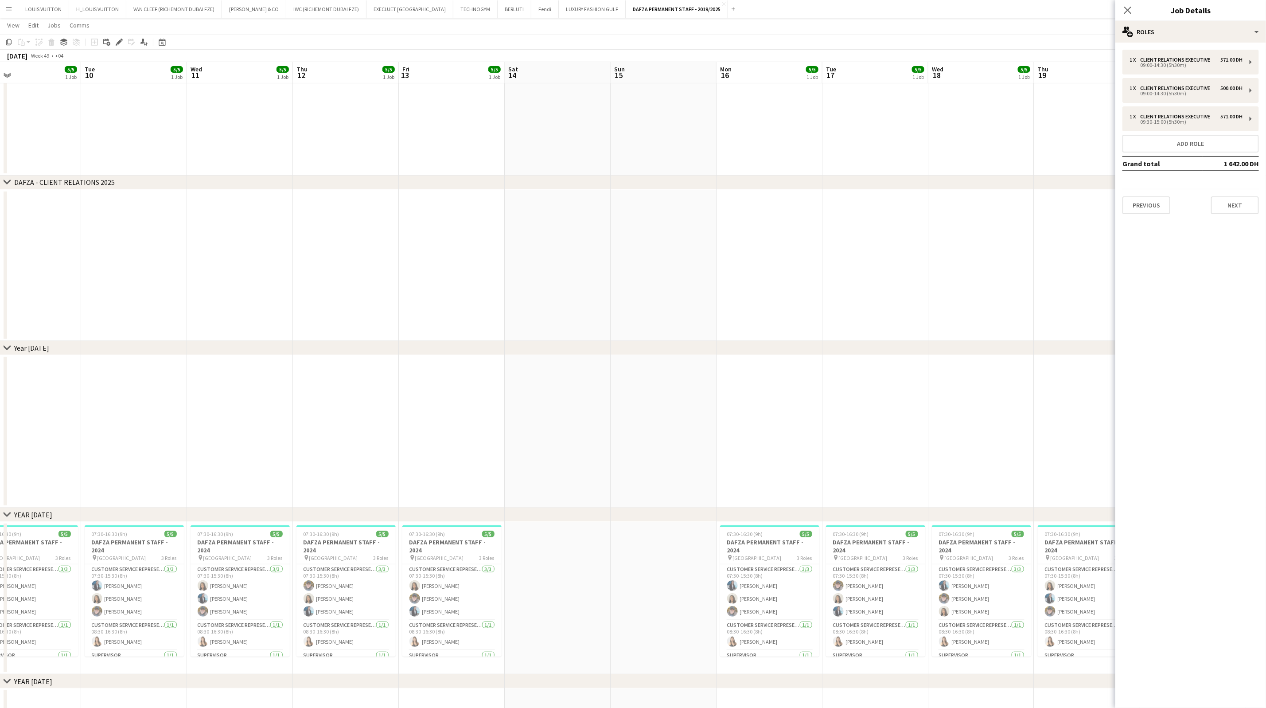
click at [448, 289] on app-calendar-viewport "Sat 7 Sun 8 Mon 9 5/5 1 Job Tue 10 5/5 1 Job Wed 11 5/5 1 Job Thu 12 5/5 1 Job …" at bounding box center [633, 443] width 1266 height 951
click at [425, 289] on app-calendar-viewport "Sat 30 Sun 1 Mon 2 Tue 3 5/5 1 Job Wed 4 5/5 1 Job Thu 5 5/5 1 Job Fri 6 5/5 1 …" at bounding box center [633, 443] width 1266 height 951
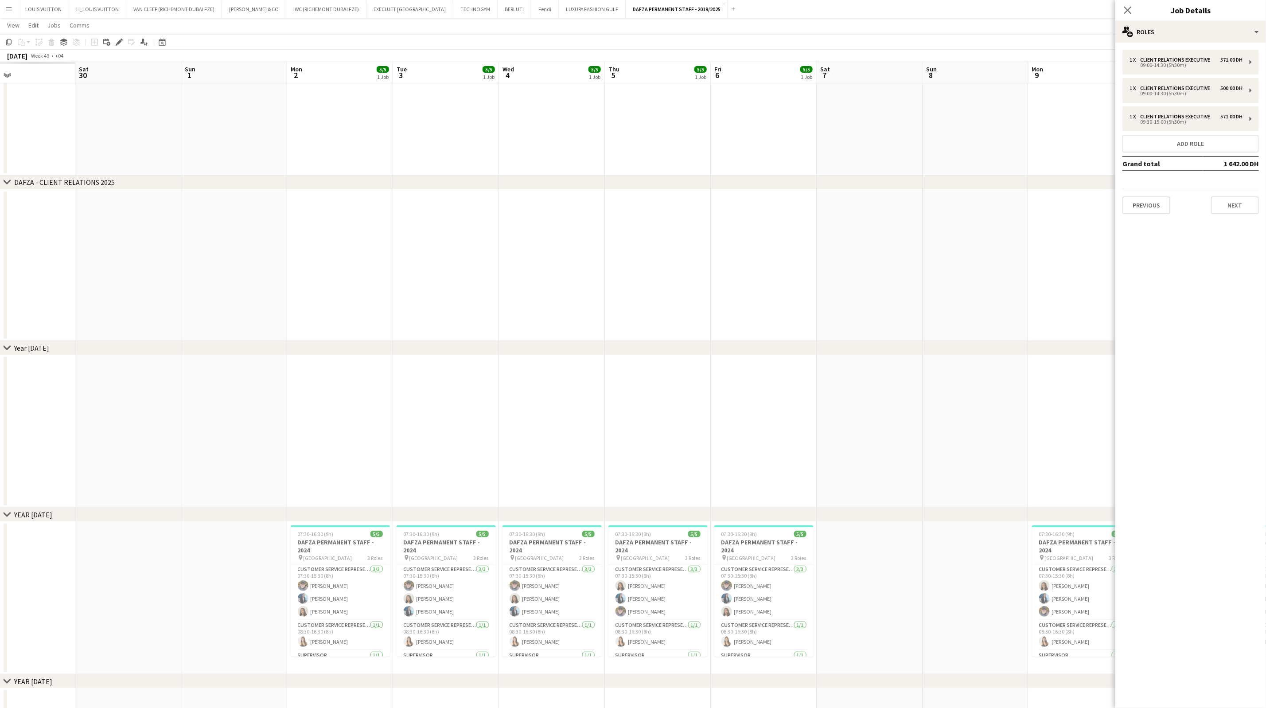
click at [361, 269] on app-calendar-viewport "Wed 27 Thu 28 Fri 29 Sat 30 Sun 1 Mon 2 5/5 1 Job Tue 3 5/5 1 Job Wed 4 5/5 1 J…" at bounding box center [633, 443] width 1266 height 951
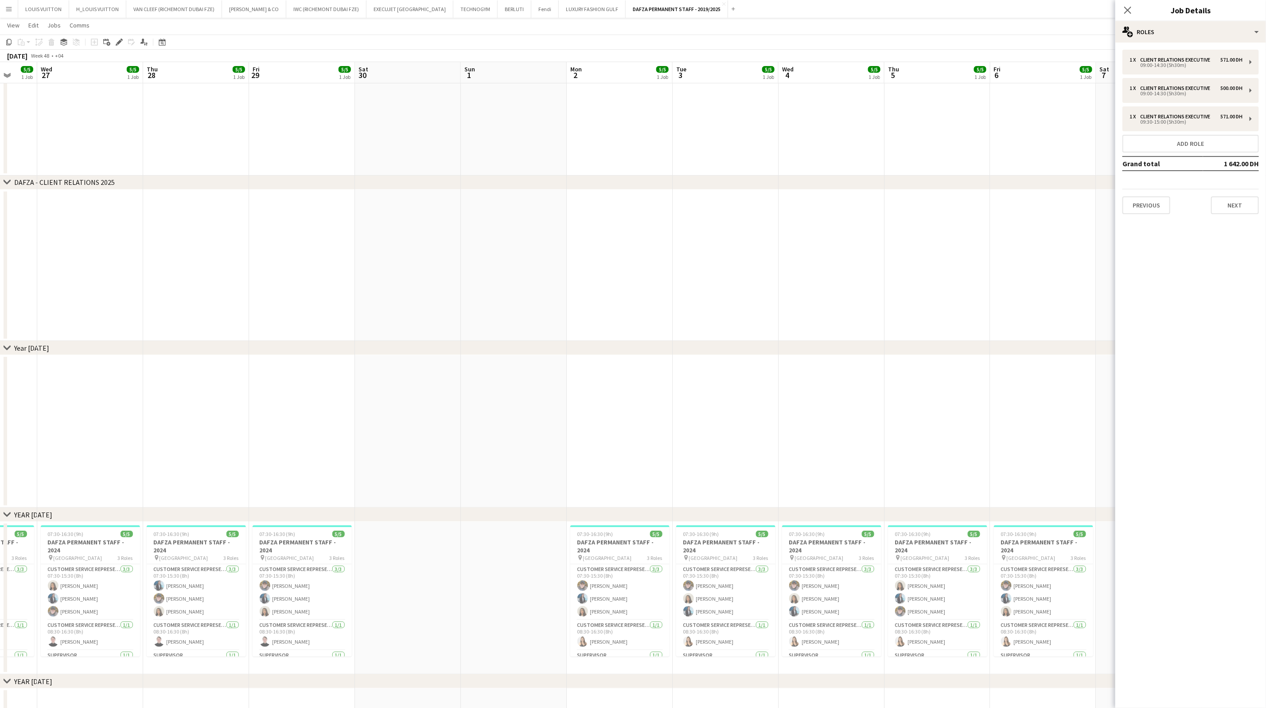
click at [365, 270] on app-calendar-viewport "Sun 24 Mon 25 5/5 1 Job Tue 26 5/5 1 Job Wed 27 5/5 1 Job Thu 28 5/5 1 Job Fri …" at bounding box center [633, 443] width 1266 height 951
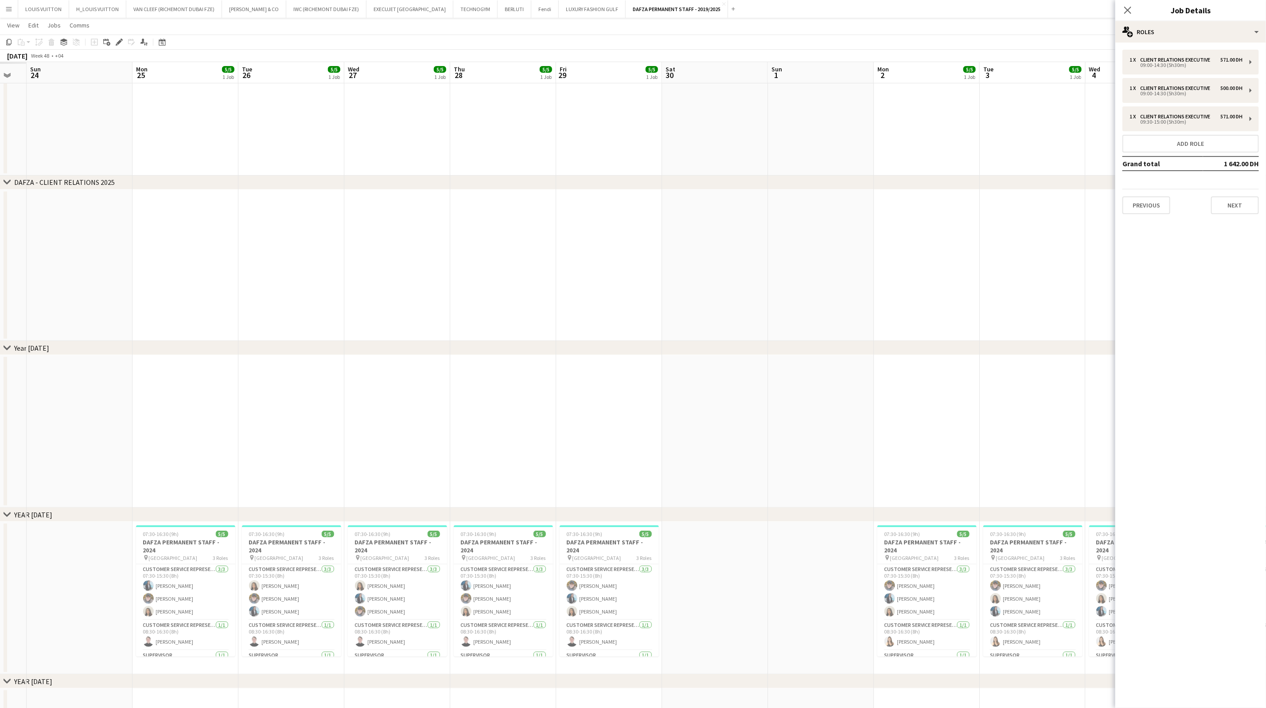
click at [398, 286] on app-calendar-viewport "Fri 22 Sat 23 Sun 24 Mon 25 5/5 1 Job Tue 26 5/5 1 Job Wed 27 5/5 1 Job Thu 28 …" at bounding box center [633, 443] width 1266 height 951
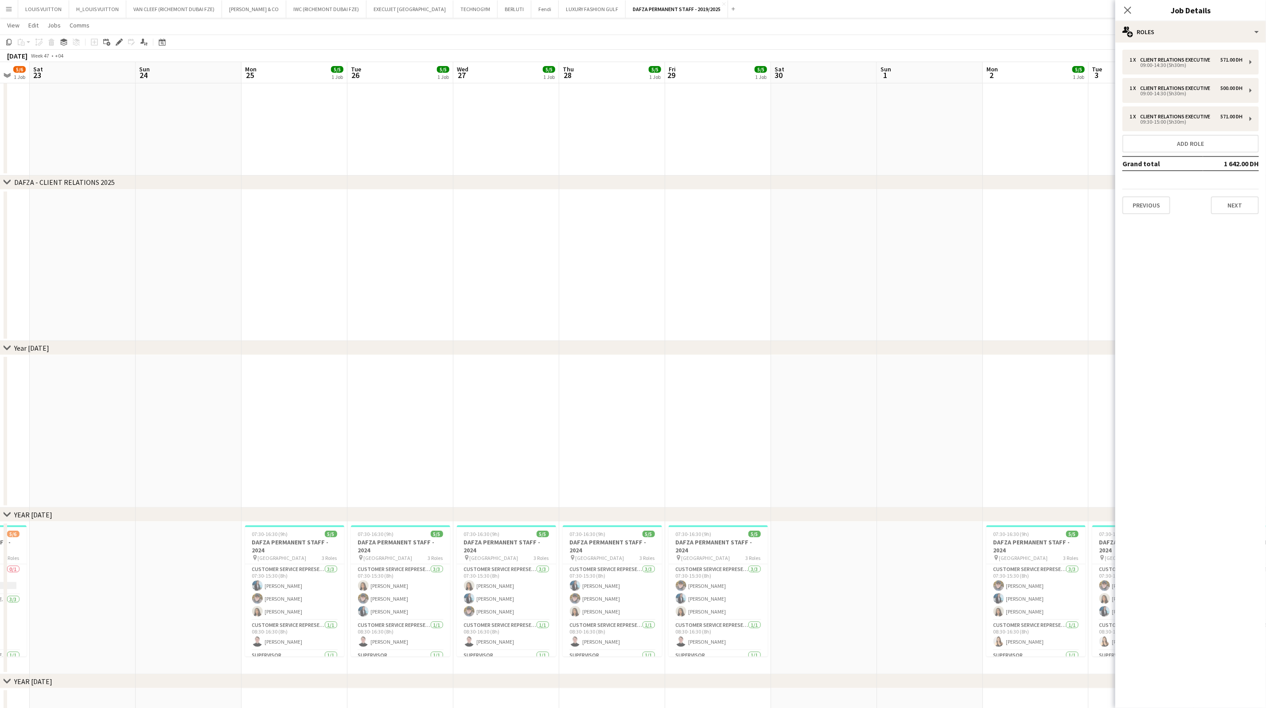
click at [362, 280] on app-calendar-viewport "Thu 21 5/6 1 Job Fri 22 5/6 1 Job Sat 23 Sun 24 Mon 25 5/5 1 Job Tue 26 5/5 1 J…" at bounding box center [633, 443] width 1266 height 951
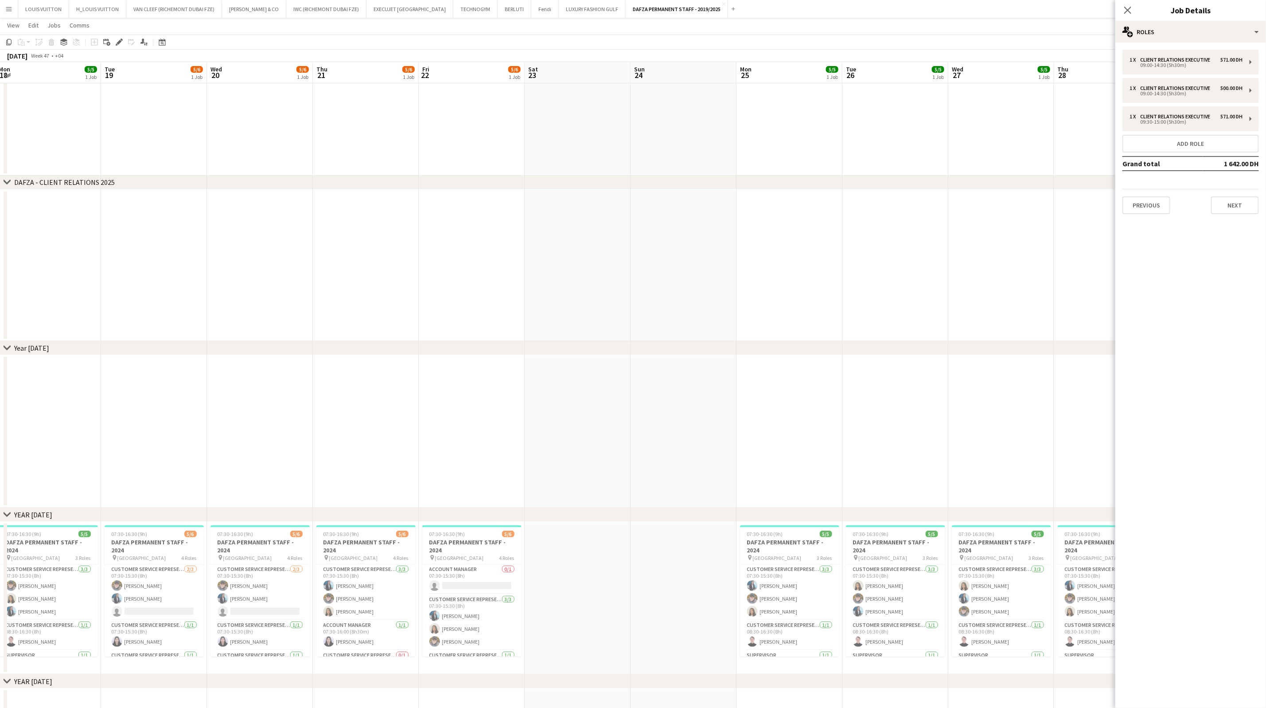
click at [363, 285] on app-calendar-viewport "Sat 16 Sun 17 Mon 18 5/5 1 Job Tue 19 5/6 1 Job Wed 20 5/6 1 Job Thu 21 5/6 1 J…" at bounding box center [633, 443] width 1266 height 951
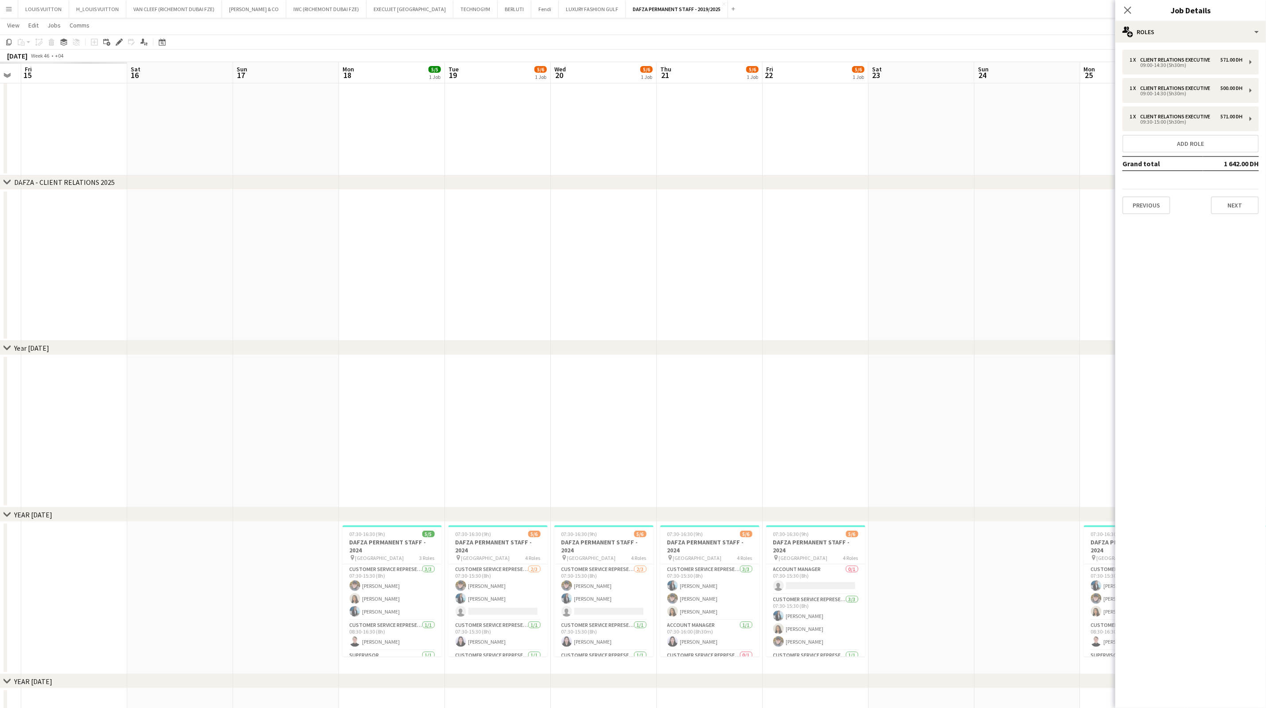
click at [334, 292] on app-calendar-viewport "Wed 13 Thu 14 Fri 15 Sat 16 Sun 17 Mon 18 5/5 1 Job Tue 19 5/6 1 Job Wed 20 5/6…" at bounding box center [633, 443] width 1266 height 951
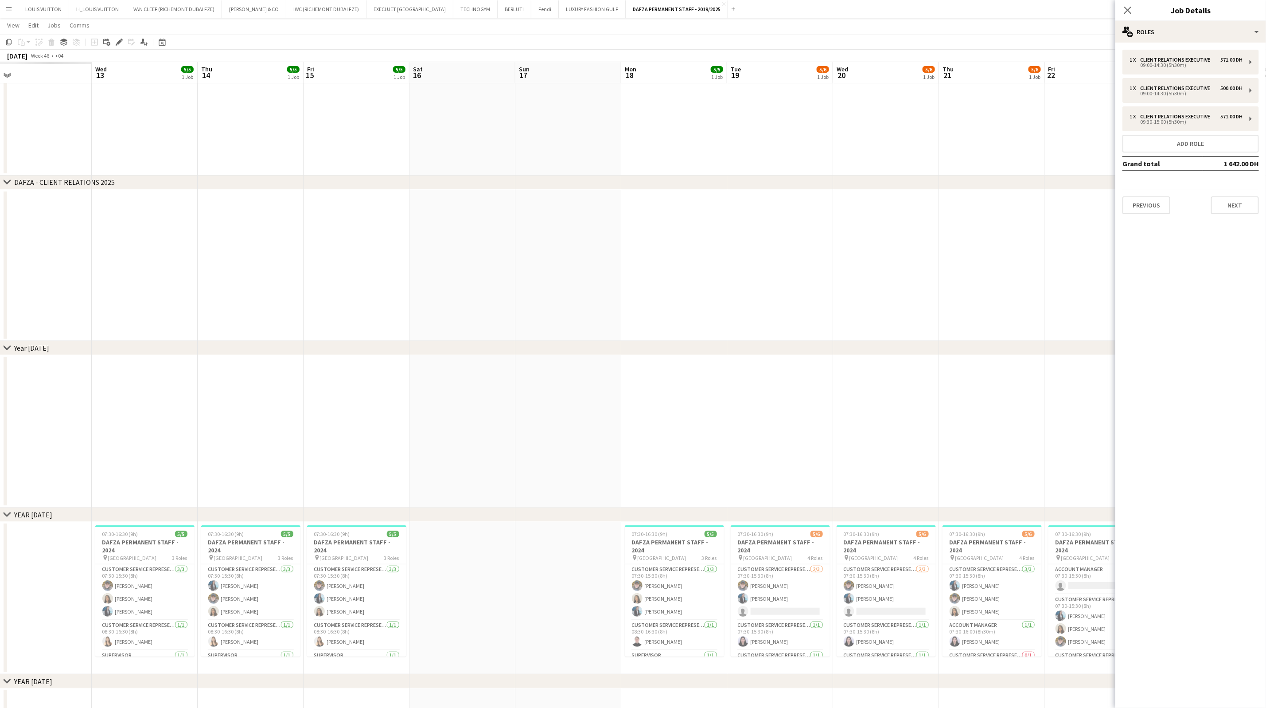
click at [426, 297] on app-calendar-viewport "Sun 10 Mon 11 Tue 12 Wed 13 5/5 1 Job Thu 14 5/5 1 Job Fri 15 5/5 1 Job Sat 16 …" at bounding box center [633, 443] width 1266 height 951
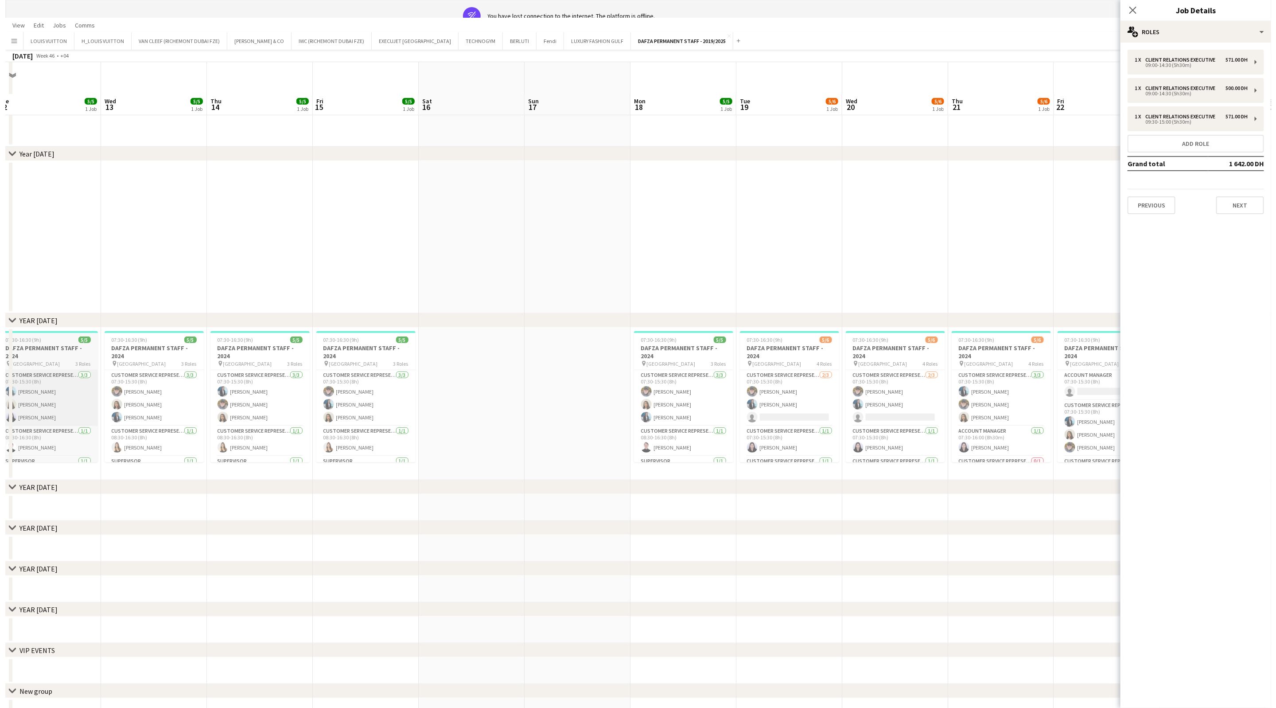
scroll to position [0, 0]
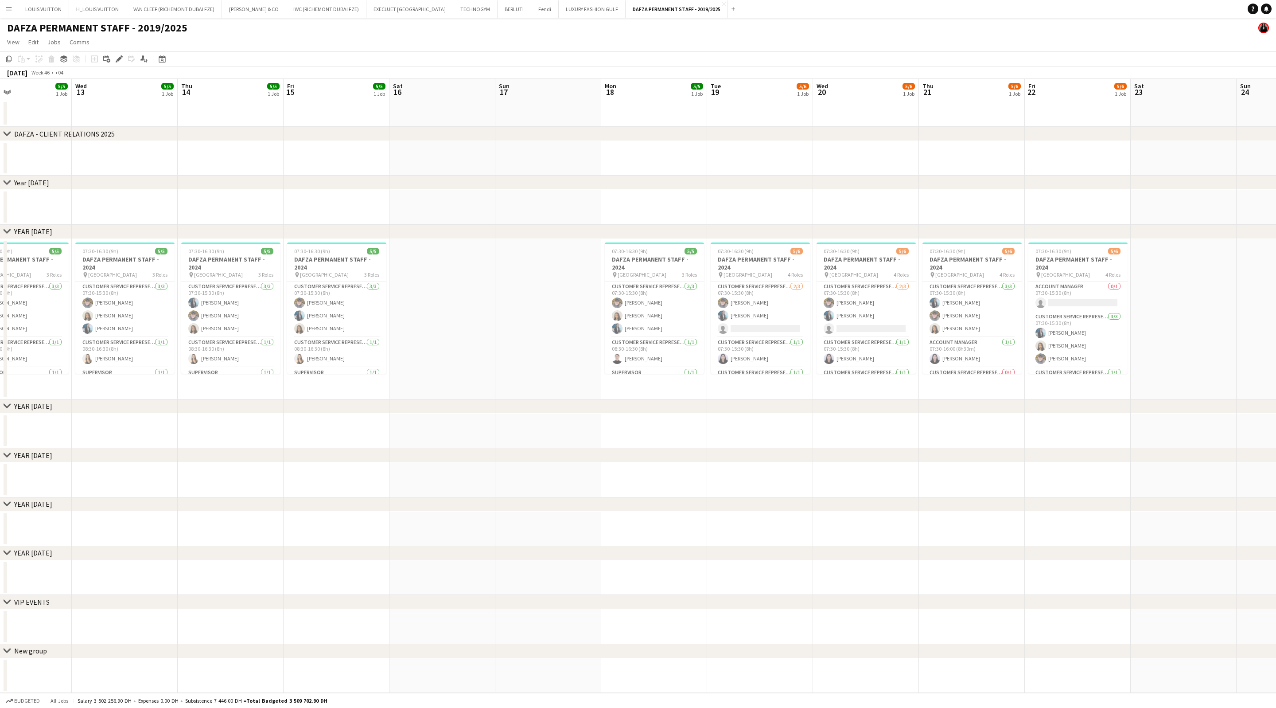
drag, startPoint x: 356, startPoint y: 310, endPoint x: 161, endPoint y: 309, distance: 195.0
click at [153, 308] on app-calendar-viewport "Sun 10 Mon 11 5/5 1 Job Tue 12 5/5 1 Job Wed 13 5/5 1 Job Thu 14 5/5 1 Job Fri …" at bounding box center [638, 386] width 1276 height 614
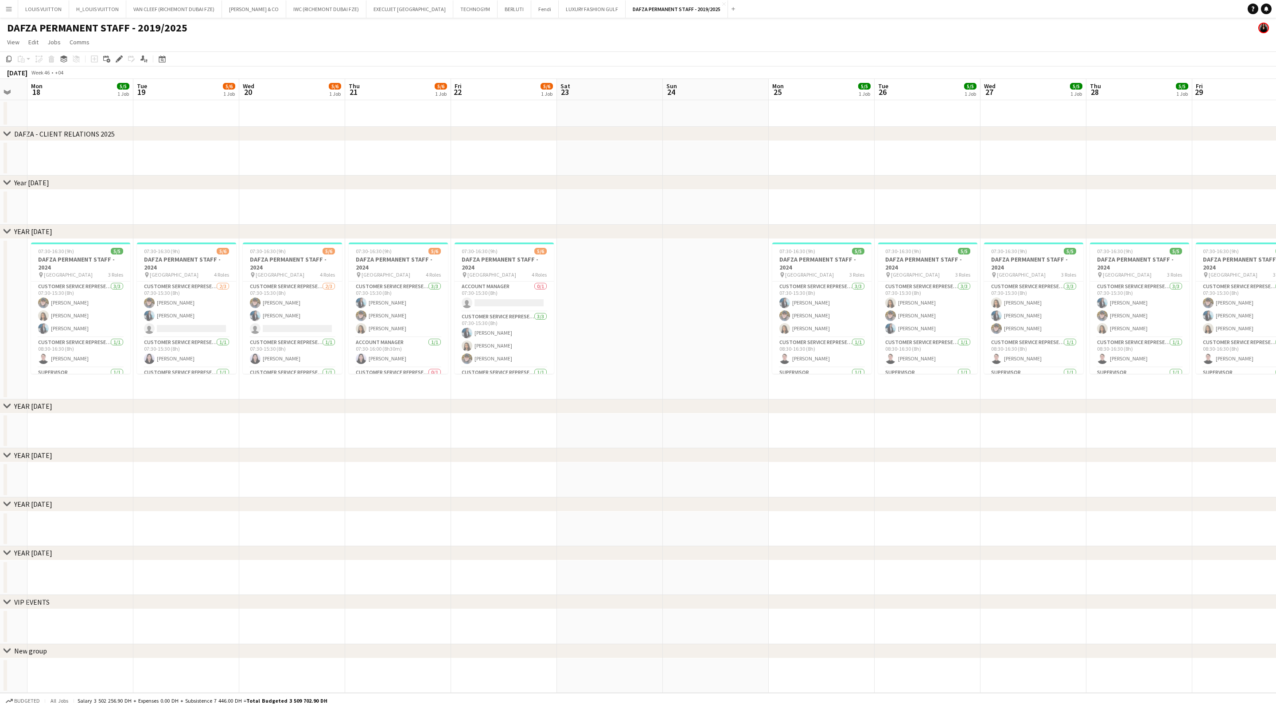
drag, startPoint x: 883, startPoint y: 334, endPoint x: 481, endPoint y: 325, distance: 401.6
click at [452, 326] on app-calendar-viewport "Thu 14 5/5 1 Job Fri 15 5/5 1 Job Sat 16 Sun 17 Mon 18 5/5 1 Job Tue 19 5/6 1 J…" at bounding box center [638, 386] width 1276 height 614
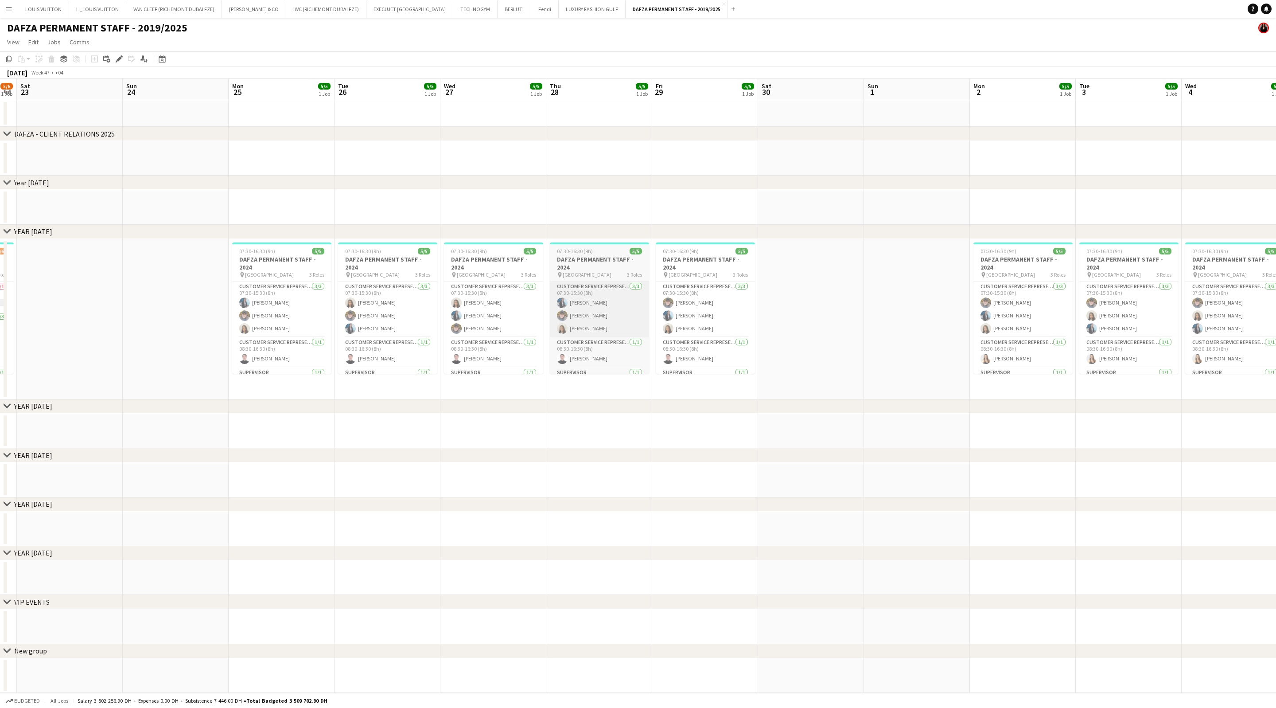
drag, startPoint x: 519, startPoint y: 323, endPoint x: 381, endPoint y: 322, distance: 138.3
click at [344, 322] on app-calendar-viewport "Wed 20 5/6 1 Job Thu 21 5/6 1 Job Fri 22 5/6 1 Job Sat 23 Sun 24 Mon 25 5/5 1 J…" at bounding box center [638, 386] width 1276 height 614
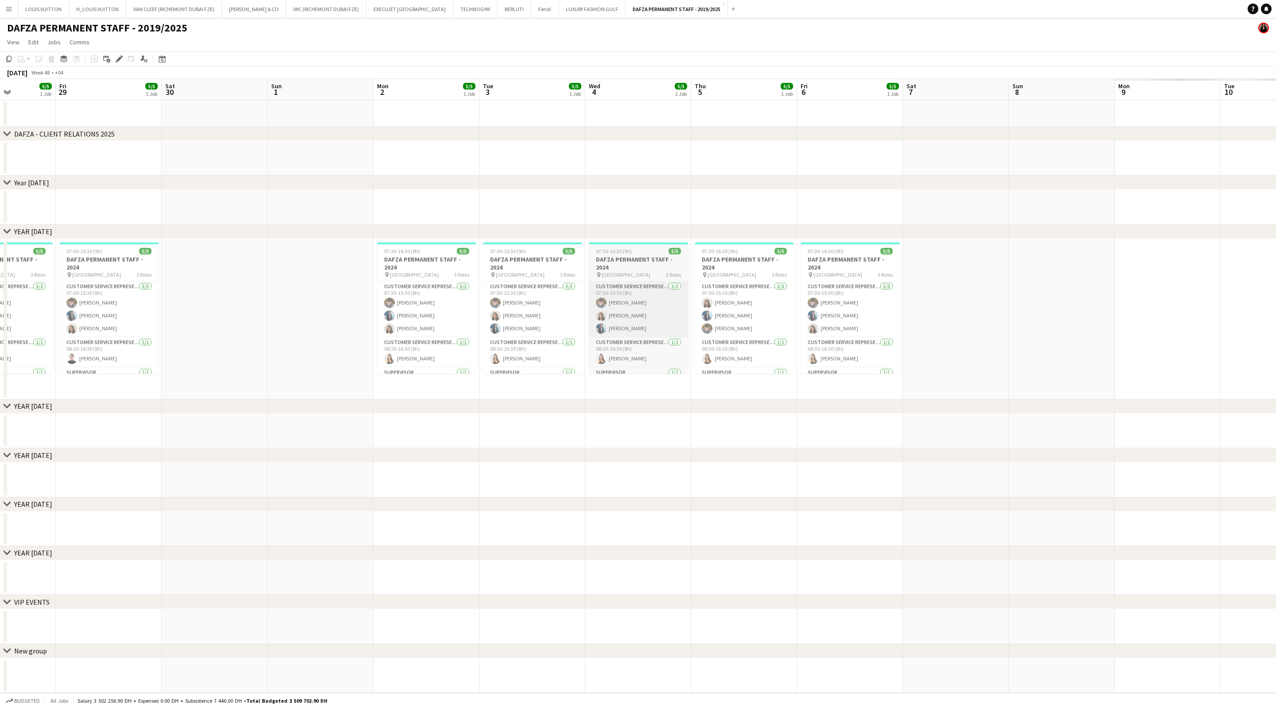
drag, startPoint x: 392, startPoint y: 314, endPoint x: 523, endPoint y: 320, distance: 130.9
click at [385, 315] on app-calendar-viewport "Tue 26 5/5 1 Job Wed 27 5/5 1 Job Thu 28 5/5 1 Job Fri 29 5/5 1 Job Sat 30 Sun …" at bounding box center [638, 386] width 1276 height 614
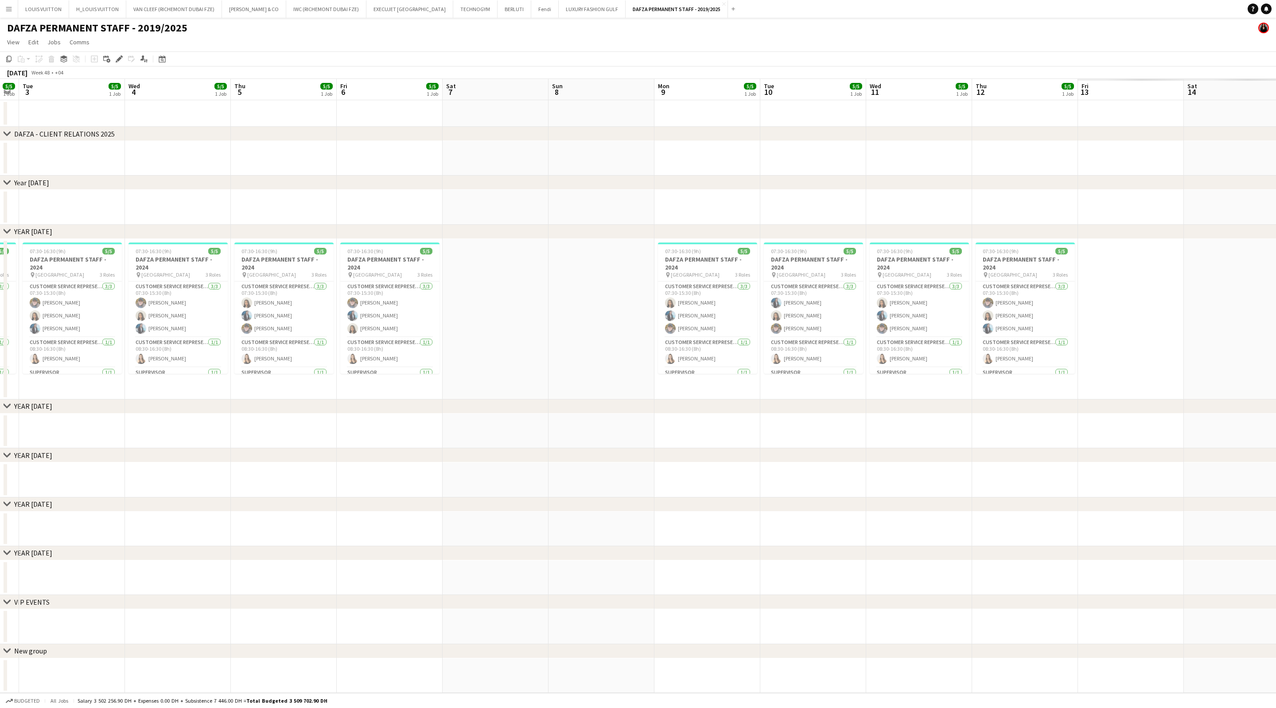
drag, startPoint x: 621, startPoint y: 292, endPoint x: 385, endPoint y: 290, distance: 236.7
click at [404, 290] on app-calendar-viewport "Fri 29 5/5 1 Job Sat 30 Sun 1 Mon 2 5/5 1 Job Tue 3 5/5 1 Job Wed 4 5/5 1 Job T…" at bounding box center [638, 386] width 1276 height 614
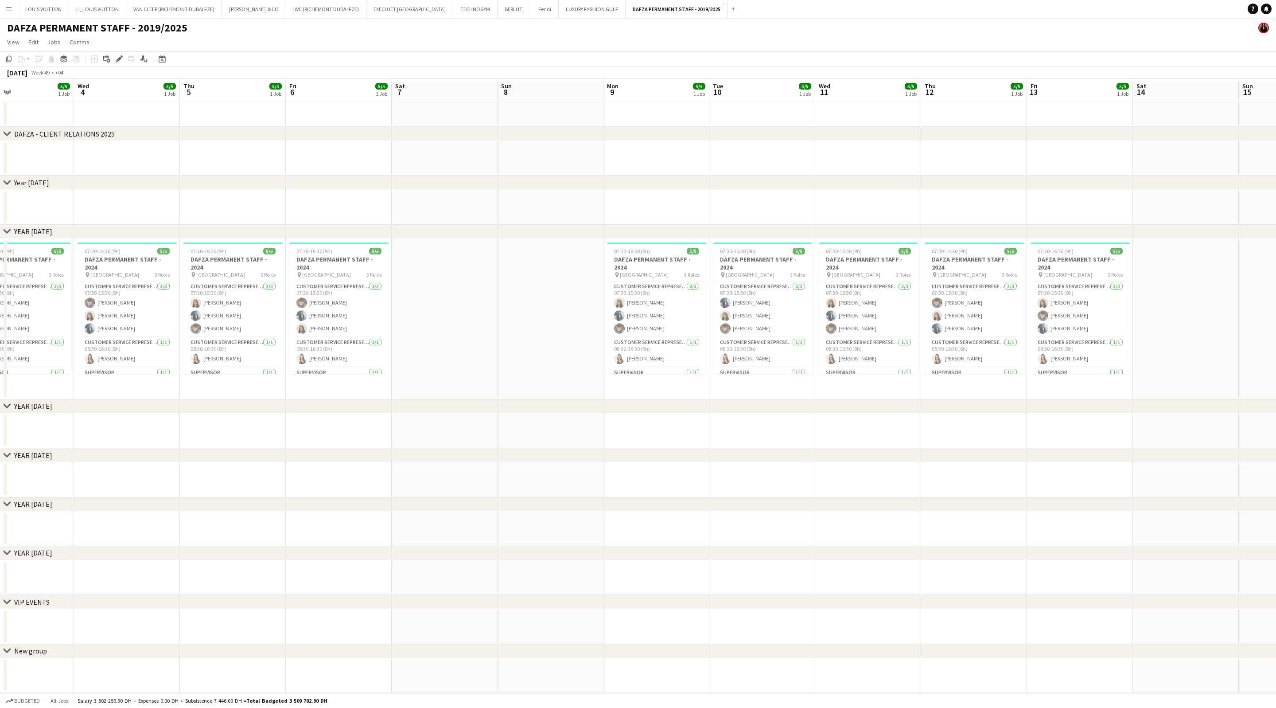
drag, startPoint x: 696, startPoint y: 291, endPoint x: 339, endPoint y: 292, distance: 356.8
click at [341, 292] on app-calendar-viewport "Sat 30 Sun 1 Mon 2 5/5 1 Job Tue 3 5/5 1 Job Wed 4 5/5 1 Job Thu 5 5/5 1 Job Fr…" at bounding box center [638, 386] width 1276 height 614
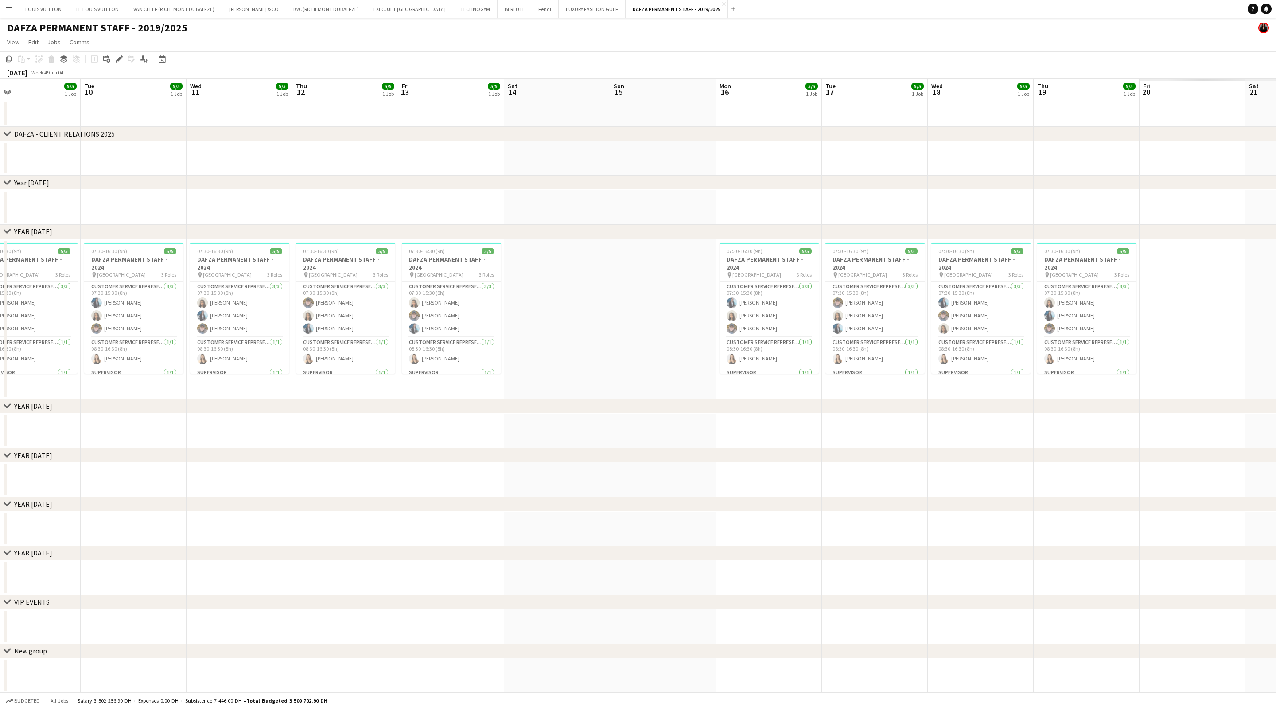
drag, startPoint x: 749, startPoint y: 264, endPoint x: 361, endPoint y: 289, distance: 389.0
click at [364, 288] on app-calendar-viewport "Fri 6 5/5 1 Job Sat 7 Sun 8 Mon 9 5/5 1 Job Tue 10 5/5 1 Job Wed 11 5/5 1 Job T…" at bounding box center [638, 386] width 1276 height 614
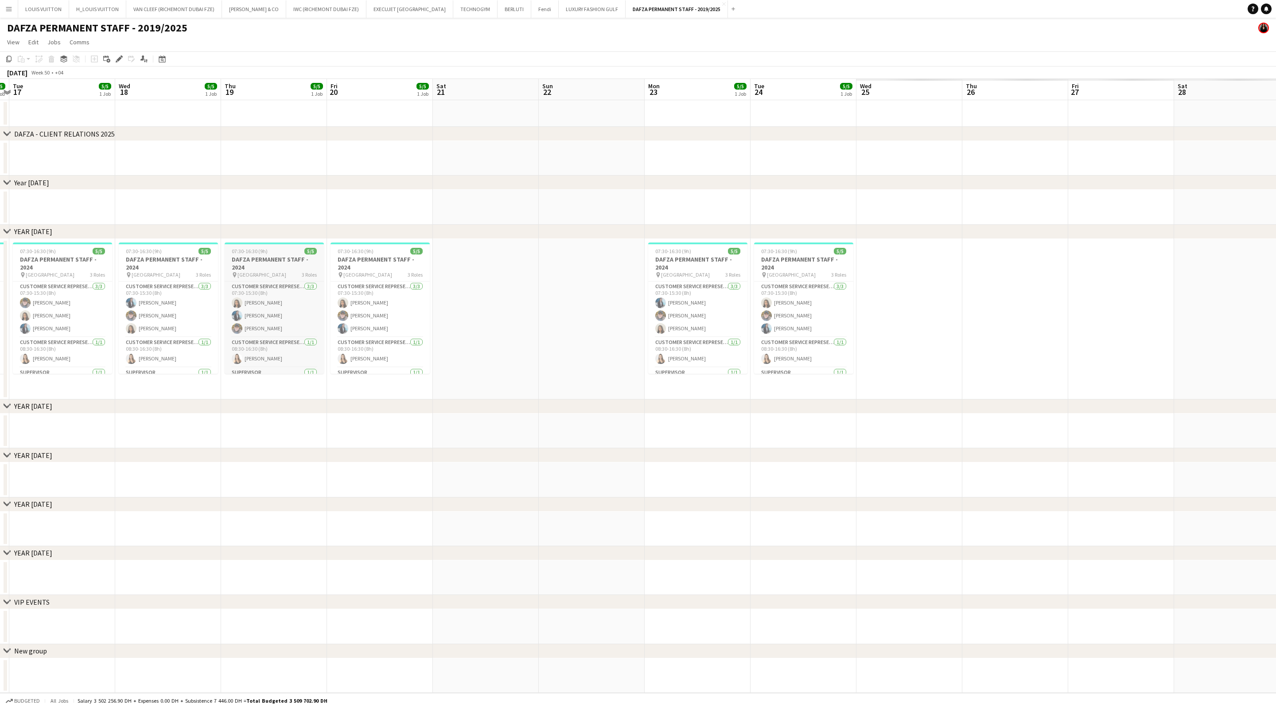
drag, startPoint x: 308, startPoint y: 246, endPoint x: 212, endPoint y: 253, distance: 96.0
click at [217, 252] on app-calendar-viewport "Sat 14 Sun 15 Mon 16 5/5 1 Job Tue 17 5/5 1 Job Wed 18 5/5 1 Job Thu 19 5/5 1 J…" at bounding box center [638, 386] width 1276 height 614
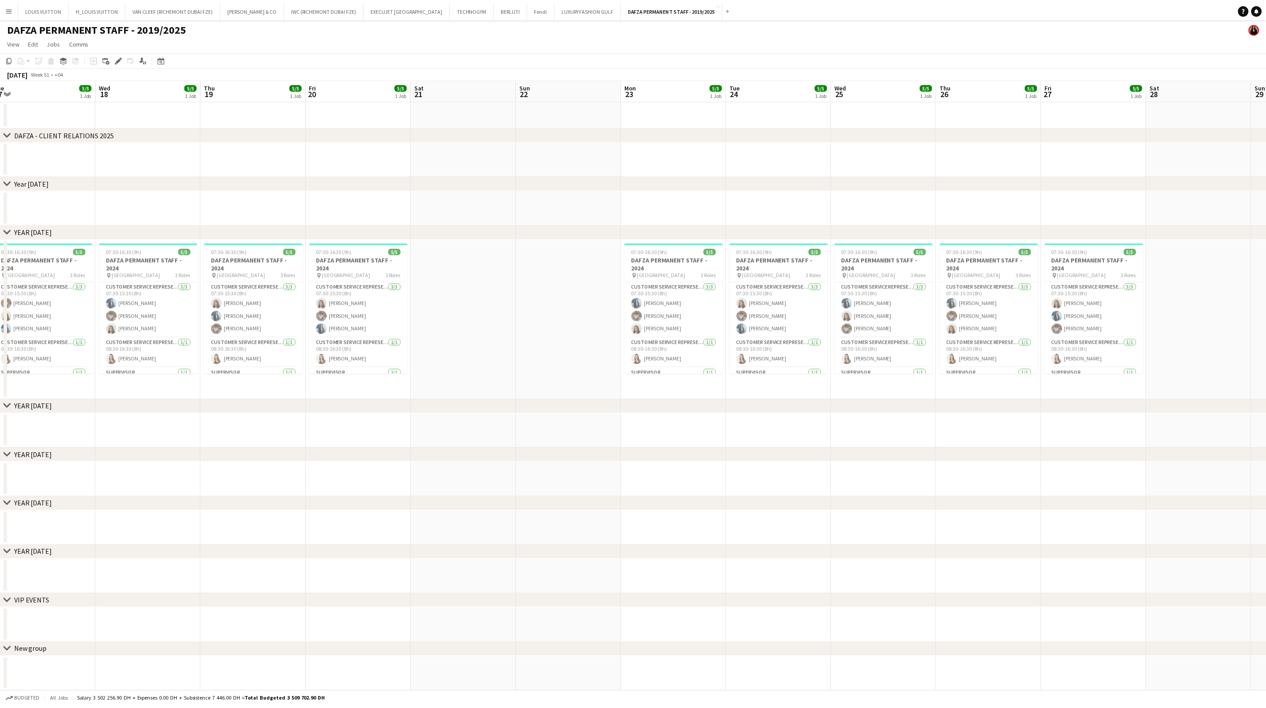
scroll to position [0, 313]
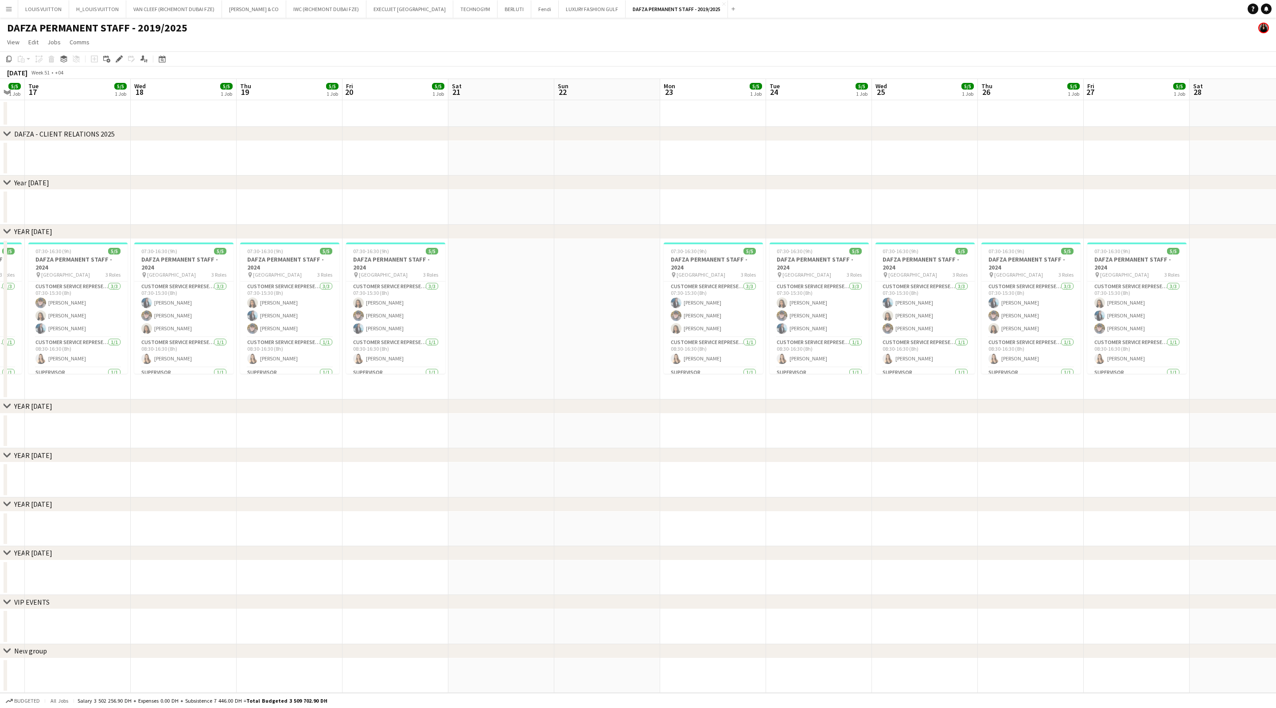
drag, startPoint x: 243, startPoint y: 274, endPoint x: 117, endPoint y: 291, distance: 127.5
click at [125, 287] on app-calendar-viewport "Sat 14 Sun 15 Mon 16 5/5 1 Job Tue 17 5/5 1 Job Wed 18 5/5 1 Job Thu 19 5/5 1 J…" at bounding box center [638, 386] width 1276 height 614
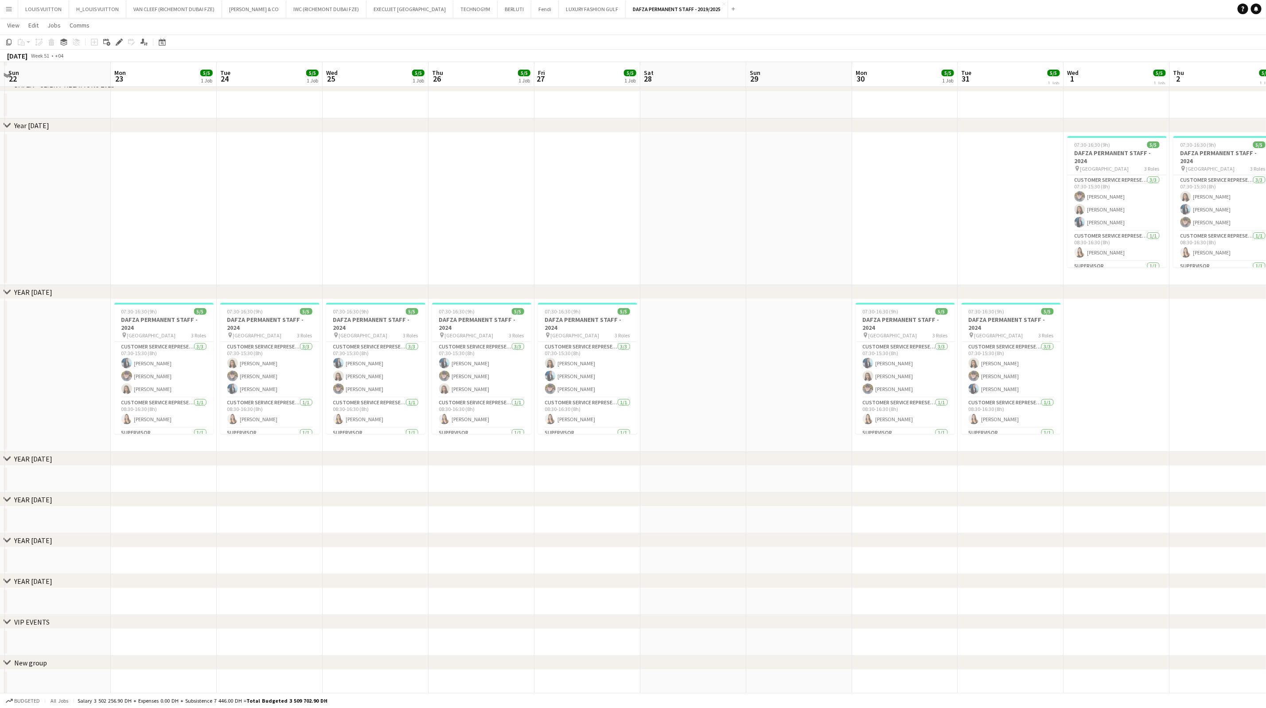
scroll to position [0, 0]
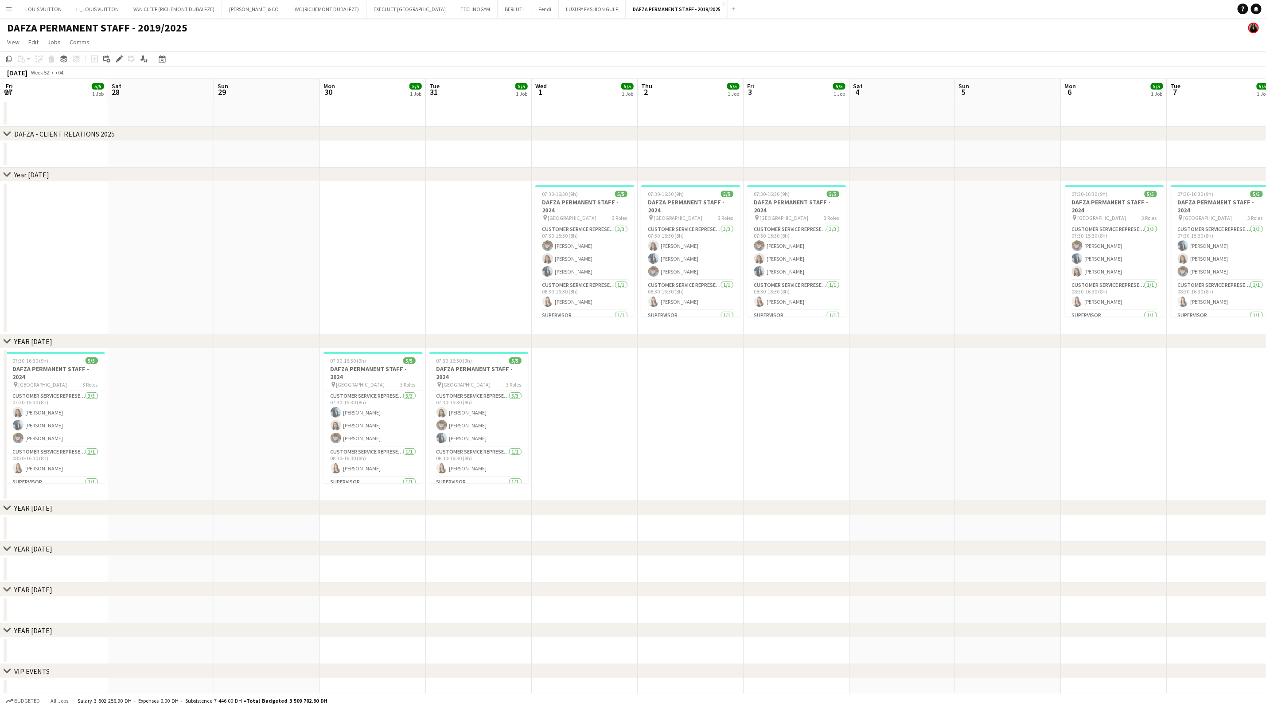
drag, startPoint x: 815, startPoint y: 278, endPoint x: 396, endPoint y: 324, distance: 421.4
click at [393, 324] on app-calendar-viewport "Tue 24 5/5 1 Job Wed 25 5/5 1 Job Thu 26 5/5 1 Job Fri 27 5/5 1 Job Sat 28 Sun …" at bounding box center [633, 412] width 1266 height 667
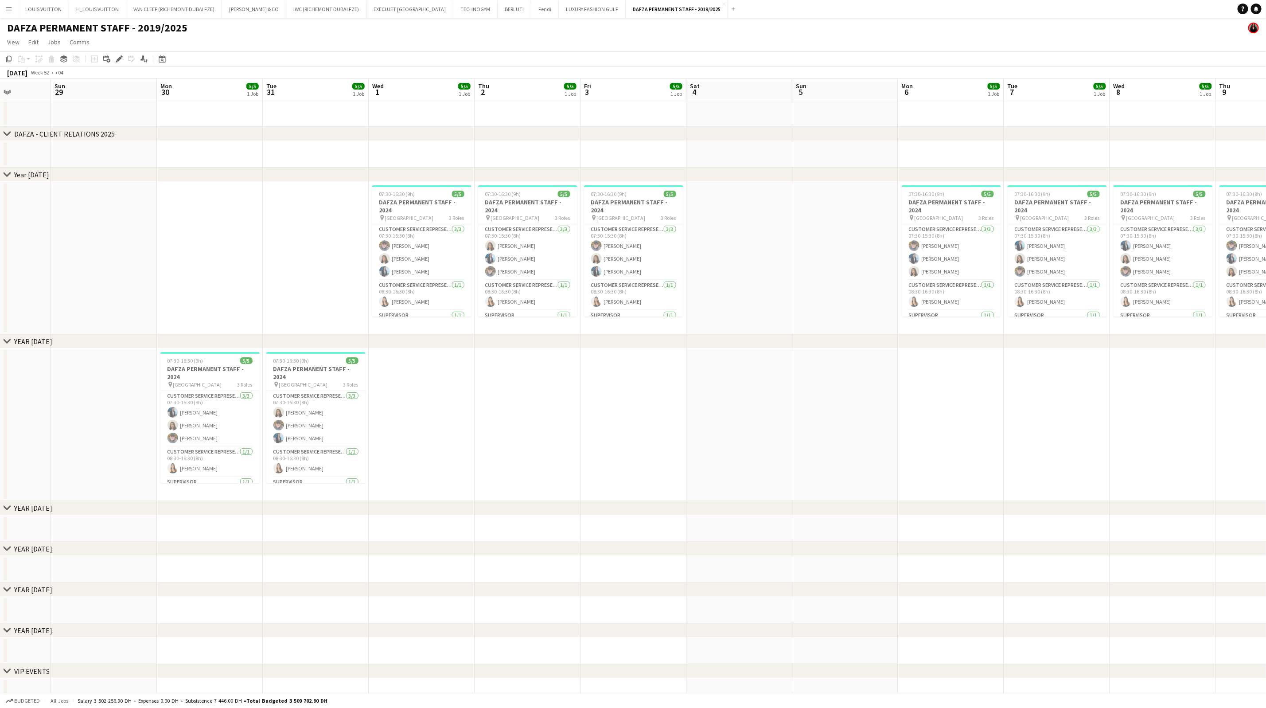
drag, startPoint x: 912, startPoint y: 370, endPoint x: 398, endPoint y: 371, distance: 514.5
click at [382, 370] on app-calendar-viewport "Wed 25 5/5 1 Job Thu 26 5/5 1 Job Fri 27 5/5 1 Job Sat 28 Sun 29 Mon 30 5/5 1 J…" at bounding box center [633, 412] width 1266 height 667
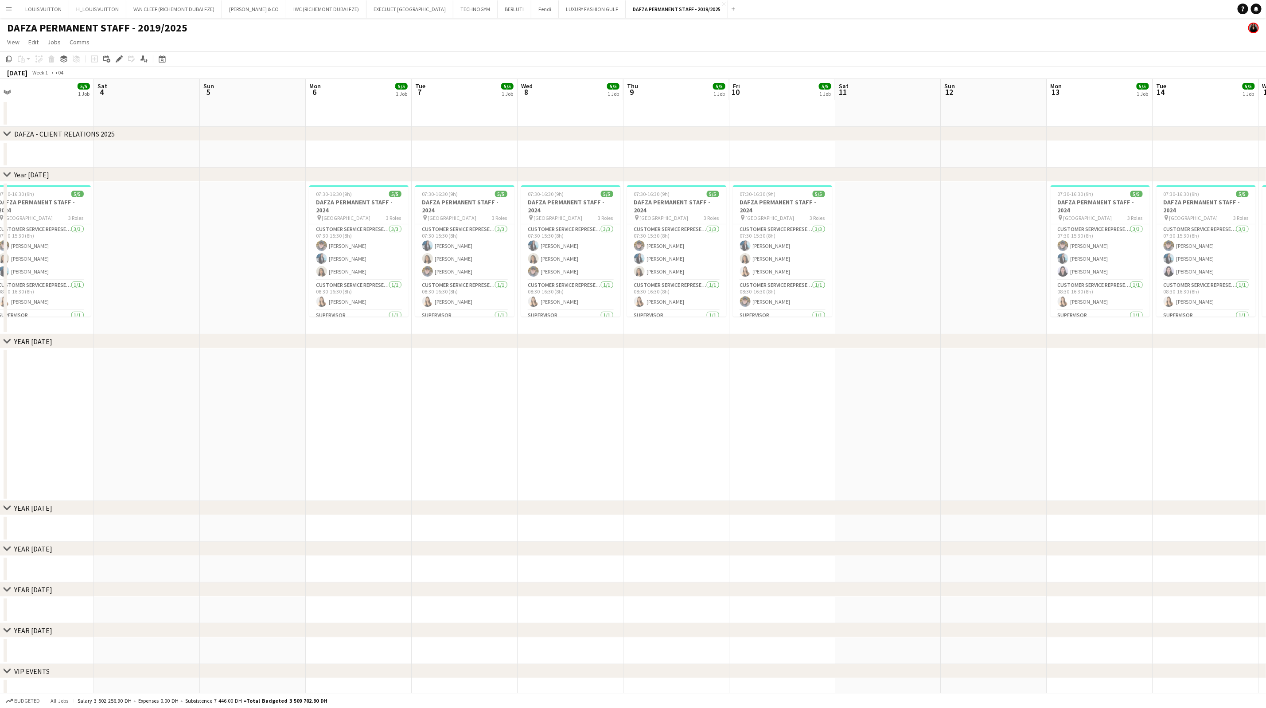
drag, startPoint x: 722, startPoint y: 354, endPoint x: 474, endPoint y: 352, distance: 248.2
click at [470, 352] on app-calendar-viewport "Tue 31 5/5 1 Job Wed 1 5/5 1 Job Thu 2 5/5 1 Job Fri 3 5/5 1 Job Sat 4 Sun 5 Mo…" at bounding box center [633, 412] width 1266 height 667
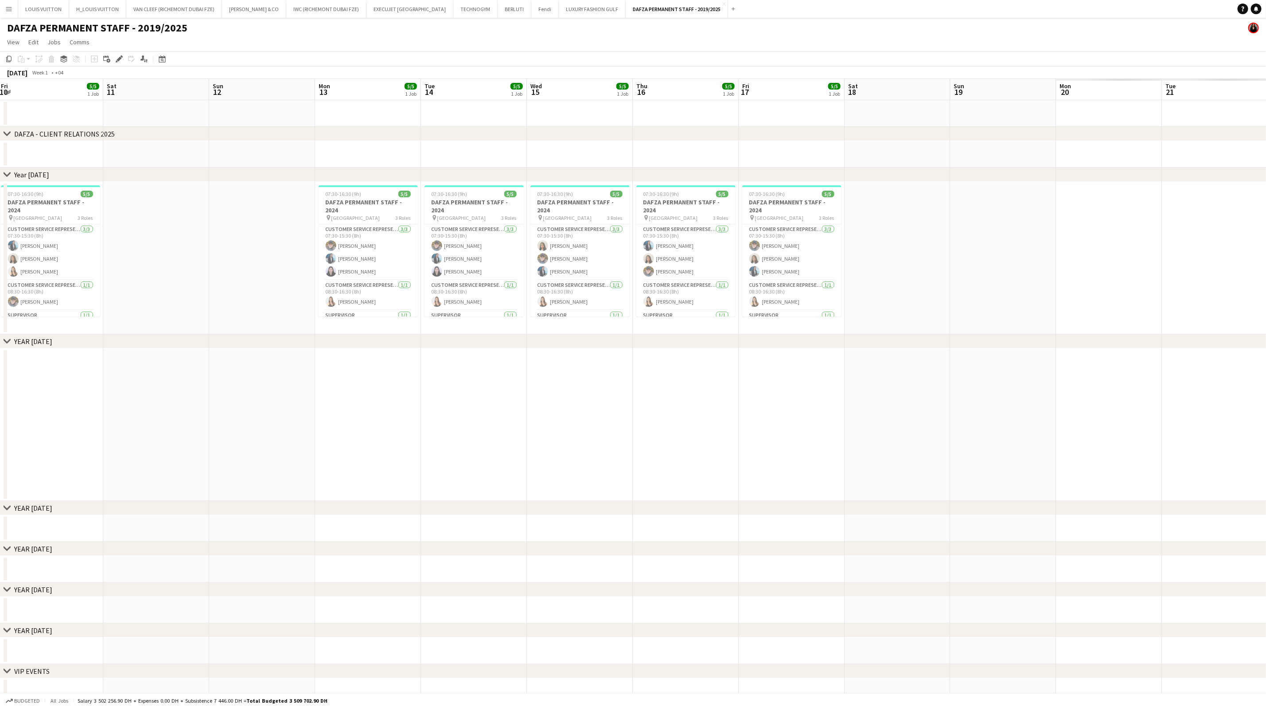
drag, startPoint x: 419, startPoint y: 352, endPoint x: 378, endPoint y: 347, distance: 41.1
click at [316, 347] on div "chevron-right DAFZA - CLIENT RELATIONS 2025 chevron-right Year [DATE] chevron-r…" at bounding box center [633, 412] width 1266 height 667
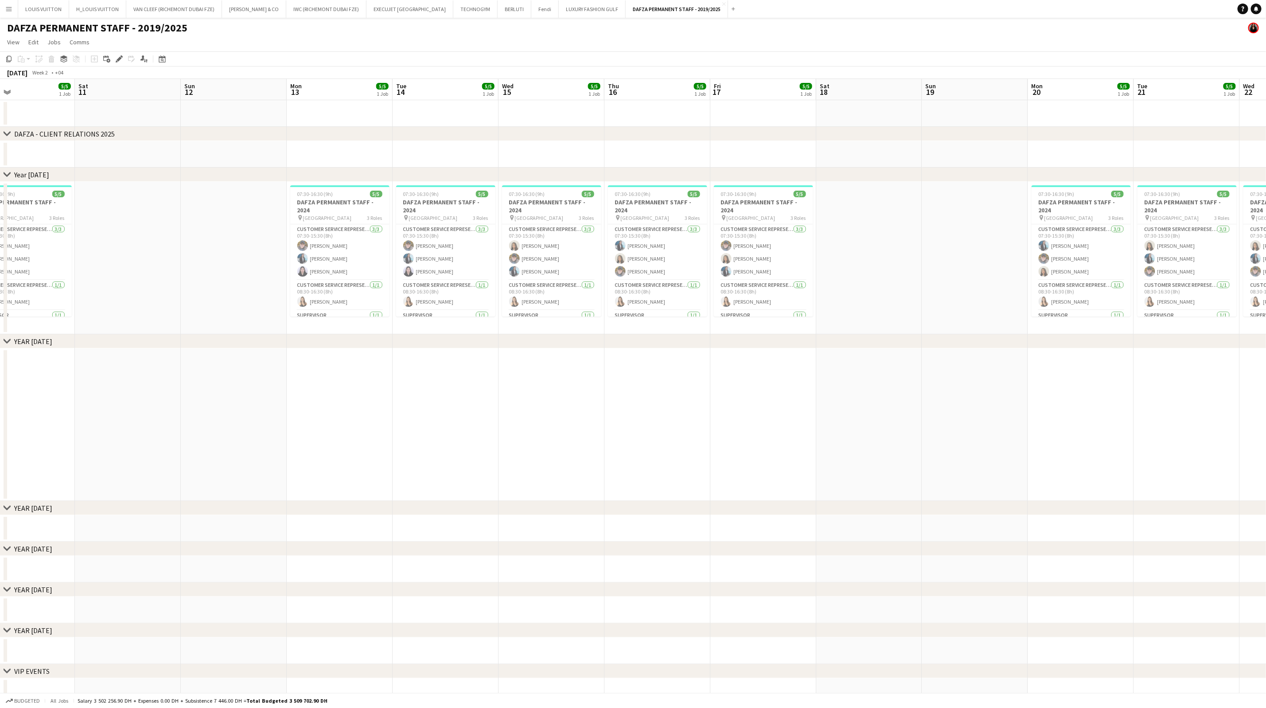
drag, startPoint x: 762, startPoint y: 362, endPoint x: 312, endPoint y: 359, distance: 449.8
click at [324, 359] on app-calendar-viewport "Tue 7 5/5 1 Job Wed 8 5/5 1 Job Thu 9 5/5 1 Job Fri 10 5/5 1 Job Sat 11 Sun 12 …" at bounding box center [633, 412] width 1266 height 667
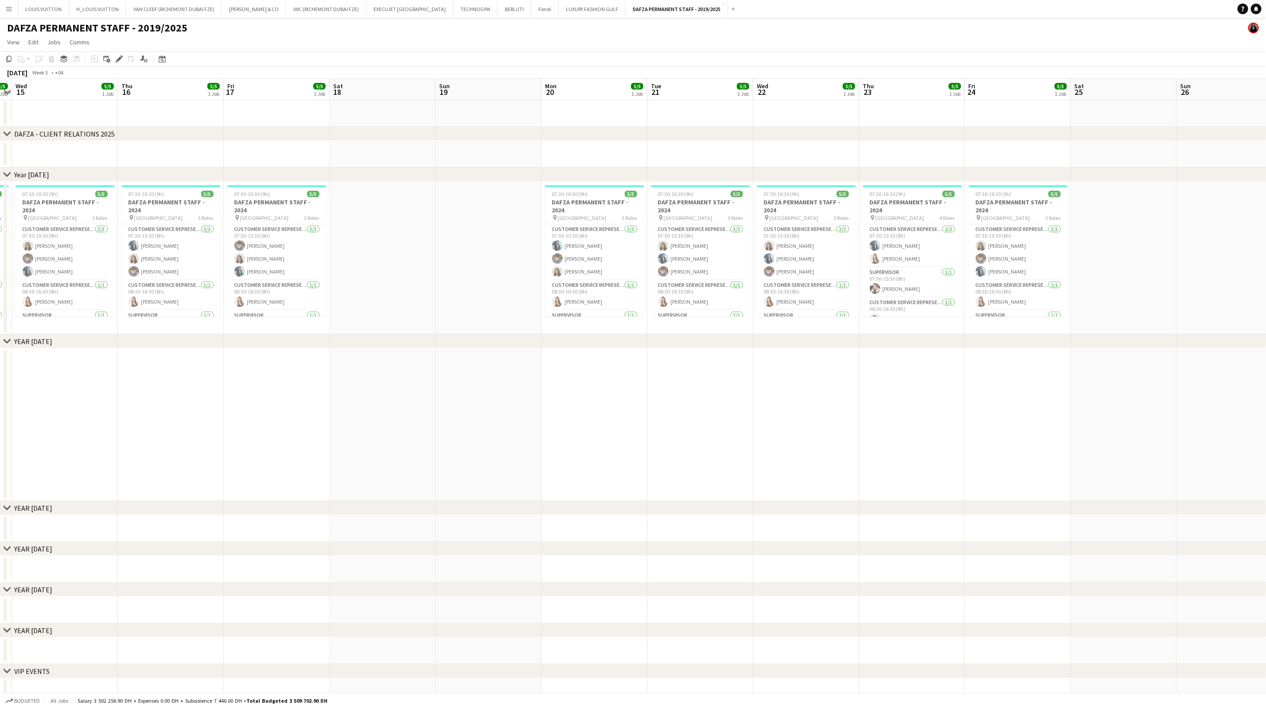
drag, startPoint x: 696, startPoint y: 369, endPoint x: 109, endPoint y: 368, distance: 586.8
click at [110, 368] on app-calendar-viewport "Sun 12 Mon 13 5/5 1 Job Tue 14 5/5 1 Job Wed 15 5/5 1 Job Thu 16 5/5 1 Job Fri …" at bounding box center [633, 412] width 1266 height 667
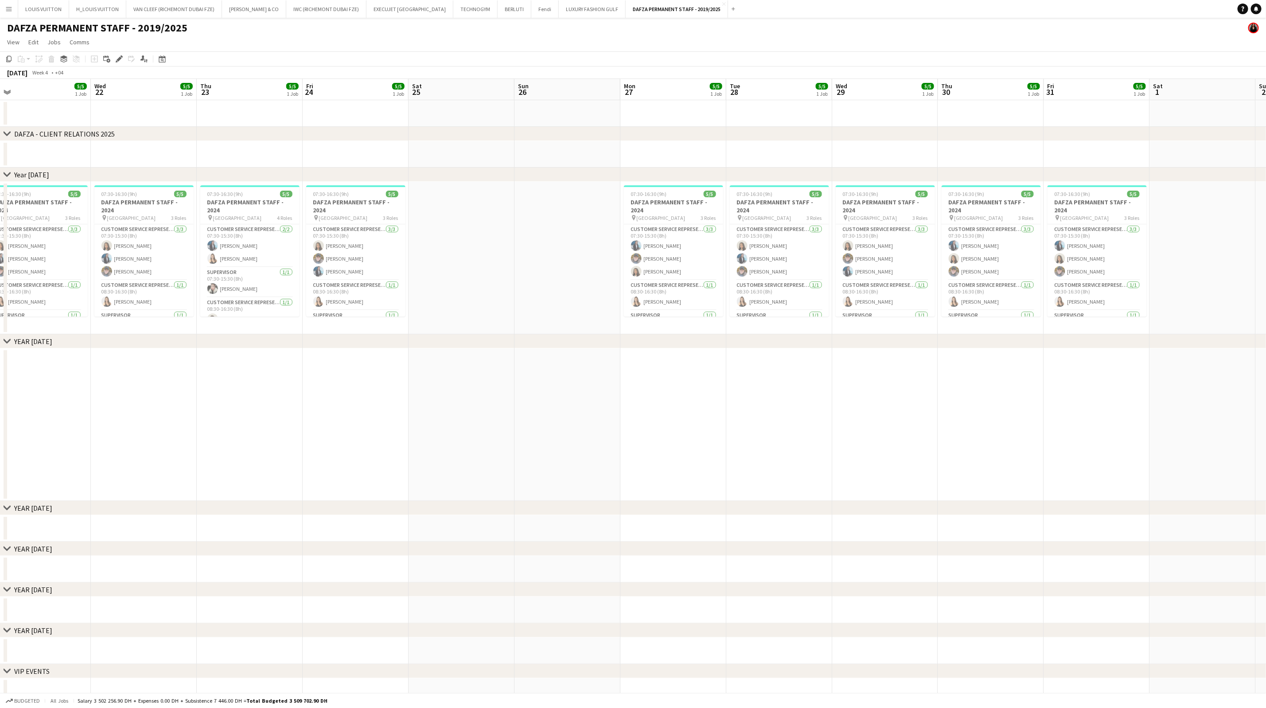
drag, startPoint x: 595, startPoint y: 363, endPoint x: 225, endPoint y: 369, distance: 370.1
click at [193, 368] on app-calendar-viewport "Sat 18 Sun 19 Mon 20 5/5 1 Job Tue 21 5/5 1 Job Wed 22 5/5 1 Job Thu 23 5/5 1 J…" at bounding box center [633, 412] width 1266 height 667
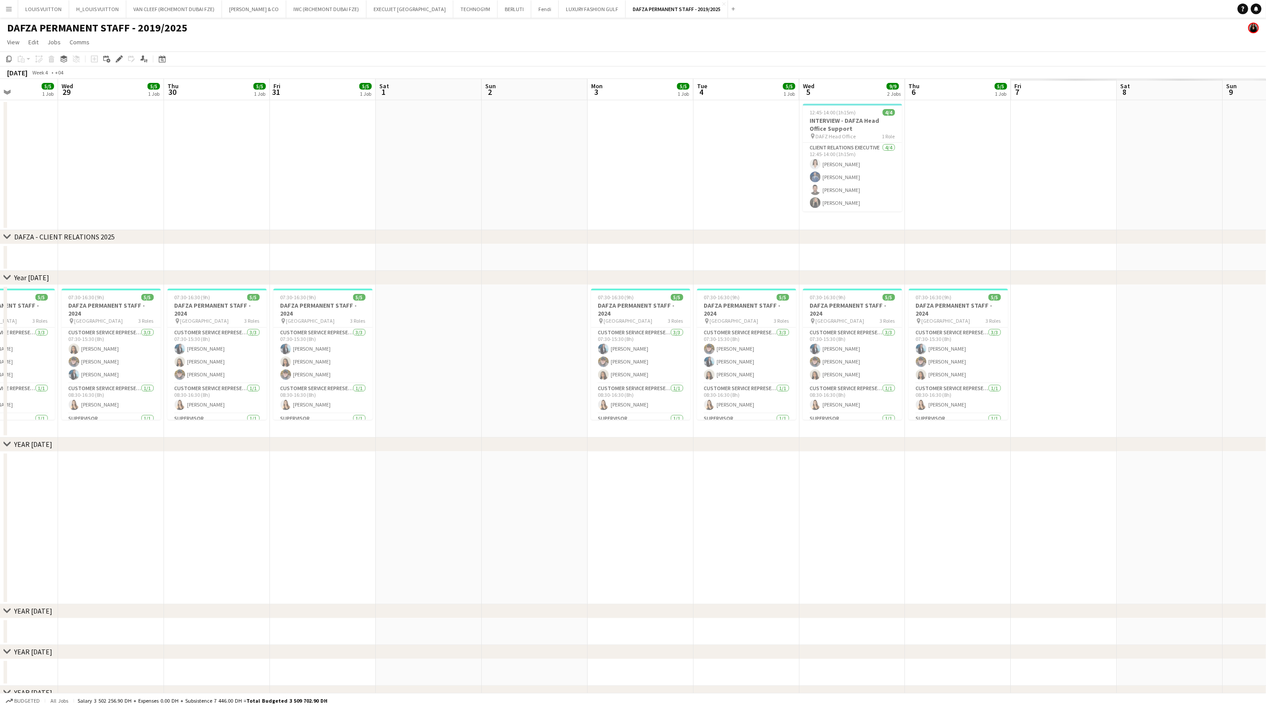
drag, startPoint x: 641, startPoint y: 366, endPoint x: 208, endPoint y: 347, distance: 433.4
click at [208, 347] on app-calendar-viewport "Sat 25 Sun 26 Mon 27 5/5 1 Job Tue 28 5/5 1 Job Wed 29 5/5 1 Job Thu 30 5/5 1 J…" at bounding box center [633, 464] width 1266 height 770
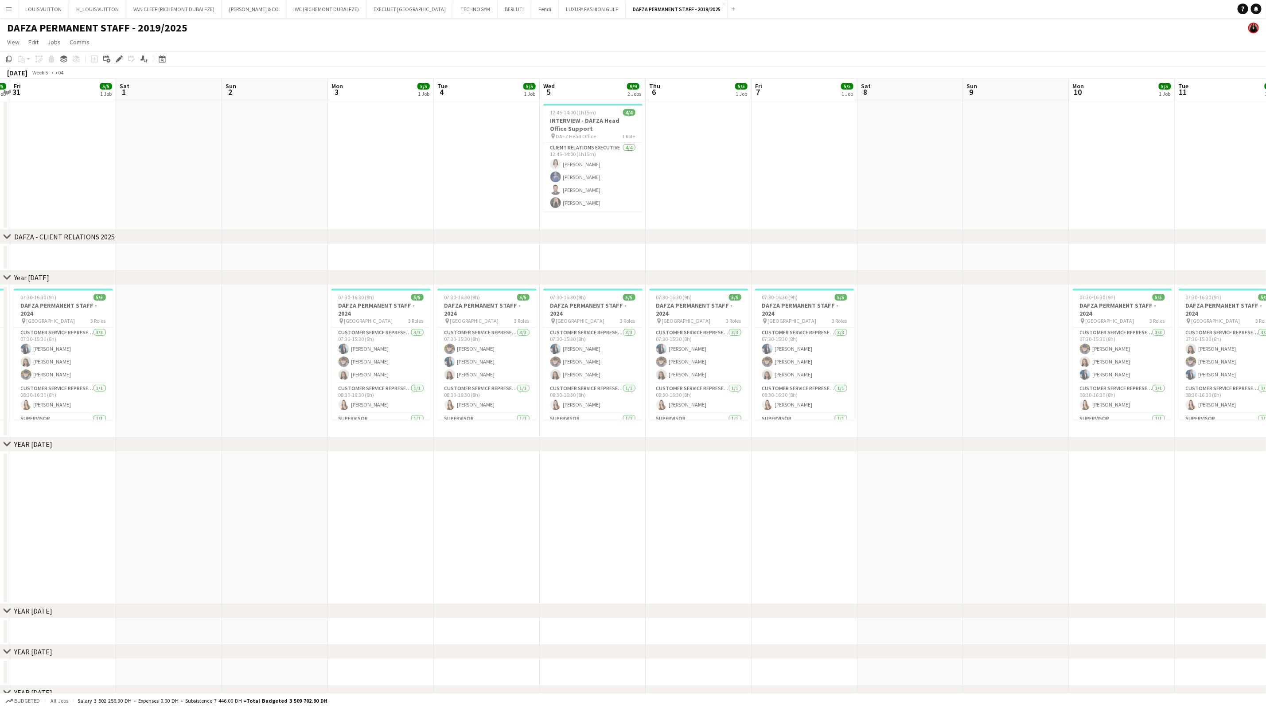
drag, startPoint x: 520, startPoint y: 337, endPoint x: 335, endPoint y: 335, distance: 184.4
click at [335, 335] on app-calendar-viewport "Tue 28 5/5 1 Job Wed 29 5/5 1 Job Thu 30 5/5 1 Job Fri 31 5/5 1 Job Sat 1 Sun 2…" at bounding box center [633, 464] width 1266 height 770
click at [612, 156] on app-card-role "Client Relations Executive [DATE] 12:45-14:00 (1h15m) [PERSON_NAME] [PERSON_NAM…" at bounding box center [591, 177] width 99 height 69
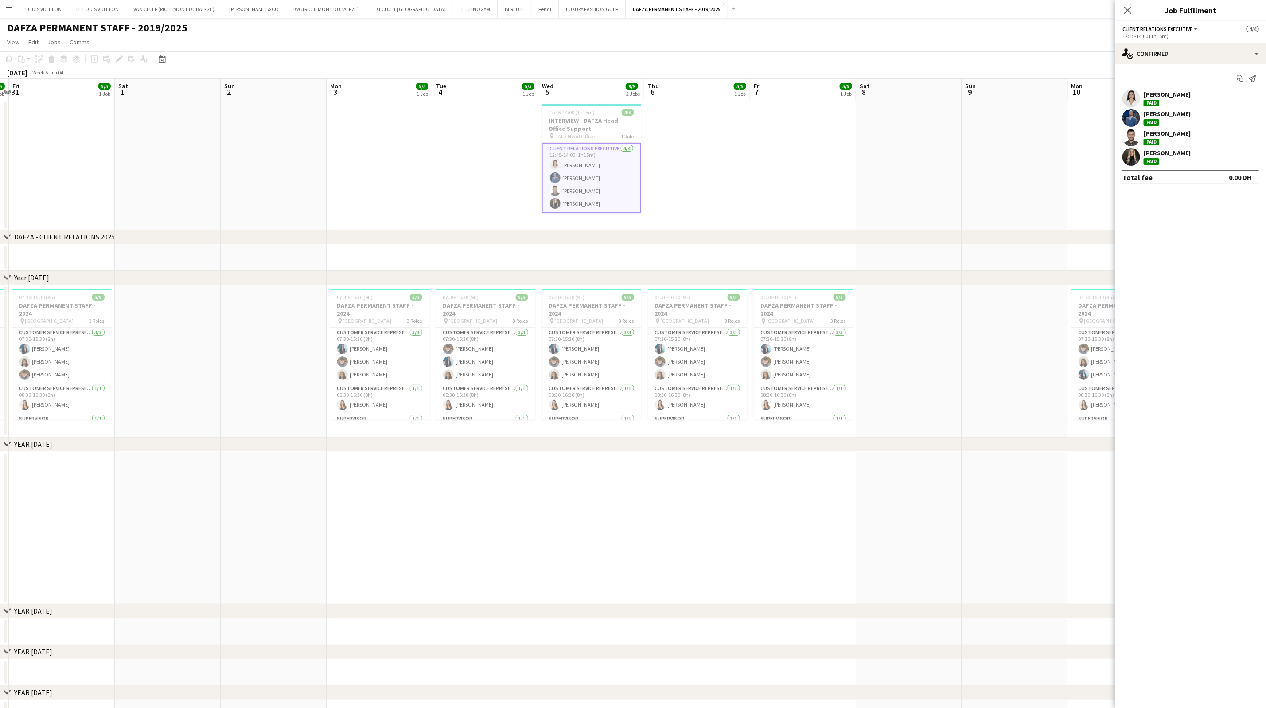
click at [1154, 97] on div "[PERSON_NAME]" at bounding box center [1167, 94] width 47 height 8
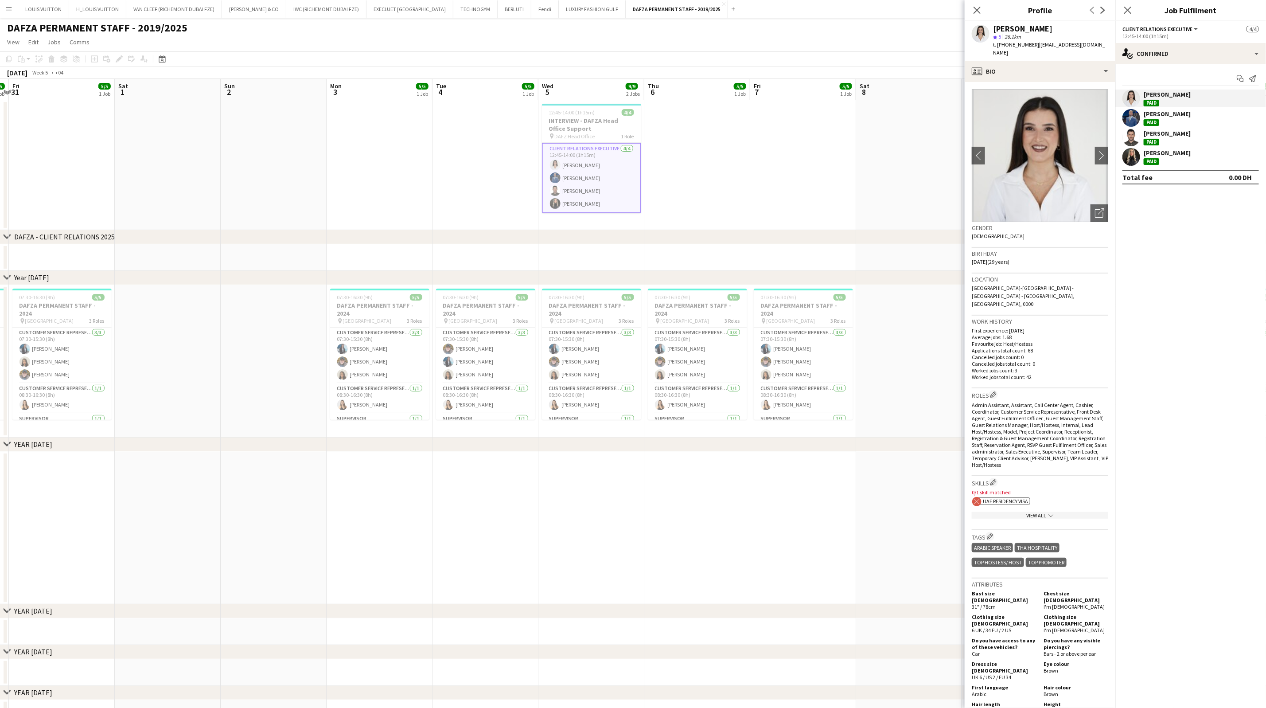
click at [1149, 91] on div "[PERSON_NAME]" at bounding box center [1167, 94] width 47 height 8
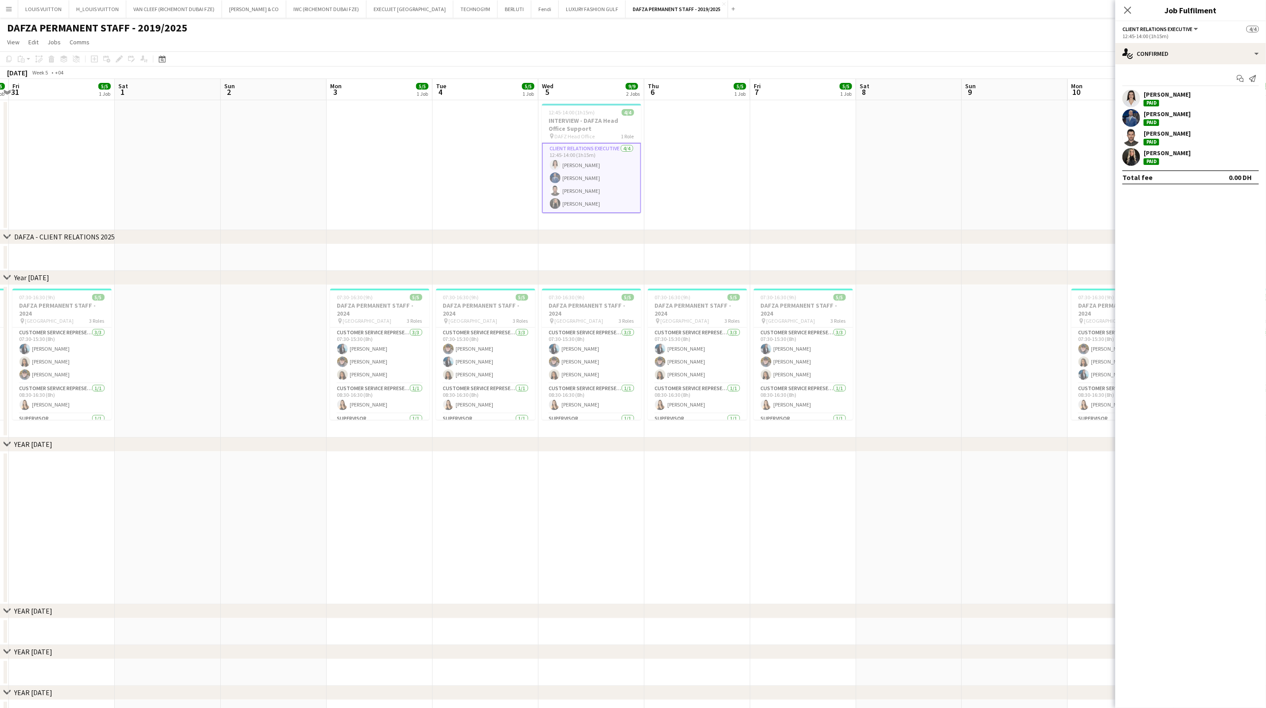
click at [1165, 91] on div "[PERSON_NAME]" at bounding box center [1167, 94] width 47 height 8
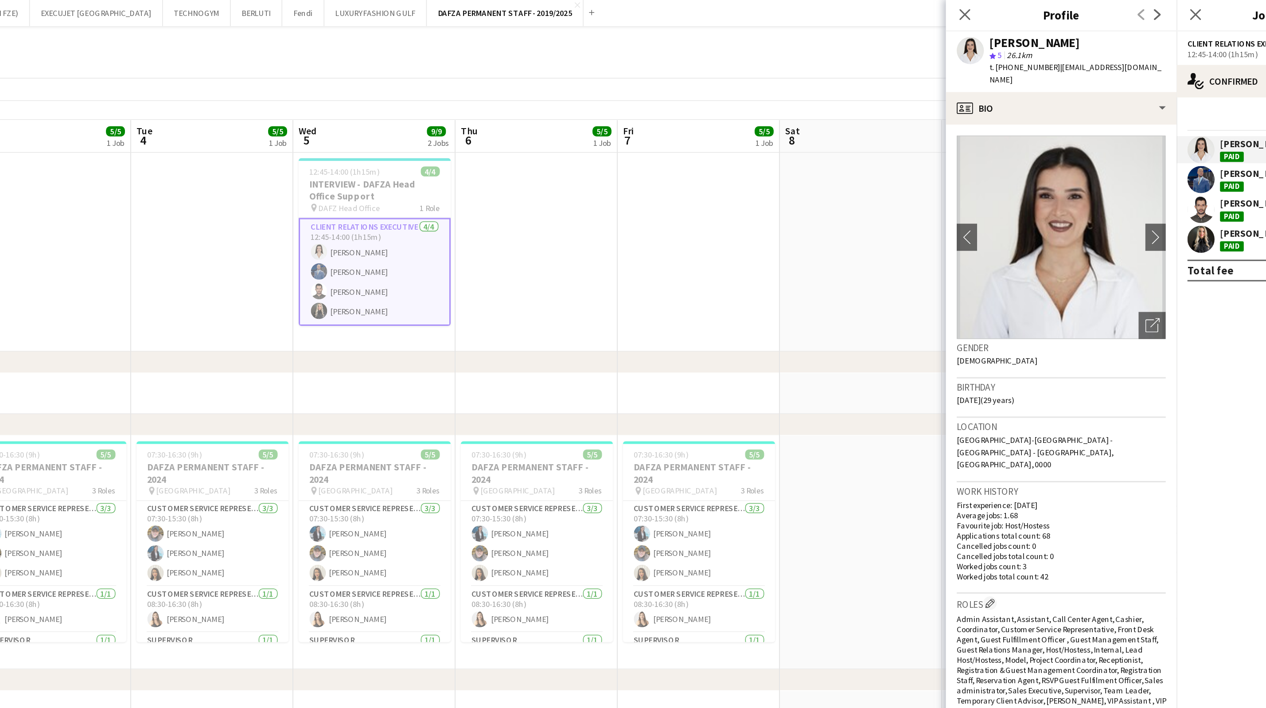
click at [1148, 110] on div "[PERSON_NAME]" at bounding box center [1167, 114] width 47 height 8
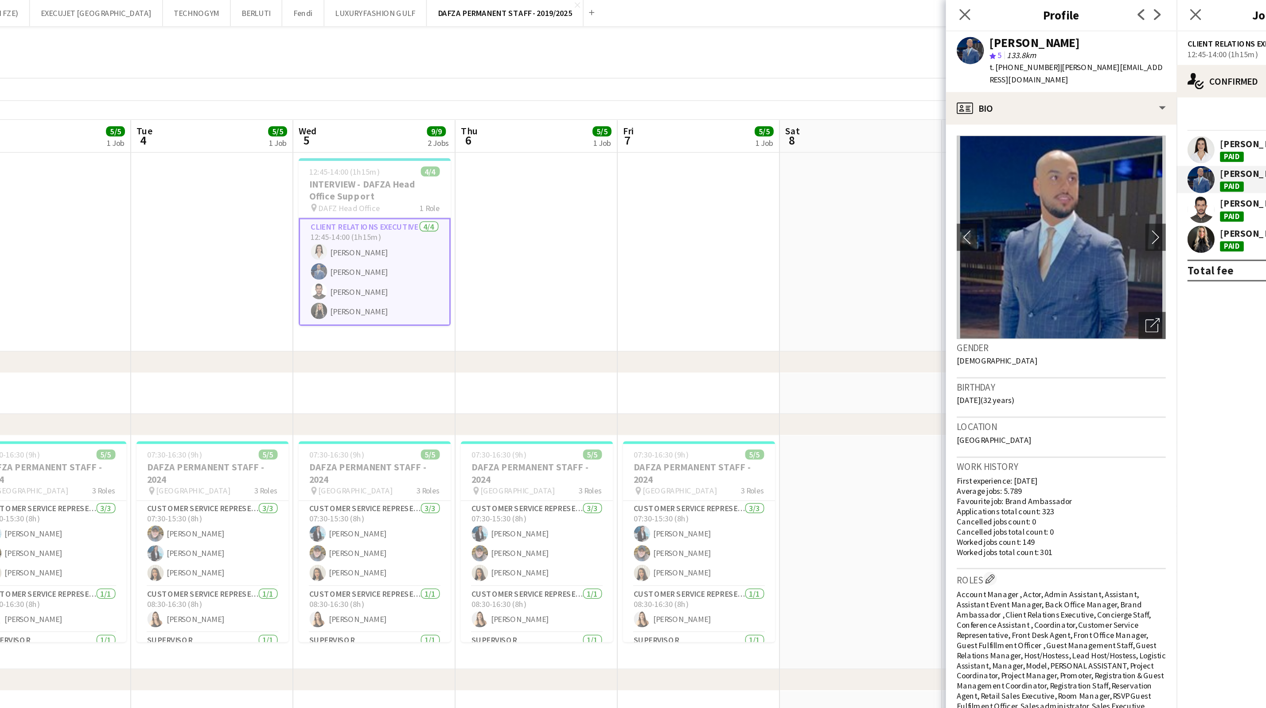
click at [1153, 136] on div "[PERSON_NAME]" at bounding box center [1167, 133] width 47 height 8
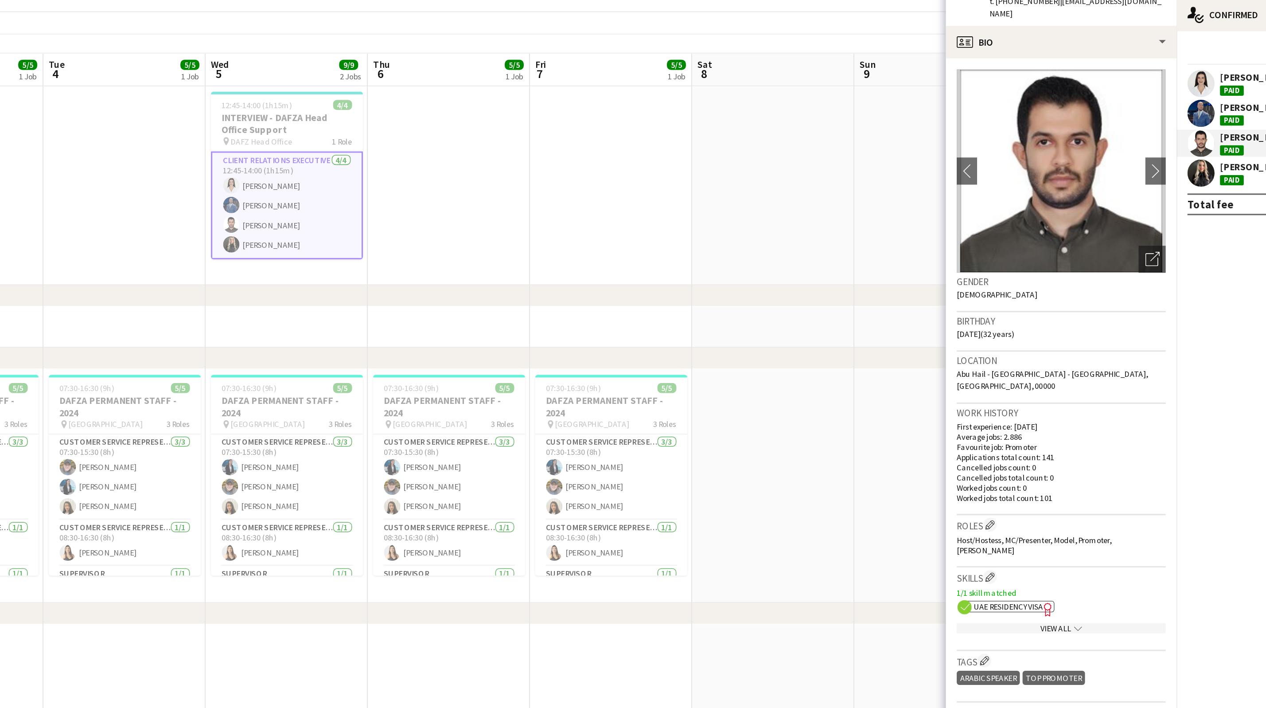
drag, startPoint x: 791, startPoint y: 252, endPoint x: 756, endPoint y: 256, distance: 34.8
click at [755, 256] on app-calendar-viewport "Tue 28 5/5 1 Job Wed 29 5/5 1 Job Thu 30 5/5 1 Job Fri 31 5/5 1 Job Sat 1 Sun 2…" at bounding box center [633, 464] width 1266 height 770
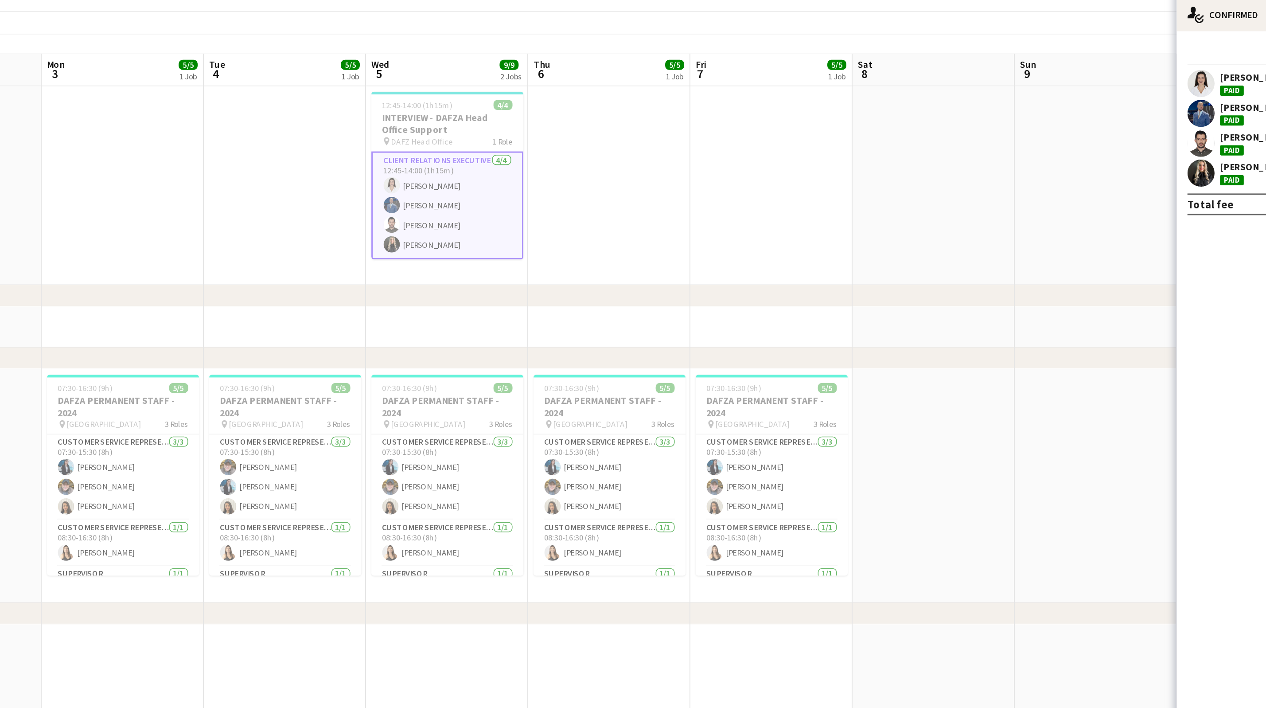
drag, startPoint x: 798, startPoint y: 202, endPoint x: 840, endPoint y: 209, distance: 43.1
click at [840, 209] on app-calendar-viewport "Wed 29 5/5 1 Job Thu 30 5/5 1 Job Fri 31 5/5 1 Job Sat 1 Sun 2 Mon 3 5/5 1 Job …" at bounding box center [633, 464] width 1266 height 770
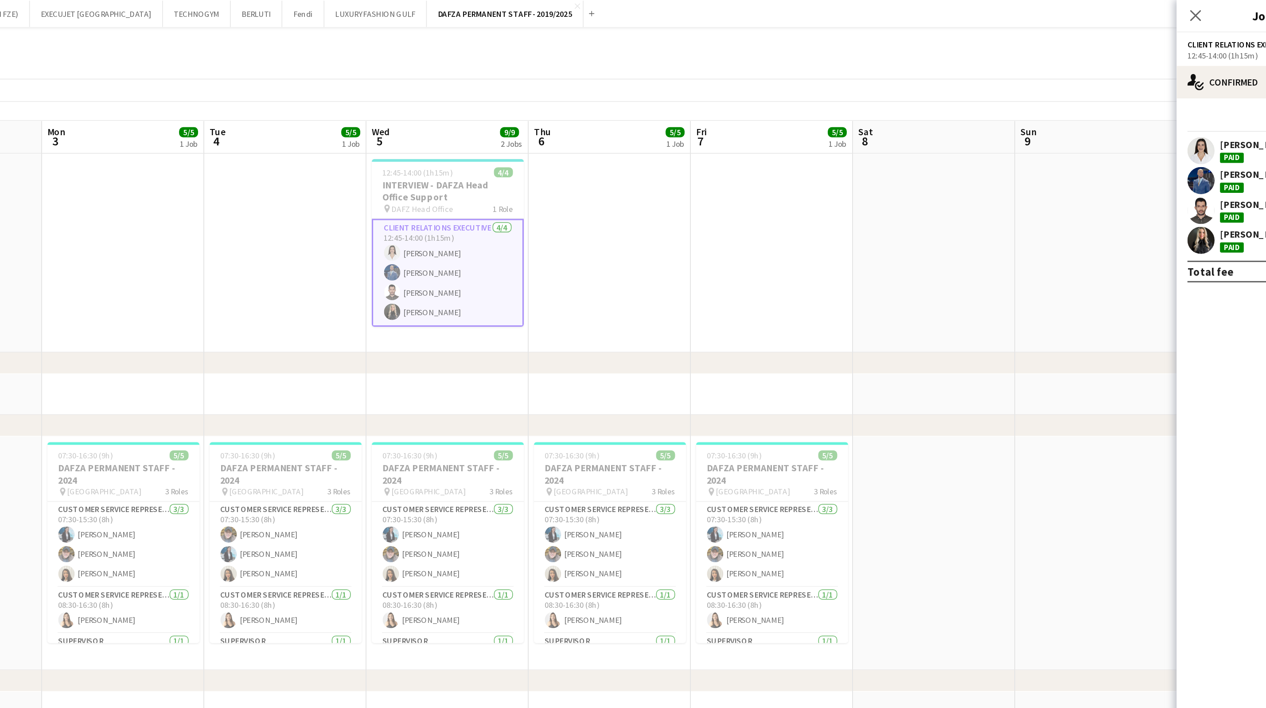
click at [628, 193] on app-card-role "Client Relations Executive [DATE] 12:45-14:00 (1h15m) [PERSON_NAME] [PERSON_NAM…" at bounding box center [639, 178] width 99 height 70
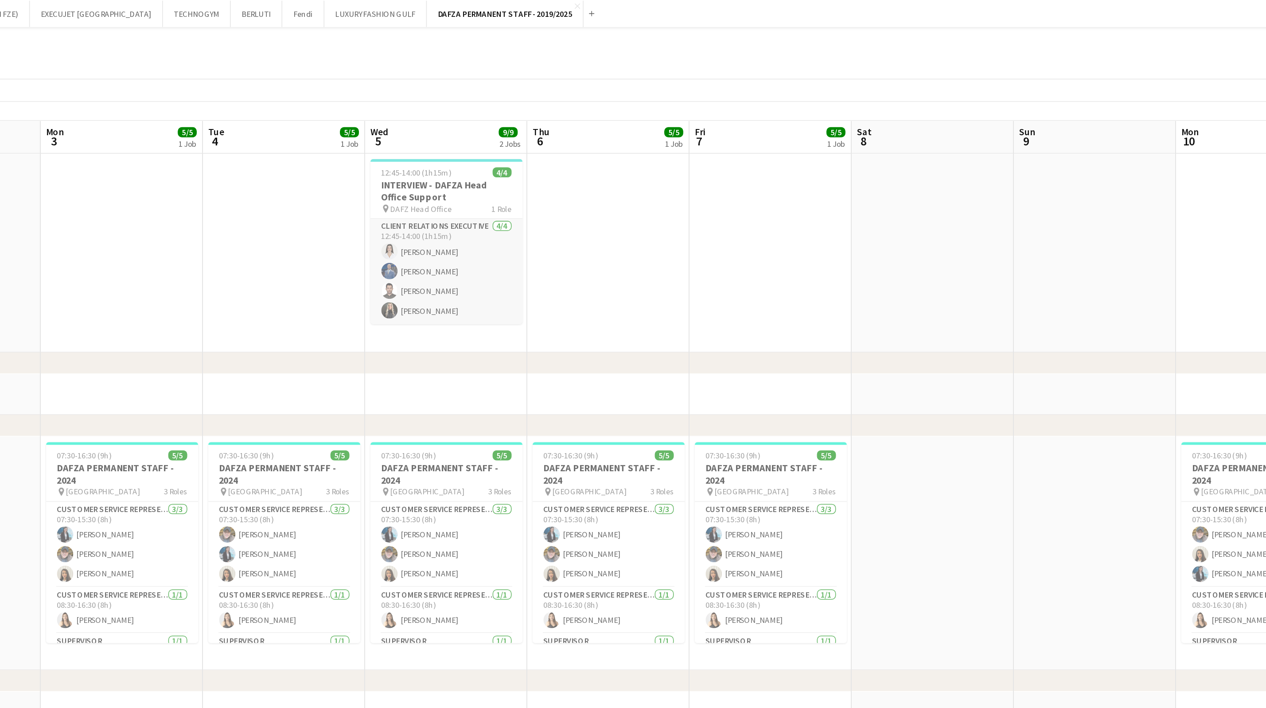
click at [663, 189] on app-card-role "Client Relations Executive [DATE] 12:45-14:00 (1h15m) [PERSON_NAME] [PERSON_NAM…" at bounding box center [638, 177] width 99 height 69
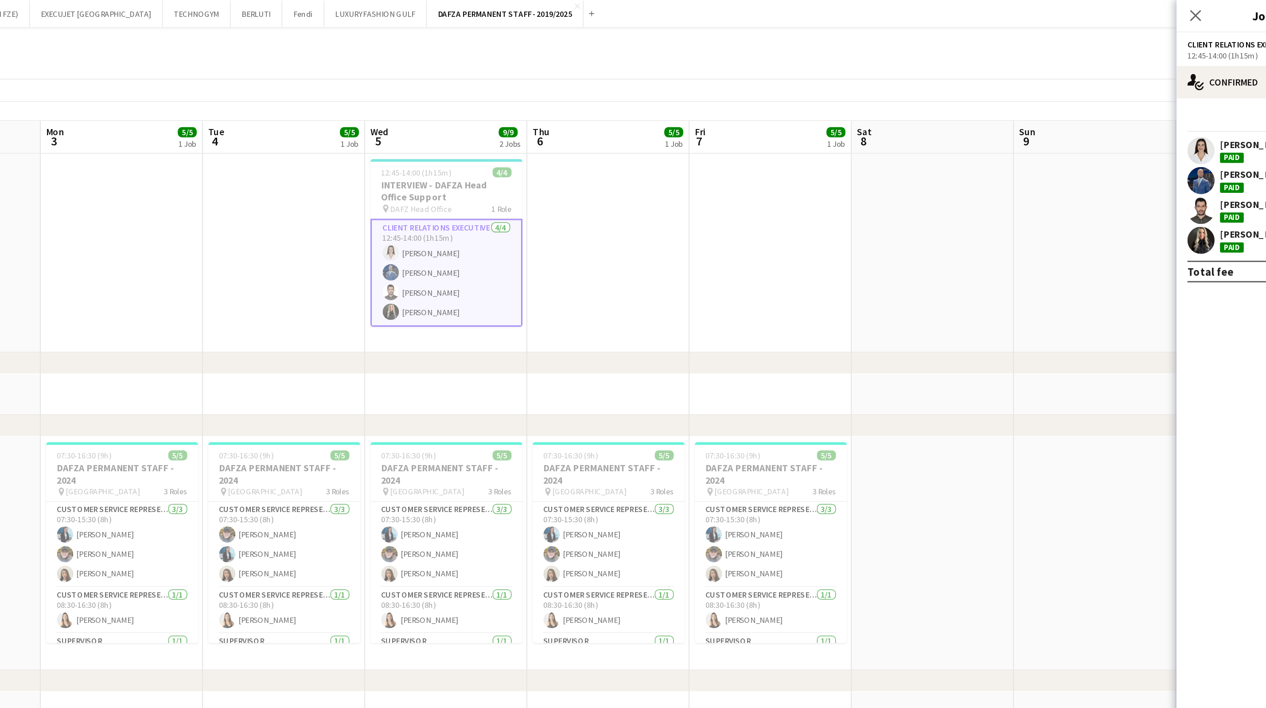
click at [1143, 136] on div "[PERSON_NAME]" at bounding box center [1190, 138] width 151 height 18
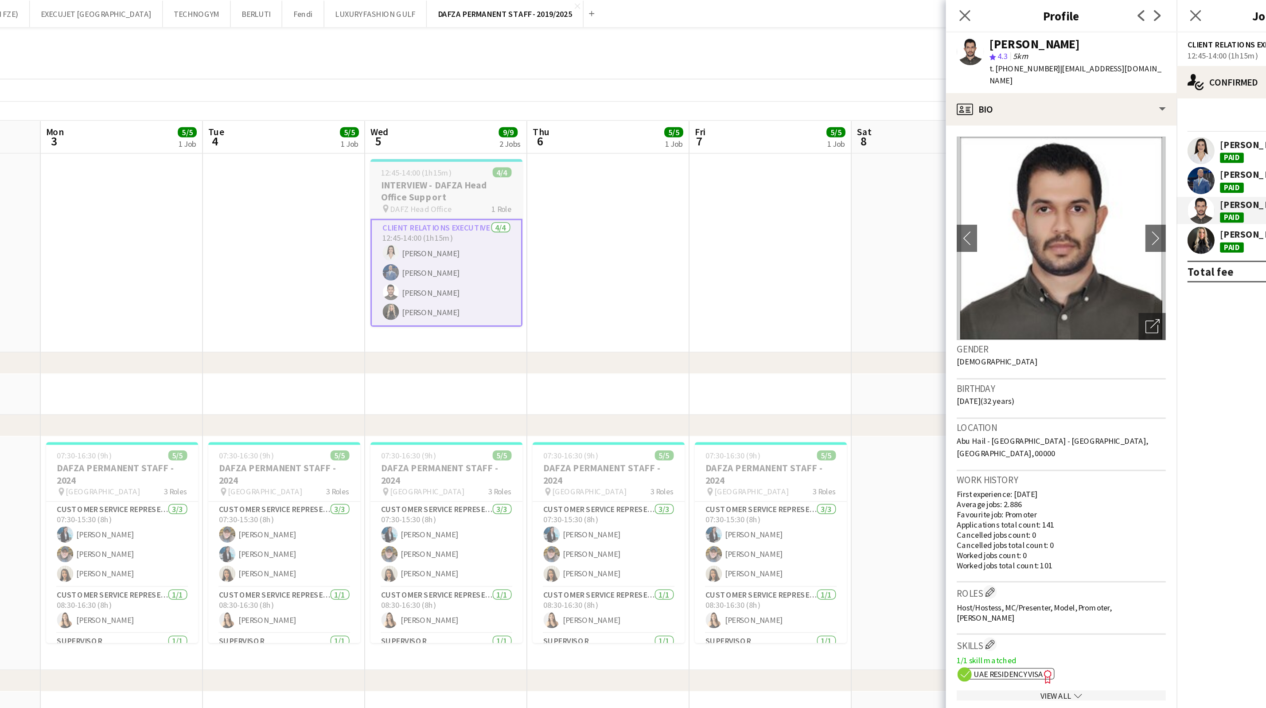
click at [661, 128] on h3 "INTERVIEW - DAFZA Head Office Support" at bounding box center [638, 125] width 99 height 16
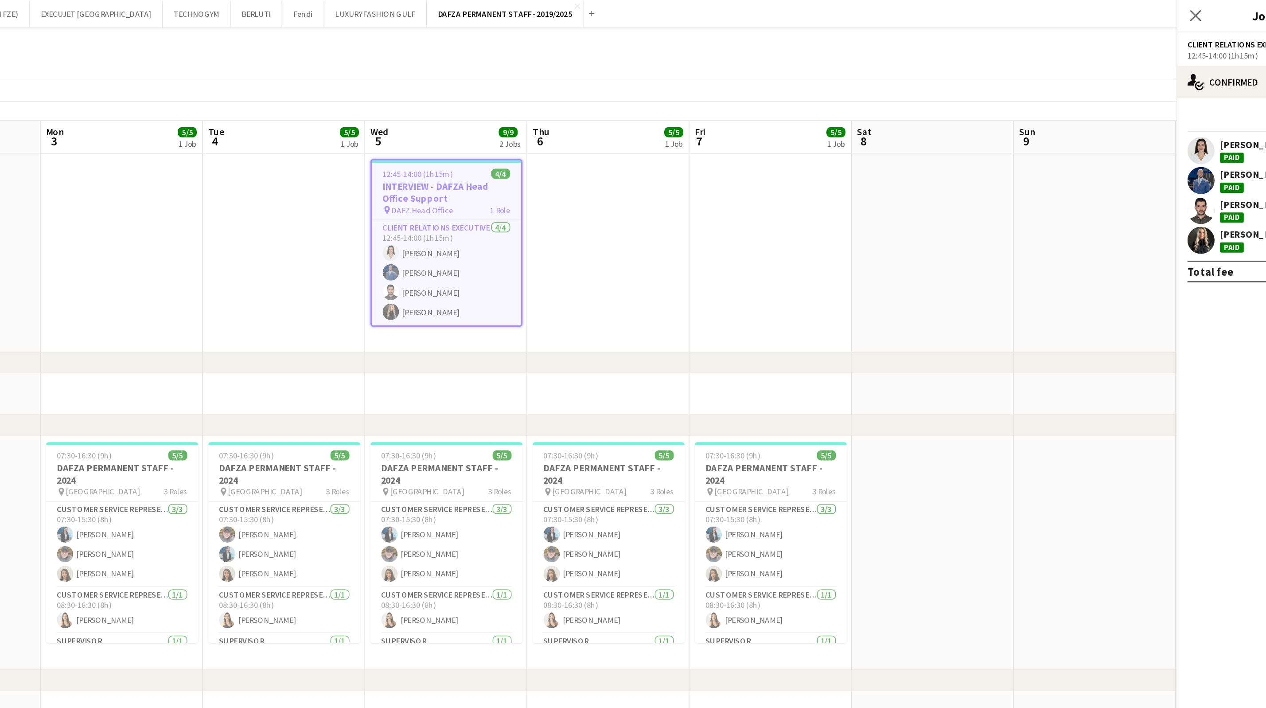
scroll to position [0, 262]
click at [620, 106] on app-job-card "12:45-14:00 (1h15m) 4/4 INTERVIEW - DAFZA Head Office Support pin DAFZ Head Off…" at bounding box center [638, 158] width 99 height 109
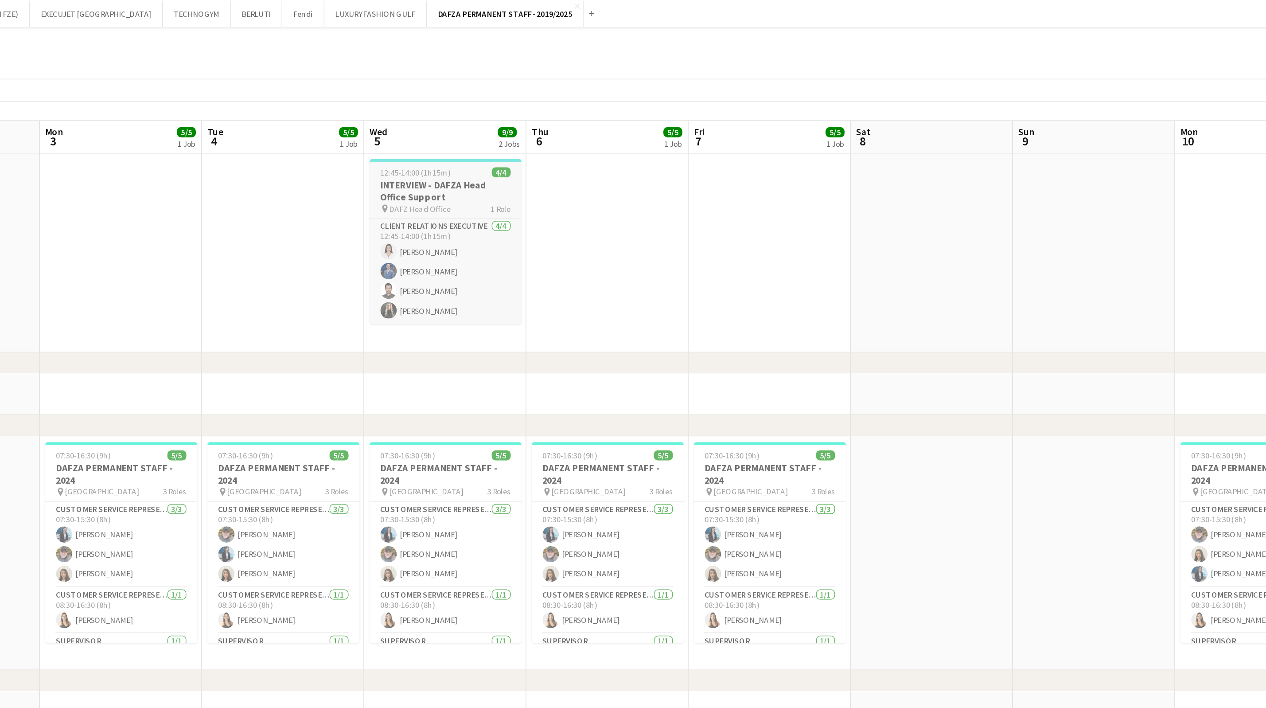
scroll to position [0, 263]
click at [620, 116] on app-job-card "12:45-14:00 (1h15m) 4/4 INTERVIEW - DAFZA Head Office Support pin DAFZ Head Off…" at bounding box center [637, 158] width 99 height 108
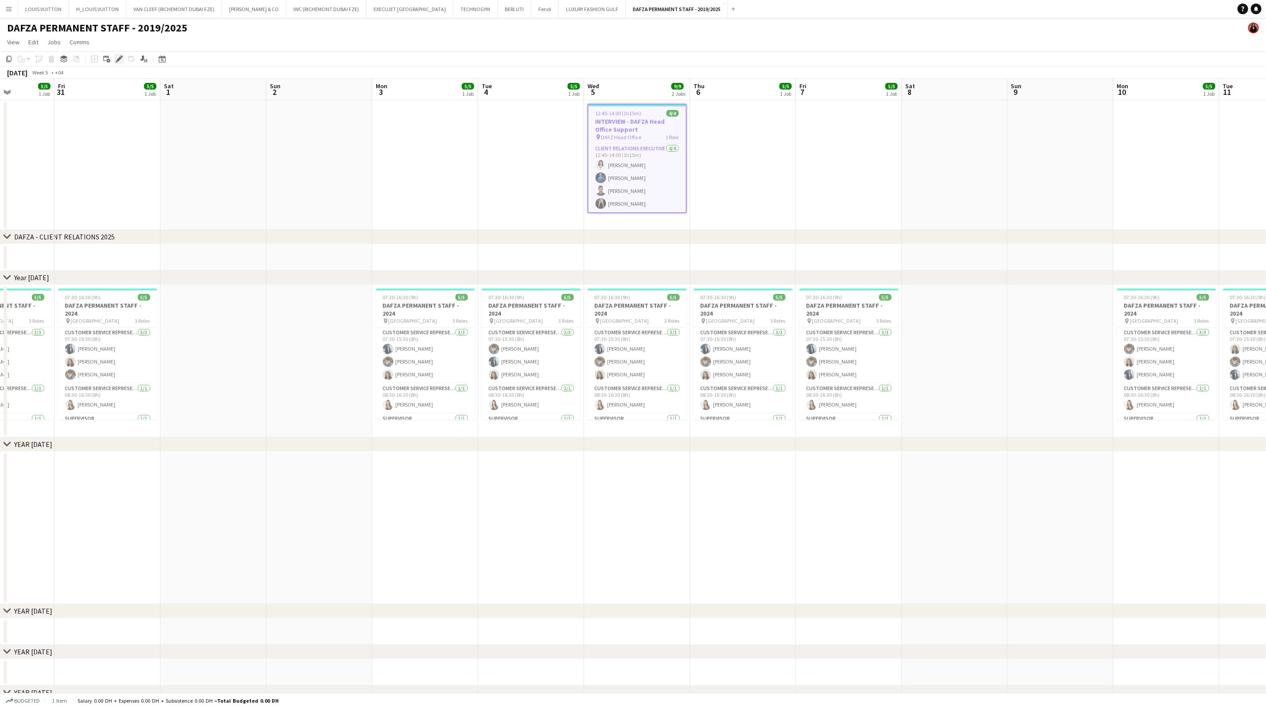
click at [118, 56] on icon "Edit" at bounding box center [119, 58] width 7 height 7
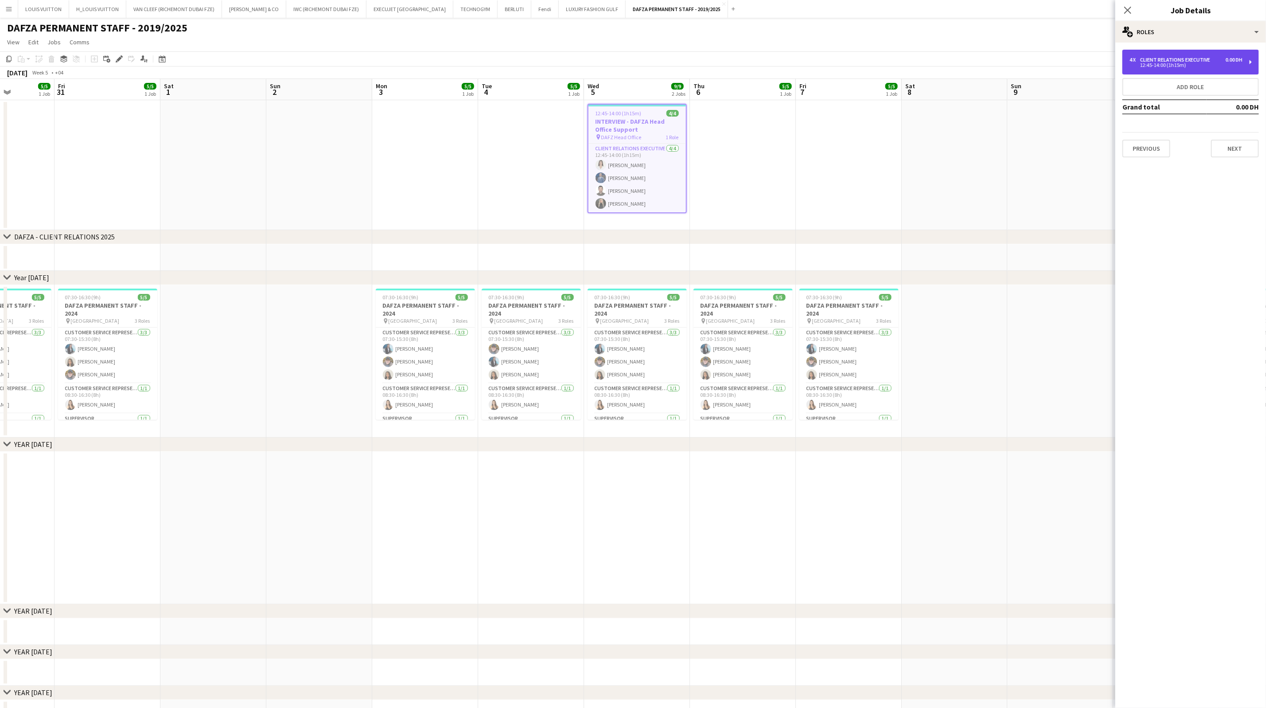
click at [1157, 71] on div "4 x Client Relations Executive 0.00 DH 12:45-14:00 (1h15m)" at bounding box center [1191, 62] width 136 height 25
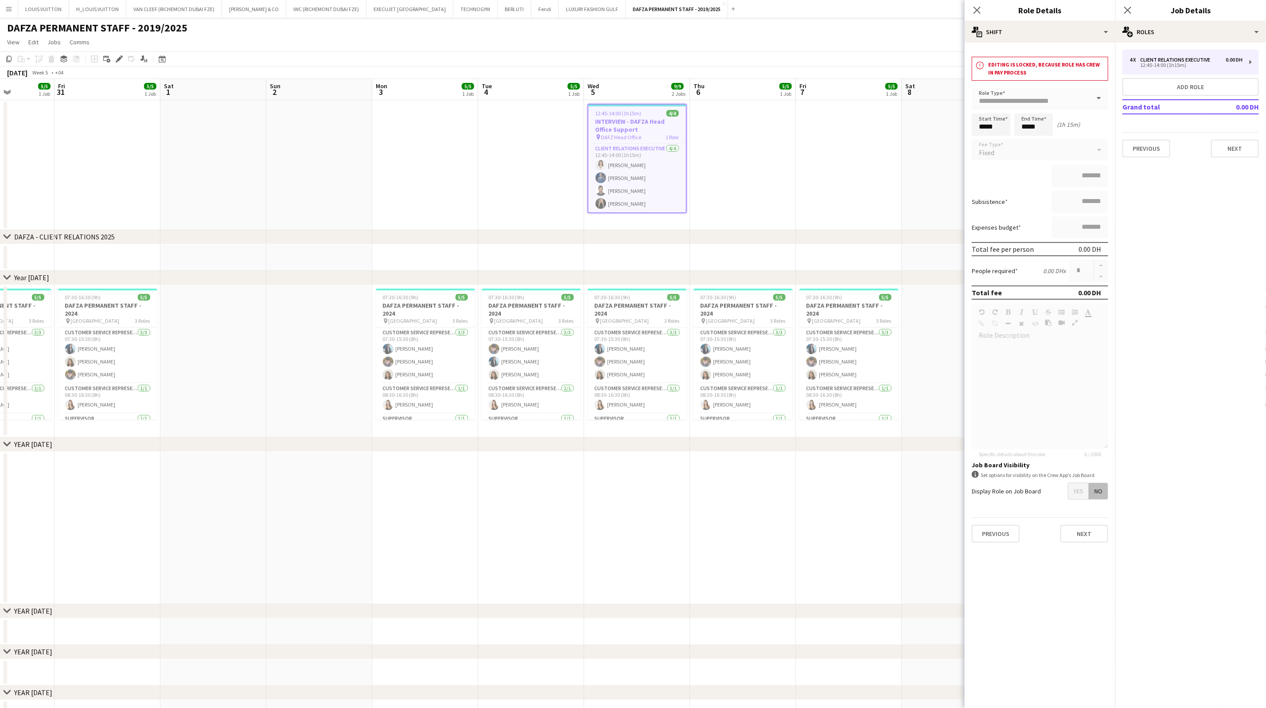
click at [843, 221] on app-date-cell at bounding box center [849, 165] width 106 height 130
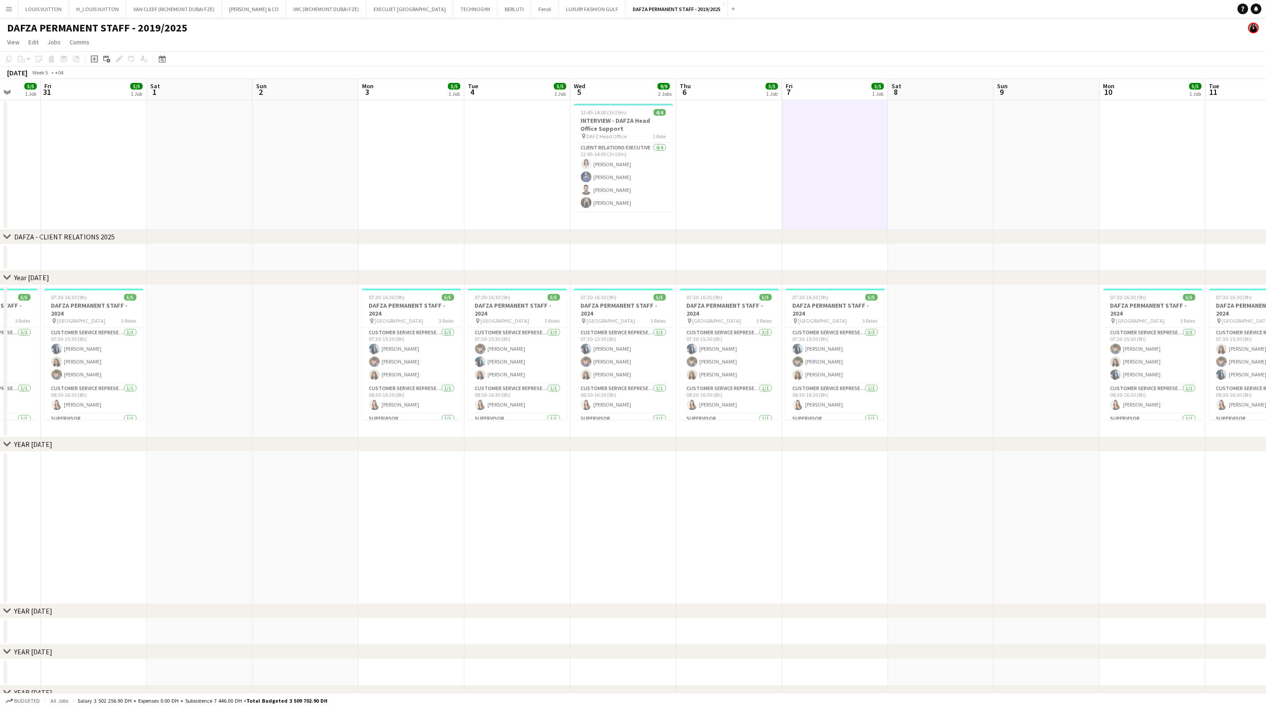
scroll to position [0, 294]
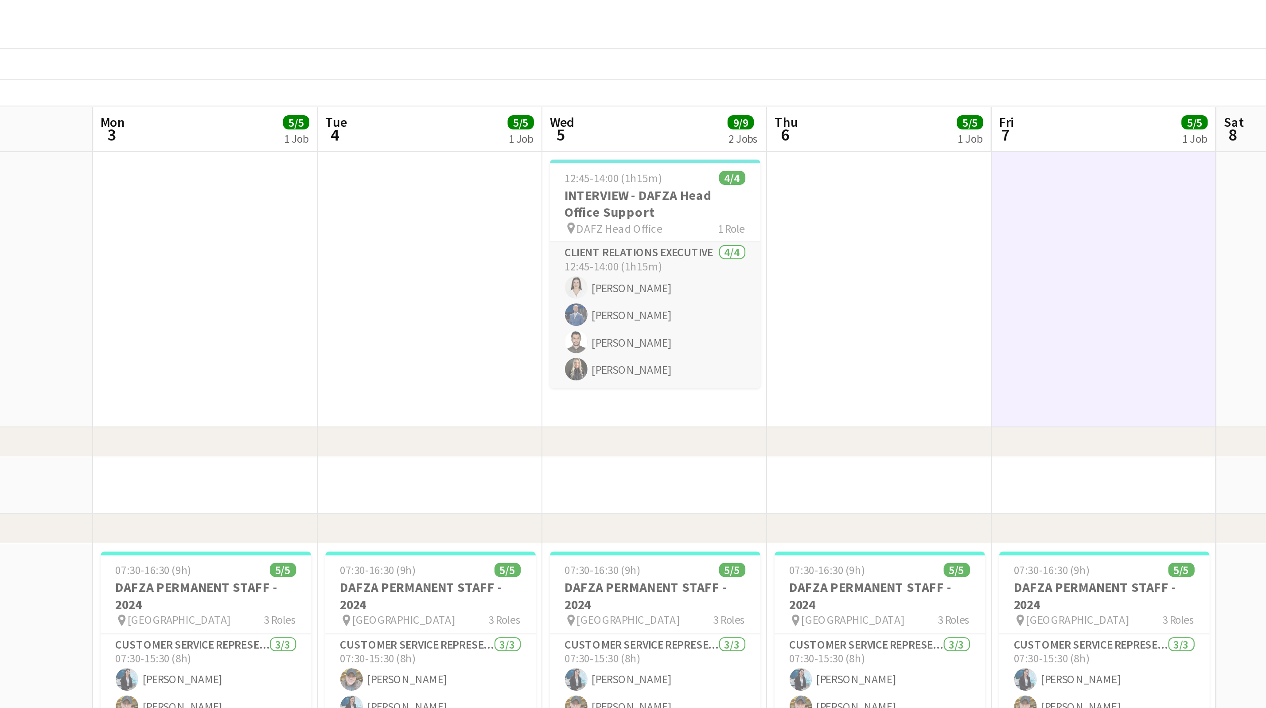
click at [632, 176] on app-card-role "Client Relations Executive [DATE] 12:45-14:00 (1h15m) [PERSON_NAME] [PERSON_NAM…" at bounding box center [606, 177] width 99 height 69
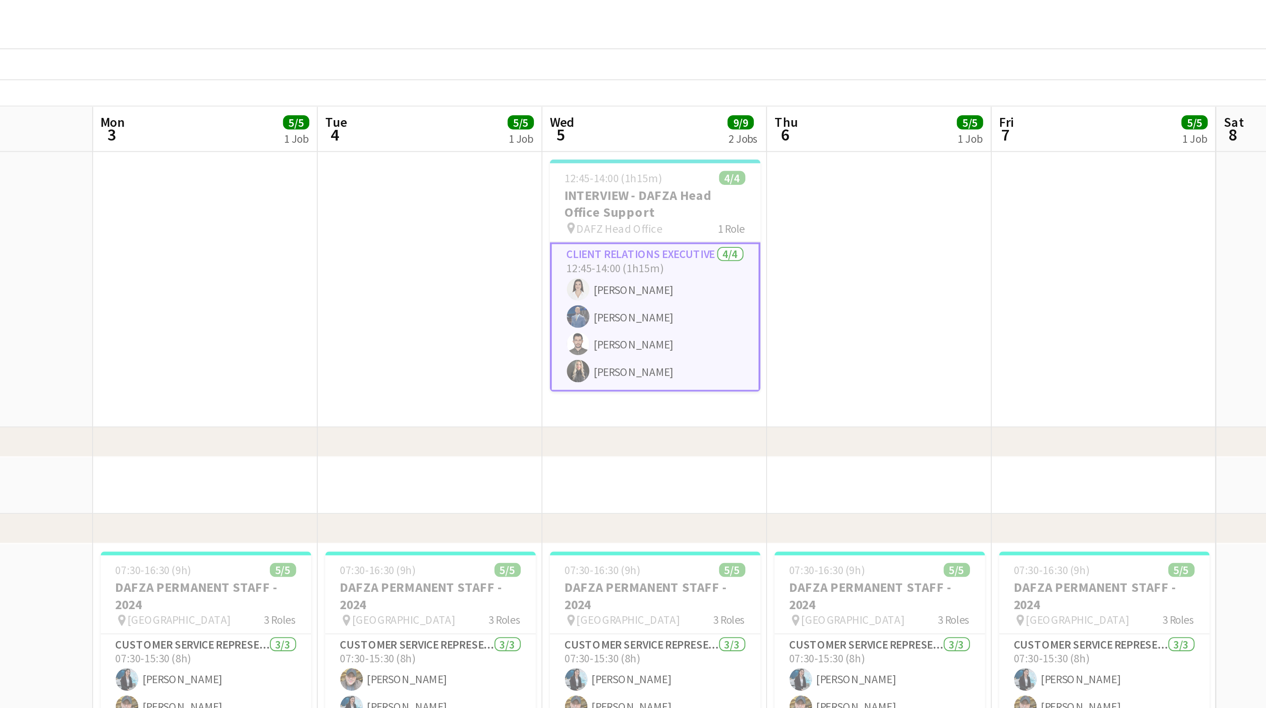
click at [603, 186] on app-card-role "Client Relations Executive [DATE] 12:45-14:00 (1h15m) [PERSON_NAME] [PERSON_NAM…" at bounding box center [606, 178] width 99 height 70
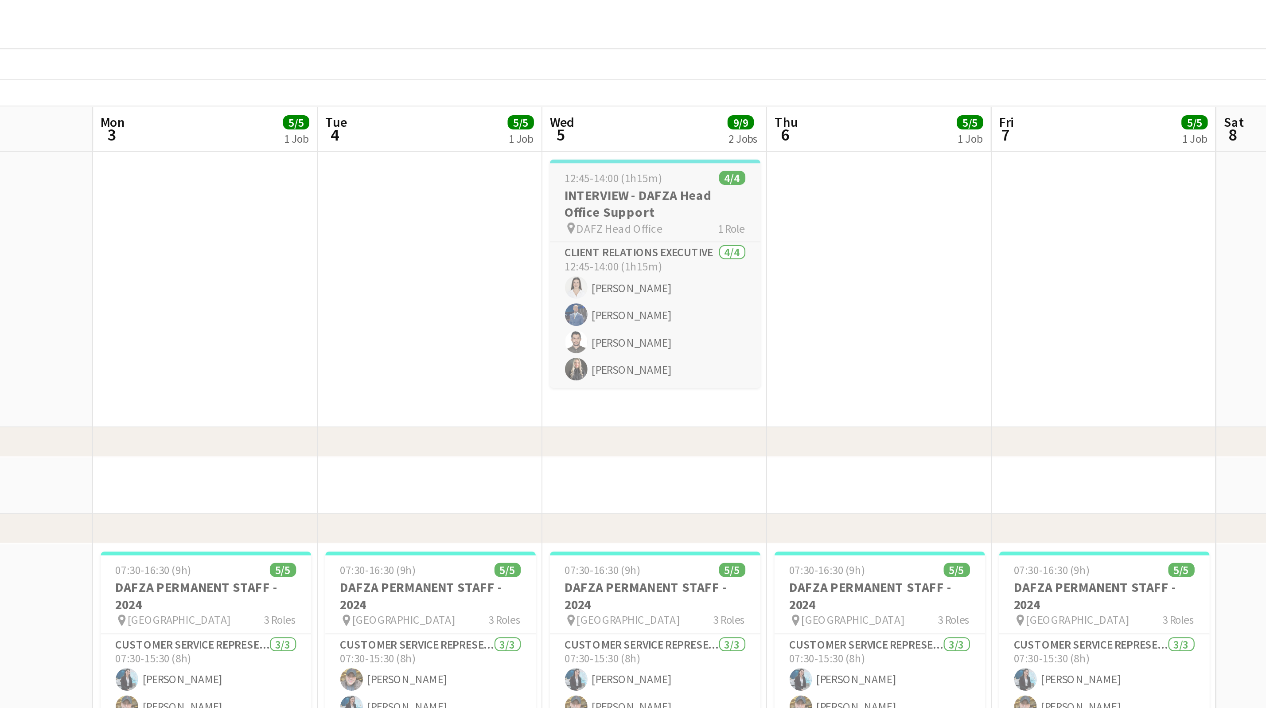
click at [608, 121] on h3 "INTERVIEW - DAFZA Head Office Support" at bounding box center [606, 125] width 99 height 16
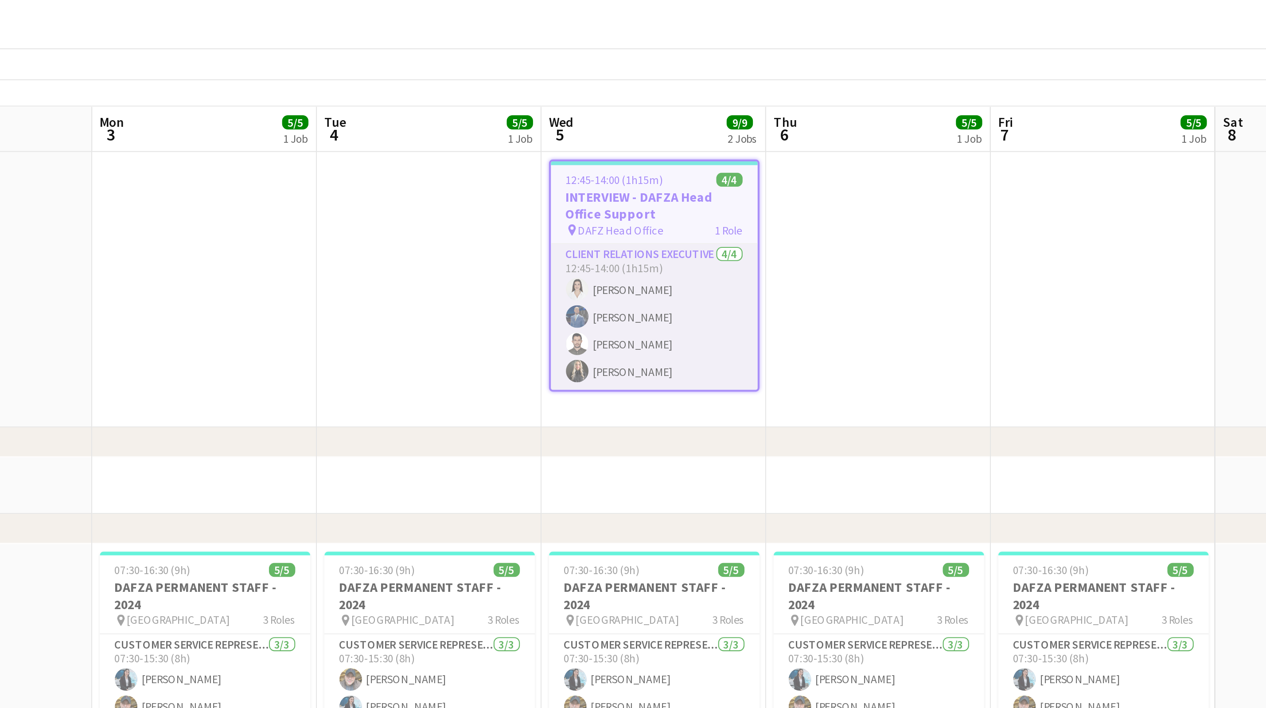
click at [617, 179] on app-card-role "Client Relations Executive [DATE] 12:45-14:00 (1h15m) [PERSON_NAME] [PERSON_NAM…" at bounding box center [606, 178] width 97 height 69
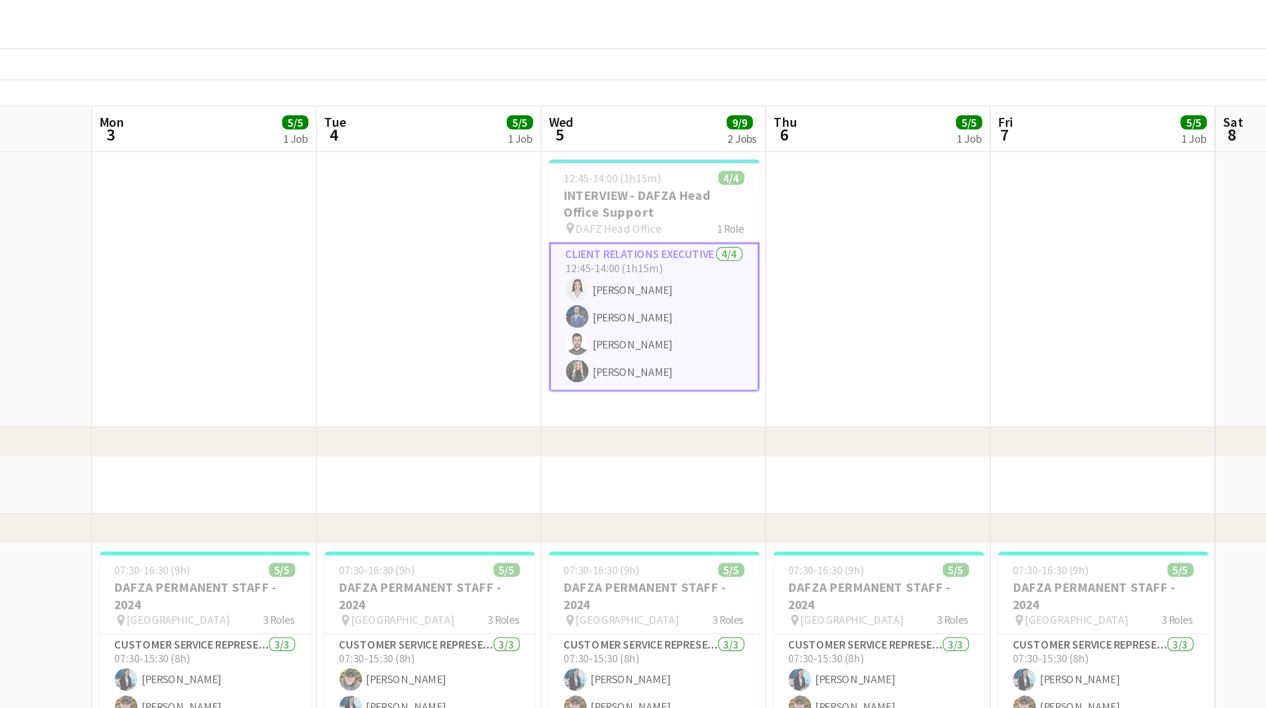
click at [606, 178] on app-card-role "Client Relations Executive [DATE] 12:45-14:00 (1h15m) [PERSON_NAME] [PERSON_NAM…" at bounding box center [606, 178] width 99 height 70
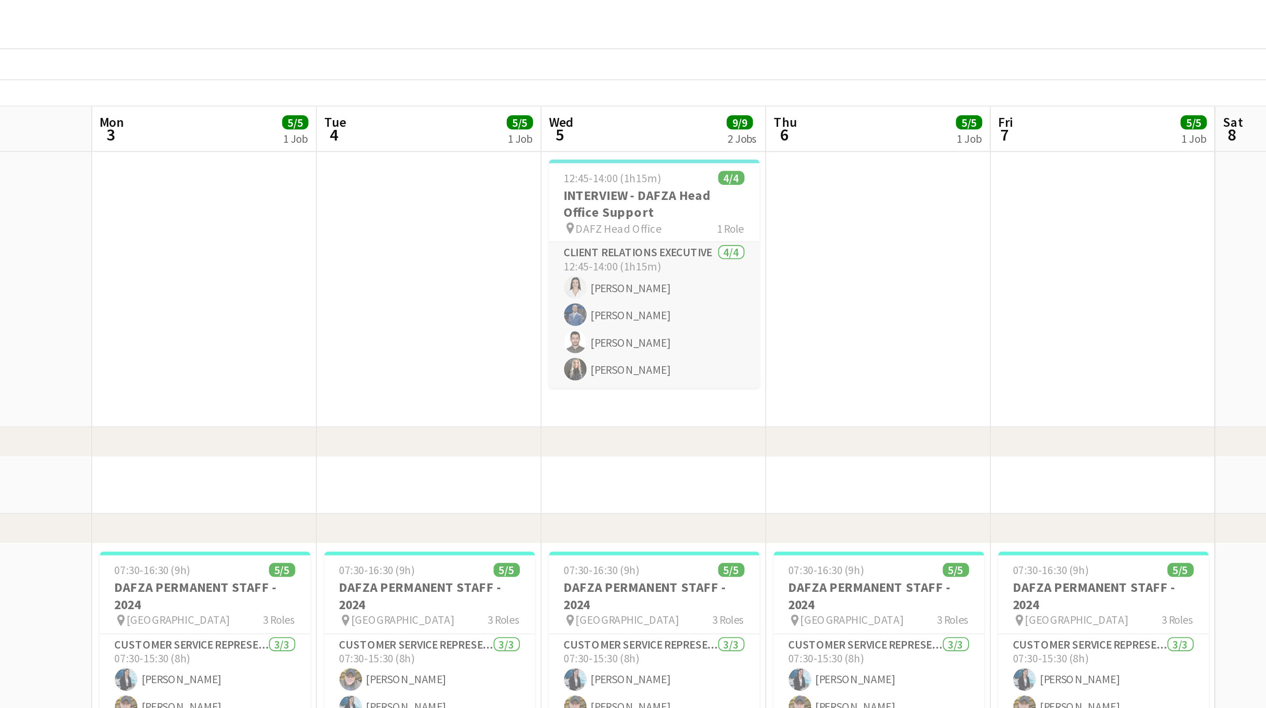
click at [606, 179] on app-card-role "Client Relations Executive [DATE] 12:45-14:00 (1h15m) [PERSON_NAME] [PERSON_NAM…" at bounding box center [606, 177] width 99 height 69
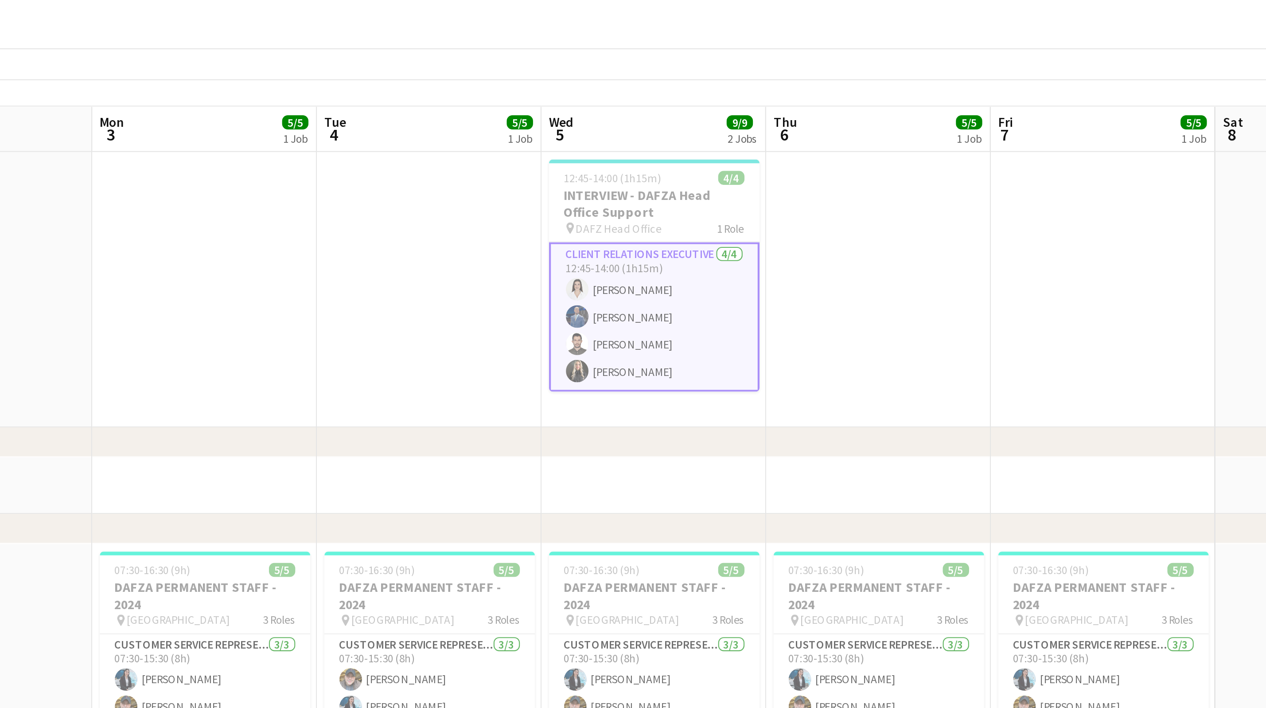
click at [600, 192] on app-card-role "Client Relations Executive [DATE] 12:45-14:00 (1h15m) [PERSON_NAME] [PERSON_NAM…" at bounding box center [606, 178] width 99 height 70
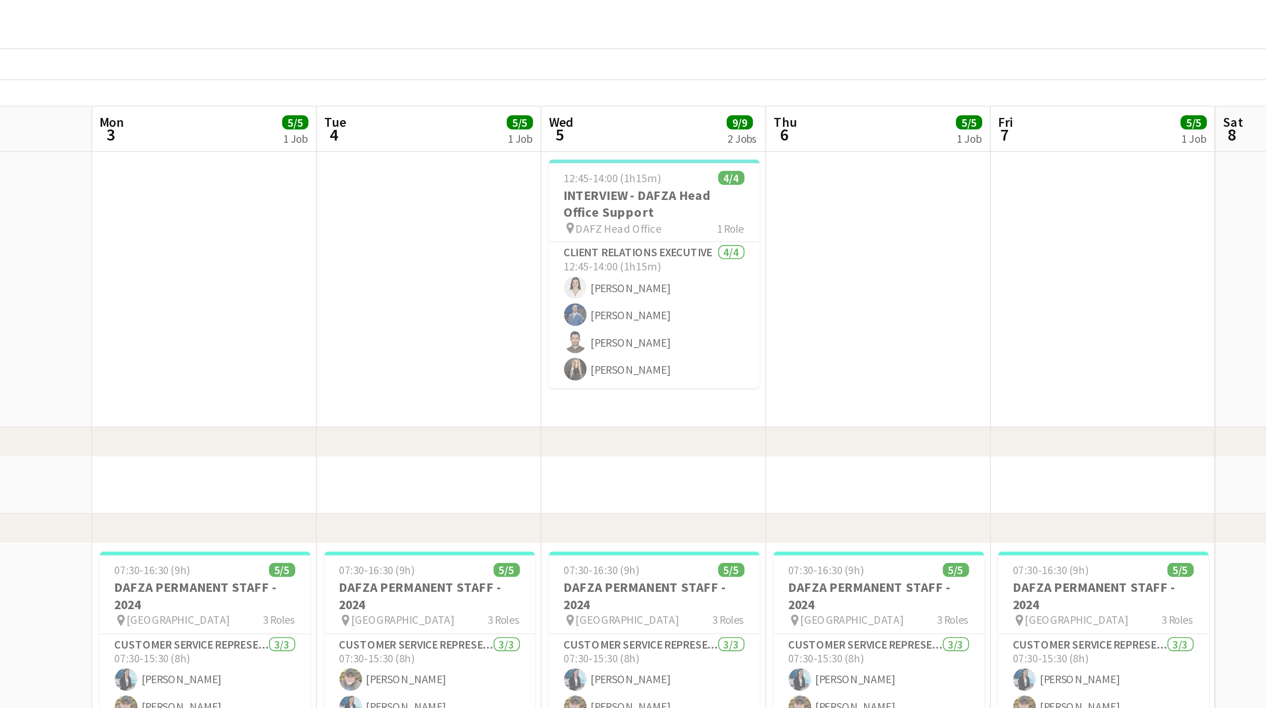
scroll to position [0, 295]
click at [573, 109] on app-job-card "12:45-14:00 (1h15m) 4/4 INTERVIEW - DAFZA Head Office Support pin DAFZ Head Off…" at bounding box center [605, 158] width 99 height 108
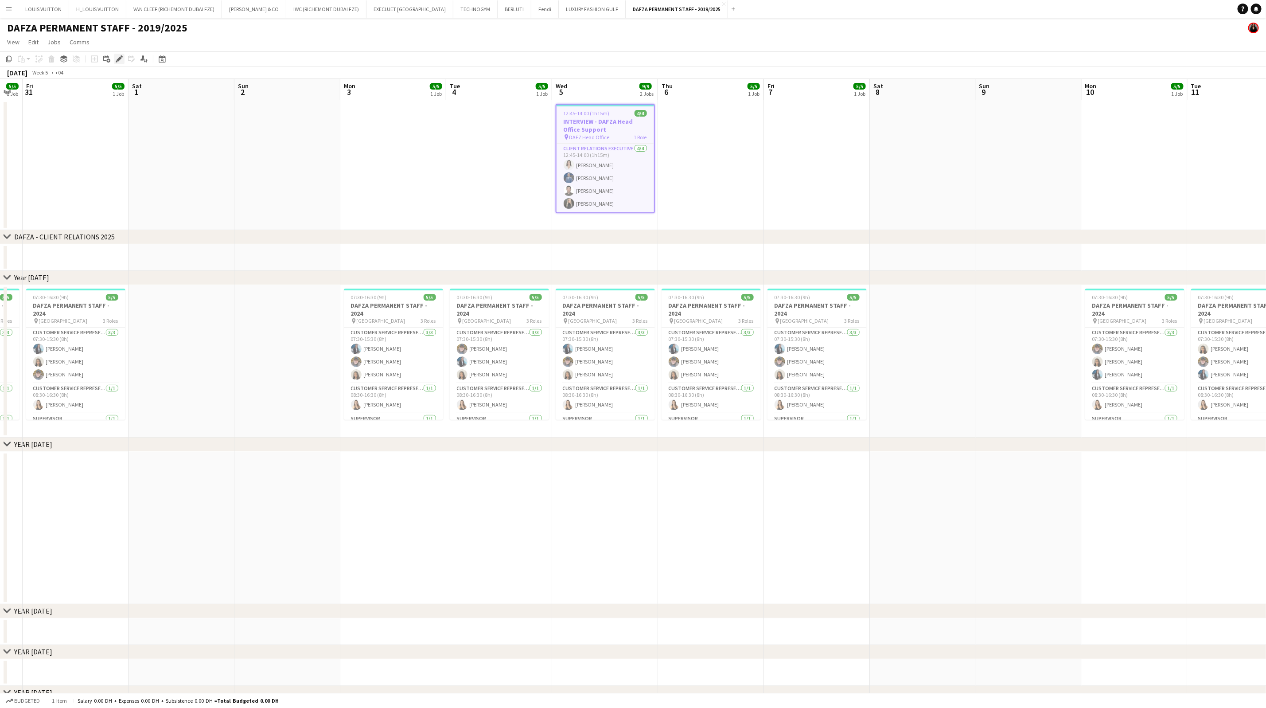
click at [114, 54] on div "Edit" at bounding box center [119, 59] width 11 height 11
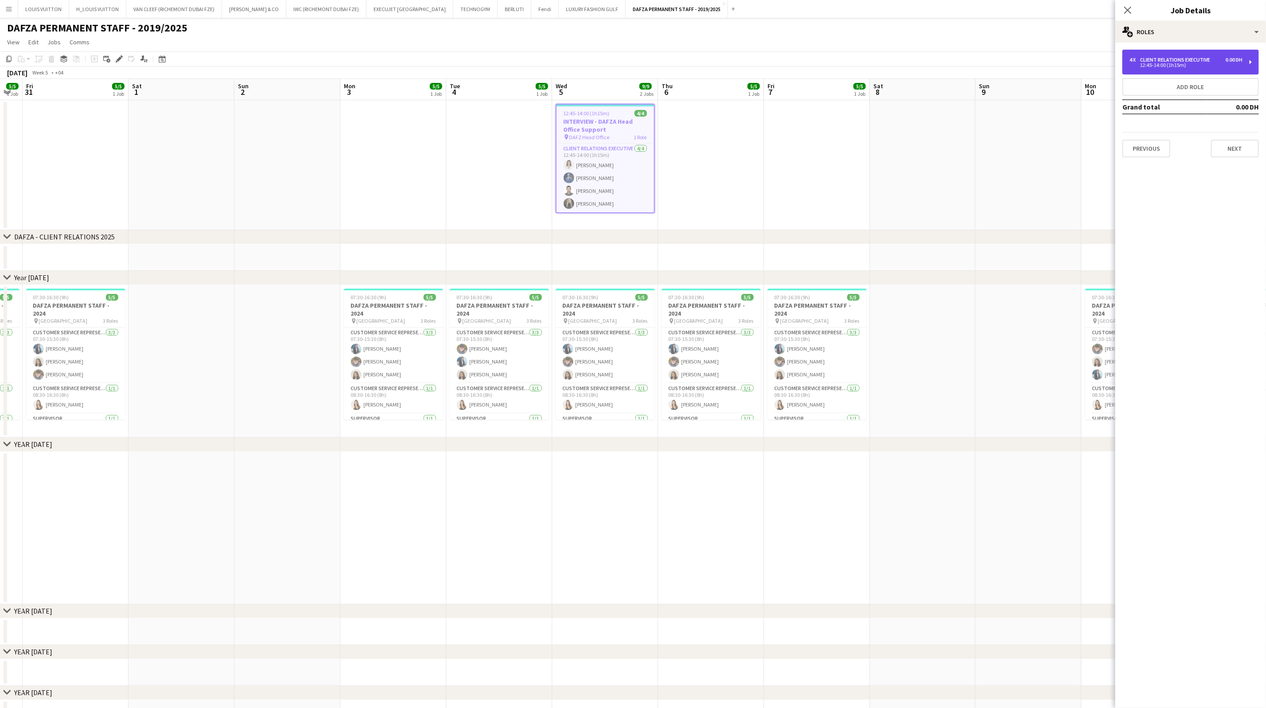
click at [1146, 54] on div "4 x Client Relations Executive 0.00 DH 12:45-14:00 (1h15m)" at bounding box center [1191, 62] width 136 height 25
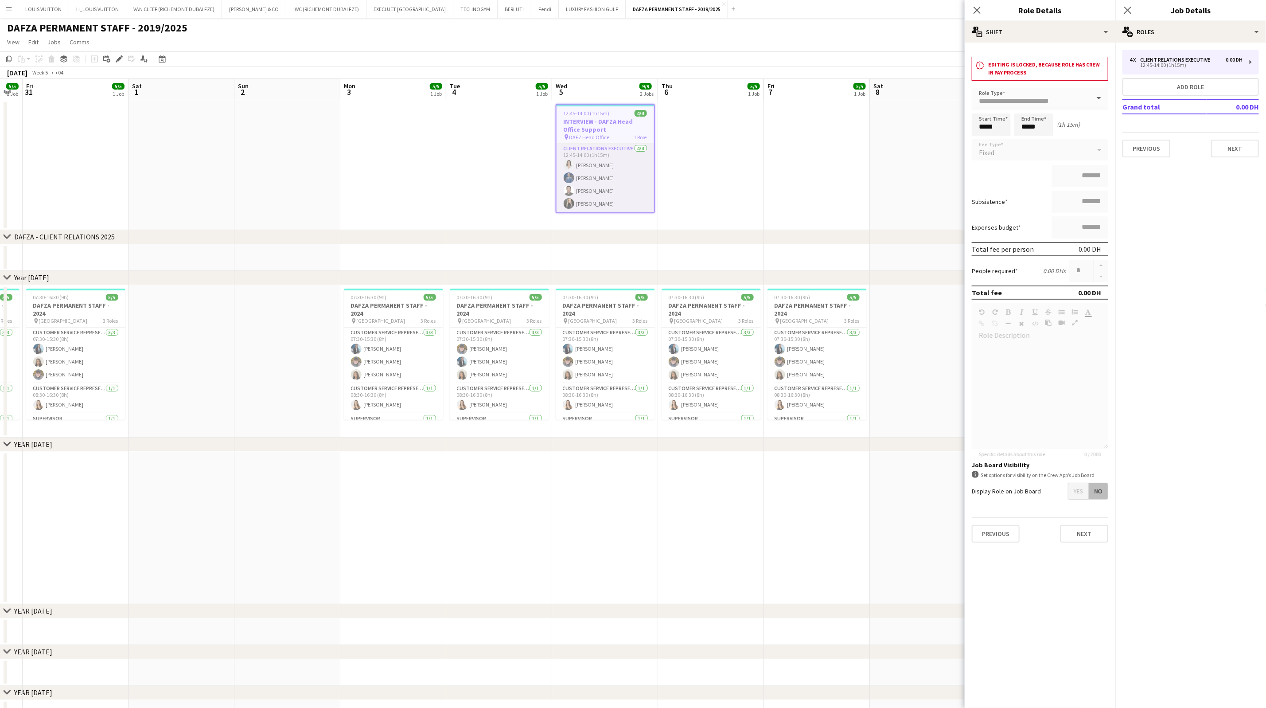
click at [595, 189] on app-card-role "Client Relations Executive [DATE] 12:45-14:00 (1h15m) [PERSON_NAME] [PERSON_NAM…" at bounding box center [605, 178] width 97 height 69
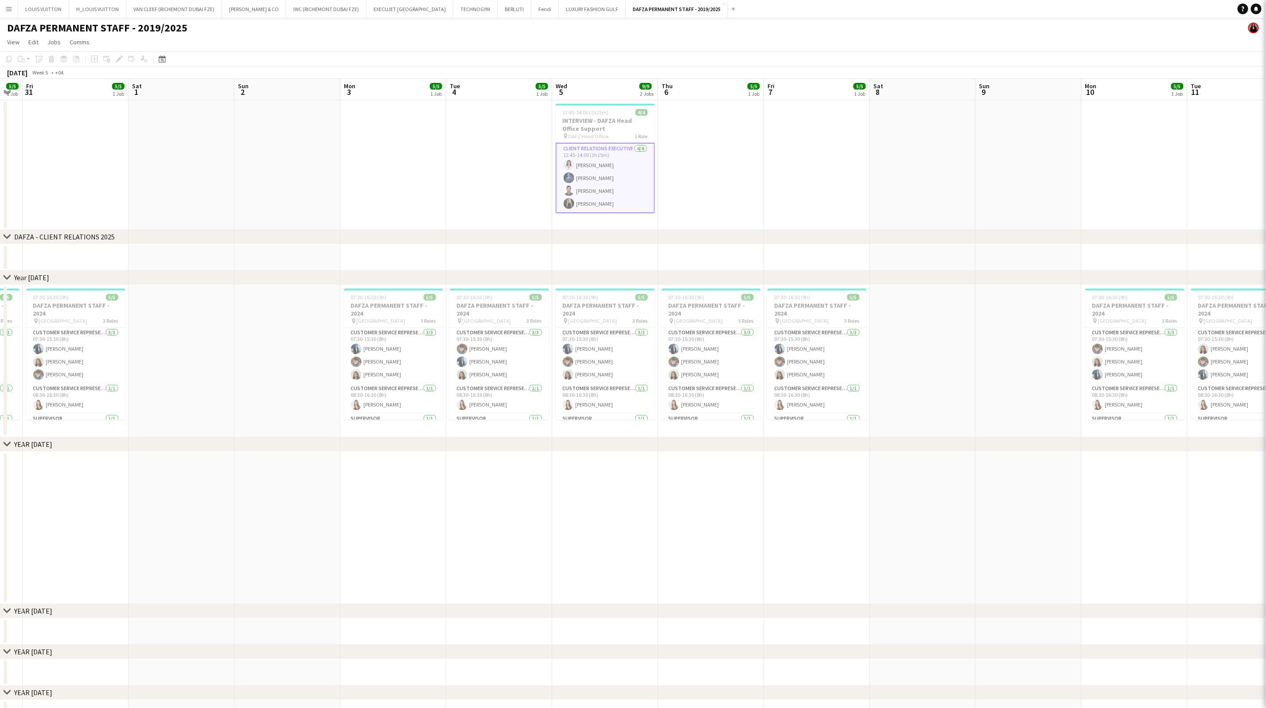
click at [595, 189] on app-card-role "Client Relations Executive [DATE] 12:45-14:00 (1h15m) [PERSON_NAME] [PERSON_NAM…" at bounding box center [605, 178] width 99 height 70
click at [595, 189] on app-card-role "Client Relations Executive [DATE] 12:45-14:00 (1h15m) [PERSON_NAME] [PERSON_NAM…" at bounding box center [605, 177] width 99 height 69
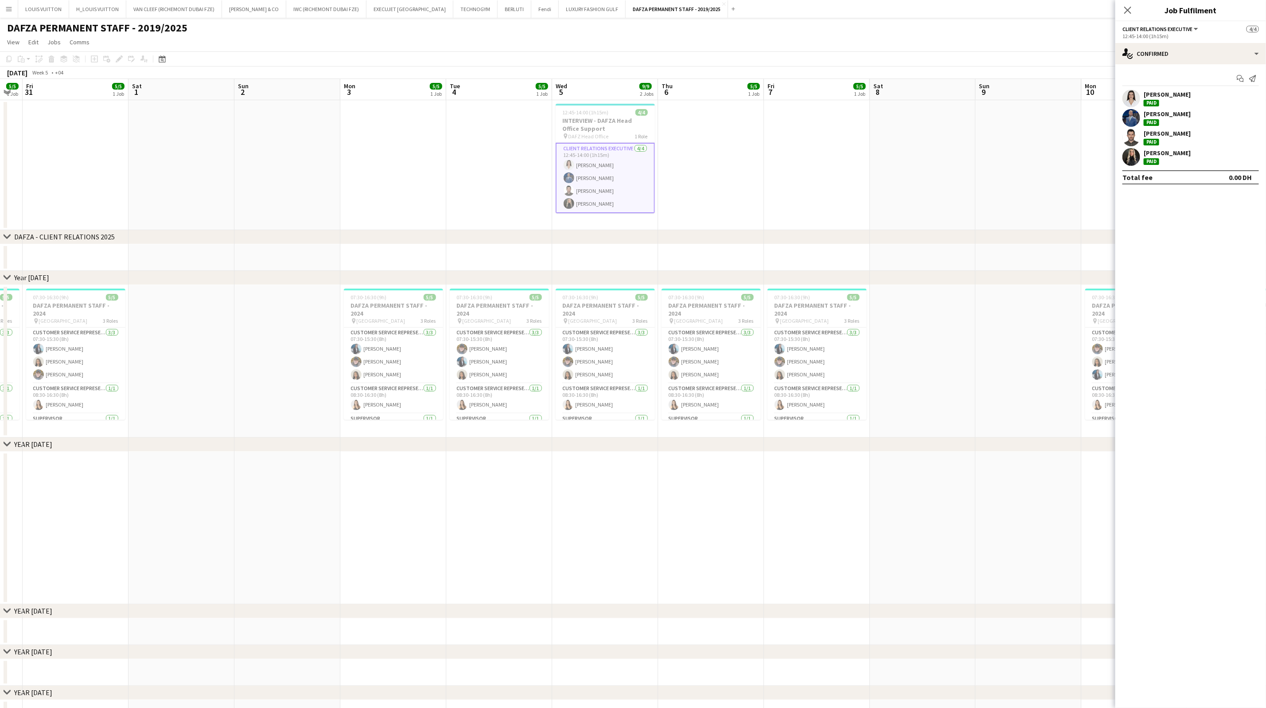
click at [1164, 133] on div "[PERSON_NAME]" at bounding box center [1167, 133] width 47 height 8
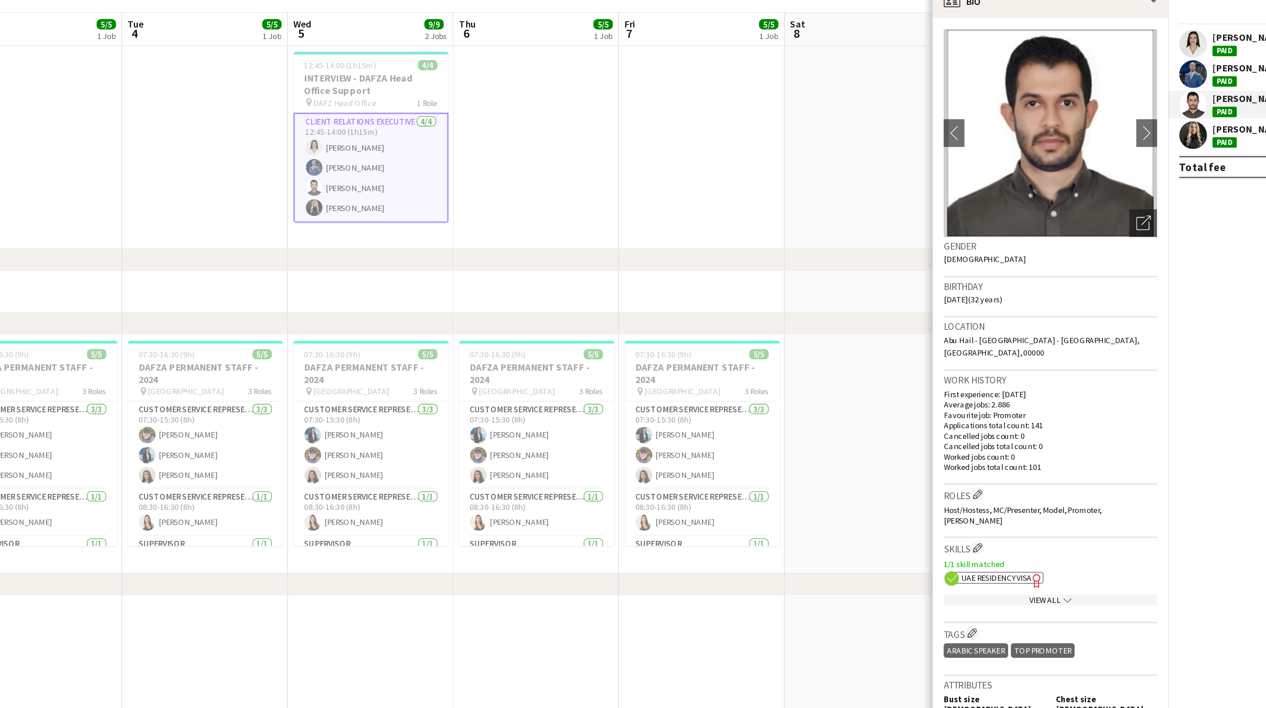
click at [1022, 195] on img at bounding box center [1040, 155] width 136 height 133
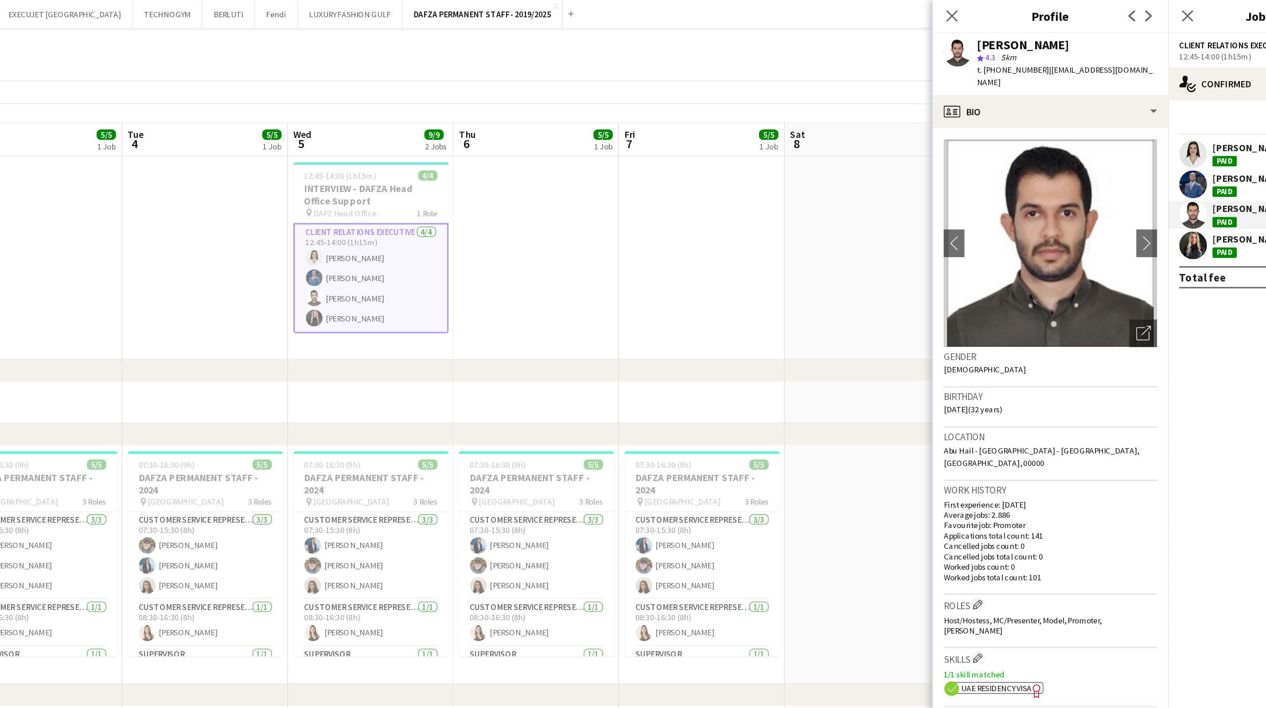
click at [1144, 154] on div "[PERSON_NAME]" at bounding box center [1167, 153] width 47 height 8
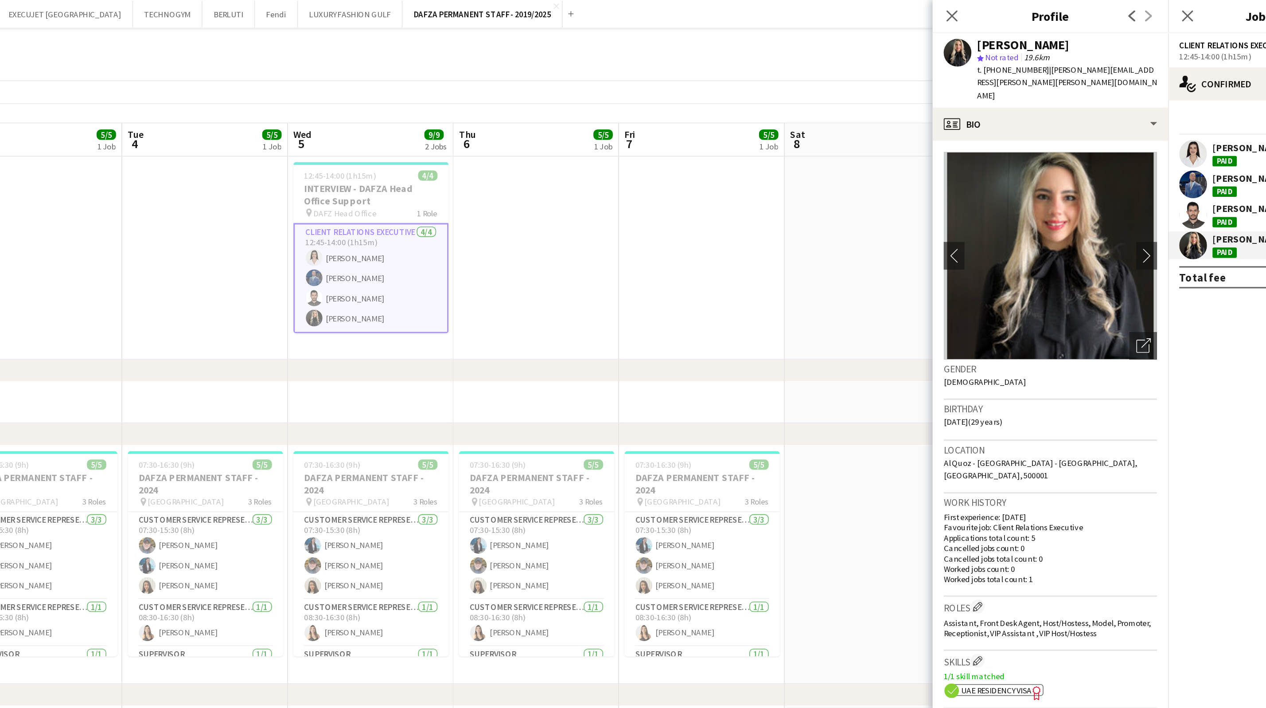
click at [1150, 135] on div "[PERSON_NAME]" at bounding box center [1167, 133] width 47 height 8
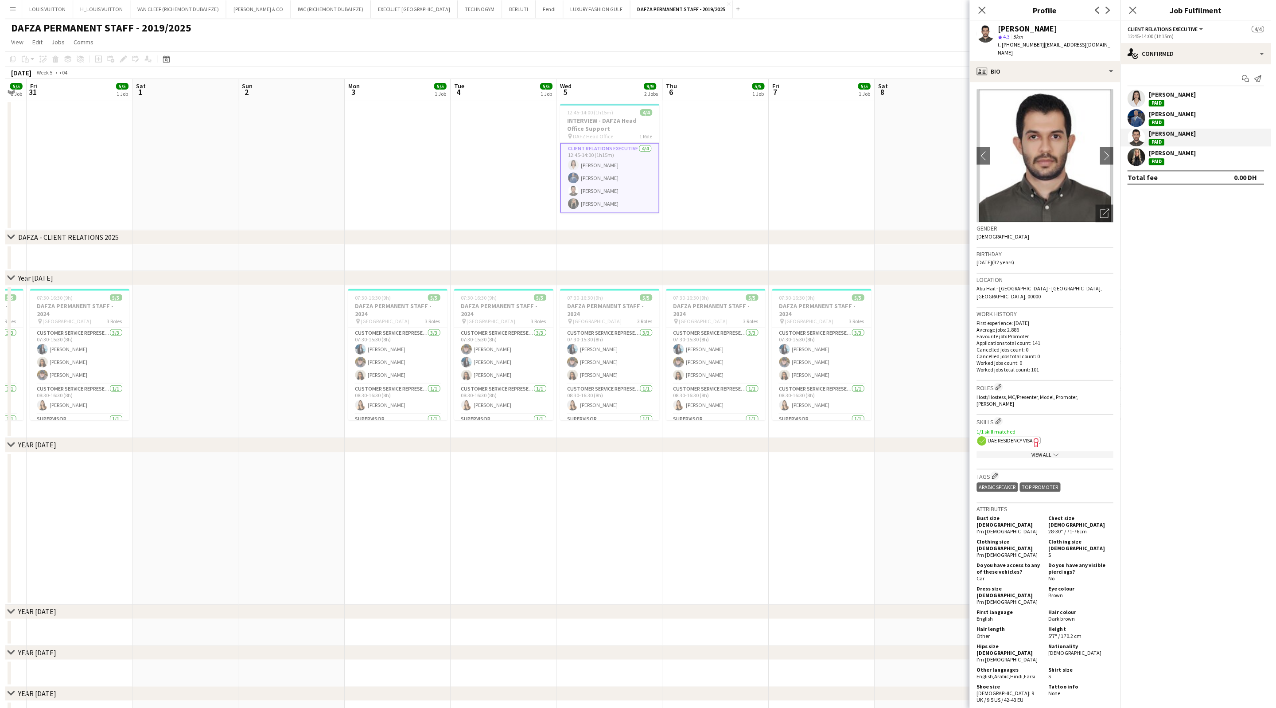
scroll to position [0, 0]
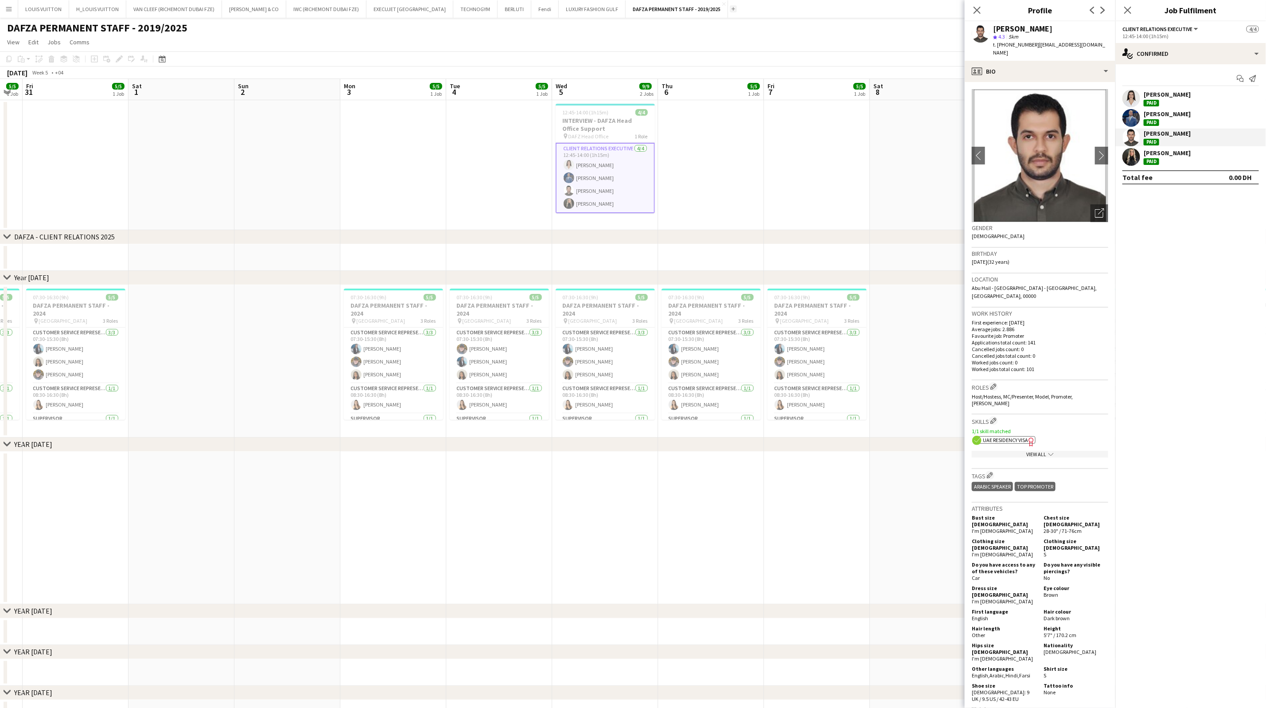
click at [730, 7] on button "Add" at bounding box center [733, 8] width 7 height 7
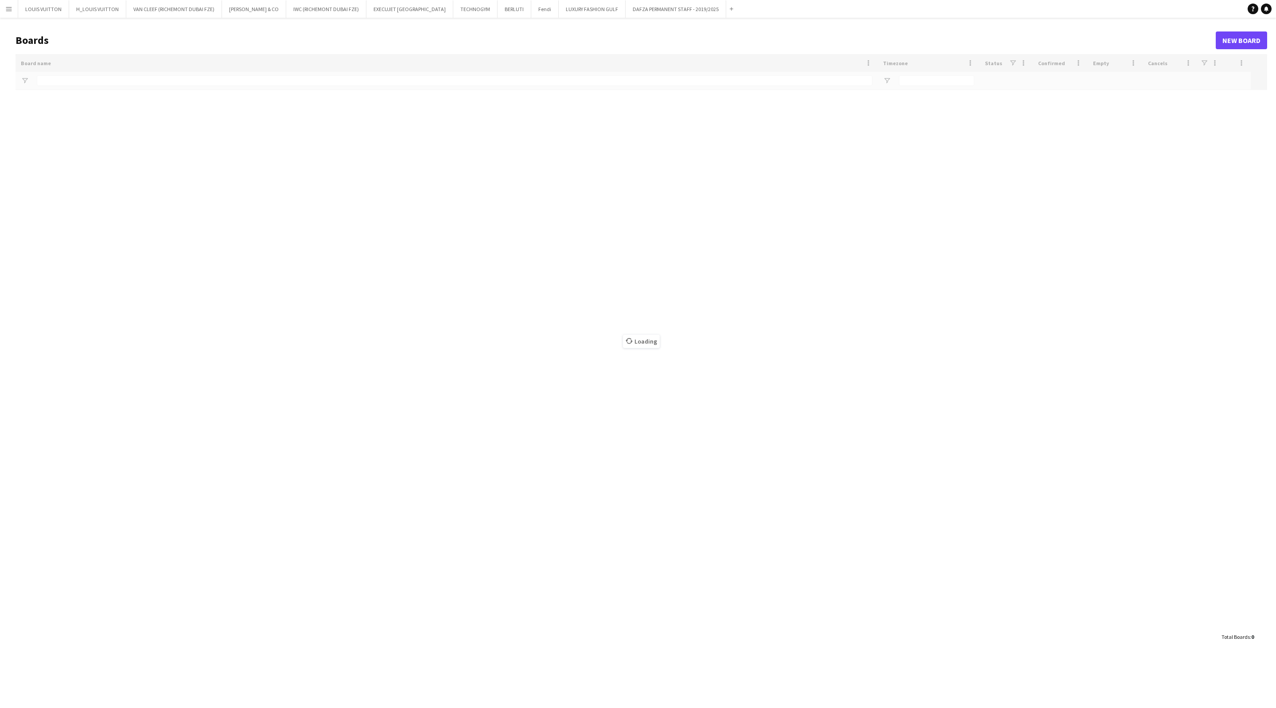
type input "****"
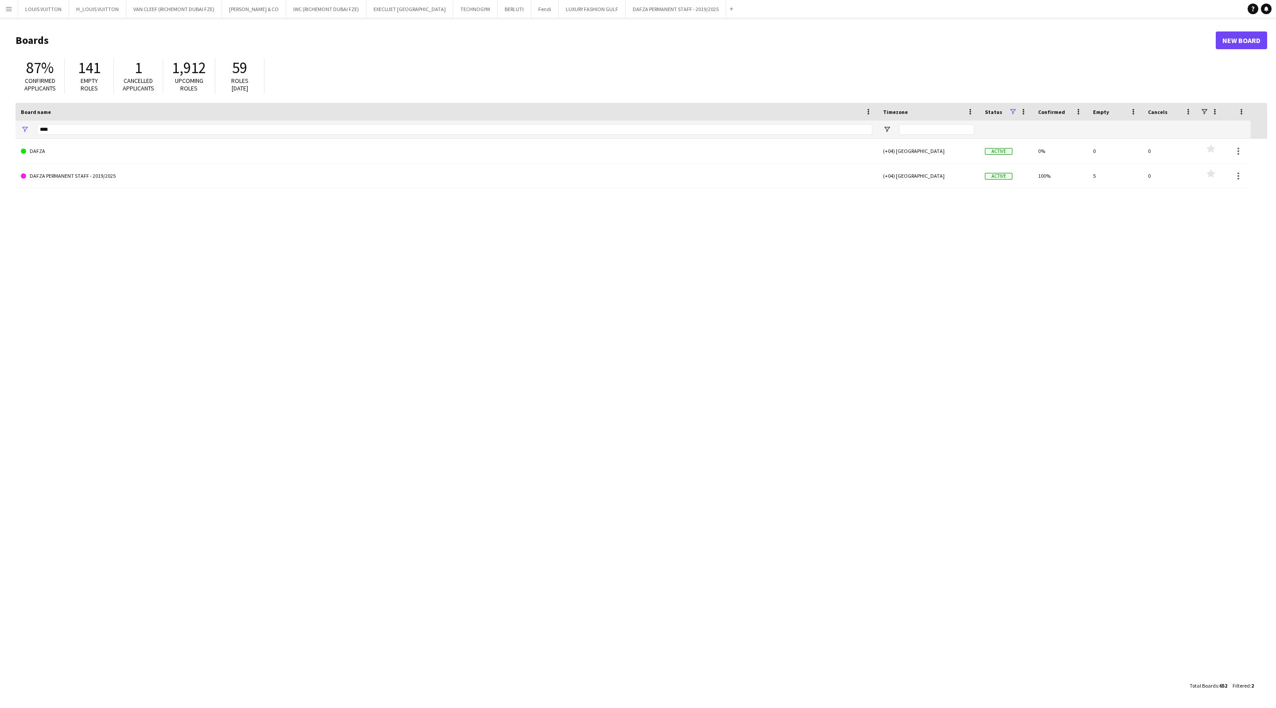
drag, startPoint x: 40, startPoint y: 122, endPoint x: 27, endPoint y: 122, distance: 13.3
click at [27, 122] on div "****" at bounding box center [447, 130] width 862 height 18
drag, startPoint x: 61, startPoint y: 127, endPoint x: 21, endPoint y: 128, distance: 39.9
click at [21, 128] on div "****" at bounding box center [447, 130] width 862 height 18
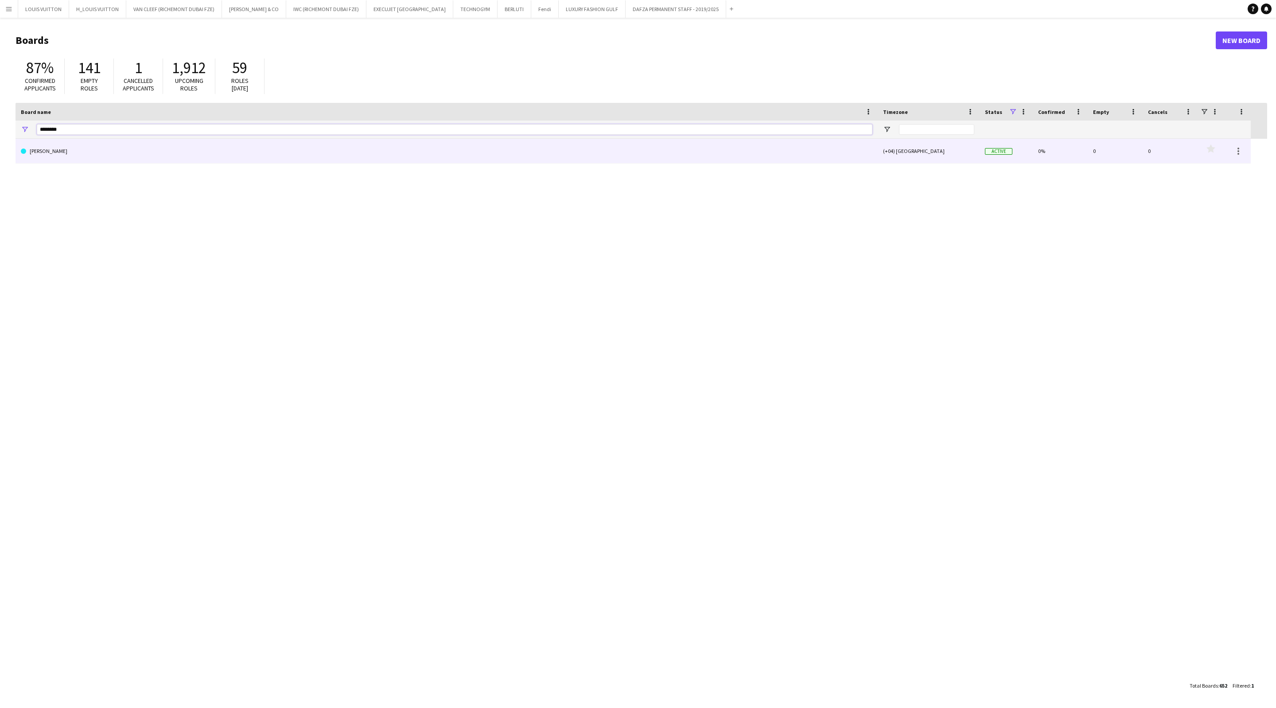
type input "********"
click at [60, 149] on link "[PERSON_NAME]" at bounding box center [447, 151] width 852 height 25
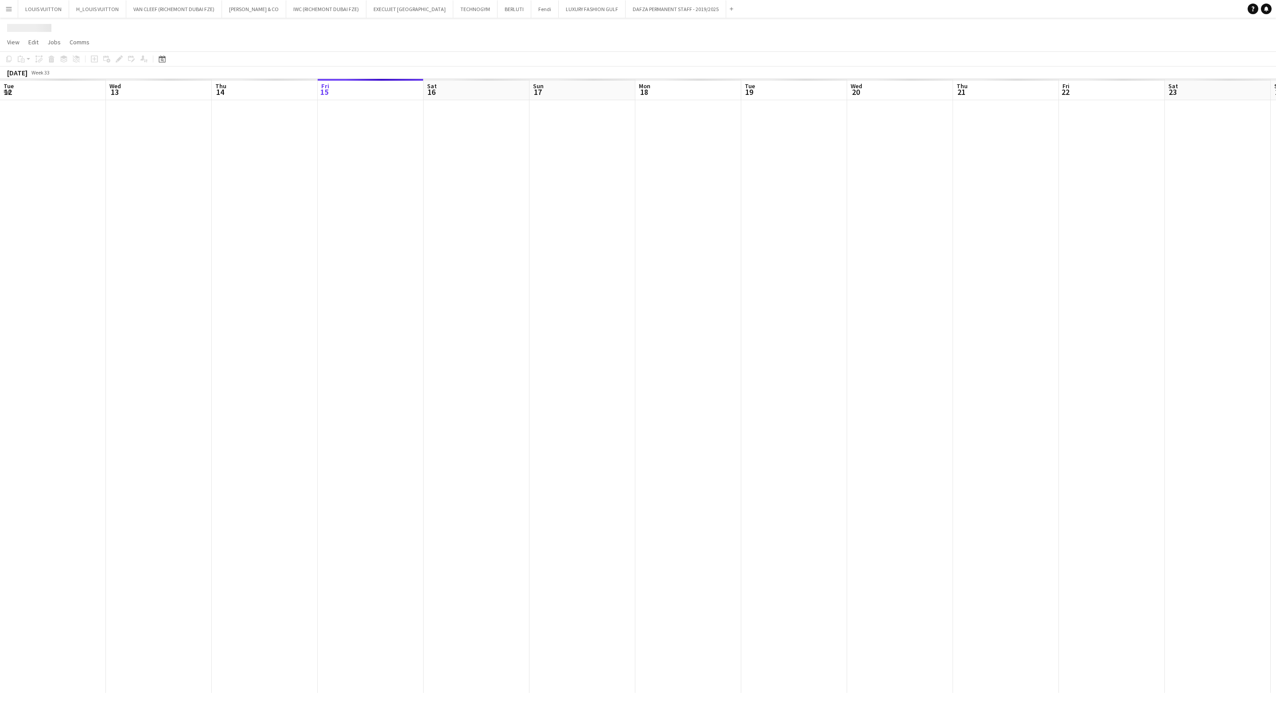
scroll to position [0, 212]
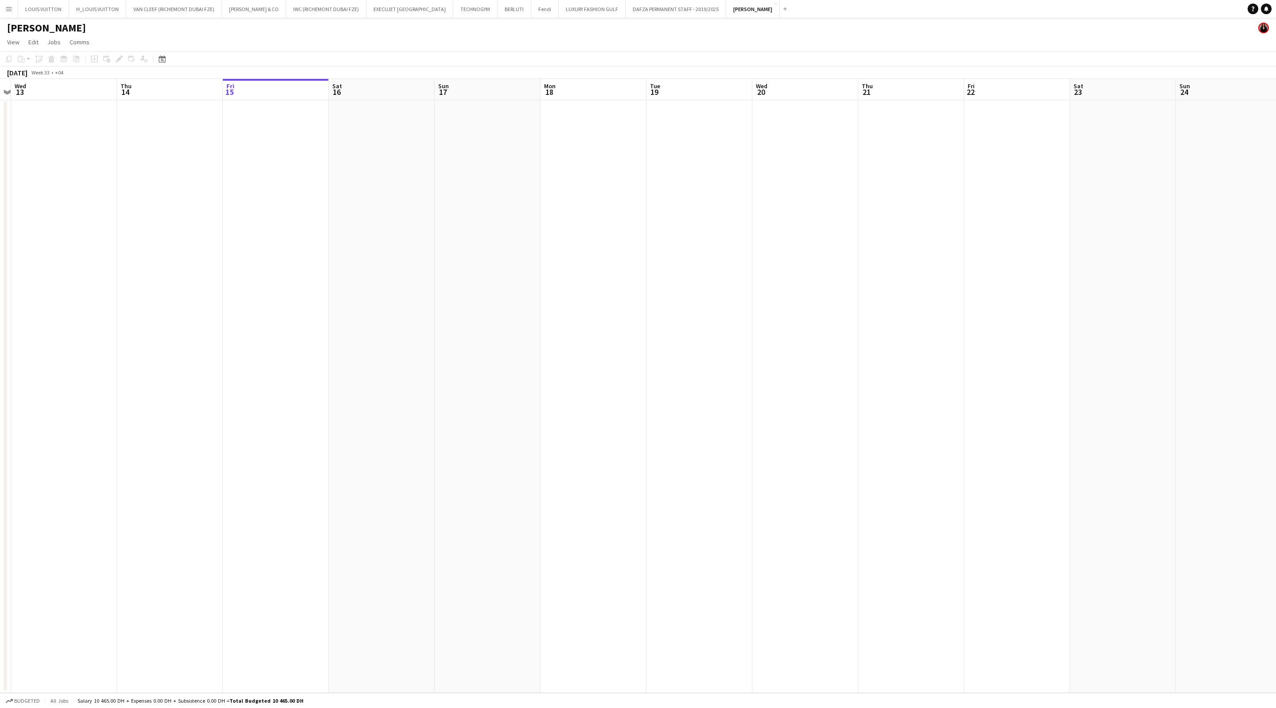
drag, startPoint x: 217, startPoint y: 268, endPoint x: 728, endPoint y: 312, distance: 512.4
click at [766, 308] on app-calendar-viewport "Mon 11 Tue 12 Wed 13 Thu 14 Fri 15 Sat 16 Sun 17 Mon 18 Tue 19 Wed 20 Thu 21 Fr…" at bounding box center [638, 386] width 1276 height 614
drag, startPoint x: 868, startPoint y: 298, endPoint x: 947, endPoint y: 312, distance: 79.6
click at [944, 310] on app-calendar-viewport "Fri 1 Sat 2 Sun 3 Mon 4 Tue 5 Wed 6 Thu 7 Fri 8 Sat 9 Sun 10 Mon 11 Tue 12 Wed …" at bounding box center [638, 386] width 1276 height 614
drag, startPoint x: 383, startPoint y: 270, endPoint x: 806, endPoint y: 308, distance: 424.5
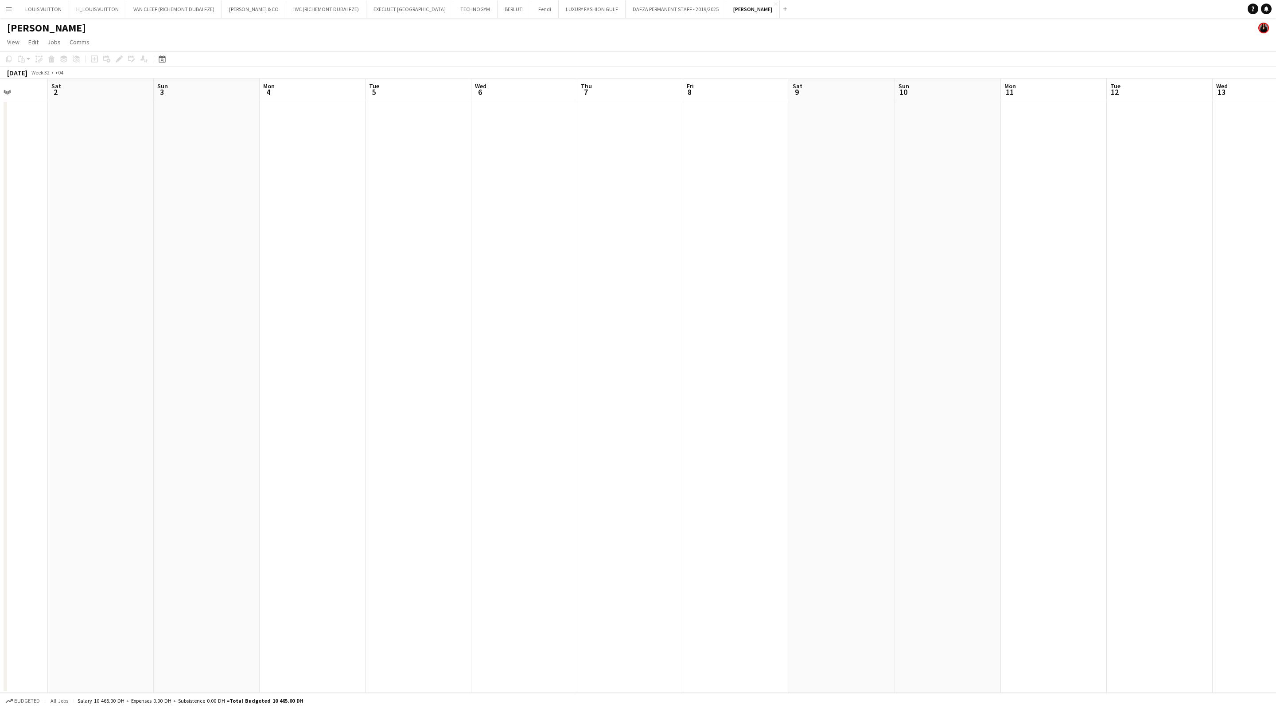
click at [809, 309] on app-calendar-viewport "Wed 30 Thu 31 Fri 1 Sat 2 Sun 3 Mon 4 Tue 5 Wed 6 Thu 7 Fri 8 Sat 9 Sun 10 Mon …" at bounding box center [638, 386] width 1276 height 614
drag, startPoint x: 180, startPoint y: 238, endPoint x: 457, endPoint y: 292, distance: 282.7
click at [768, 315] on app-calendar-viewport "Wed 23 Thu 24 Fri 25 Sat 26 Sun 27 Mon 28 Tue 29 Wed 30 Thu 31 Fri 1 Sat 2 Sun …" at bounding box center [638, 386] width 1276 height 614
drag, startPoint x: 99, startPoint y: 234, endPoint x: 764, endPoint y: 322, distance: 670.6
click at [763, 322] on app-calendar-viewport "Sat 12 Sun 13 Mon 14 Tue 15 Wed 16 Thu 17 Fri 18 Sat 19 Sun 20 Mon 21 Tue 22 We…" at bounding box center [638, 386] width 1276 height 614
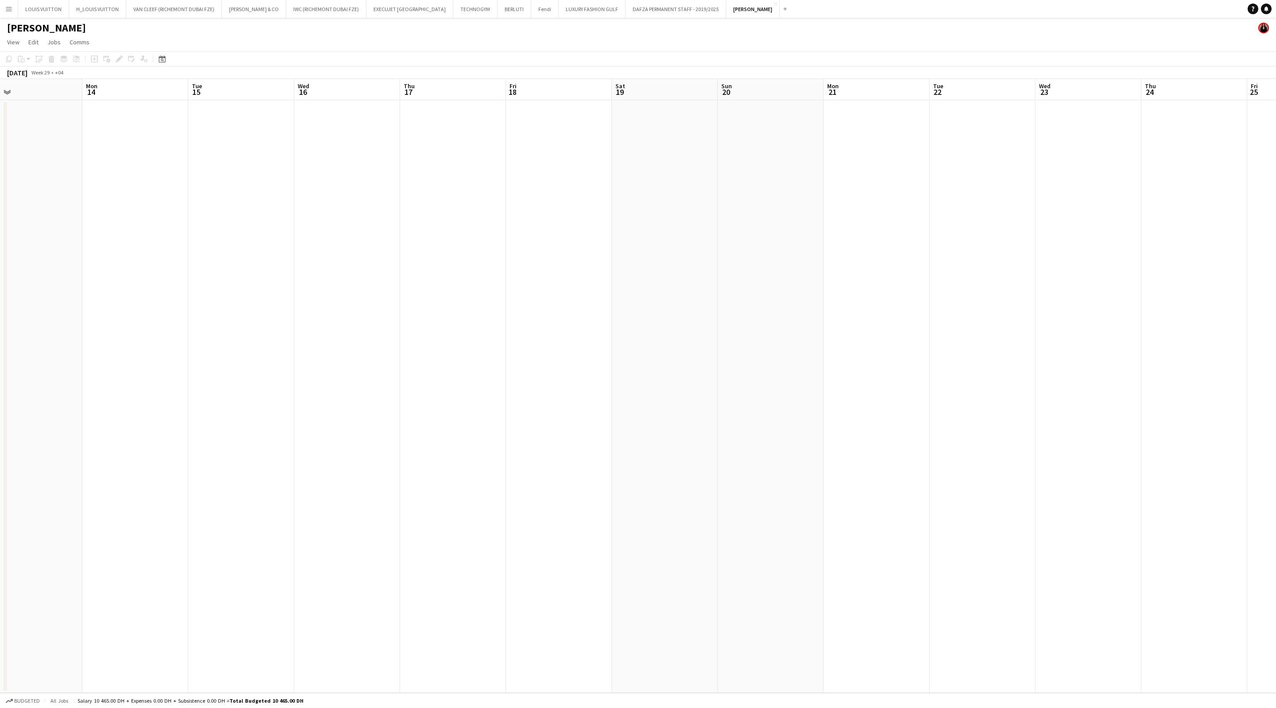
drag, startPoint x: 351, startPoint y: 224, endPoint x: 651, endPoint y: 279, distance: 305.5
click at [652, 279] on app-calendar-viewport "Fri 11 Sat 12 Sun 13 Mon 14 Tue 15 Wed 16 Thu 17 Fri 18 Sat 19 Sun 20 Mon 21 Tu…" at bounding box center [638, 386] width 1276 height 614
drag, startPoint x: 93, startPoint y: 207, endPoint x: 513, endPoint y: 246, distance: 422.0
click at [734, 269] on app-calendar-viewport "Sat 5 Sun 6 Mon 7 Tue 8 Wed 9 Thu 10 Fri 11 Sat 12 Sun 13 Mon 14 Tue 15 Wed 16 …" at bounding box center [638, 386] width 1276 height 614
drag, startPoint x: 121, startPoint y: 218, endPoint x: 178, endPoint y: 250, distance: 65.1
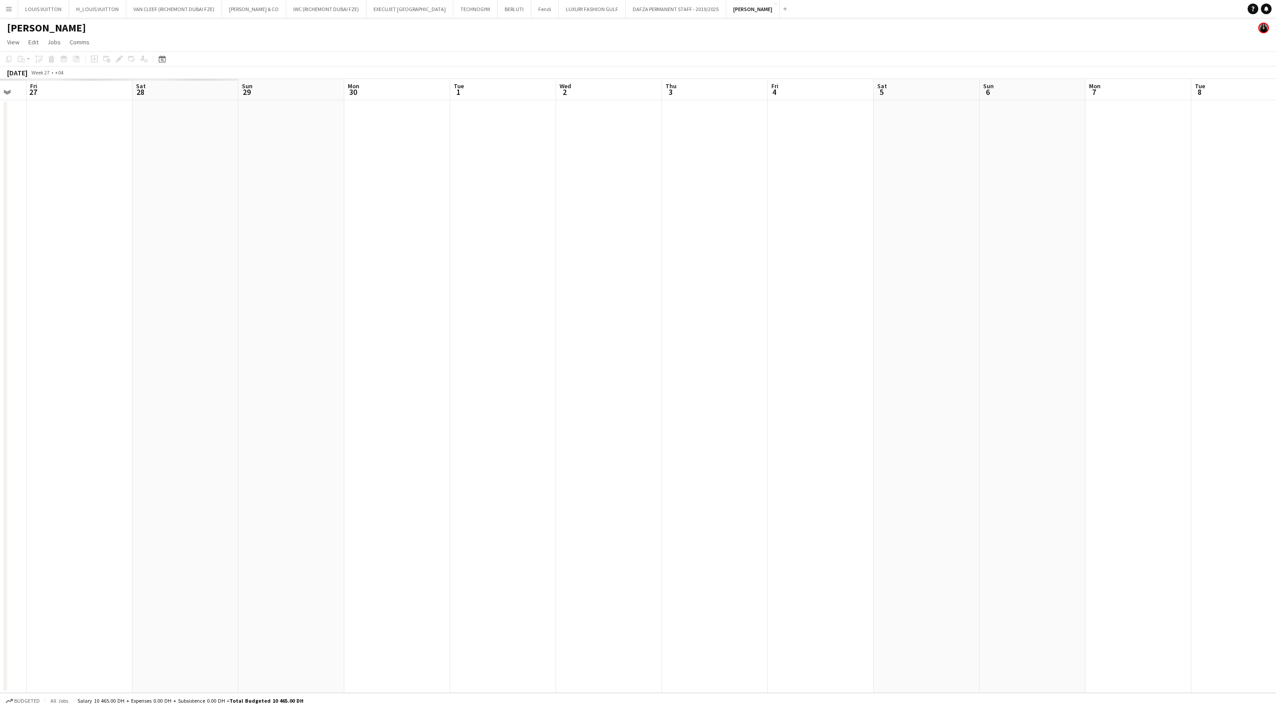
click at [803, 290] on app-calendar-viewport "Tue 24 Wed 25 Thu 26 Fri 27 Sat 28 Sun 29 Mon 30 Tue 1 Wed 2 Thu 3 Fri 4 Sat 5 …" at bounding box center [638, 386] width 1276 height 614
drag, startPoint x: 281, startPoint y: 246, endPoint x: 661, endPoint y: 294, distance: 382.9
click at [694, 298] on app-calendar-viewport "Mon 16 Tue 17 Wed 18 Thu 19 Fri 20 Sat 21 Sun 22 Mon 23 Tue 24 Wed 25 Thu 26 Fr…" at bounding box center [638, 386] width 1276 height 614
drag, startPoint x: 56, startPoint y: 216, endPoint x: 607, endPoint y: 288, distance: 555.5
click at [673, 291] on app-calendar-viewport "Mon 16 Tue 17 Wed 18 Thu 19 Fri 20 Sat 21 Sun 22 Mon 23 Tue 24 Wed 25 Thu 26 Fr…" at bounding box center [638, 386] width 1276 height 614
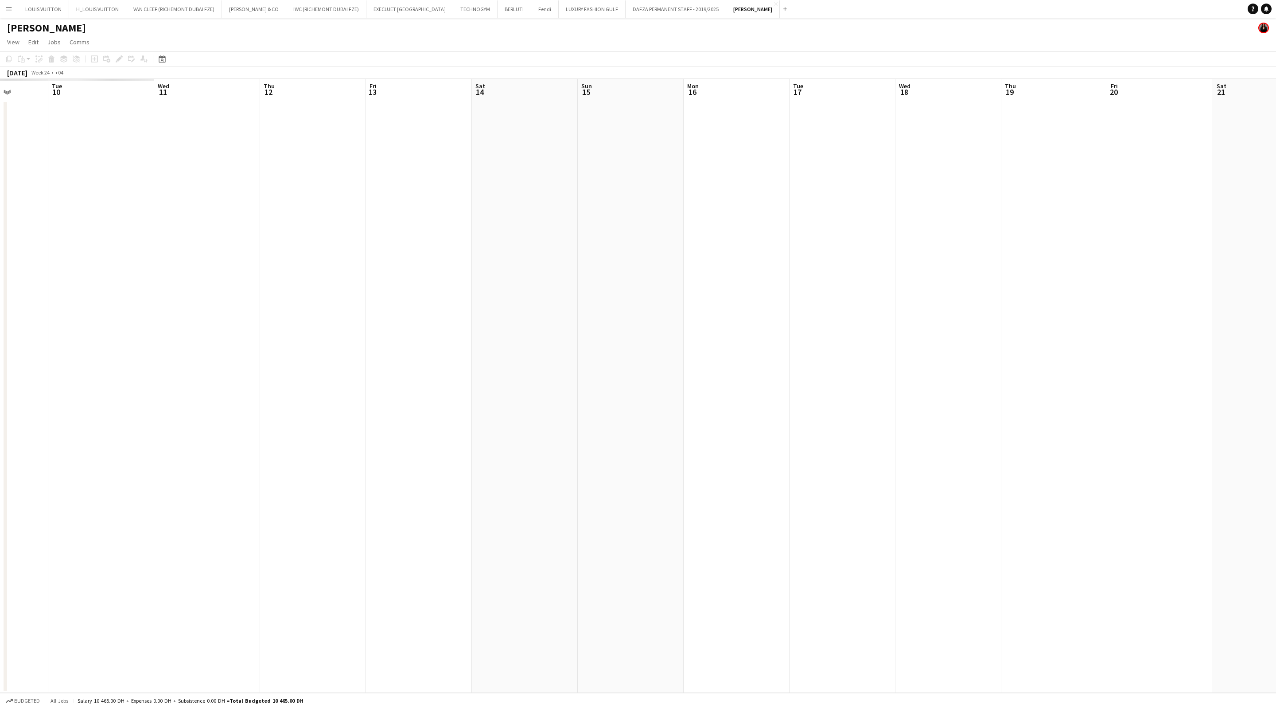
drag, startPoint x: 12, startPoint y: 206, endPoint x: 492, endPoint y: 254, distance: 482.4
click at [484, 254] on app-calendar-viewport "Sun 8 Mon 9 Tue 10 Wed 11 Thu 12 Fri 13 Sat 14 Sun 15 Mon 16 Tue 17 Wed 18 Thu …" at bounding box center [638, 386] width 1276 height 614
drag, startPoint x: 277, startPoint y: 187, endPoint x: 671, endPoint y: 205, distance: 394.4
click at [671, 205] on app-calendar-viewport "Sun 1 Mon 2 Tue 3 Wed 4 Thu 5 Fri 6 Sat 7 Sun 8 Mon 9 Tue 10 Wed 11 Thu 12 Fri …" at bounding box center [638, 386] width 1276 height 614
drag, startPoint x: 427, startPoint y: 185, endPoint x: 677, endPoint y: 204, distance: 251.1
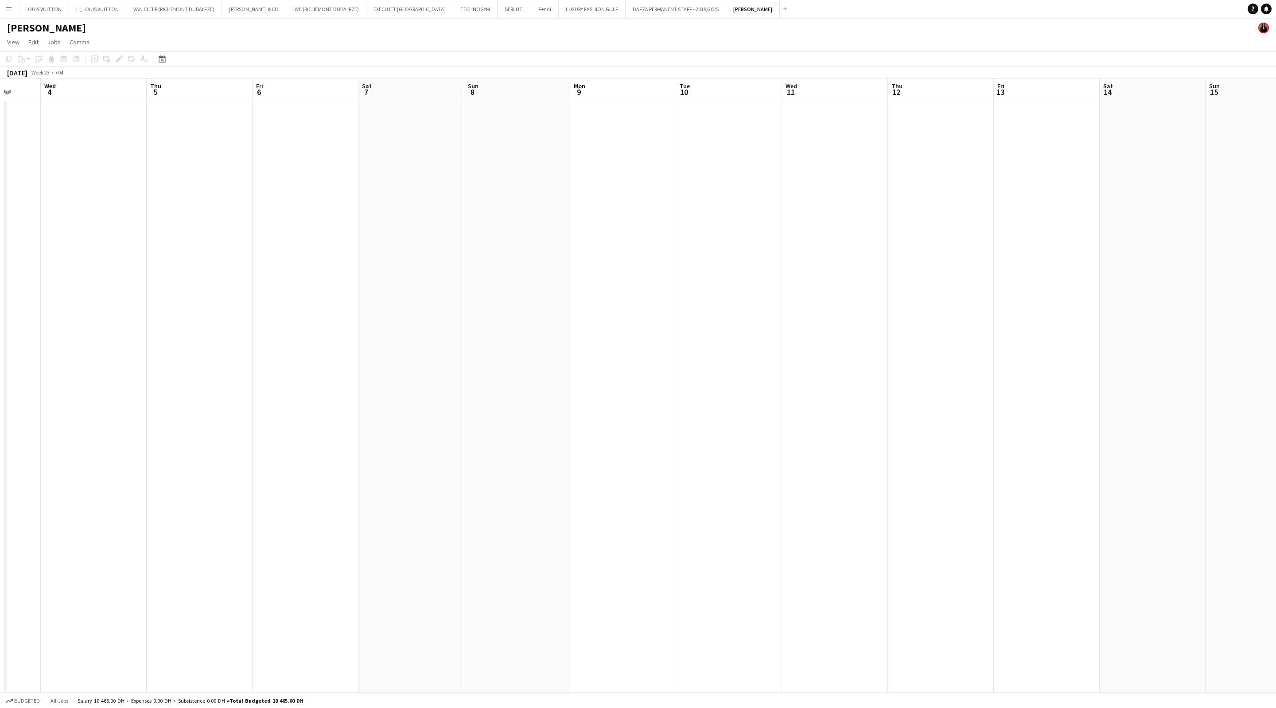
click at [682, 205] on app-calendar-viewport "Sun 1 Mon 2 Tue 3 Wed 4 Thu 5 Fri 6 Sat 7 Sun 8 Mon 9 Tue 10 Wed 11 Thu 12 Fri …" at bounding box center [638, 386] width 1276 height 614
drag, startPoint x: 131, startPoint y: 178, endPoint x: 566, endPoint y: 221, distance: 437.8
click at [630, 232] on app-calendar-viewport "Wed 28 Thu 29 Fri 30 Sat 31 Sun 1 Mon 2 Tue 3 Wed 4 Thu 5 Fri 6 Sat 7 Sun 8 Mon…" at bounding box center [638, 386] width 1276 height 614
drag, startPoint x: 103, startPoint y: 188, endPoint x: 418, endPoint y: 206, distance: 315.6
click at [576, 212] on app-calendar-viewport "Thu 22 Fri 23 Sat 24 Sun 25 Mon 26 Tue 27 Wed 28 Thu 29 Fri 30 Sat 31 Sun 1 Mon…" at bounding box center [638, 386] width 1276 height 614
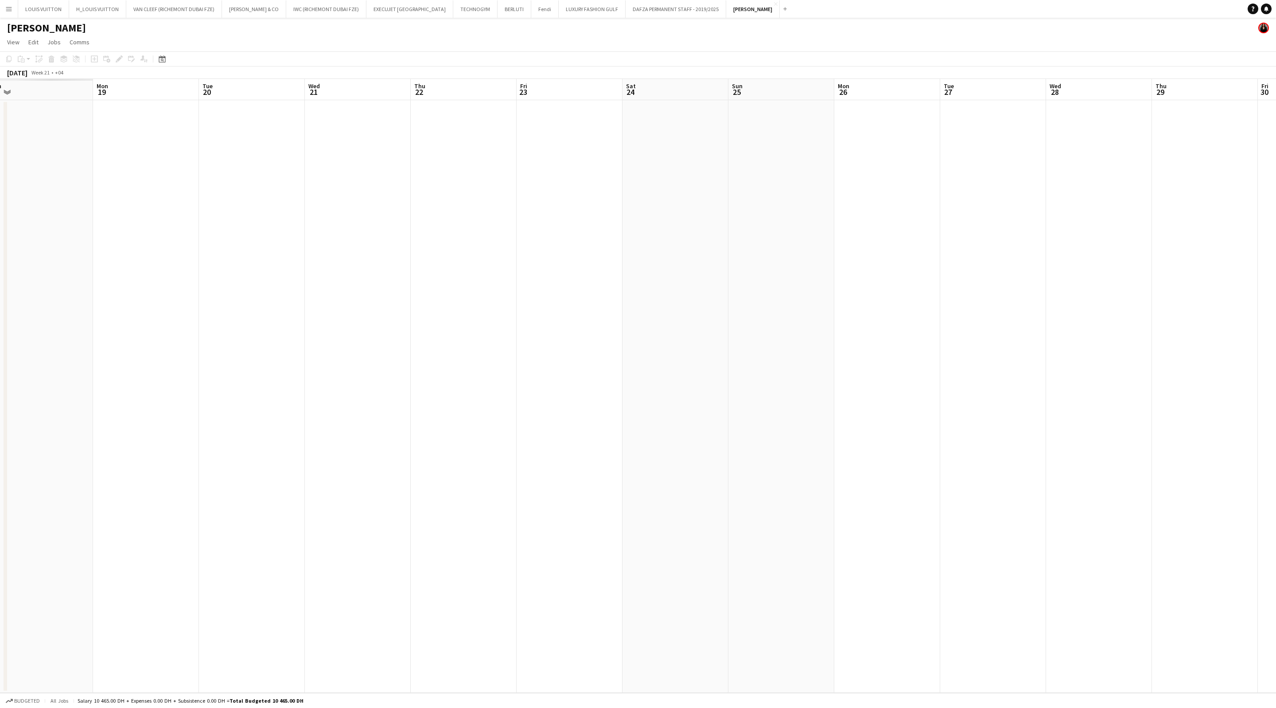
drag, startPoint x: 235, startPoint y: 193, endPoint x: 625, endPoint y: 236, distance: 392.3
click at [636, 237] on app-calendar-viewport "Fri 16 Sat 17 Sun 18 Mon 19 Tue 20 Wed 21 Thu 22 Fri 23 Sat 24 Sun 25 Mon 26 Tu…" at bounding box center [638, 386] width 1276 height 614
drag, startPoint x: 444, startPoint y: 233, endPoint x: 569, endPoint y: 255, distance: 127.4
click at [571, 255] on app-calendar-viewport "Wed 14 Thu 15 Fri 16 Sat 17 Sun 18 Mon 19 Tue 20 Wed 21 Thu 22 Fri 23 Sat 24 Su…" at bounding box center [638, 386] width 1276 height 614
drag, startPoint x: 558, startPoint y: 237, endPoint x: 516, endPoint y: 232, distance: 42.8
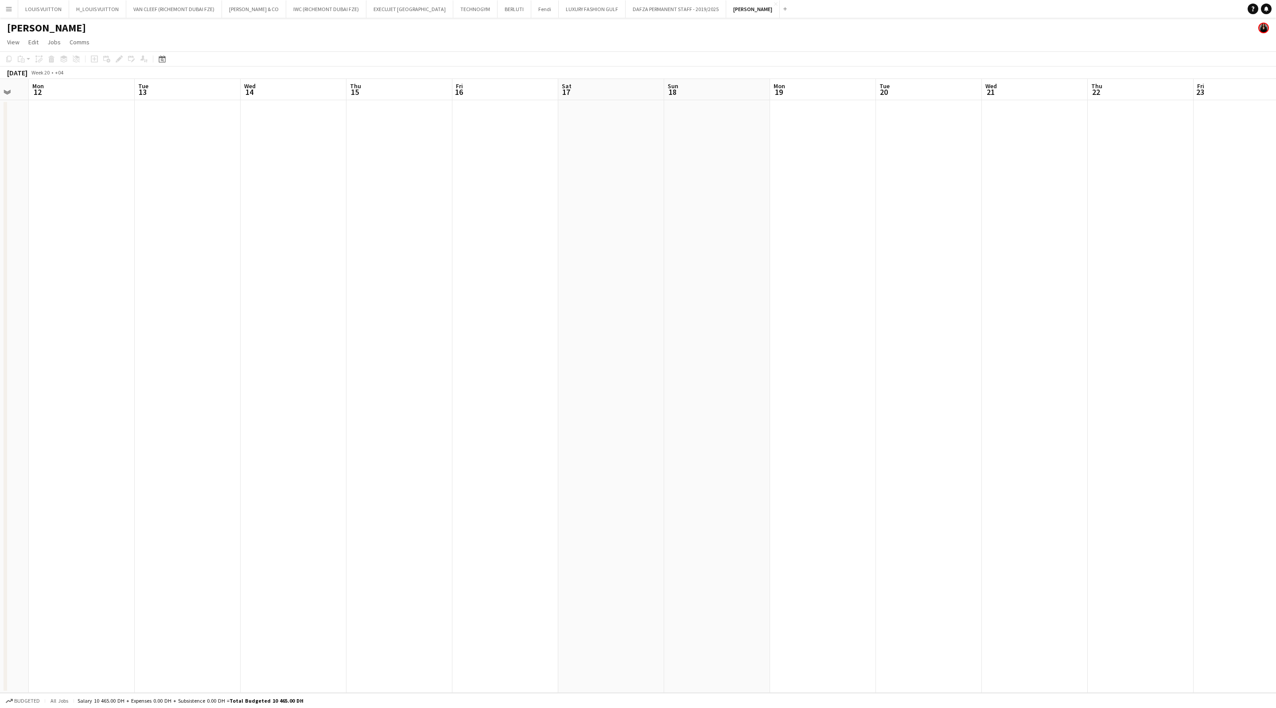
click at [559, 237] on app-calendar-viewport "Fri 9 Sat 10 Sun 11 Mon 12 Tue 13 Wed 14 Thu 15 Fri 16 Sat 17 Sun 18 Mon 19 Tue…" at bounding box center [638, 386] width 1276 height 614
drag, startPoint x: 257, startPoint y: 196, endPoint x: 516, endPoint y: 234, distance: 261.6
click at [519, 234] on app-calendar-viewport "Sat 3 Sun 4 Mon 5 Tue 6 Wed 7 Thu 8 Fri 9 Sat 10 Sun 11 Mon 12 Tue 13 Wed 14 Th…" at bounding box center [638, 386] width 1276 height 614
drag, startPoint x: 503, startPoint y: 222, endPoint x: 523, endPoint y: 213, distance: 22.2
click at [574, 224] on app-calendar-viewport "Sat 26 Sun 27 Mon 28 Tue 29 Wed 30 Thu 1 Fri 2 Sat 3 Sun 4 Mon 5 Tue 6 Wed 7 Th…" at bounding box center [638, 386] width 1276 height 614
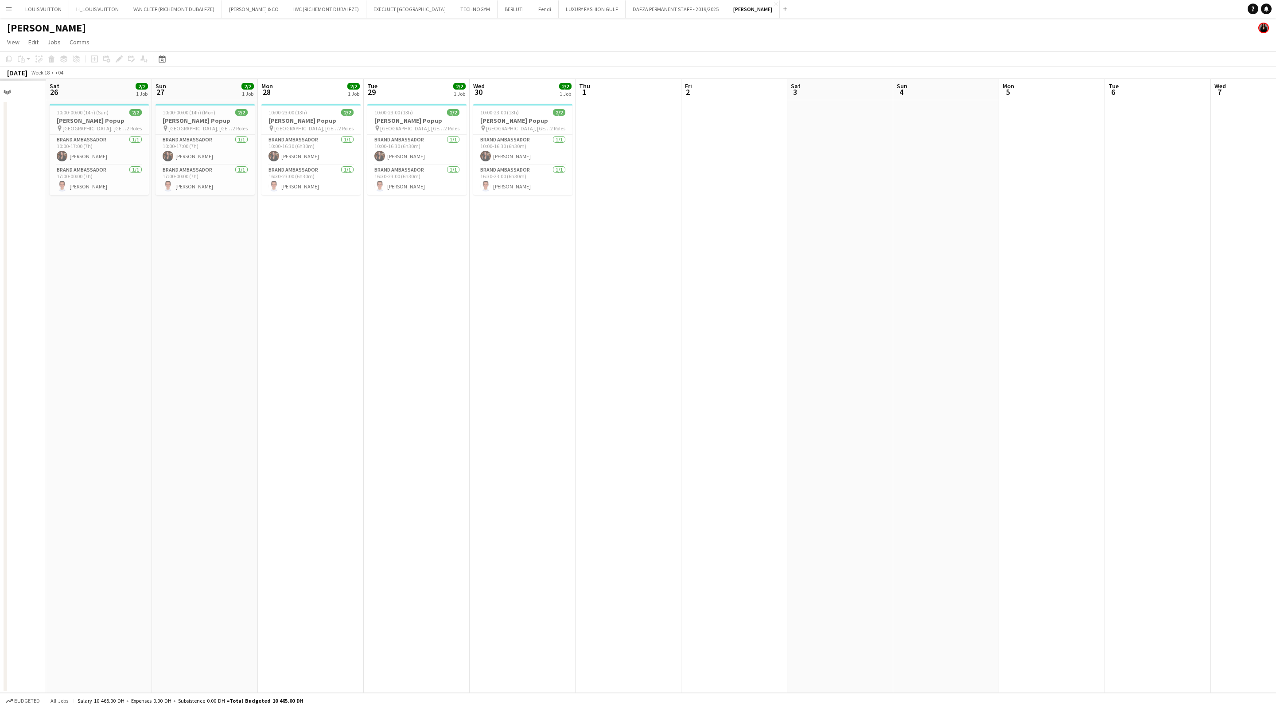
drag, startPoint x: 320, startPoint y: 192, endPoint x: 351, endPoint y: 195, distance: 30.8
click at [351, 195] on app-calendar-viewport "Wed 23 Thu 24 Fri 25 Sat 26 2/2 1 Job Sun 27 2/2 1 Job Mon 28 2/2 1 Job Tue 29 …" at bounding box center [638, 386] width 1276 height 614
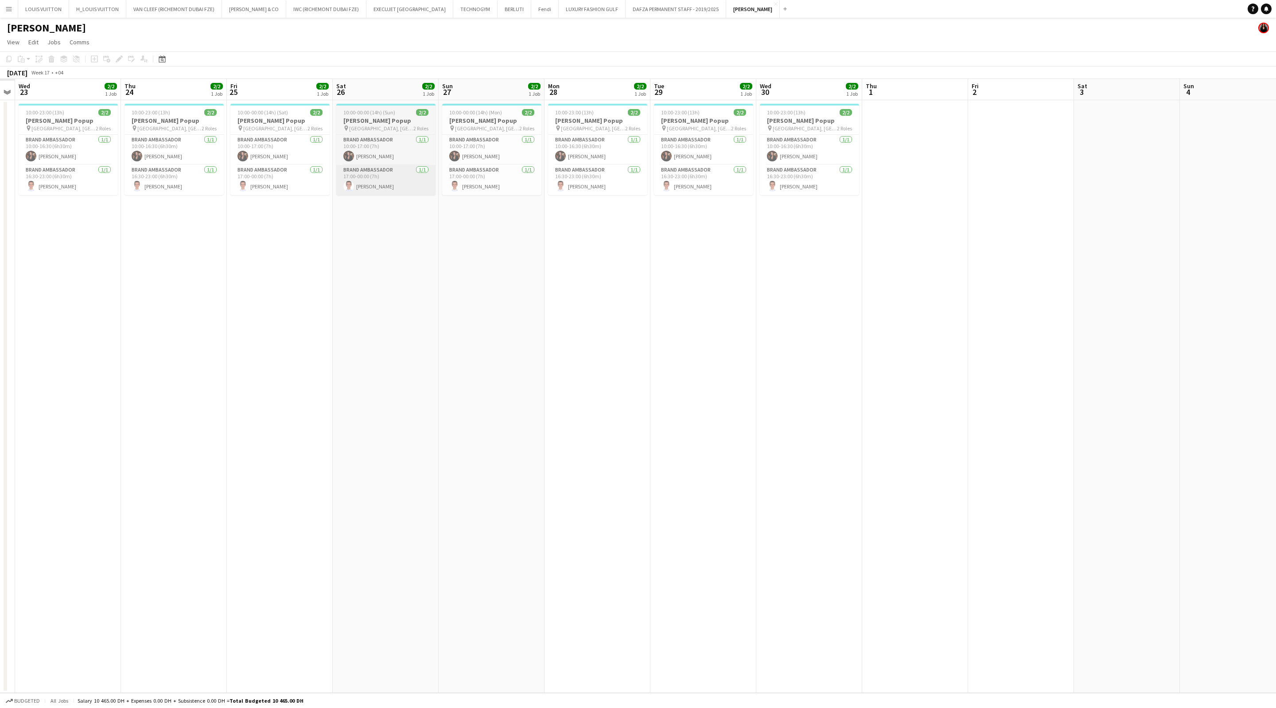
drag, startPoint x: 95, startPoint y: 179, endPoint x: 488, endPoint y: 180, distance: 393.1
click at [488, 181] on app-calendar-viewport "Mon 21 Tue 22 Wed 23 2/2 1 Job Thu 24 2/2 1 Job Fri 25 2/2 1 Job Sat 26 2/2 1 J…" at bounding box center [638, 386] width 1276 height 614
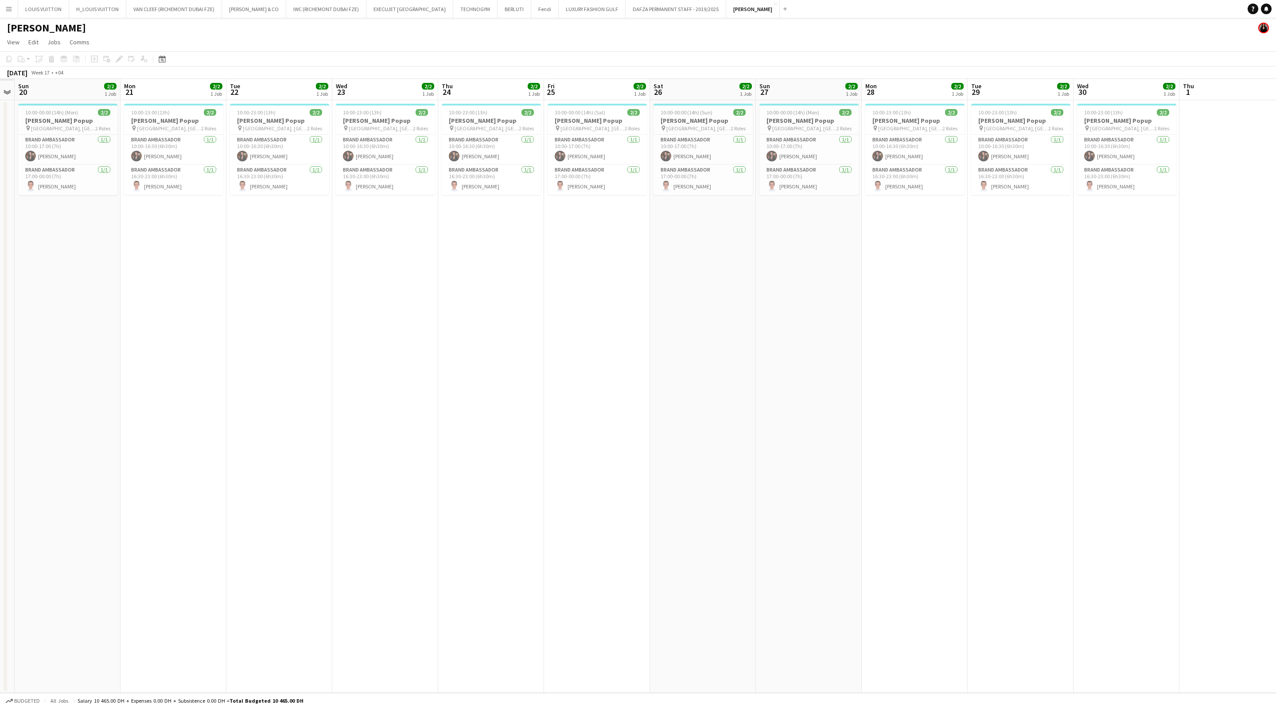
scroll to position [0, 230]
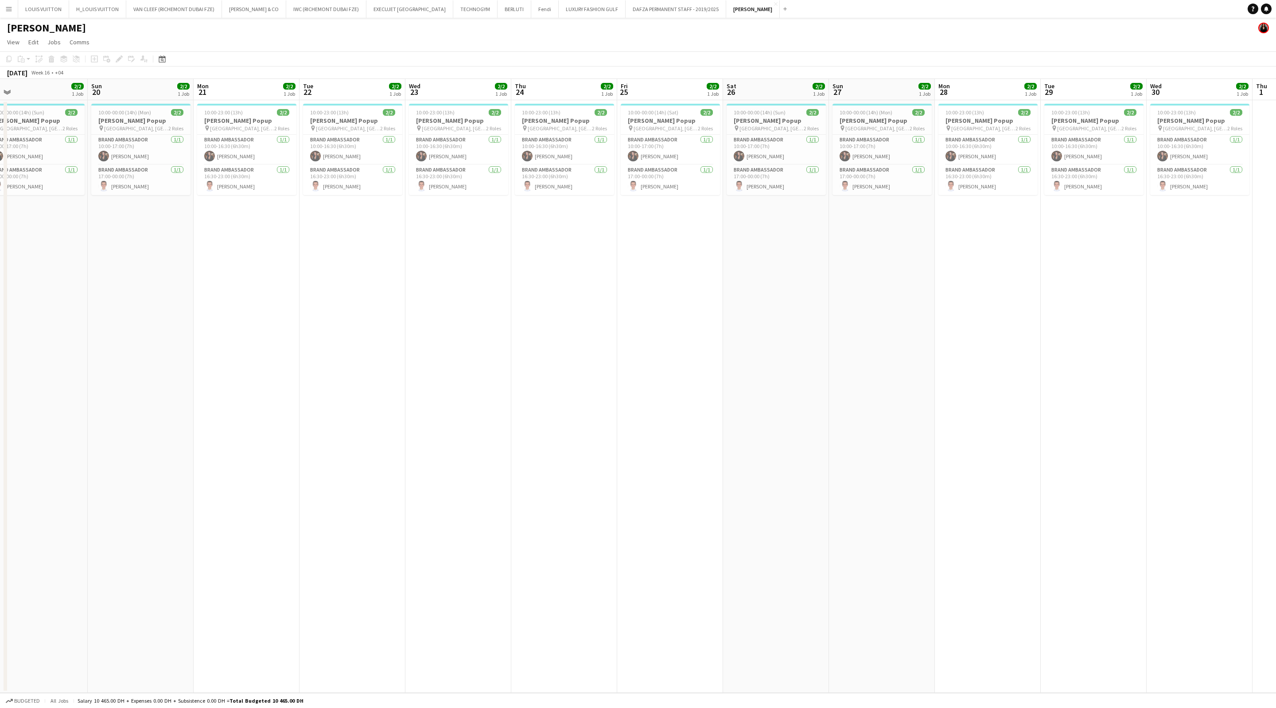
drag, startPoint x: 207, startPoint y: 139, endPoint x: 491, endPoint y: 164, distance: 285.6
click at [491, 164] on app-calendar-viewport "Thu 17 Fri 18 Sat 19 2/2 1 Job Sun 20 2/2 1 Job Mon 21 2/2 1 Job Tue 22 2/2 1 J…" at bounding box center [638, 386] width 1276 height 614
click at [194, 101] on app-date-cell "10:00-23:00 (13h) 2/2 [PERSON_NAME] Popup pin Gallerie lafayette, Dubai Mall 2 …" at bounding box center [247, 396] width 106 height 593
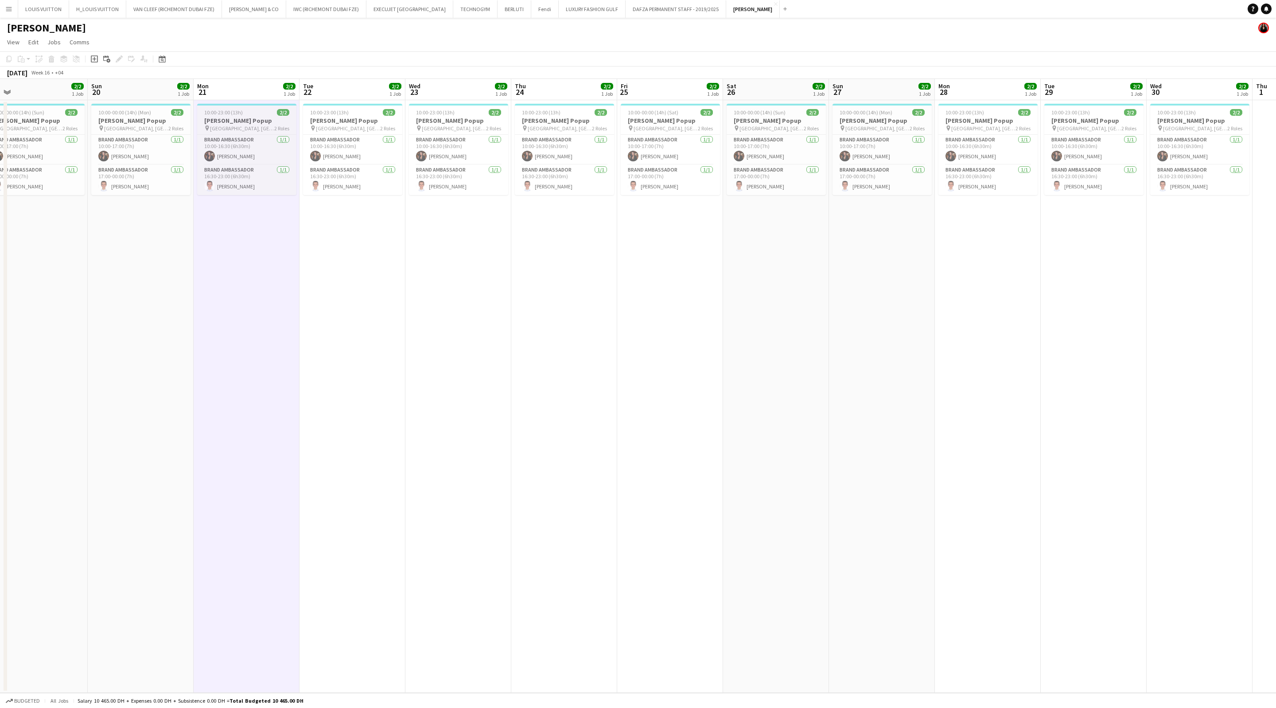
click at [221, 113] on span "10:00-23:00 (13h)" at bounding box center [223, 112] width 39 height 7
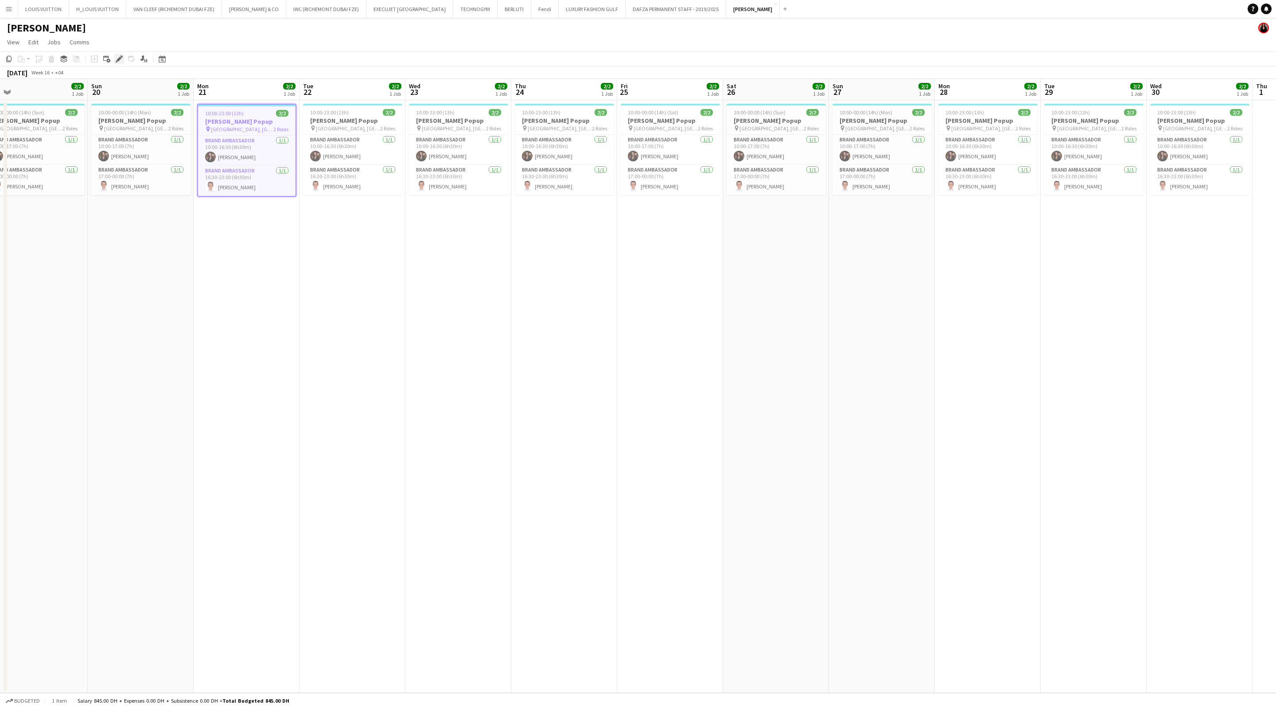
click at [121, 58] on icon "Edit" at bounding box center [119, 58] width 7 height 7
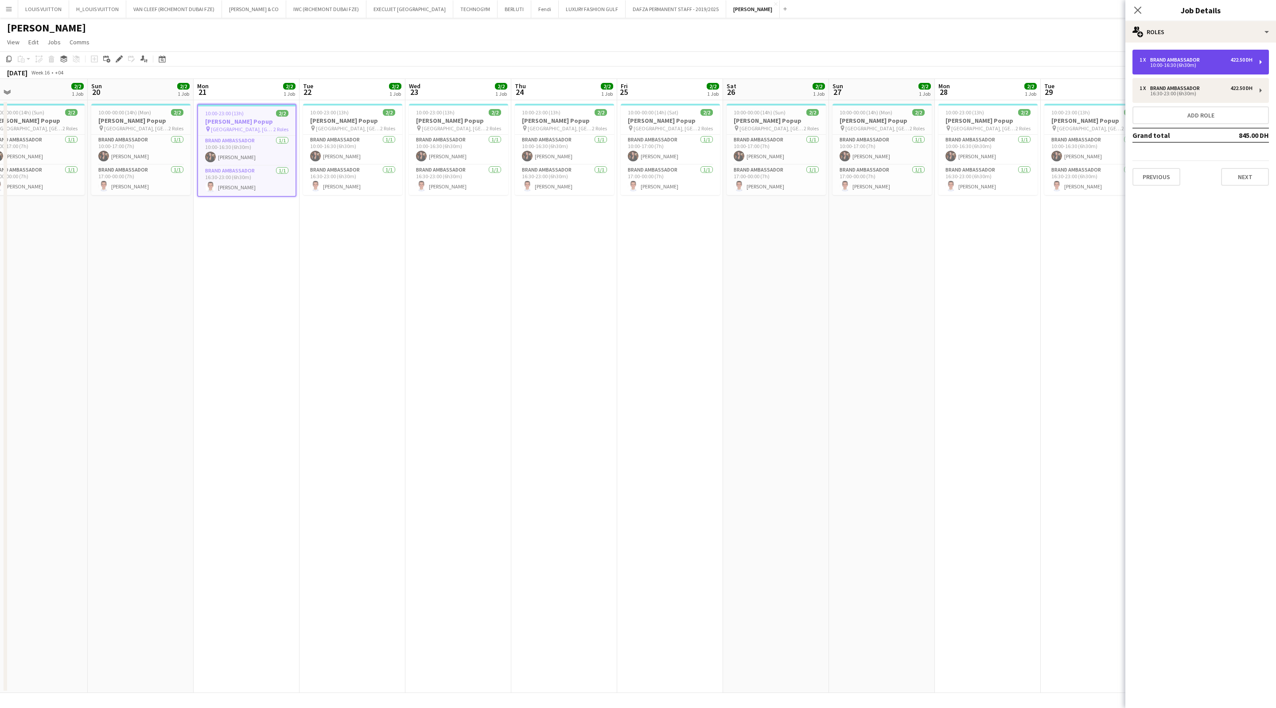
click at [1186, 60] on div "Brand Ambassador" at bounding box center [1176, 60] width 53 height 6
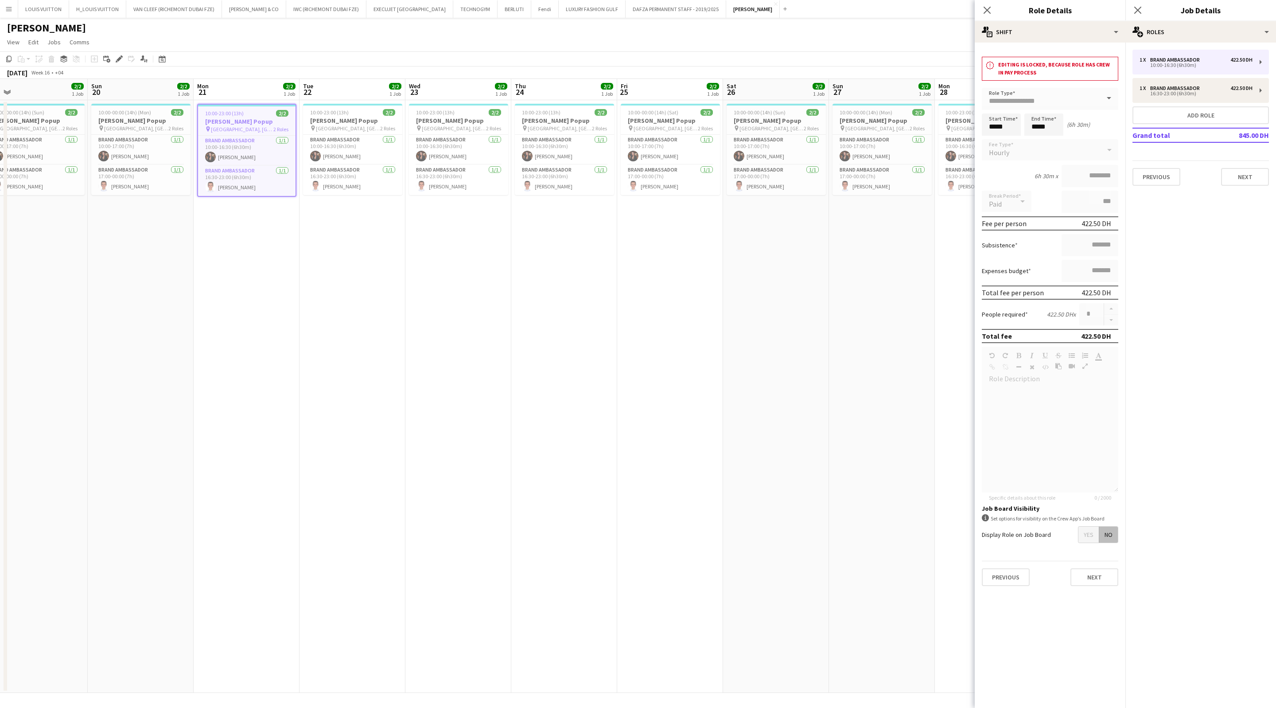
drag, startPoint x: 140, startPoint y: 273, endPoint x: 110, endPoint y: 278, distance: 30.2
click at [139, 273] on app-date-cell "10:00-00:00 (14h) (Mon) 2/2 [PERSON_NAME] Popup pin Gallerie lafayette, Dubai M…" at bounding box center [141, 396] width 106 height 593
